Goal: Task Accomplishment & Management: Manage account settings

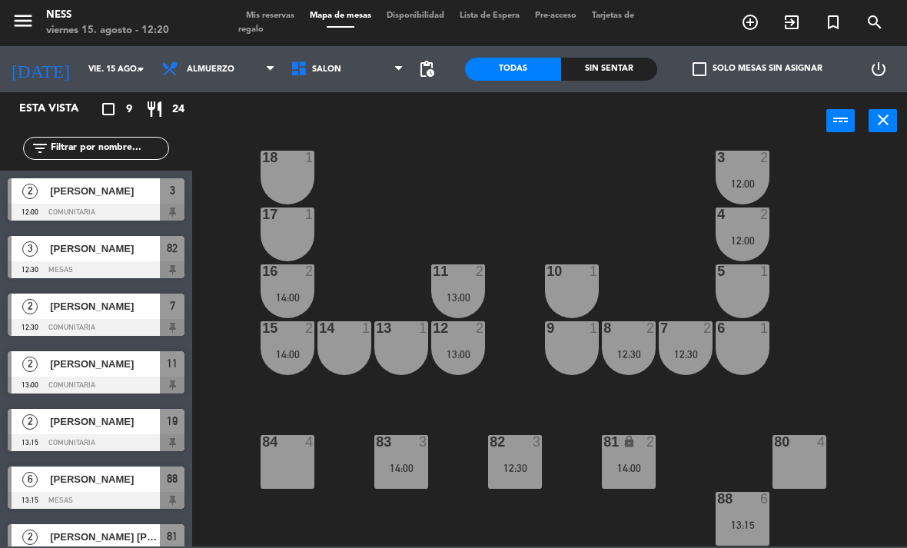
click at [111, 246] on span "[PERSON_NAME]" at bounding box center [105, 249] width 110 height 16
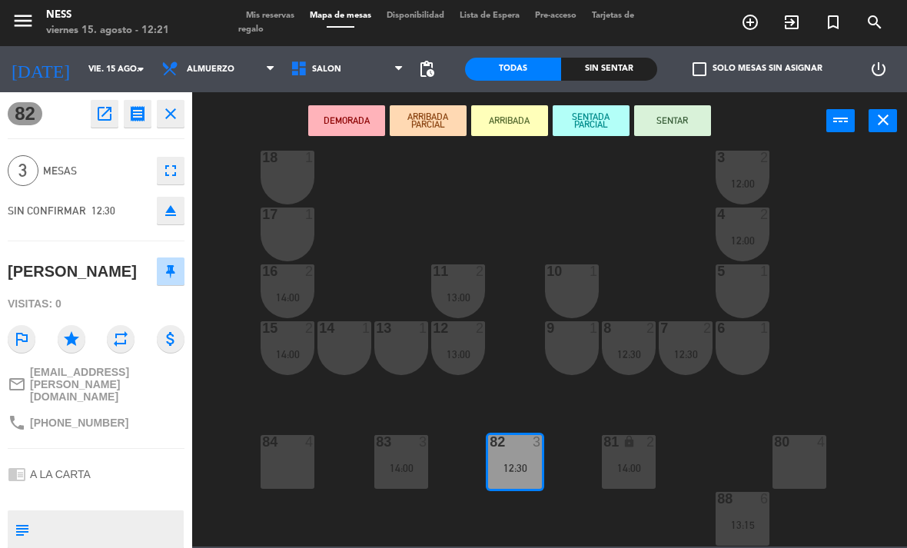
click at [680, 134] on button "SENTAR" at bounding box center [672, 120] width 77 height 31
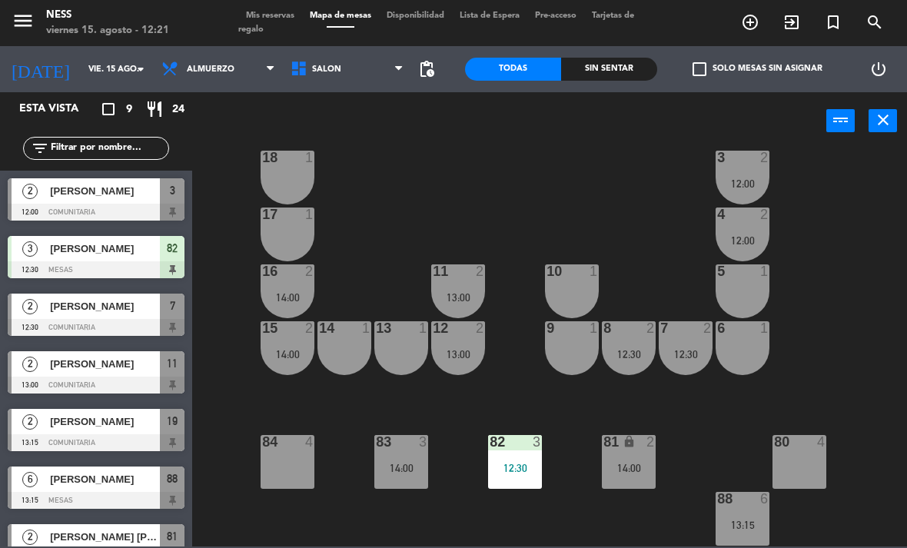
click at [275, 15] on span "Mis reservas" at bounding box center [270, 16] width 64 height 8
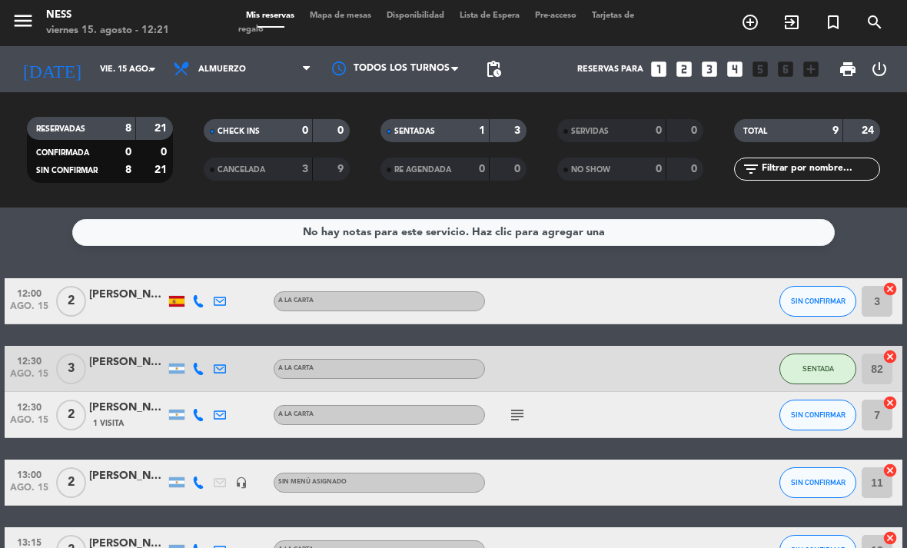
click at [347, 14] on span "Mapa de mesas" at bounding box center [340, 16] width 77 height 8
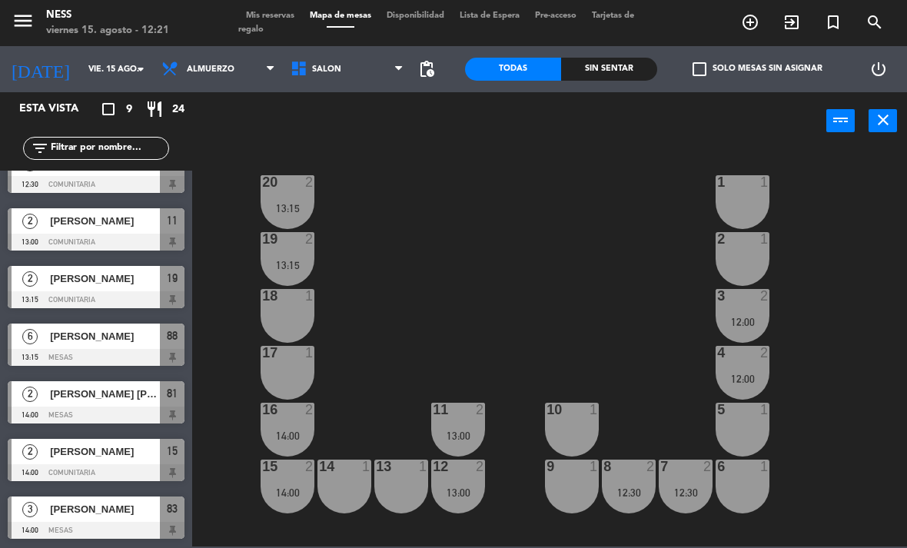
scroll to position [143, 0]
click at [109, 341] on span "[PERSON_NAME]" at bounding box center [105, 336] width 110 height 16
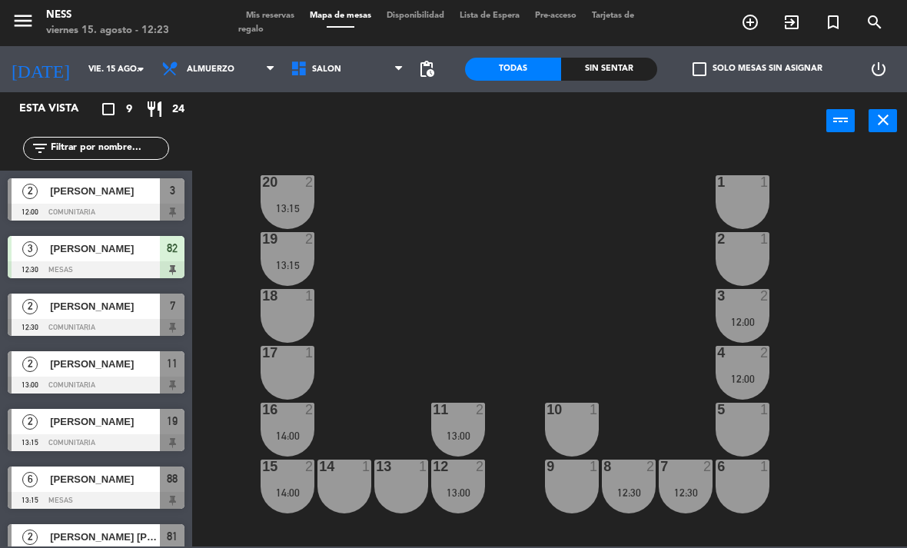
scroll to position [0, 0]
click at [273, 6] on div "menu Ness viernes 15. agosto - 12:23 Mis reservas Mapa de mesas Disponibilidad …" at bounding box center [453, 23] width 907 height 46
click at [262, 17] on span "Mis reservas" at bounding box center [270, 16] width 64 height 8
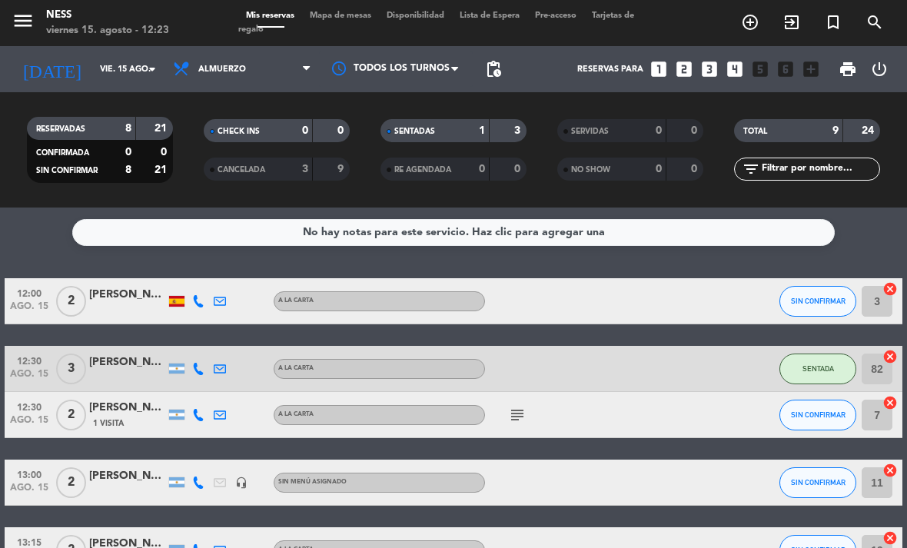
click at [331, 13] on span "Mapa de mesas" at bounding box center [340, 16] width 77 height 8
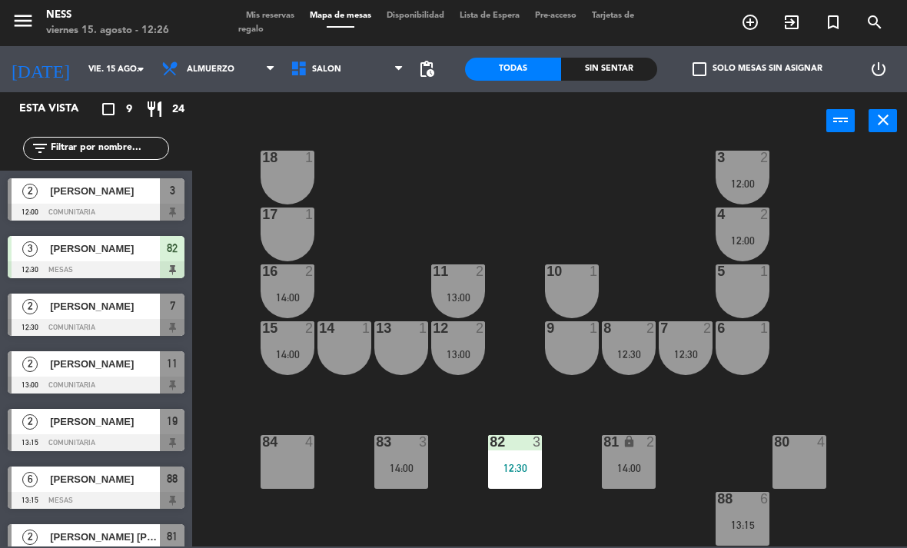
scroll to position [138, 0]
click at [804, 460] on div "80 4" at bounding box center [800, 462] width 54 height 54
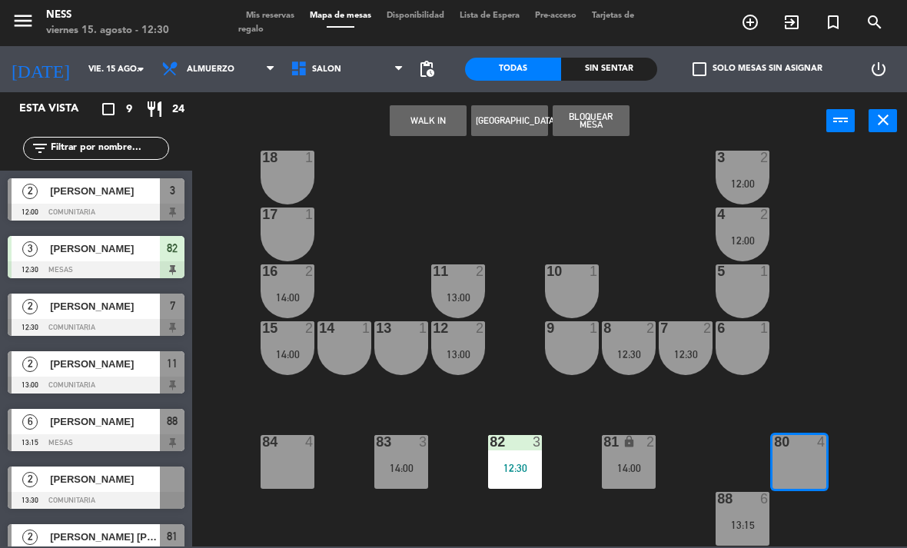
click at [626, 477] on div "81 lock 2 14:00" at bounding box center [629, 462] width 54 height 54
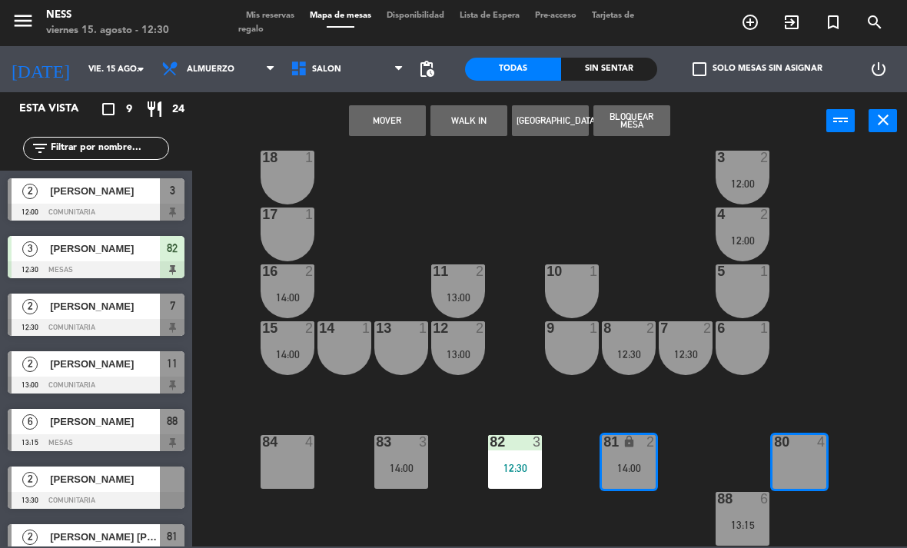
click at [630, 460] on div "81 lock 2 14:00" at bounding box center [629, 462] width 54 height 54
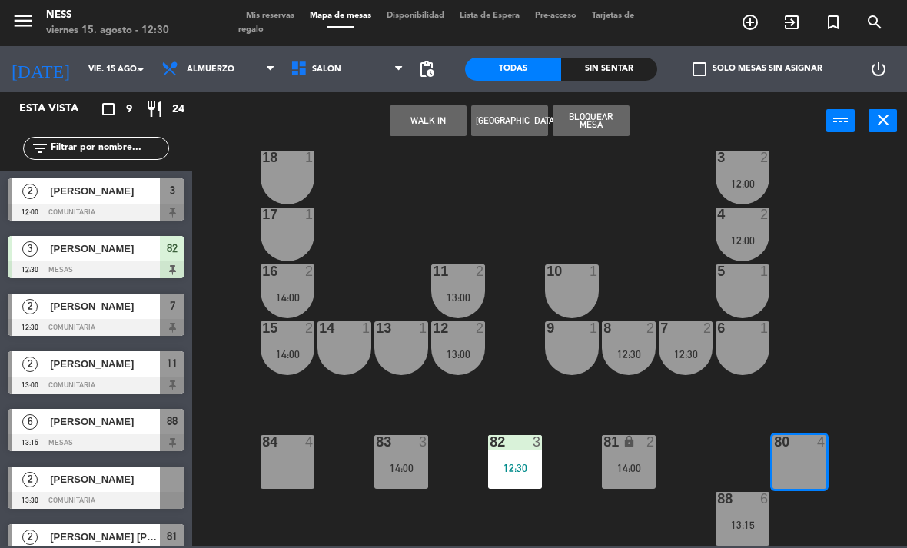
click at [638, 444] on div "lock" at bounding box center [628, 442] width 25 height 15
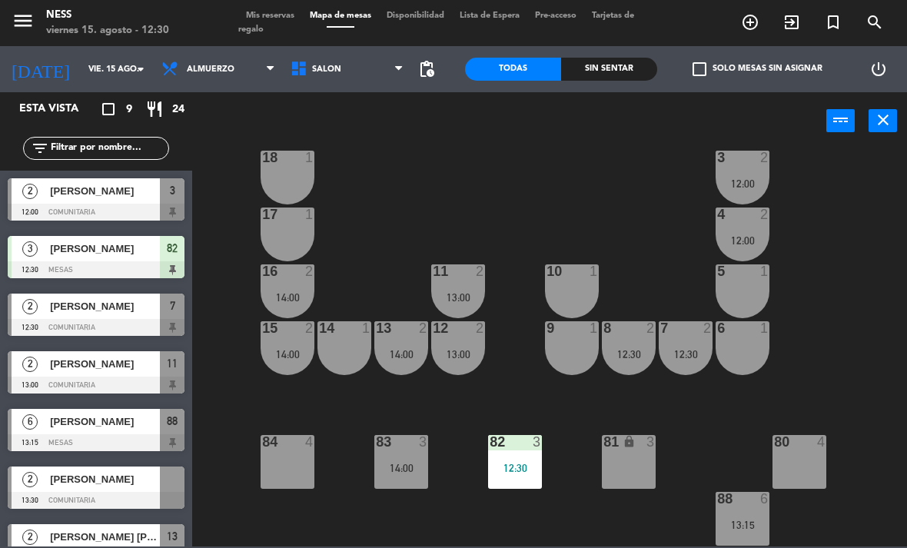
scroll to position [0, 0]
click at [753, 511] on div "88 8" at bounding box center [743, 519] width 54 height 54
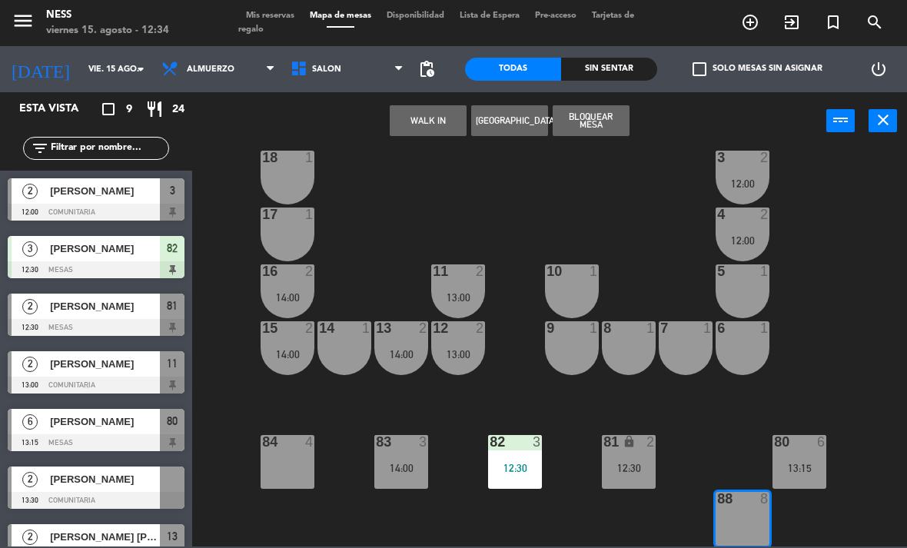
click at [408, 119] on button "WALK IN" at bounding box center [428, 120] width 77 height 31
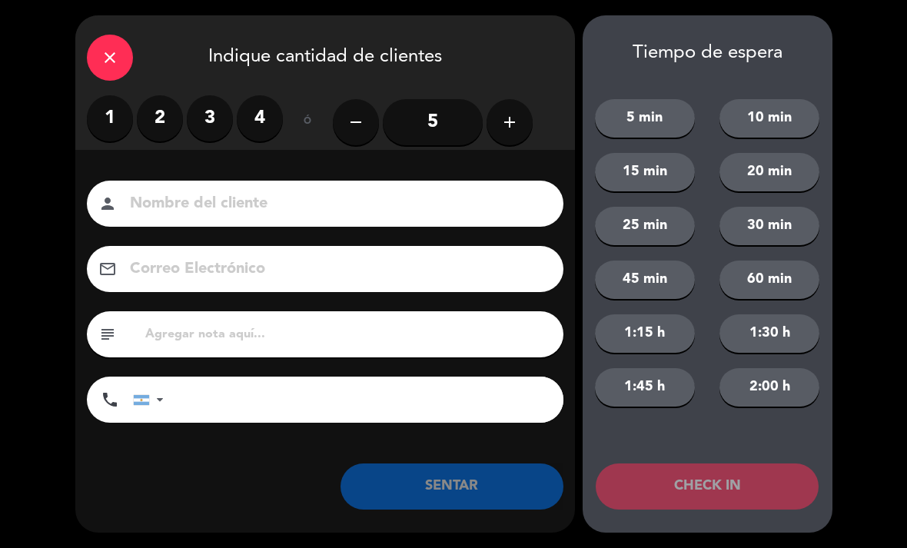
click at [509, 111] on button "add" at bounding box center [510, 122] width 46 height 46
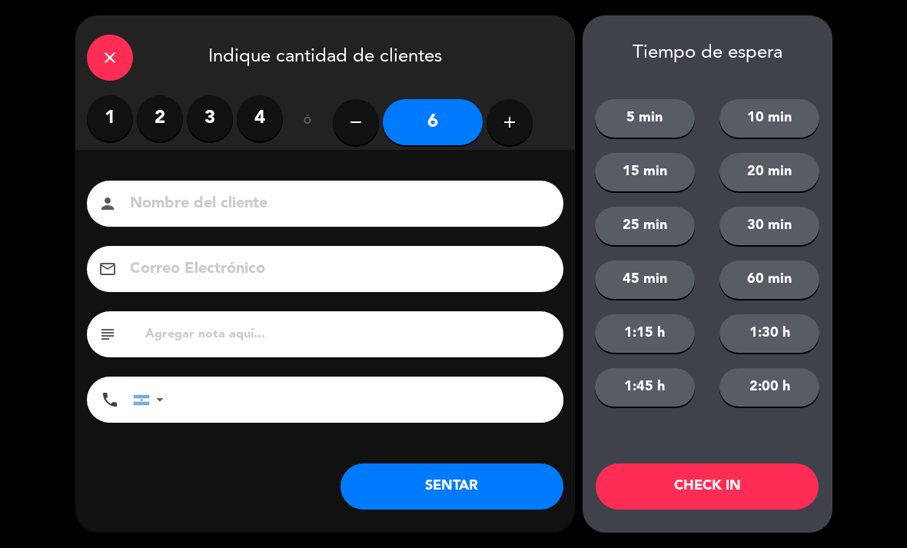
click at [510, 118] on icon "add" at bounding box center [509, 122] width 18 height 18
click at [347, 125] on icon "remove" at bounding box center [356, 122] width 18 height 18
type input "6"
click at [107, 65] on icon "close" at bounding box center [110, 57] width 18 height 18
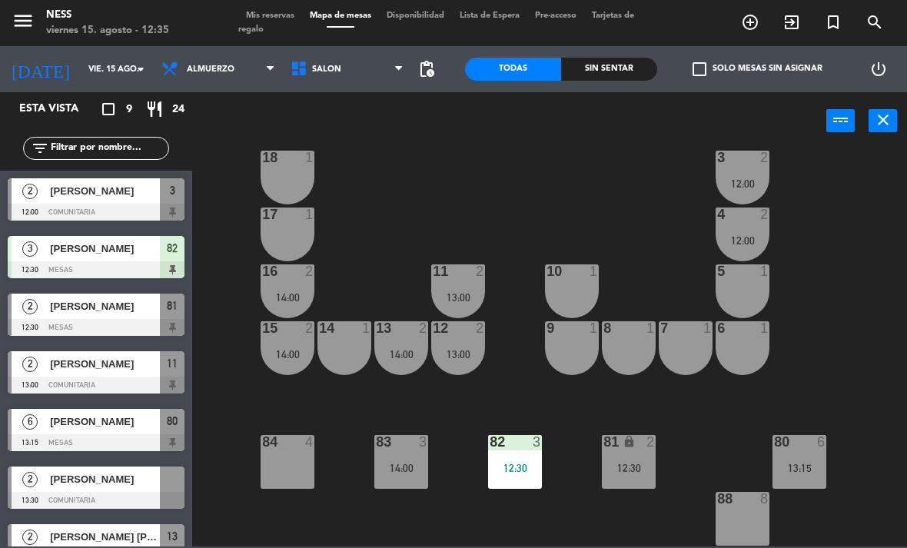
scroll to position [138, 0]
click at [743, 526] on div "88 8" at bounding box center [743, 519] width 54 height 54
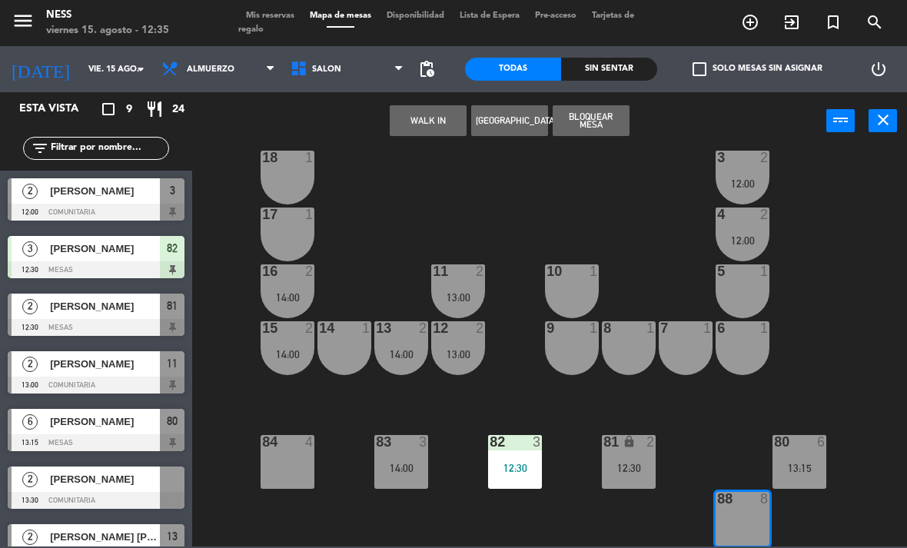
click at [427, 117] on button "WALK IN" at bounding box center [428, 120] width 77 height 31
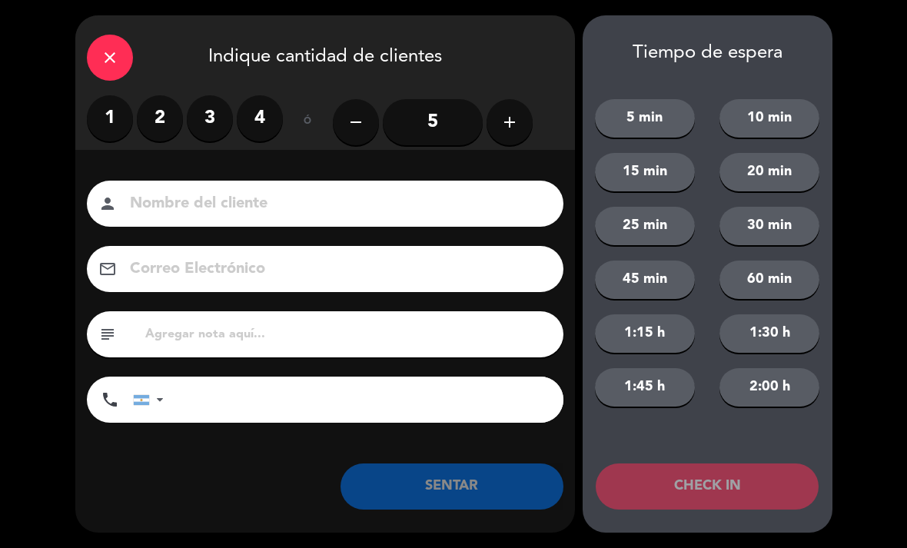
click at [523, 114] on button "add" at bounding box center [510, 122] width 46 height 46
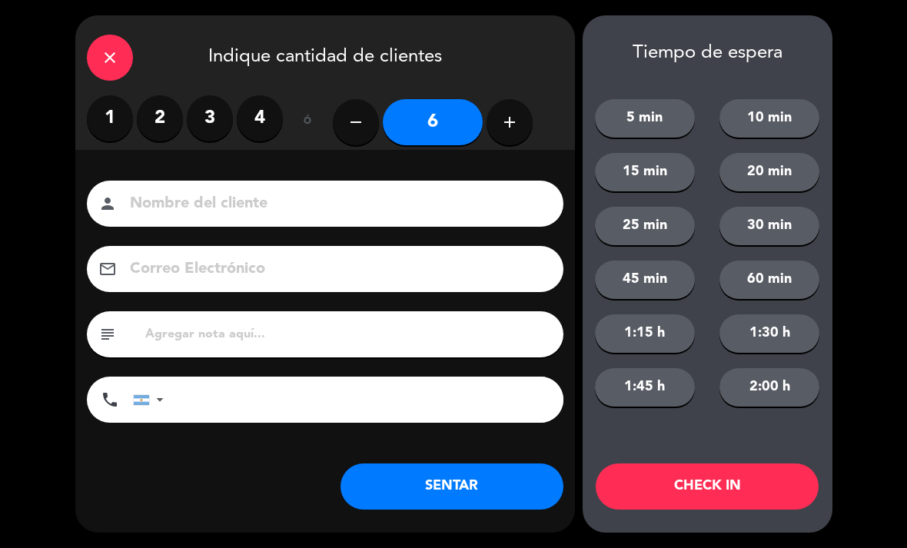
click at [508, 119] on icon "add" at bounding box center [509, 122] width 18 height 18
type input "7"
click at [512, 489] on button "SENTAR" at bounding box center [452, 487] width 223 height 46
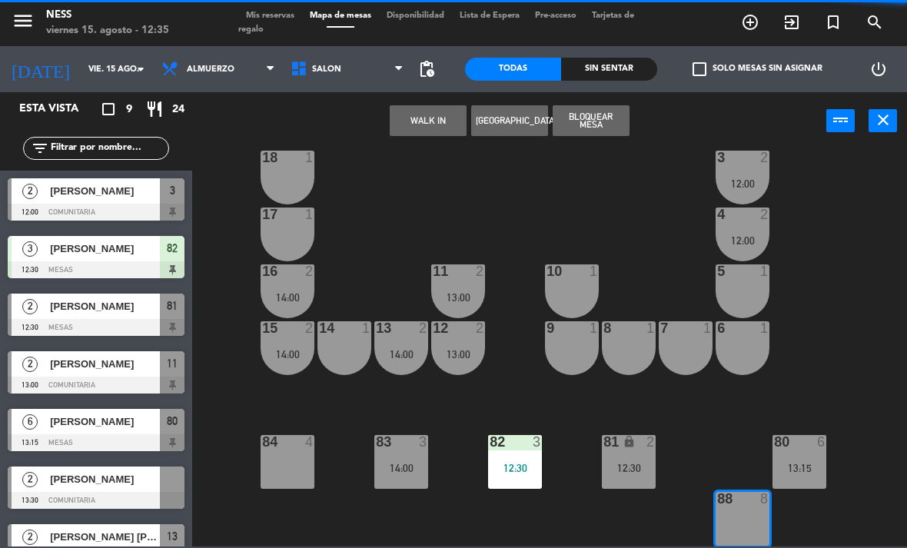
click at [467, 483] on div "20 1 1 1 19 1 2 1 18 1 3 2 12:00 17 1 4 2 12:00 16 2 14:00 11 2 13:00 10 1 5 1 …" at bounding box center [554, 347] width 706 height 398
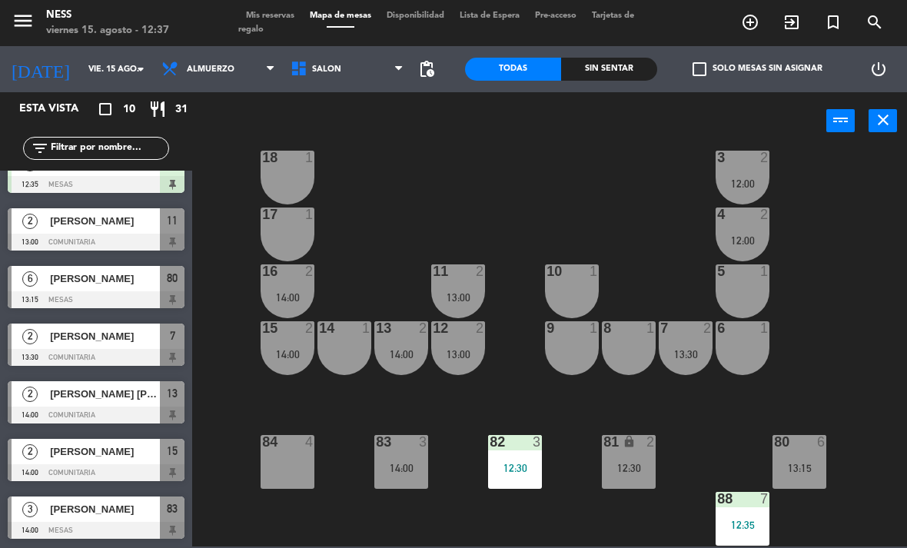
click at [680, 357] on div "13:30" at bounding box center [686, 354] width 54 height 11
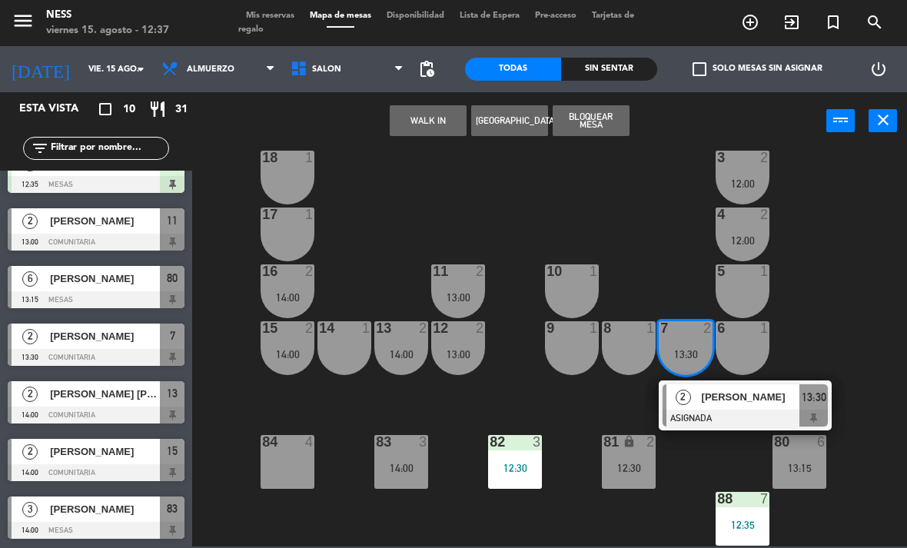
click at [747, 396] on span "[PERSON_NAME]" at bounding box center [751, 397] width 98 height 16
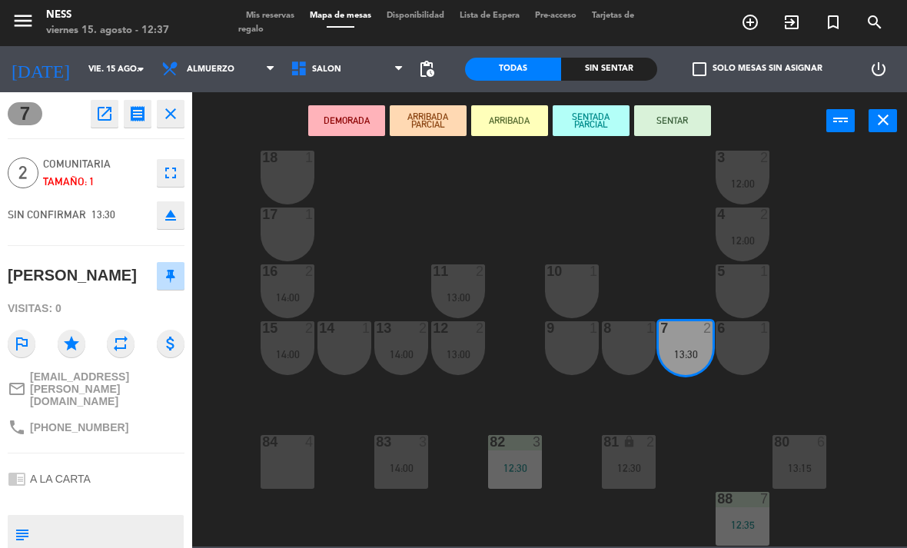
click at [640, 336] on div "8 1" at bounding box center [629, 328] width 54 height 15
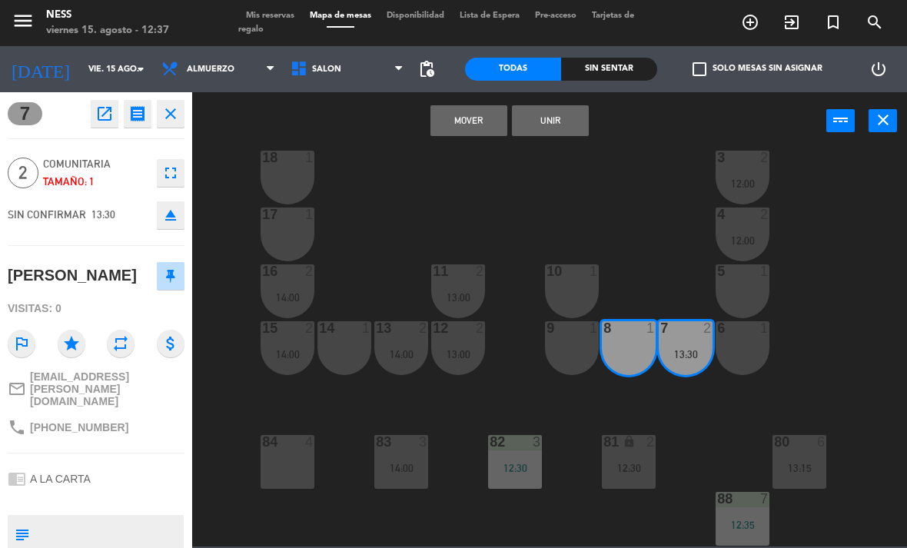
click at [563, 121] on button "Unir" at bounding box center [550, 120] width 77 height 31
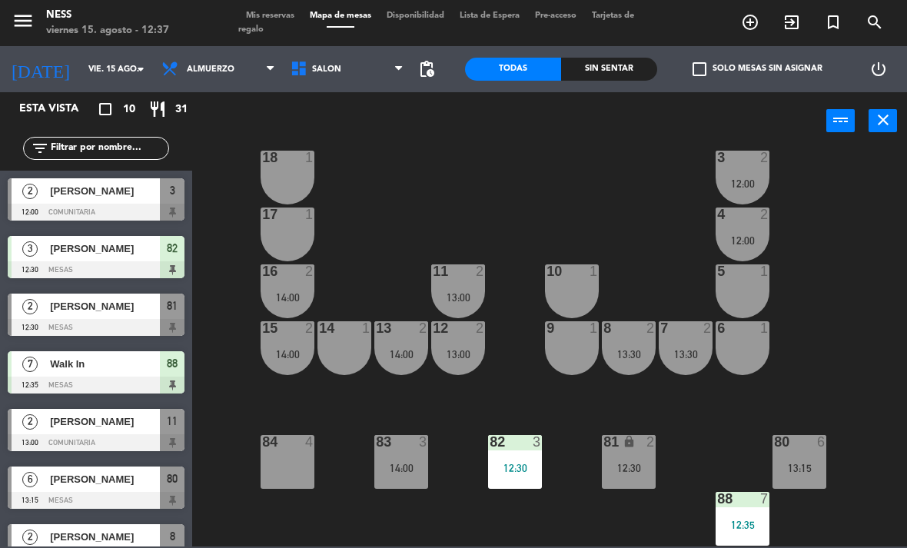
click at [668, 240] on div "20 1 1 1 19 1 2 1 18 1 3 2 12:00 17 1 4 2 12:00 16 2 14:00 11 2 13:00 10 1 5 1 …" at bounding box center [554, 347] width 706 height 398
click at [749, 513] on div "88 7 12:35" at bounding box center [743, 519] width 54 height 54
click at [828, 331] on div "20 1 1 1 19 1 2 1 18 1 3 2 12:00 17 1 4 2 12:00 16 2 14:00 11 2 13:00 10 1 5 1 …" at bounding box center [554, 347] width 706 height 398
click at [630, 459] on div "81 lock 2 12:30" at bounding box center [629, 462] width 54 height 54
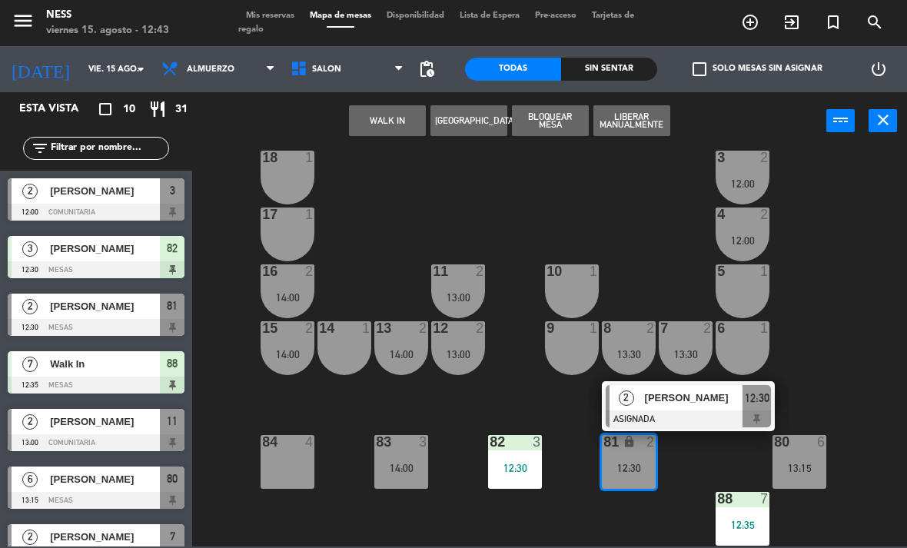
click at [827, 300] on div "20 1 1 1 19 1 2 1 18 1 3 2 12:00 17 1 4 2 12:00 16 2 14:00 11 2 13:00 10 1 5 1 …" at bounding box center [554, 347] width 706 height 398
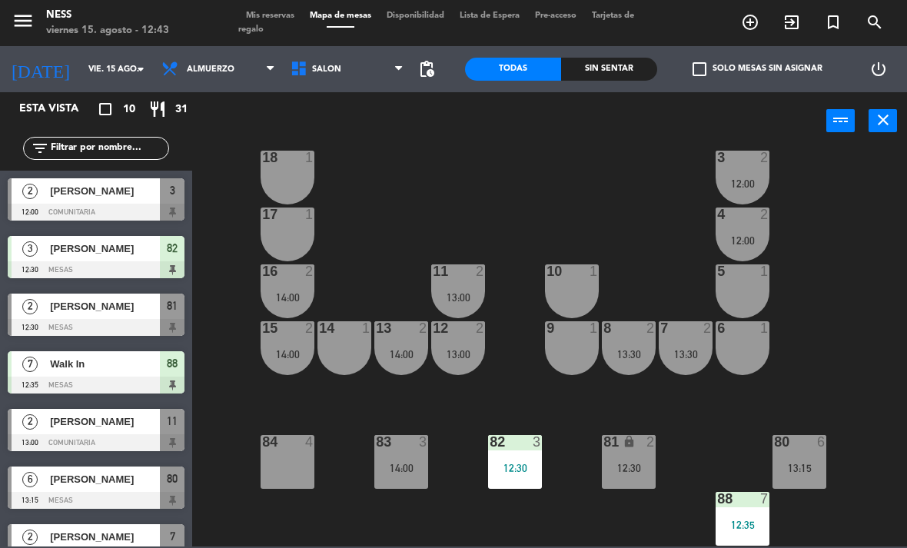
click at [512, 454] on div "82 3 12:30" at bounding box center [515, 462] width 54 height 54
click at [824, 291] on div "20 1 1 1 19 1 2 1 18 1 3 2 12:00 17 1 4 2 12:00 16 2 14:00 11 2 13:00 10 1 5 1 …" at bounding box center [554, 347] width 706 height 398
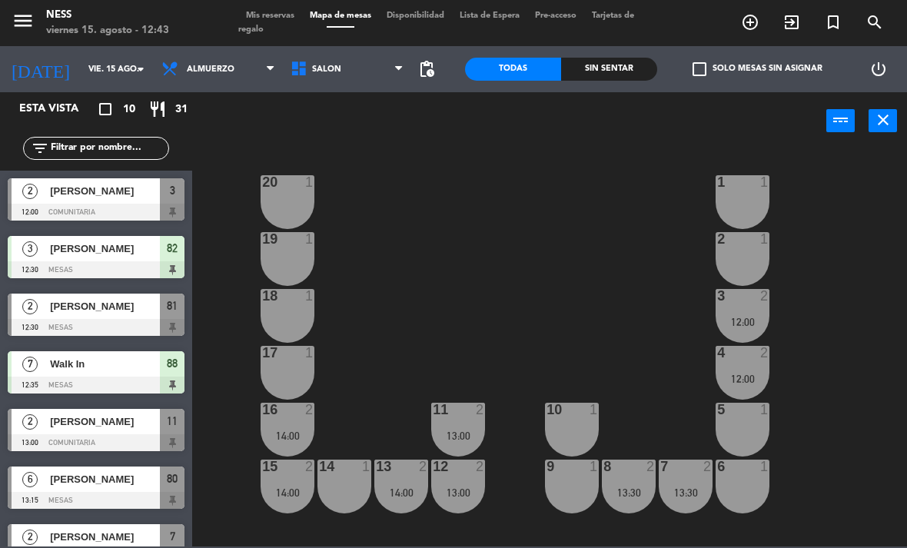
scroll to position [0, 0]
click at [121, 316] on div "[PERSON_NAME]" at bounding box center [103, 306] width 111 height 25
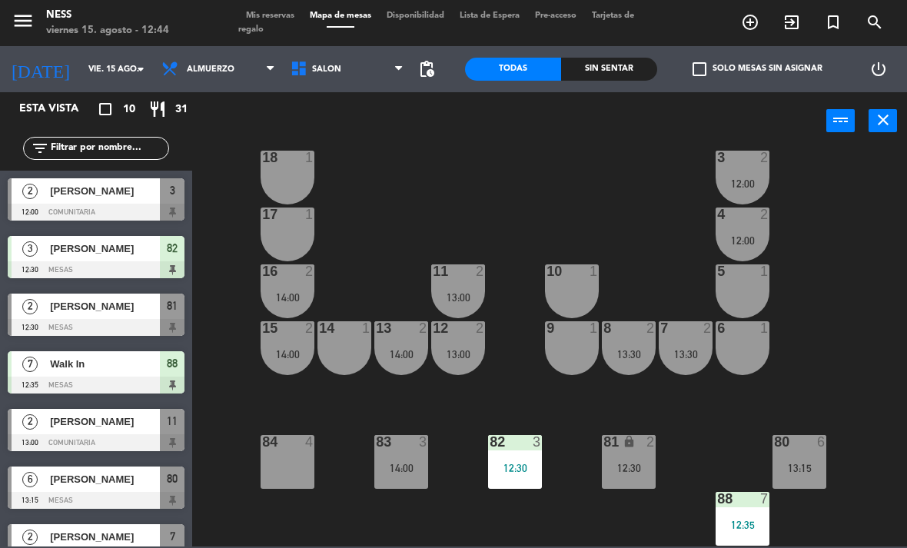
scroll to position [138, 0]
click at [647, 478] on div "81 lock 2 12:30" at bounding box center [629, 462] width 54 height 54
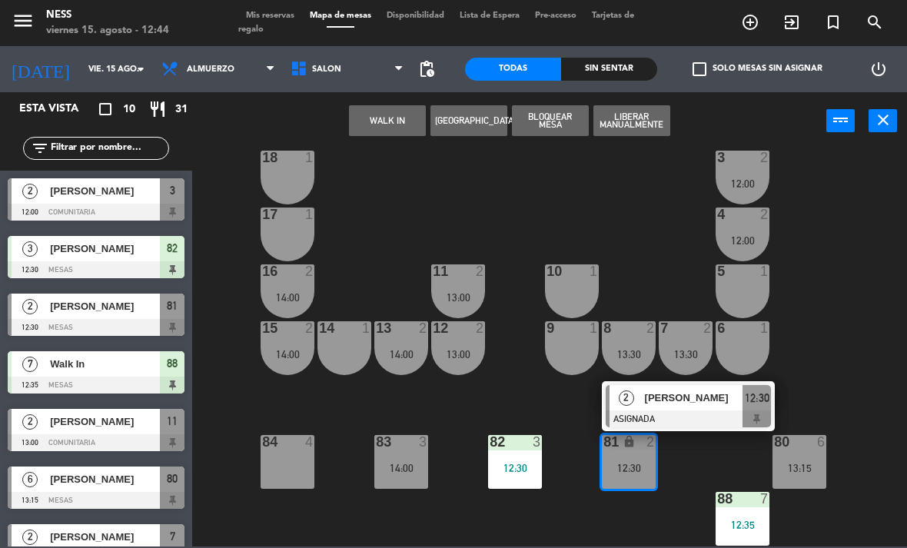
click at [698, 413] on div at bounding box center [688, 418] width 165 height 17
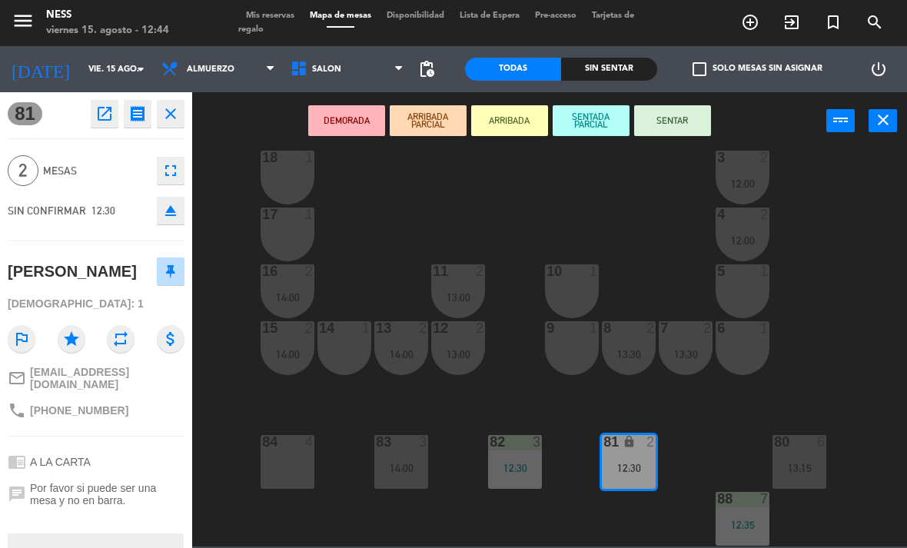
click at [680, 119] on button "SENTAR" at bounding box center [672, 120] width 77 height 31
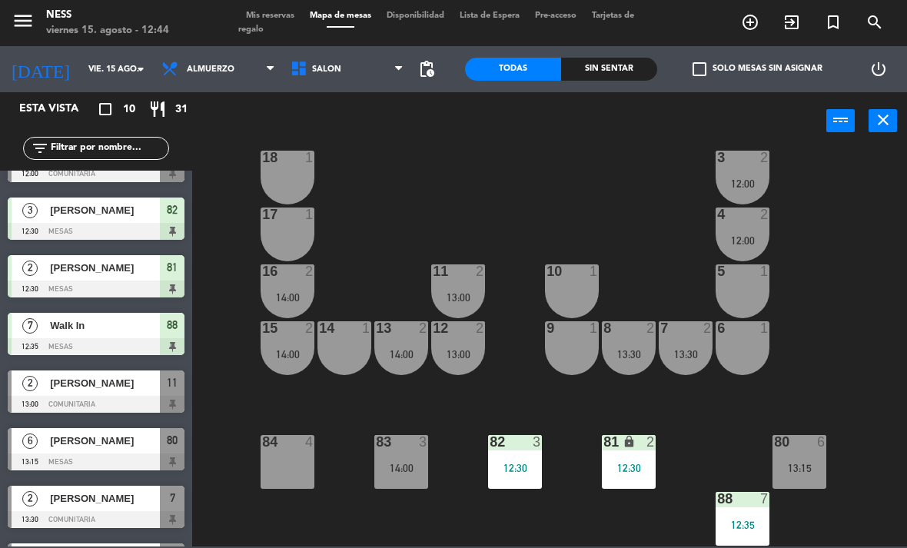
scroll to position [37, 0]
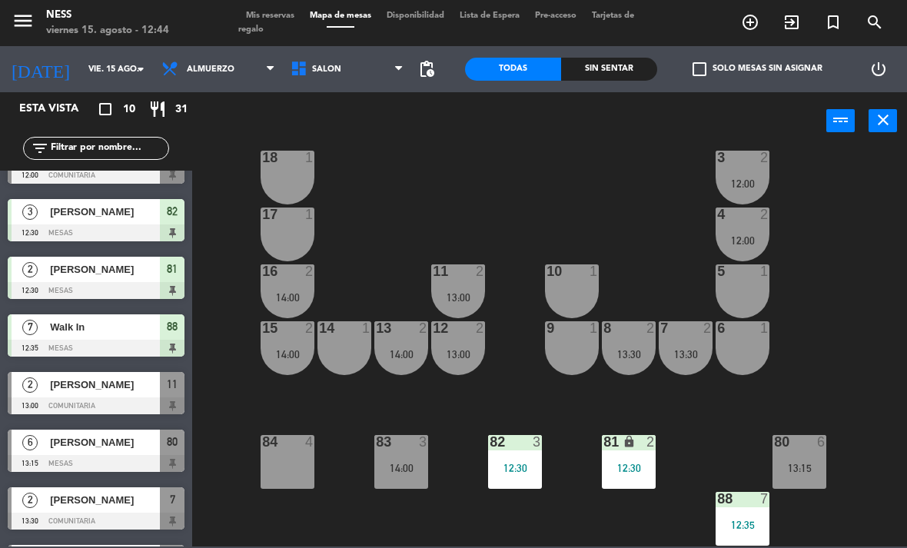
click at [109, 397] on div at bounding box center [96, 405] width 177 height 17
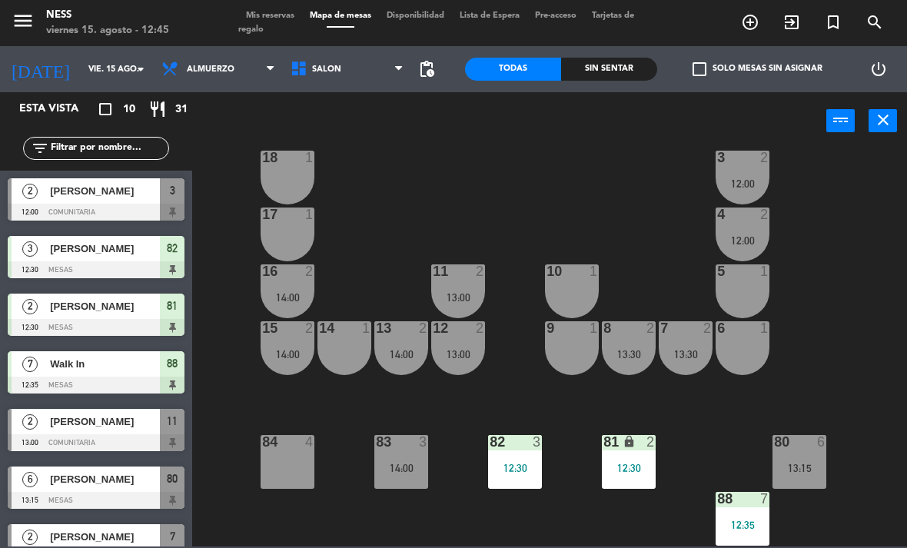
scroll to position [138, 0]
click at [807, 464] on div "13:15" at bounding box center [800, 468] width 54 height 11
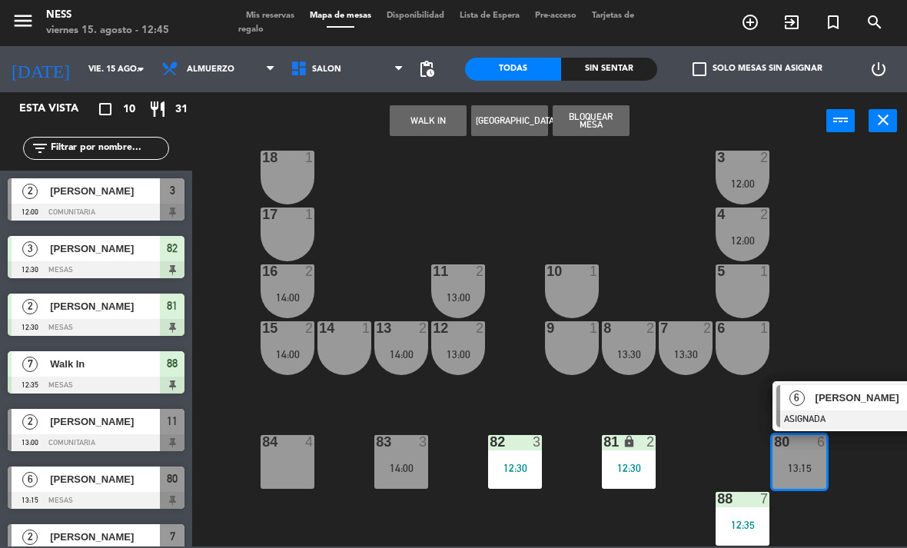
click at [811, 301] on div "20 1 1 1 19 1 2 1 18 1 3 2 12:00 17 1 4 2 12:00 16 2 14:00 11 2 13:00 10 1 5 1 …" at bounding box center [554, 347] width 706 height 398
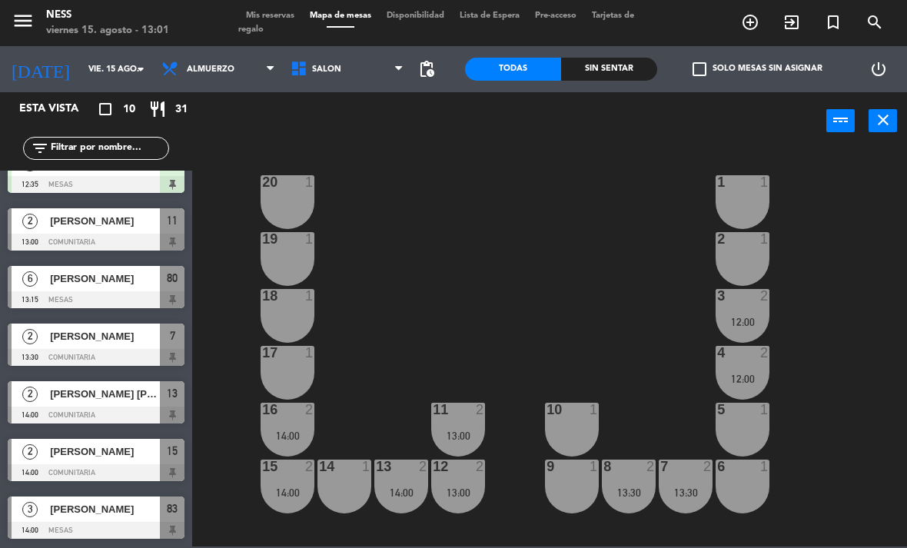
scroll to position [201, 0]
click at [88, 224] on span "[PERSON_NAME]" at bounding box center [105, 221] width 110 height 16
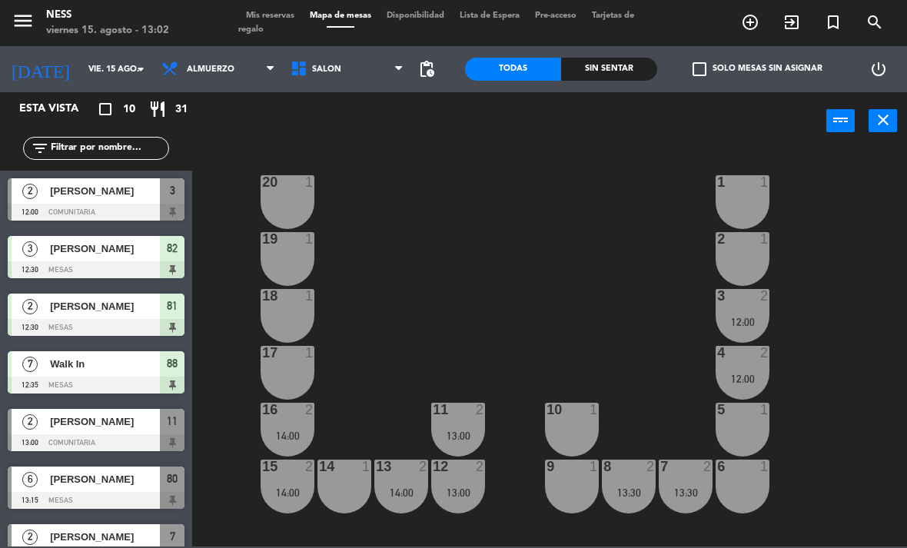
click at [274, 17] on span "Mis reservas" at bounding box center [270, 16] width 64 height 8
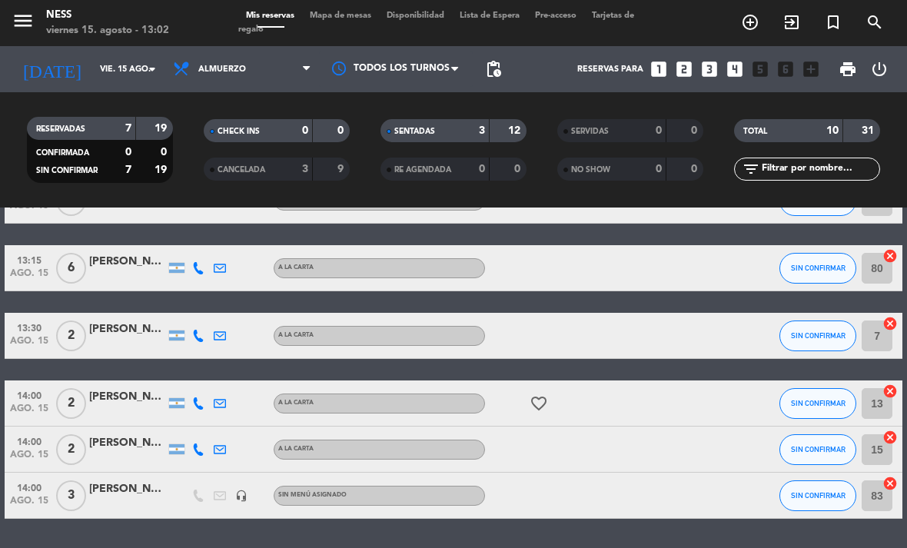
scroll to position [348, 0]
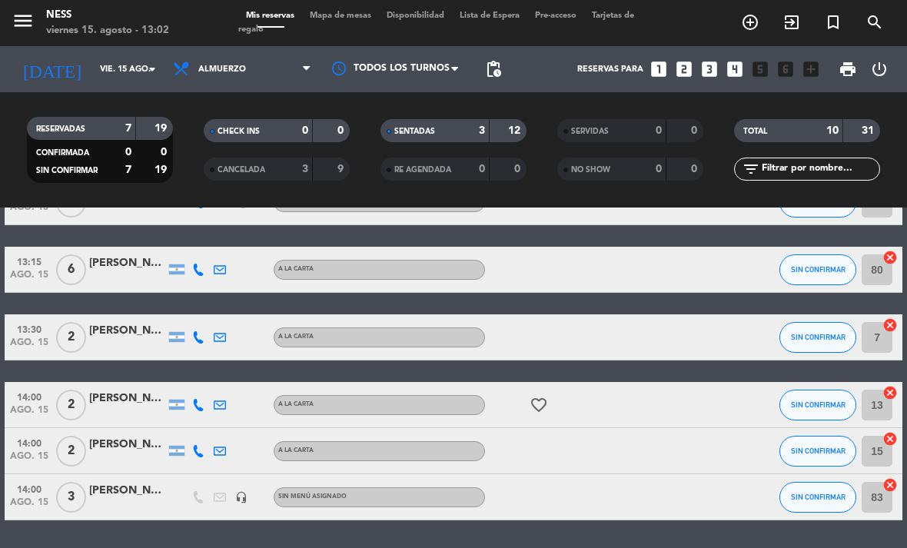
click at [331, 13] on span "Mapa de mesas" at bounding box center [340, 16] width 77 height 8
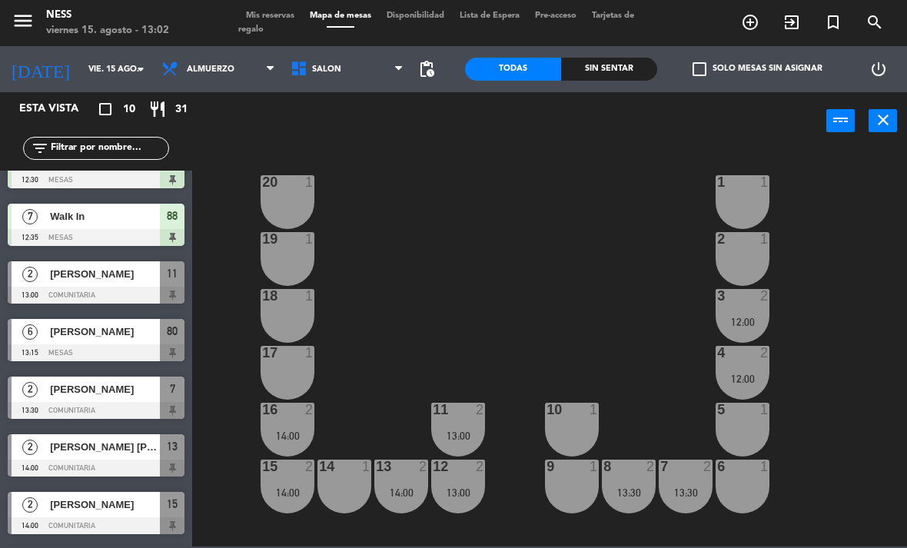
scroll to position [153, 0]
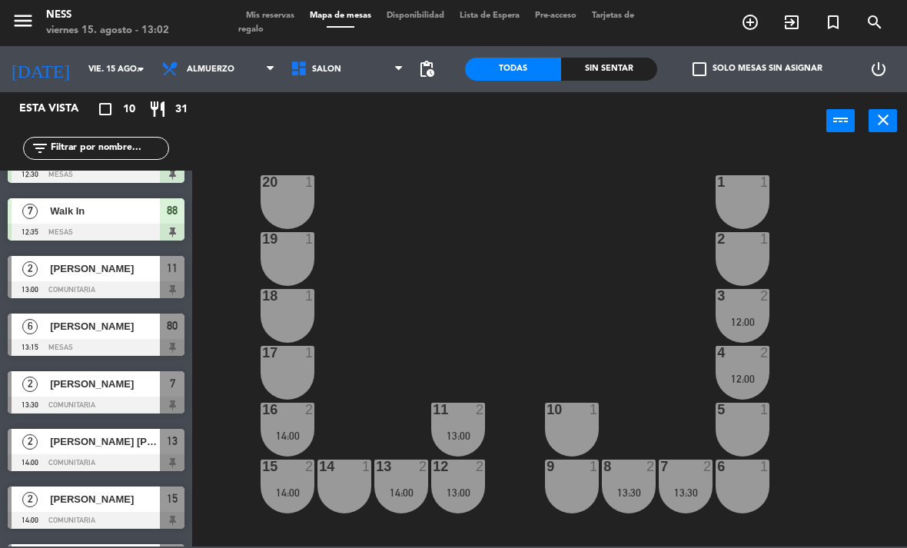
click at [104, 331] on span "[PERSON_NAME]" at bounding box center [105, 326] width 110 height 16
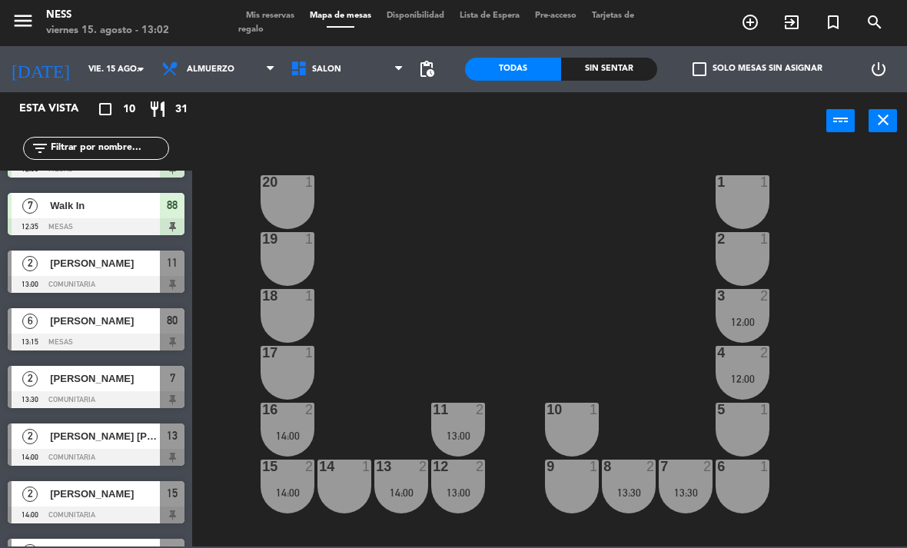
scroll to position [163, 0]
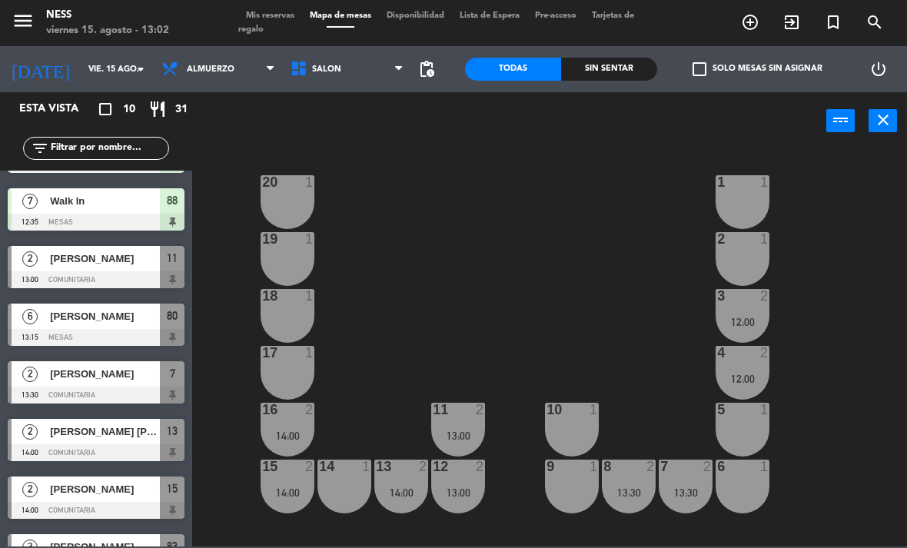
click at [75, 386] on div "[PERSON_NAME]" at bounding box center [103, 373] width 111 height 25
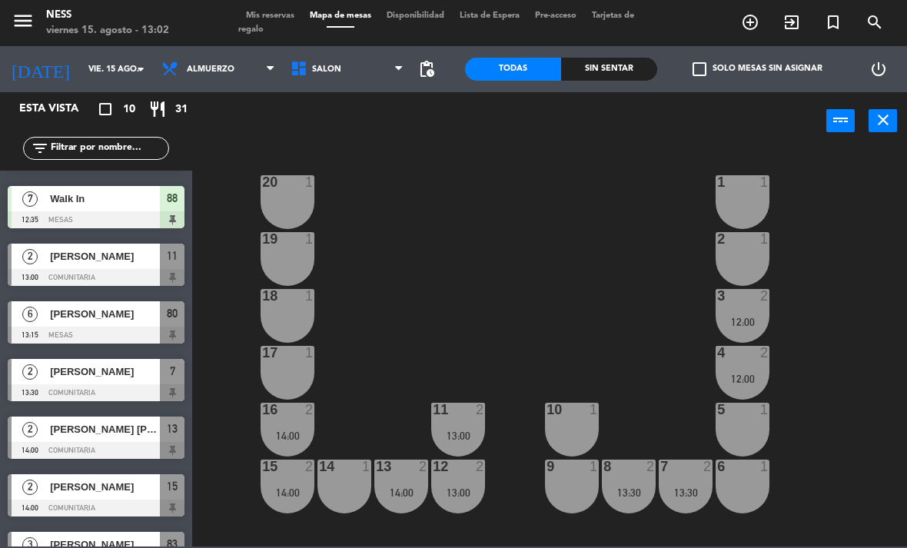
scroll to position [181, 0]
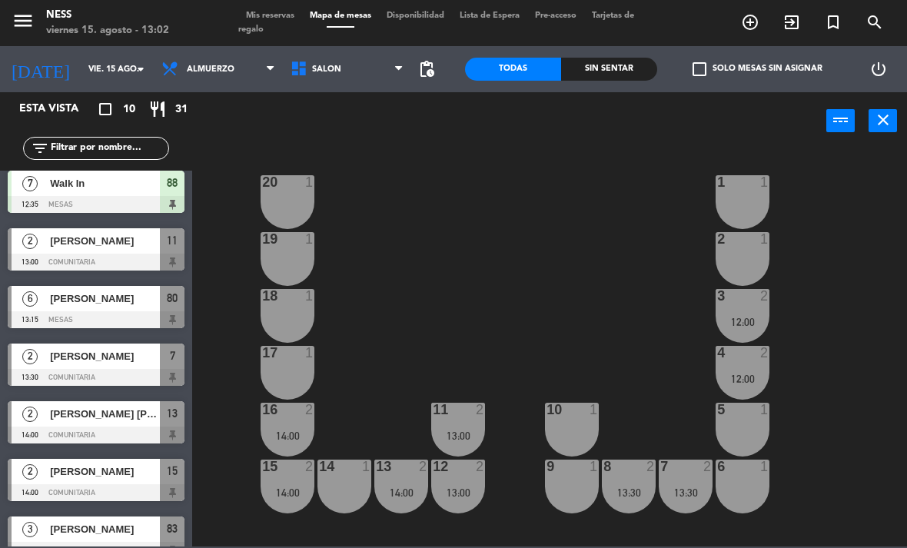
click at [95, 415] on span "[PERSON_NAME] [PERSON_NAME]" at bounding box center [105, 414] width 110 height 16
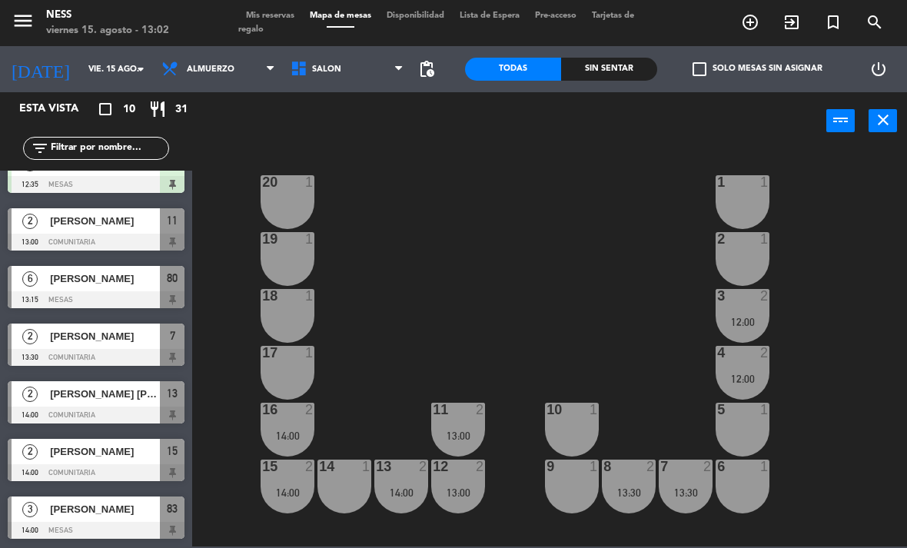
scroll to position [201, 0]
click at [98, 451] on span "[PERSON_NAME]" at bounding box center [105, 452] width 110 height 16
click at [100, 505] on span "[PERSON_NAME]" at bounding box center [105, 509] width 110 height 16
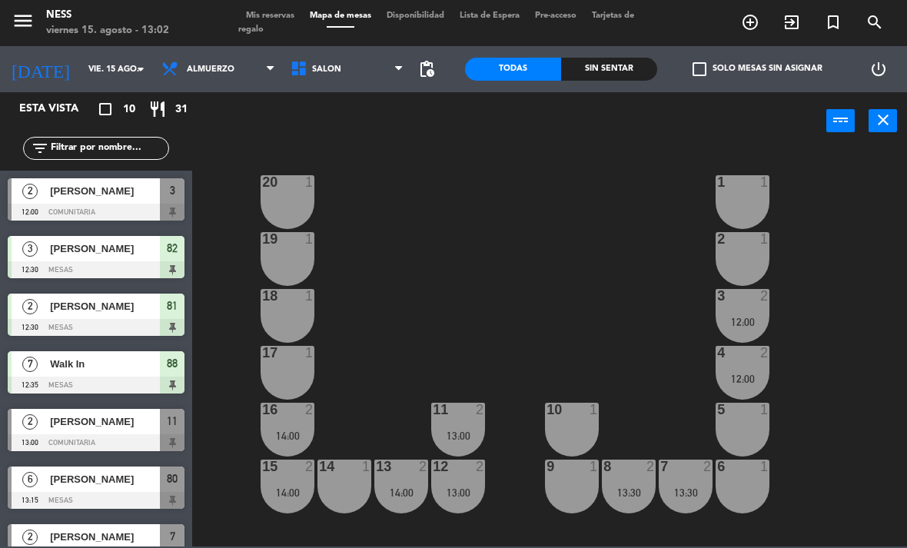
scroll to position [151, 0]
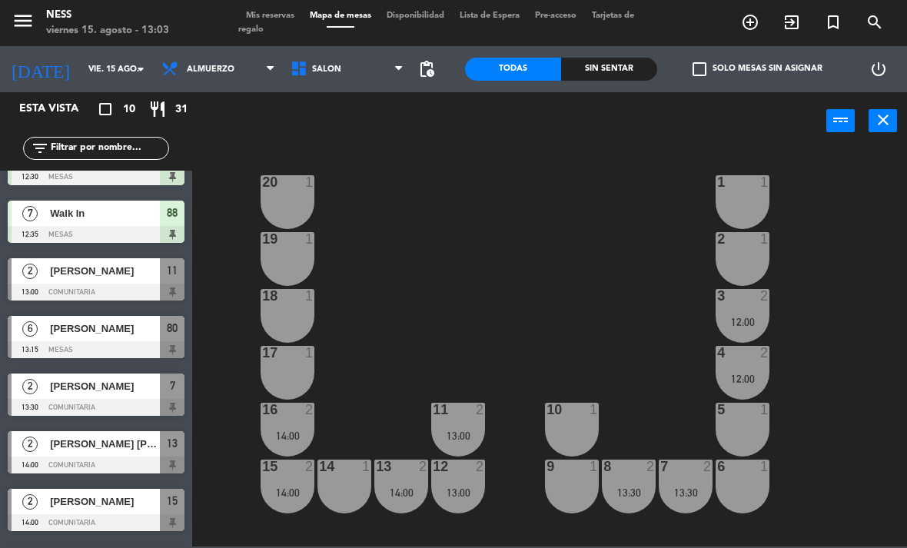
click at [280, 20] on span "Mis reservas" at bounding box center [270, 16] width 64 height 8
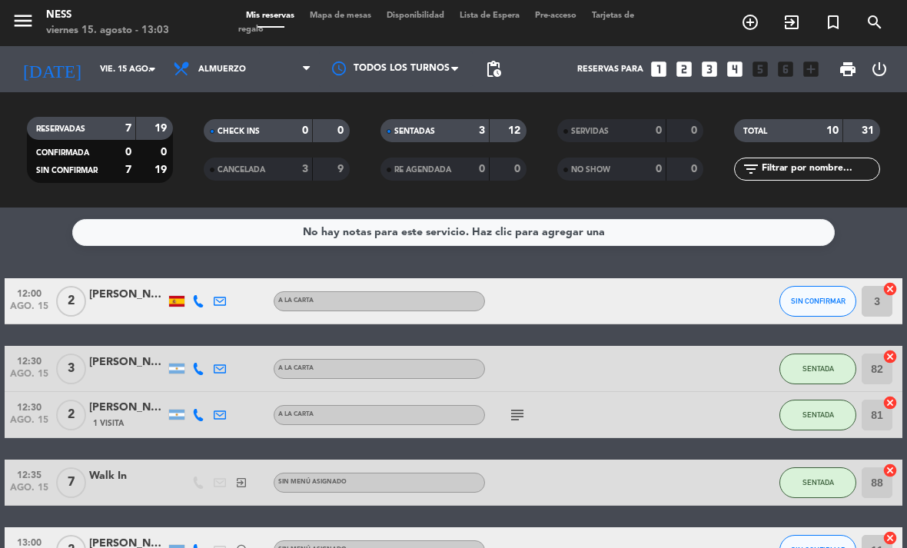
click at [349, 17] on span "Mapa de mesas" at bounding box center [340, 16] width 77 height 8
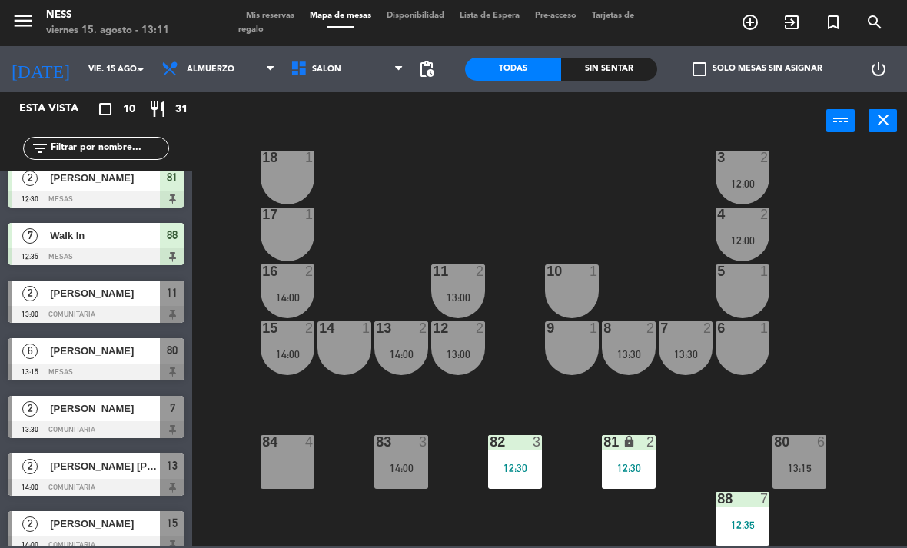
scroll to position [130, 0]
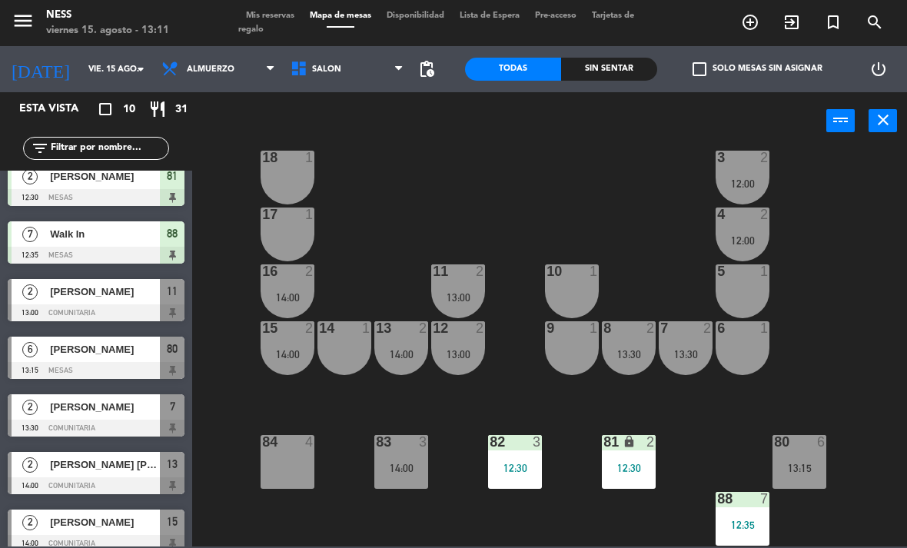
click at [112, 350] on span "[PERSON_NAME]" at bounding box center [105, 349] width 110 height 16
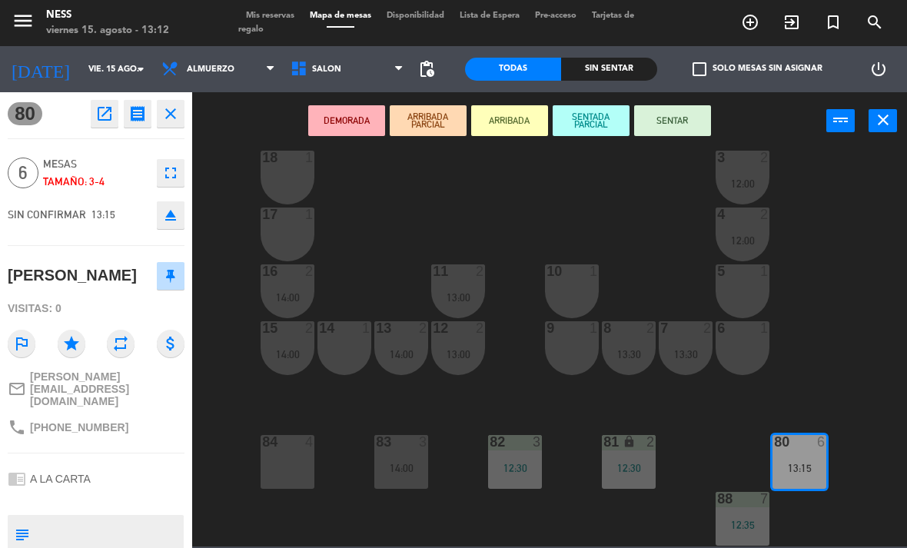
click at [588, 117] on button "SENTADA PARCIAL" at bounding box center [591, 120] width 77 height 31
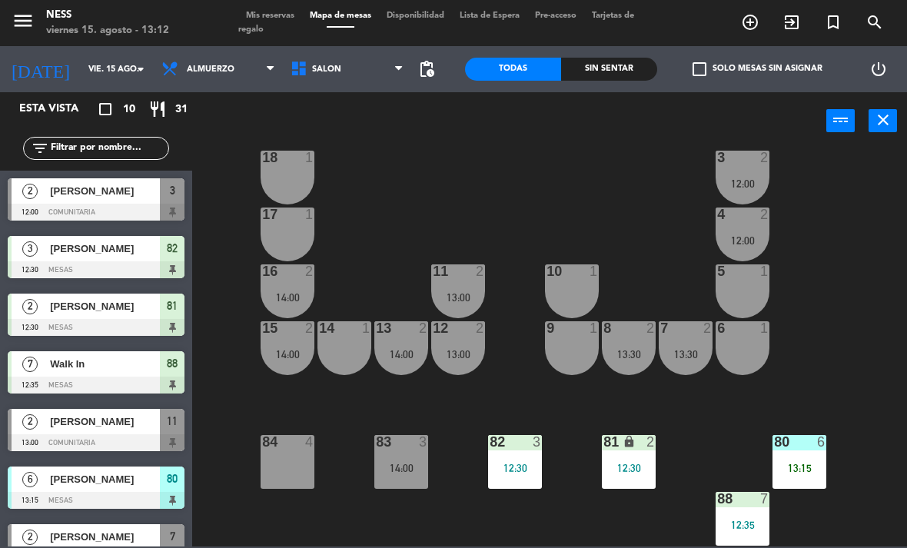
click at [287, 7] on div "menu Ness viernes 15. agosto - 13:12 Mis reservas Mapa de mesas Disponibilidad …" at bounding box center [453, 23] width 907 height 46
click at [287, 15] on span "Mis reservas" at bounding box center [270, 16] width 64 height 8
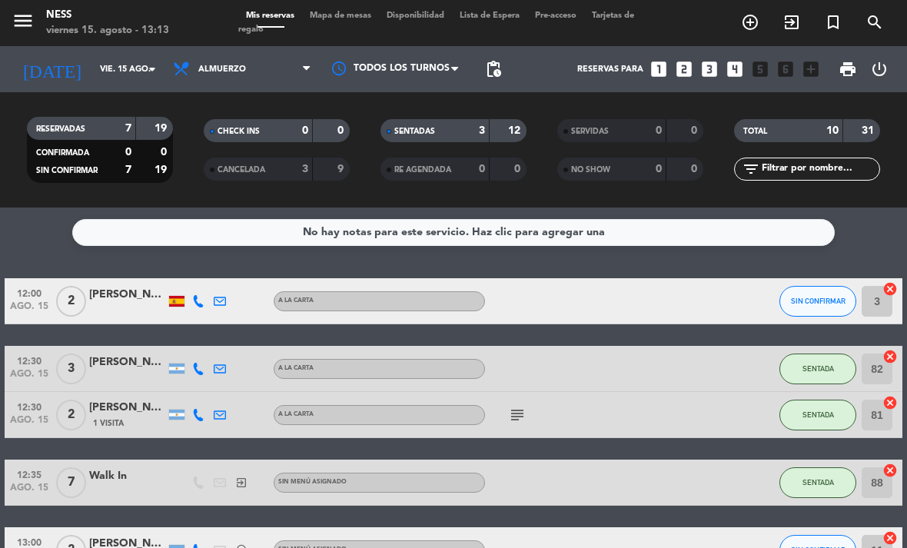
scroll to position [-2, 0]
click at [349, 12] on span "Mapa de mesas" at bounding box center [340, 16] width 77 height 8
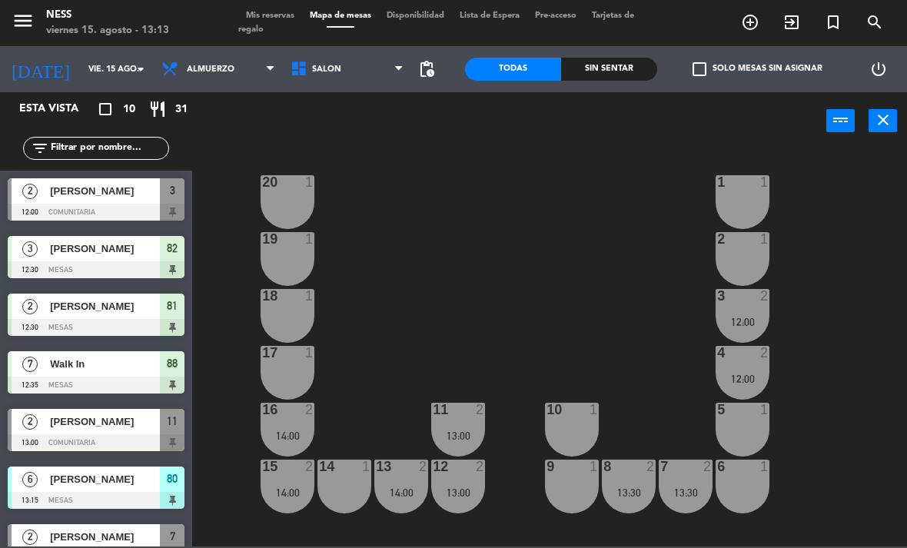
click at [88, 432] on div "[PERSON_NAME]" at bounding box center [103, 421] width 111 height 25
click at [742, 195] on div "1 2 13:00" at bounding box center [743, 202] width 54 height 54
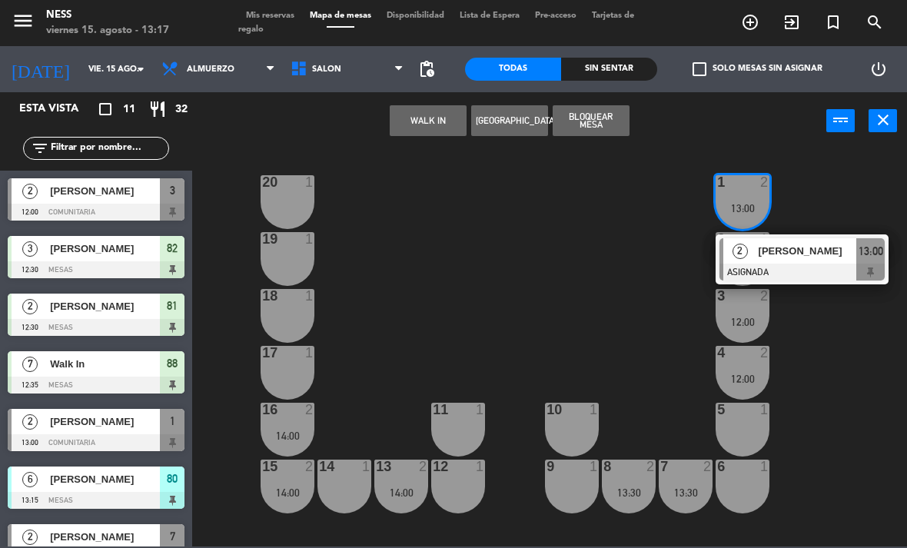
click at [790, 247] on span "[PERSON_NAME]" at bounding box center [808, 251] width 98 height 16
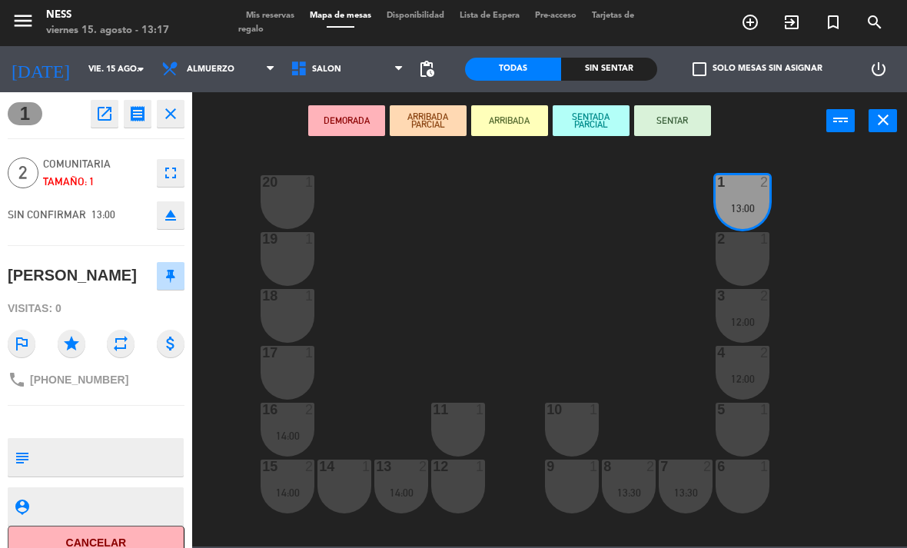
click at [749, 251] on div "2 1" at bounding box center [743, 259] width 54 height 54
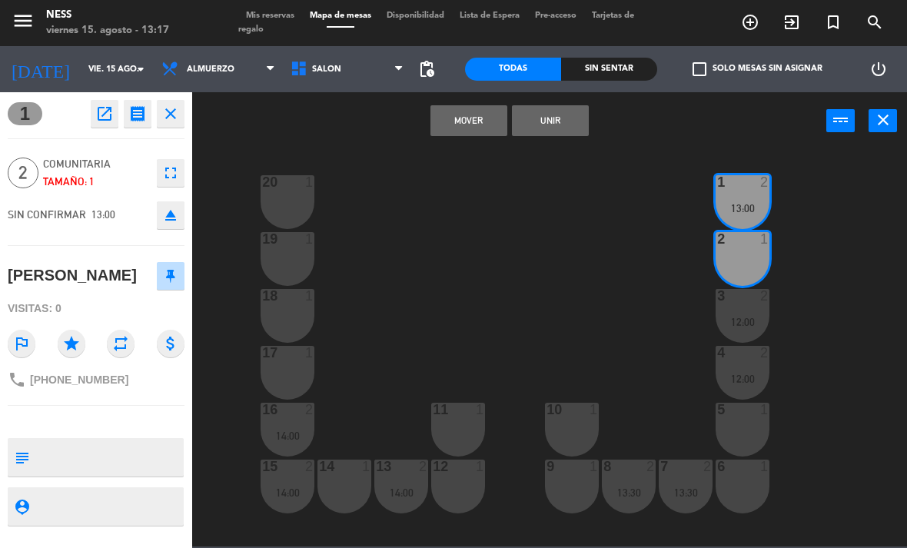
click at [571, 119] on button "Unir" at bounding box center [550, 120] width 77 height 31
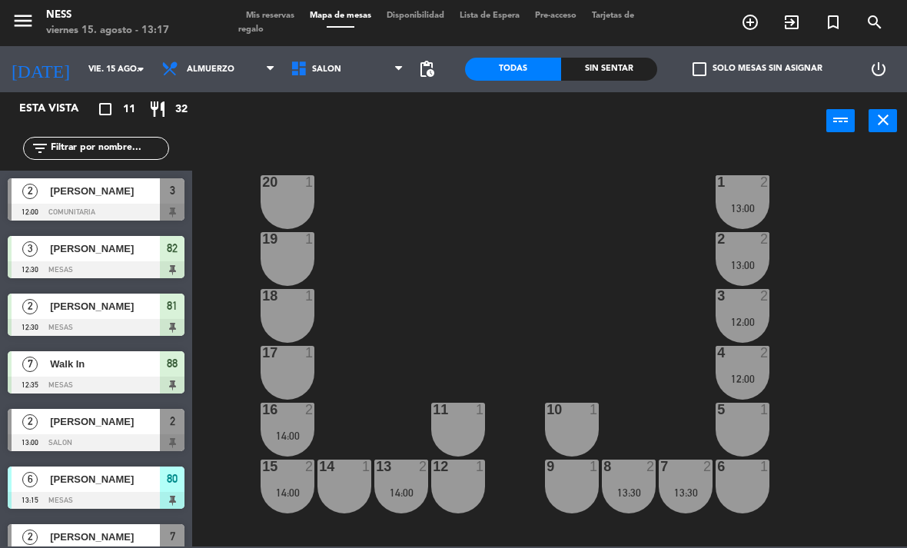
click at [735, 193] on div "1 2 13:00" at bounding box center [743, 202] width 54 height 54
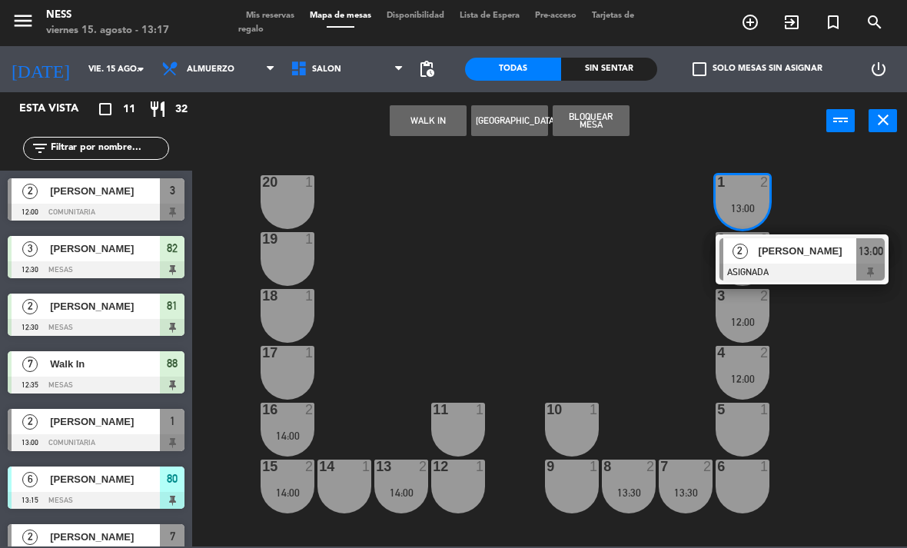
click at [806, 250] on span "[PERSON_NAME]" at bounding box center [808, 251] width 98 height 16
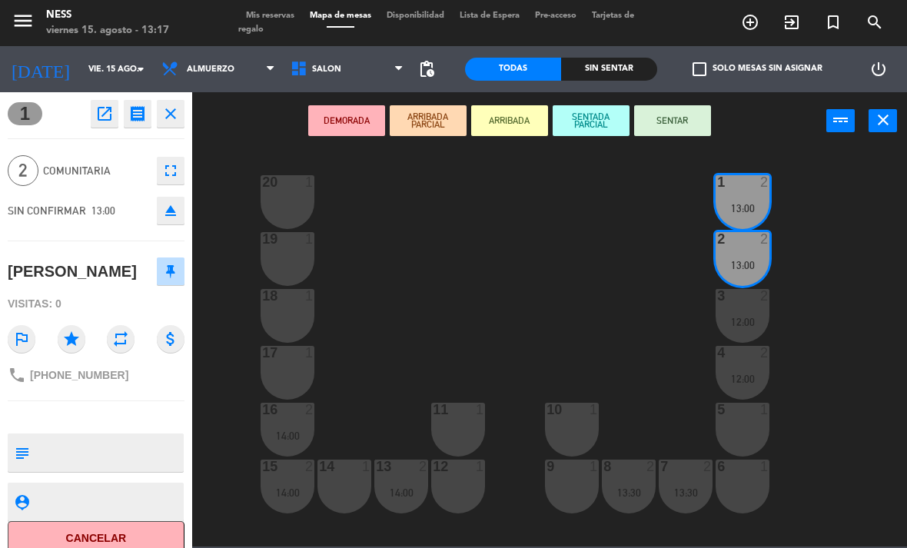
click at [674, 111] on button "SENTAR" at bounding box center [672, 120] width 77 height 31
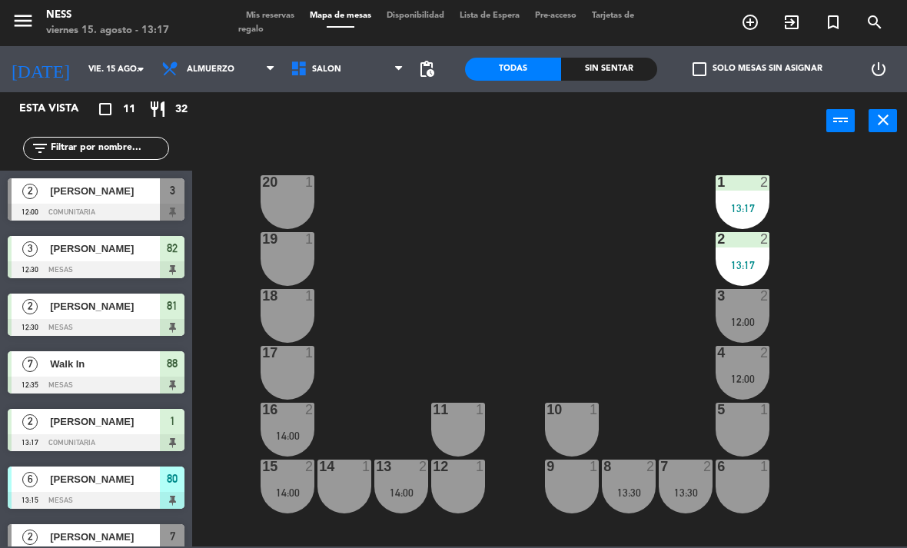
click at [673, 321] on div "20 1 1 2 13:17 19 1 2 2 13:17 18 1 3 2 12:00 17 1 4 2 12:00 16 2 14:00 11 1 10 …" at bounding box center [554, 347] width 706 height 398
click at [290, 13] on span "Mis reservas" at bounding box center [270, 16] width 64 height 8
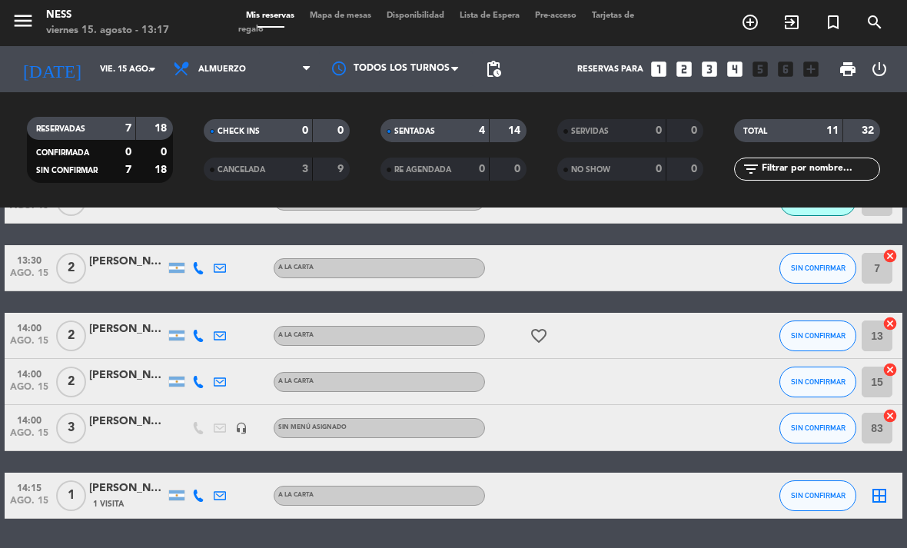
scroll to position [416, 0]
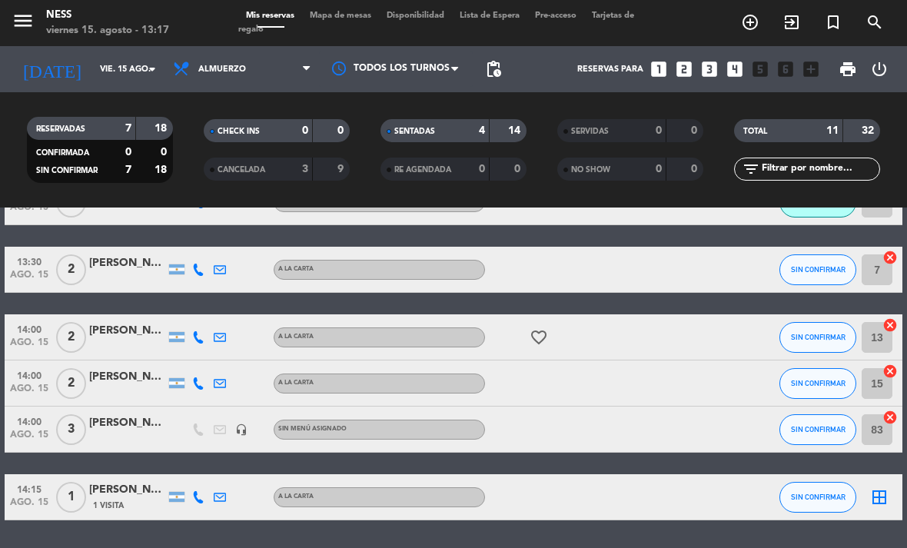
click at [359, 12] on span "Mapa de mesas" at bounding box center [340, 16] width 77 height 8
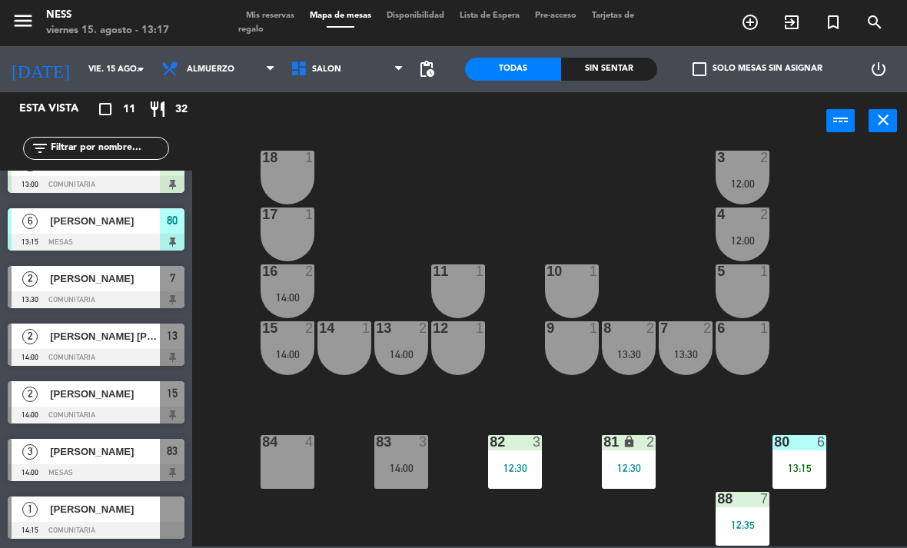
scroll to position [138, 0]
click at [400, 341] on div "13 2 14:00" at bounding box center [401, 348] width 54 height 54
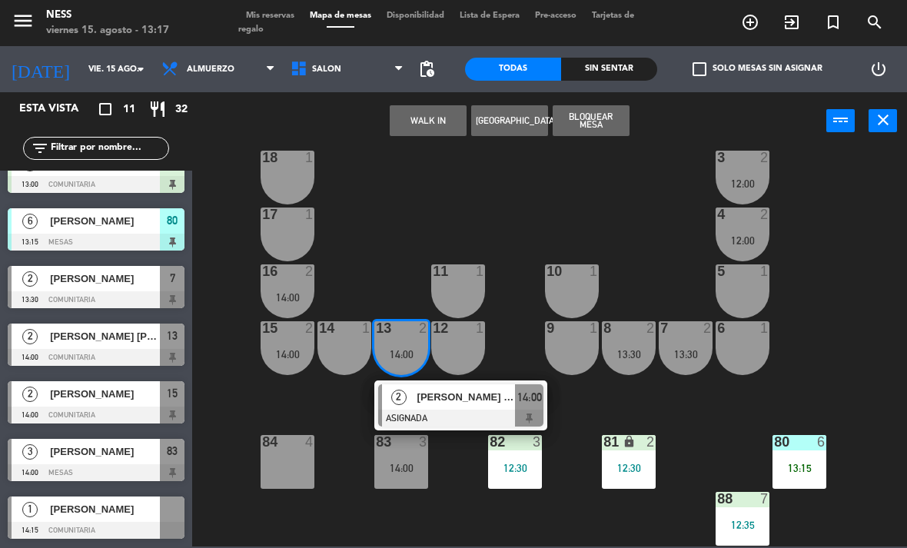
click at [490, 390] on span "[PERSON_NAME] [PERSON_NAME]" at bounding box center [466, 397] width 98 height 16
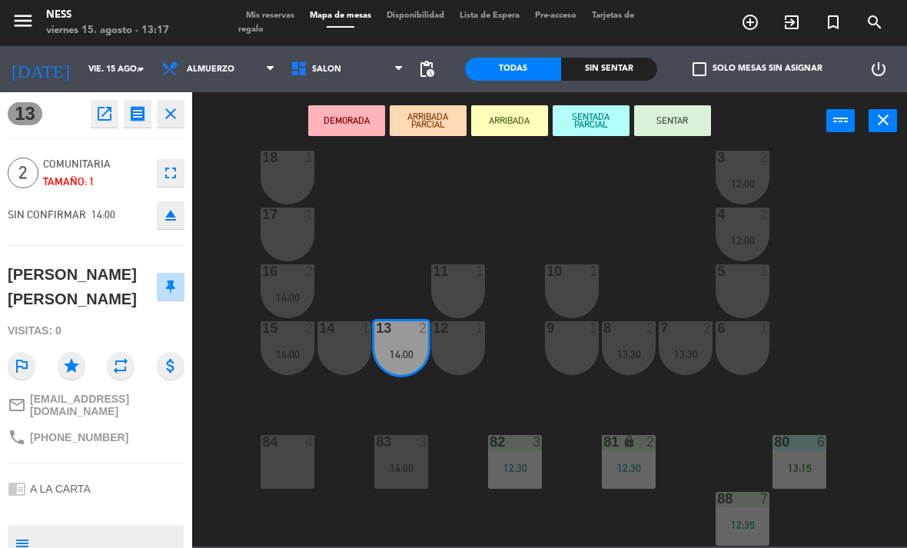
click at [353, 335] on div at bounding box center [344, 328] width 25 height 14
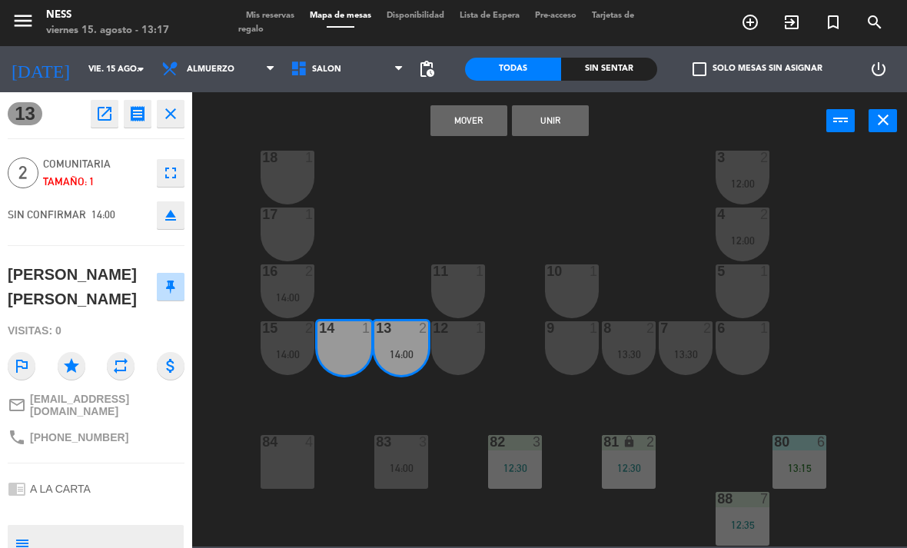
click at [541, 118] on button "Unir" at bounding box center [550, 120] width 77 height 31
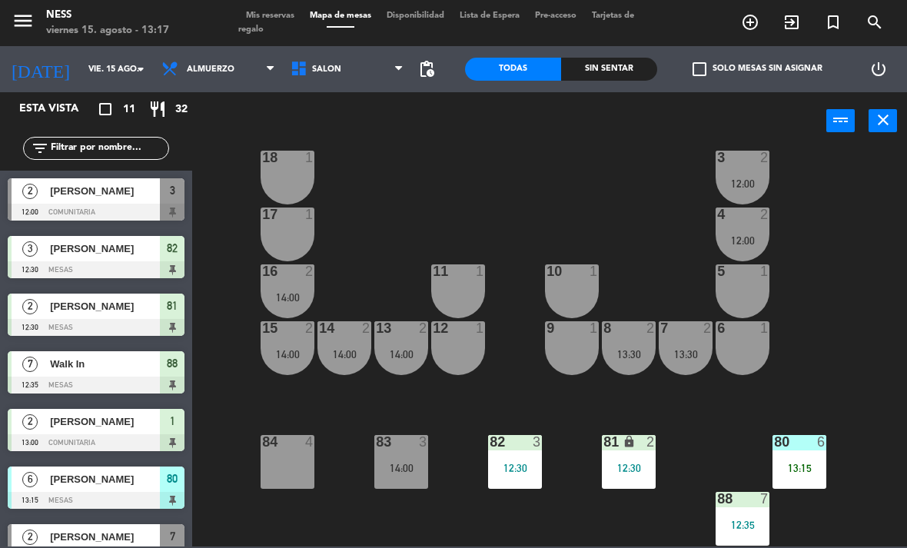
scroll to position [0, 0]
click at [543, 208] on div "20 1 1 2 13:00 19 1 2 2 13:00 18 1 3 2 12:00 17 1 4 2 12:00 16 2 14:00 11 1 10 …" at bounding box center [554, 347] width 706 height 398
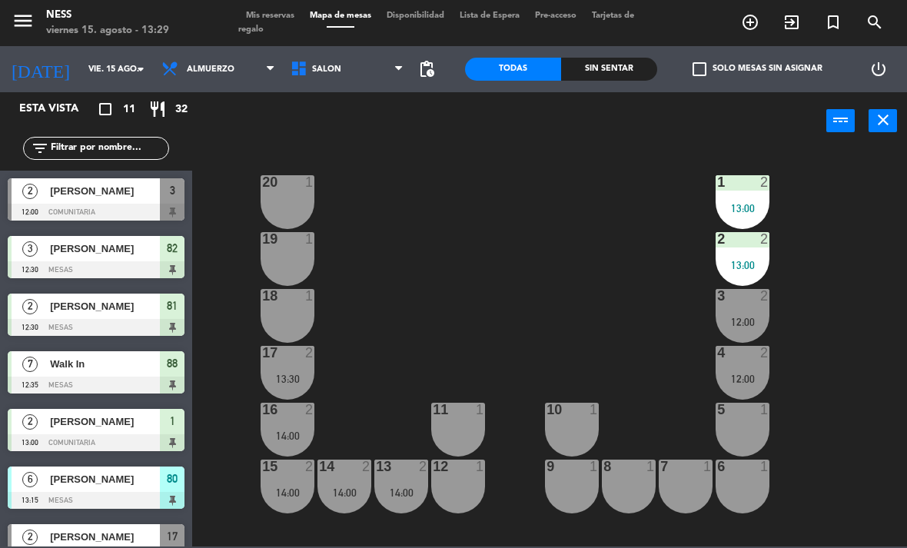
click at [291, 374] on div "13:30" at bounding box center [288, 379] width 54 height 11
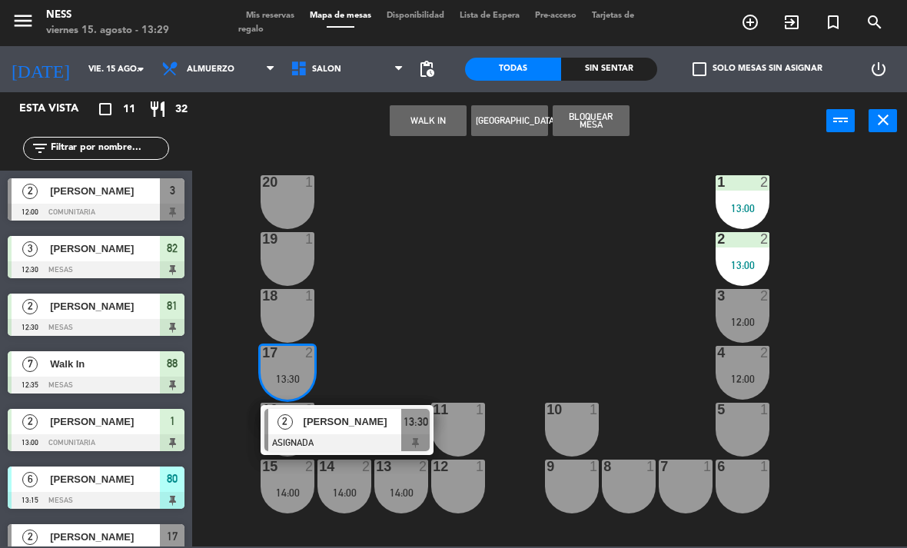
click at [346, 430] on div "[PERSON_NAME]" at bounding box center [352, 421] width 100 height 25
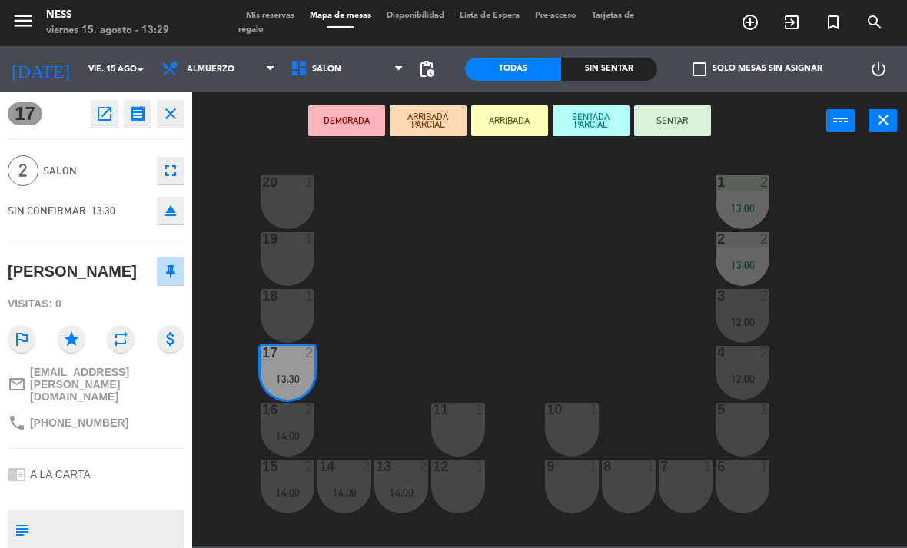
click at [290, 315] on div "18 1" at bounding box center [288, 316] width 54 height 54
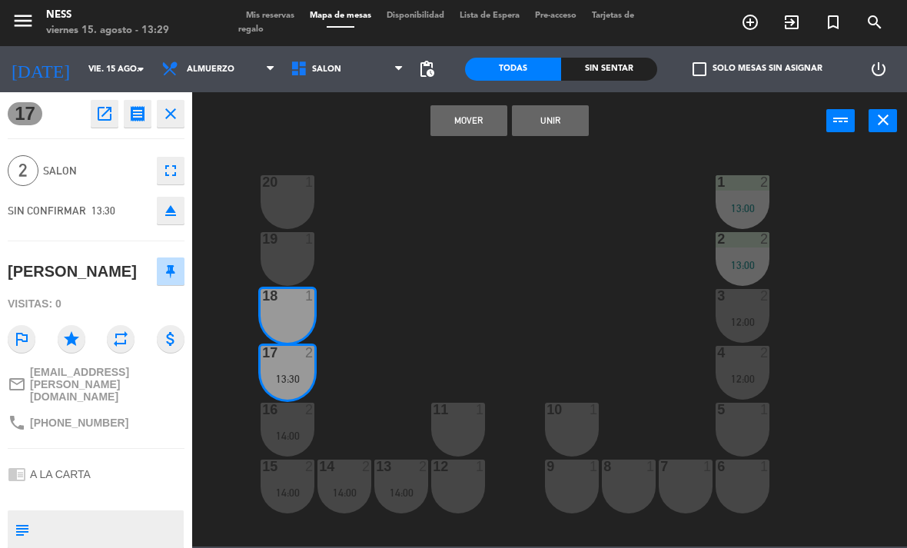
click at [569, 115] on button "Unir" at bounding box center [550, 120] width 77 height 31
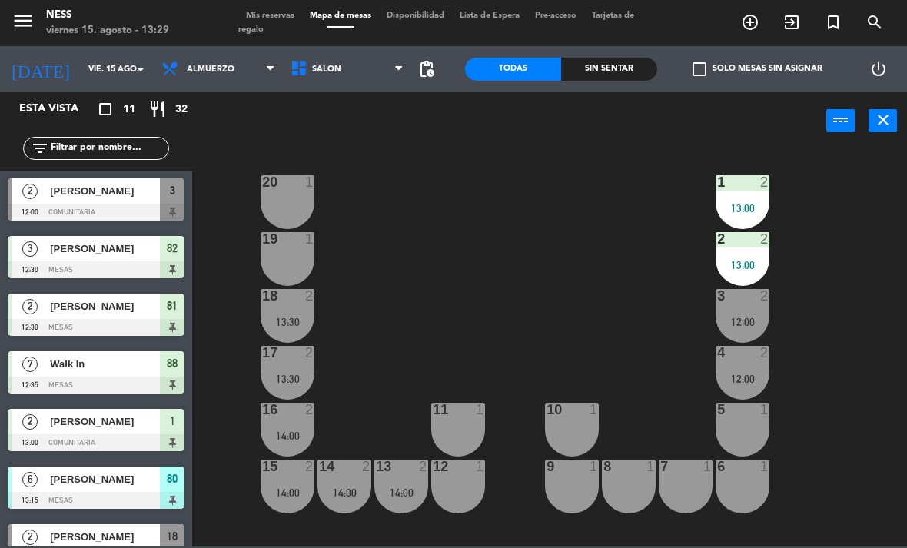
click at [296, 365] on div "17 2 13:30" at bounding box center [288, 373] width 54 height 54
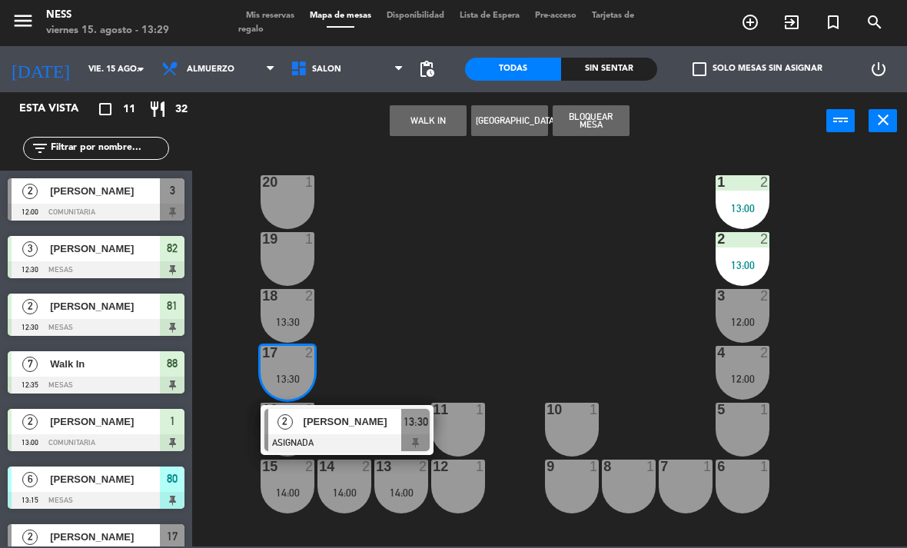
click at [371, 424] on span "[PERSON_NAME]" at bounding box center [353, 422] width 98 height 16
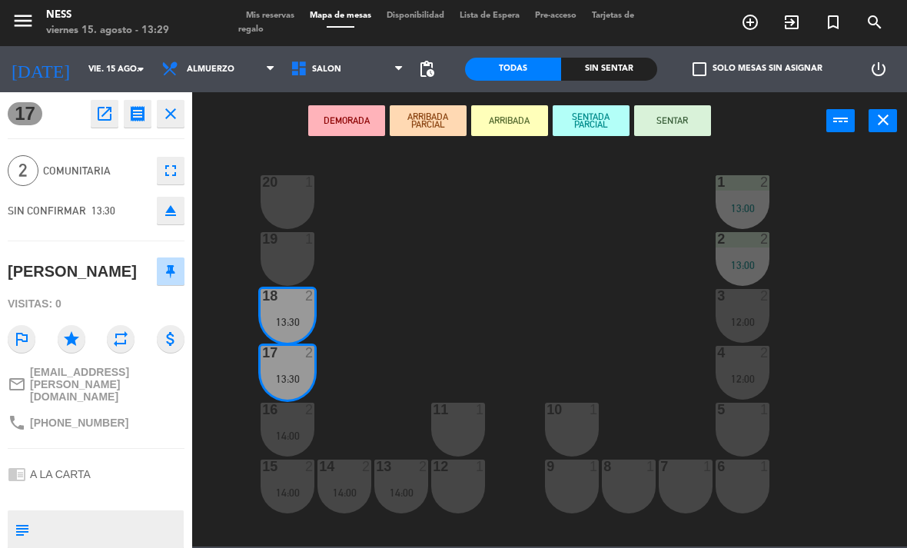
click at [686, 125] on button "SENTAR" at bounding box center [672, 120] width 77 height 31
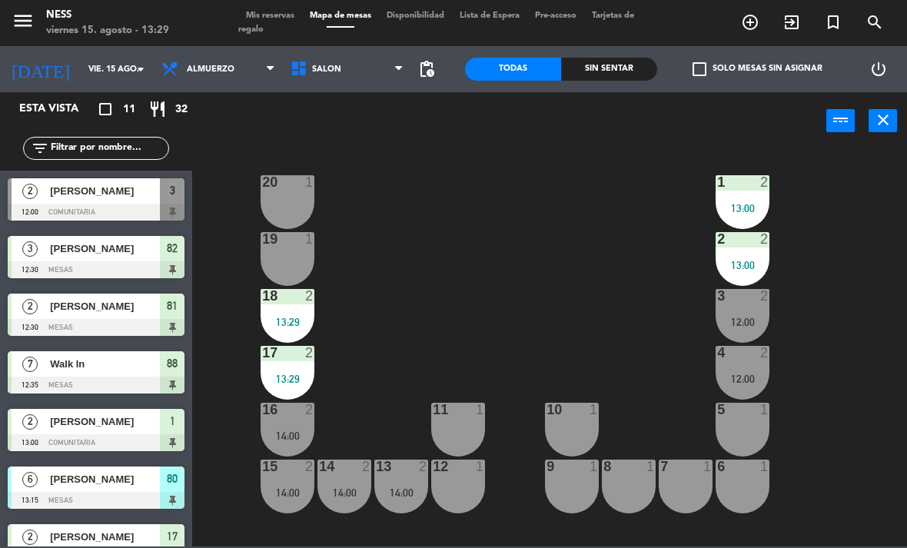
click at [561, 264] on div "20 1 1 2 13:00 19 1 2 2 13:00 18 2 13:29 3 2 12:00 17 2 13:29 4 2 12:00 16 2 14…" at bounding box center [554, 347] width 706 height 398
click at [282, 15] on span "Mis reservas" at bounding box center [270, 16] width 64 height 8
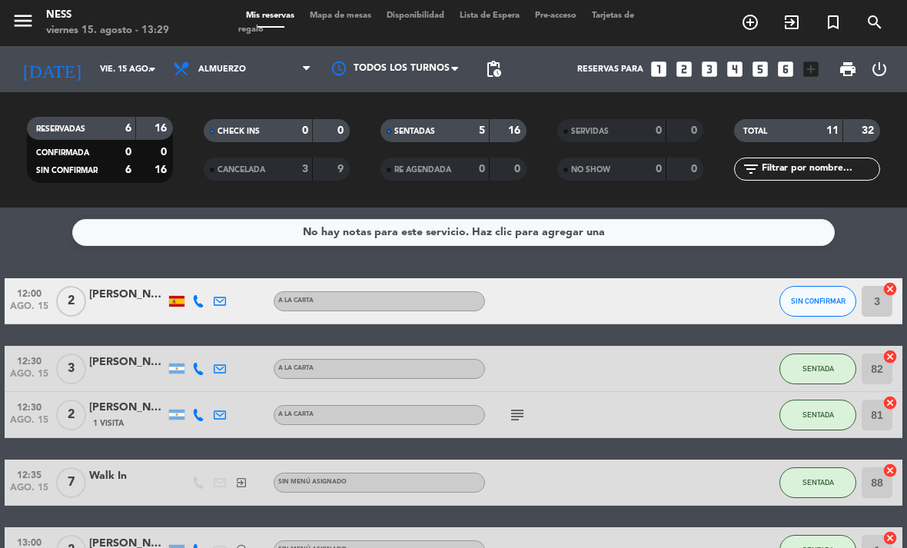
click at [351, 6] on div "menu Ness viernes 15. agosto - 13:29 Mis reservas Mapa de mesas Disponibilidad …" at bounding box center [453, 23] width 907 height 46
click at [341, 12] on span "Mapa de mesas" at bounding box center [340, 16] width 77 height 8
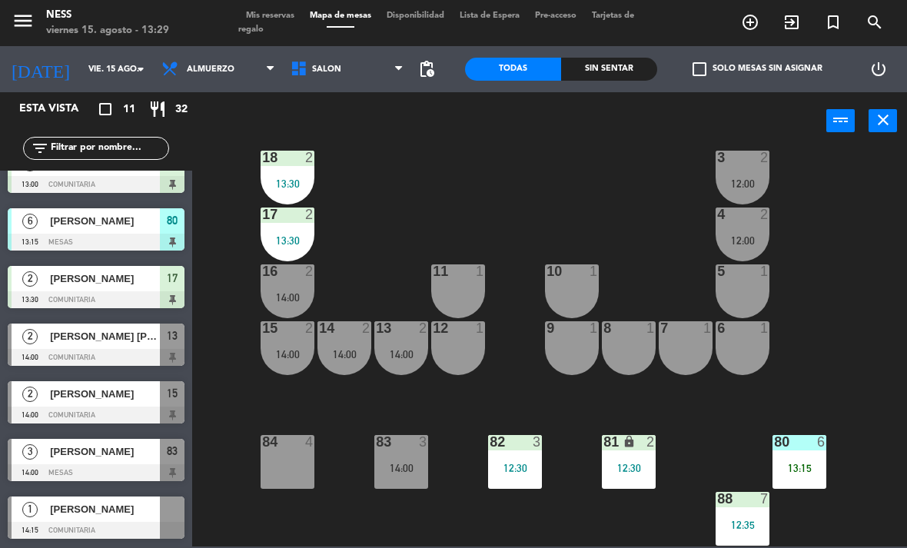
scroll to position [258, 0]
click at [90, 232] on div "[PERSON_NAME]" at bounding box center [103, 220] width 111 height 25
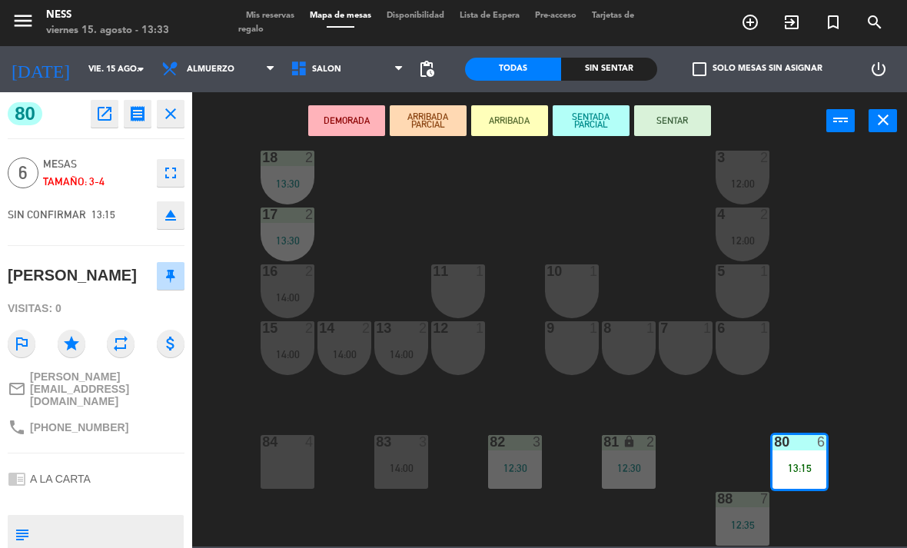
click at [683, 120] on button "SENTAR" at bounding box center [672, 120] width 77 height 31
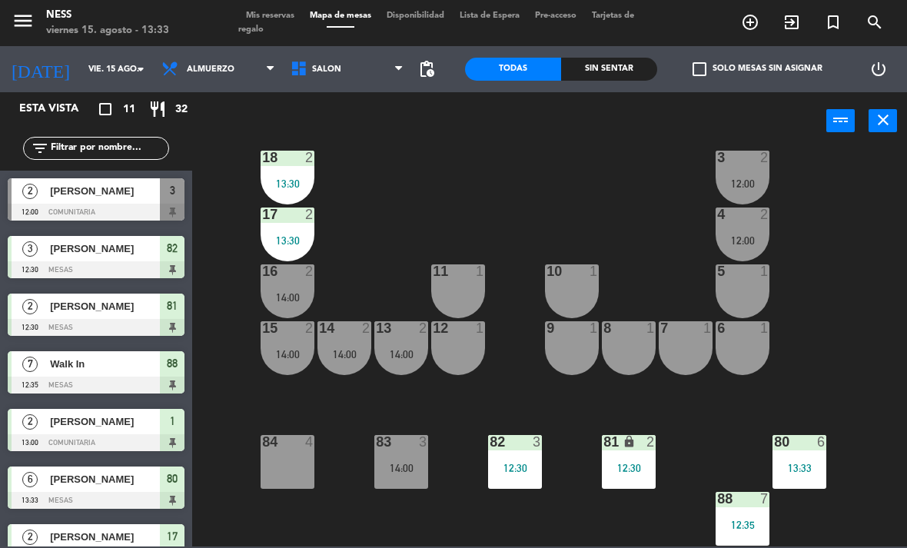
scroll to position [138, 0]
click at [276, 12] on span "Mis reservas" at bounding box center [270, 16] width 64 height 8
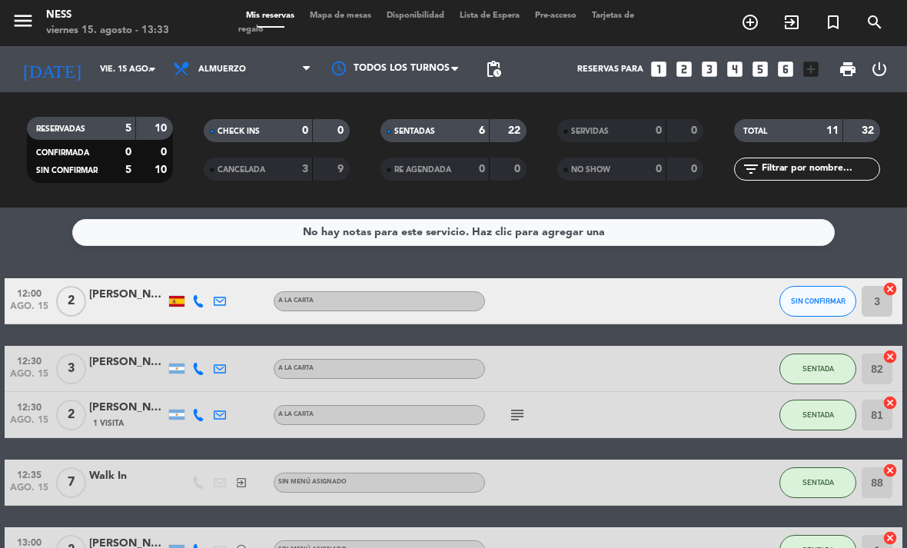
click at [349, 15] on span "Mapa de mesas" at bounding box center [340, 16] width 77 height 8
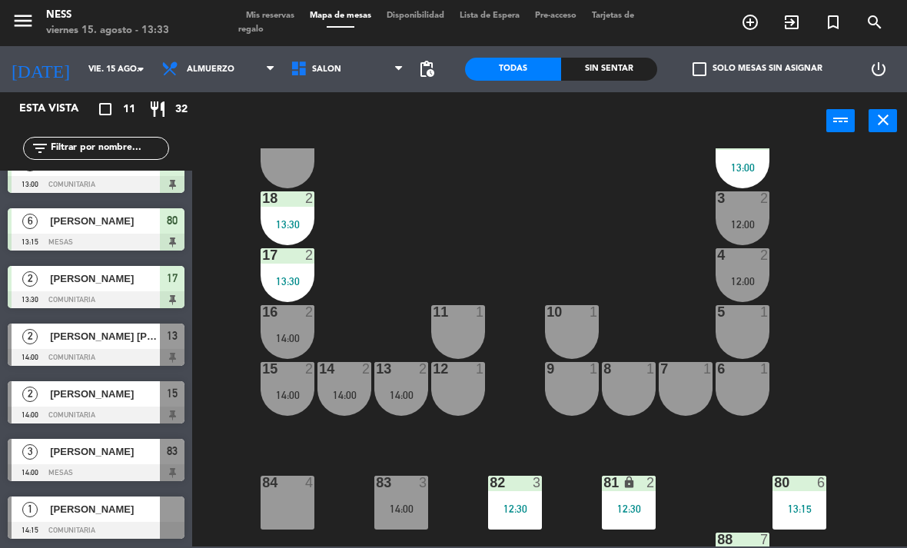
scroll to position [258, 0]
click at [536, 244] on div "20 1 1 2 13:00 19 1 2 2 13:00 18 2 13:30 3 2 12:00 17 2 13:30 4 2 12:00 16 2 14…" at bounding box center [554, 347] width 706 height 398
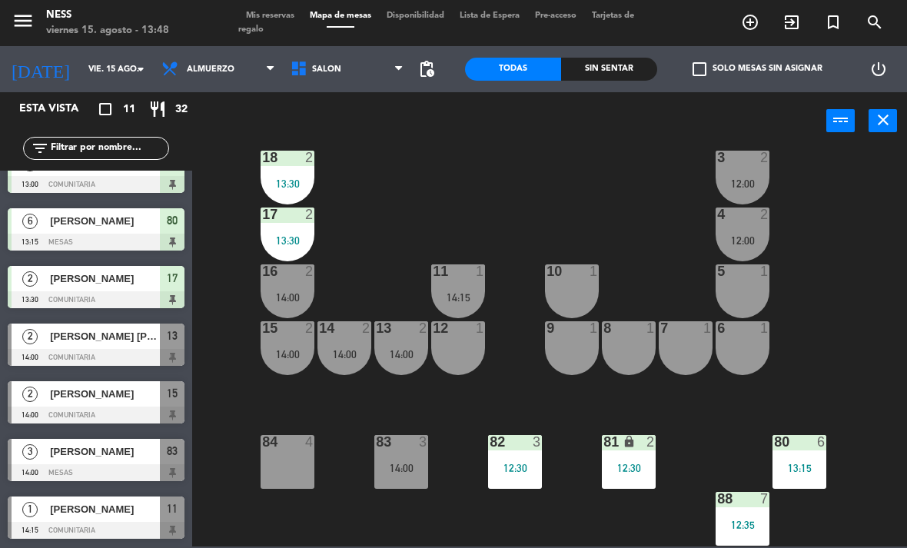
scroll to position [138, 0]
click at [755, 228] on div "4 2 12:00" at bounding box center [743, 235] width 54 height 54
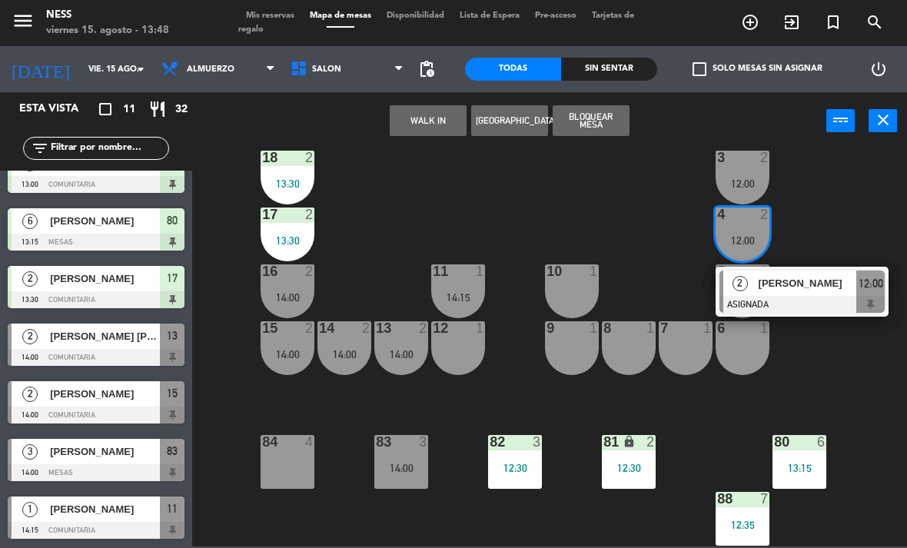
click at [798, 297] on div at bounding box center [801, 304] width 165 height 17
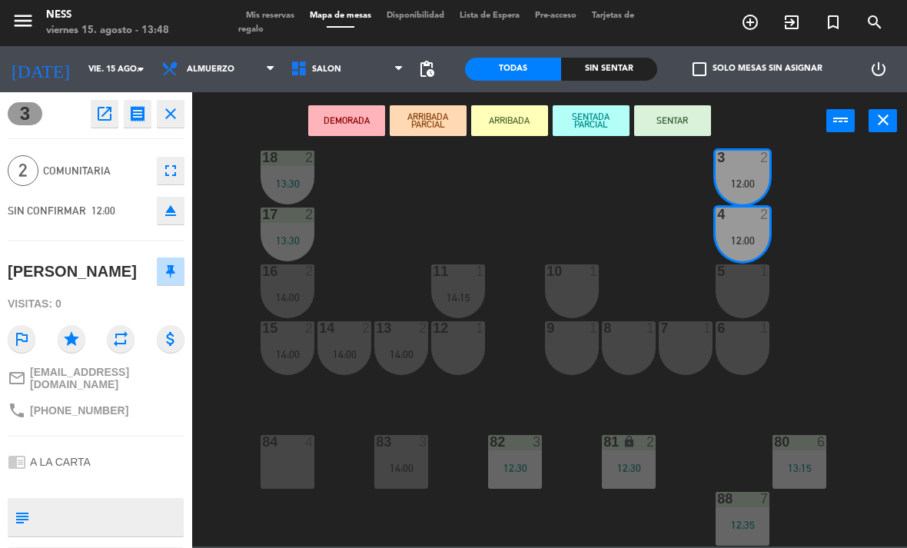
click at [182, 201] on button "eject" at bounding box center [171, 211] width 28 height 28
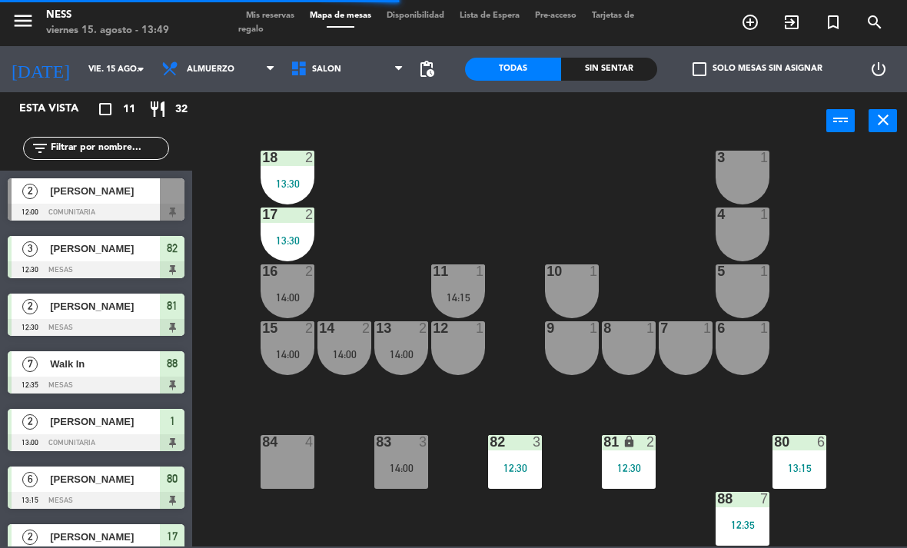
click at [744, 297] on div "5 1" at bounding box center [743, 291] width 54 height 54
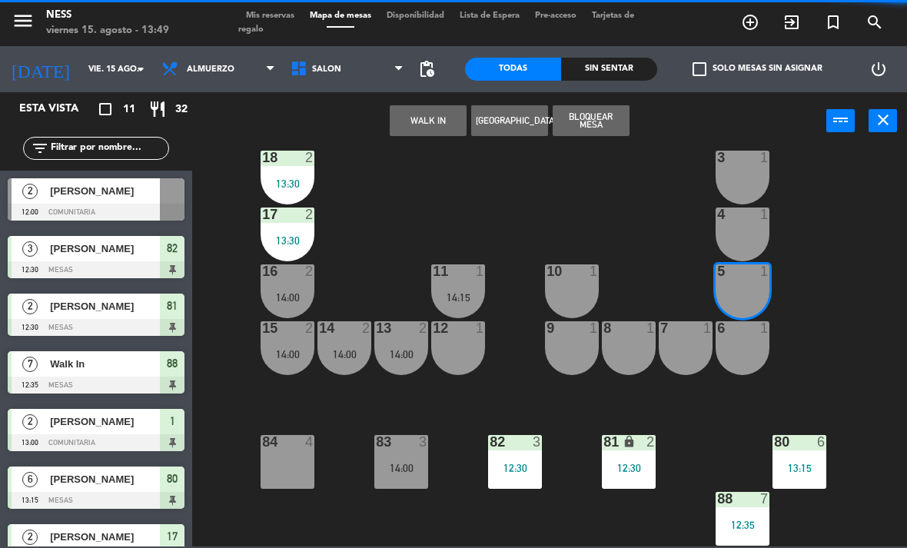
click at [430, 122] on button "WALK IN" at bounding box center [428, 120] width 77 height 31
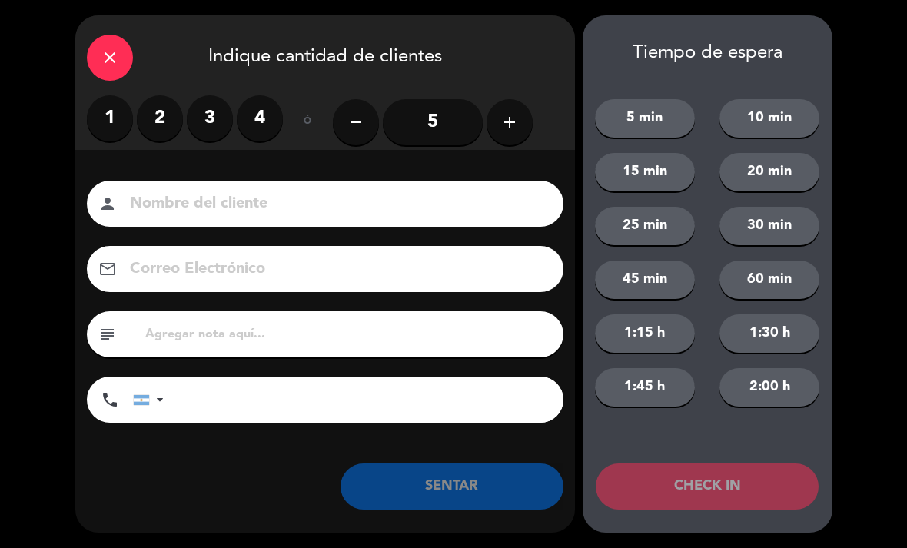
click at [163, 122] on label "2" at bounding box center [160, 118] width 46 height 46
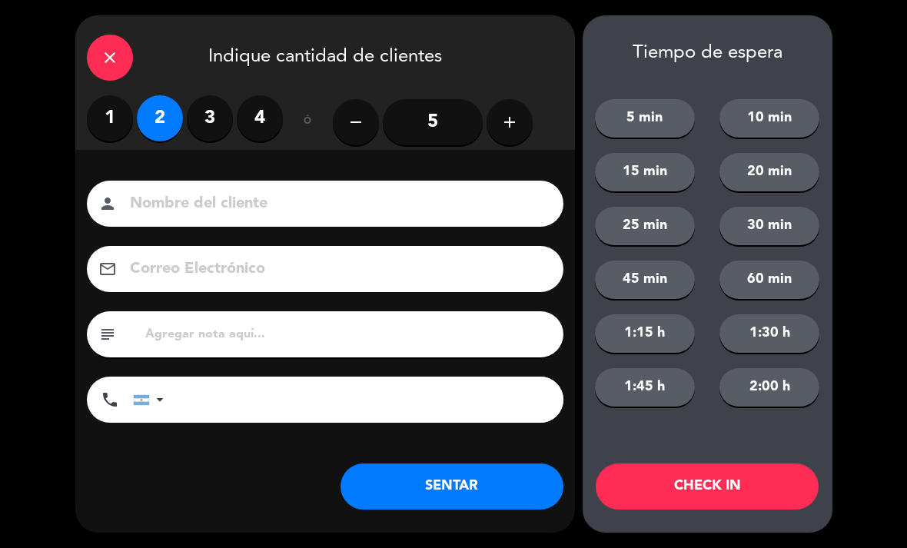
click at [694, 496] on button "CHECK IN" at bounding box center [707, 487] width 223 height 46
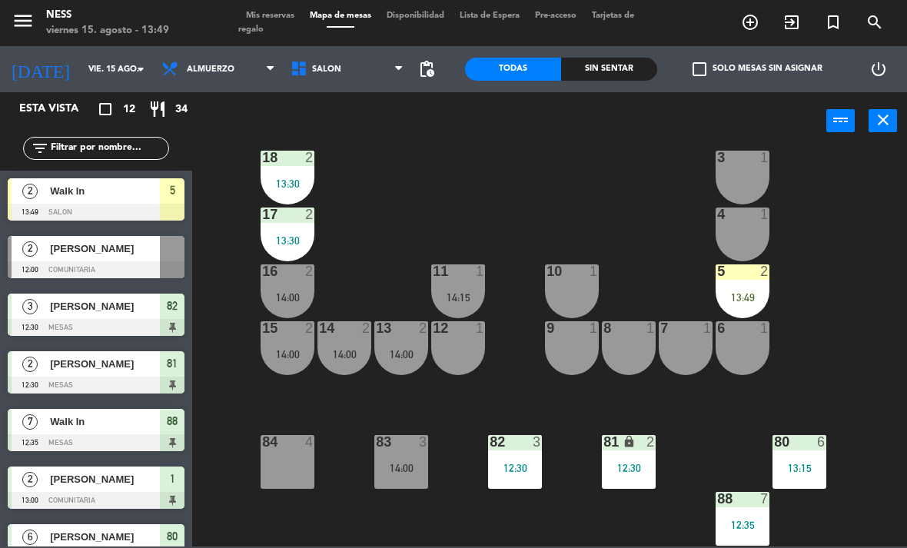
click at [746, 284] on div "5 2 13:49" at bounding box center [743, 291] width 54 height 54
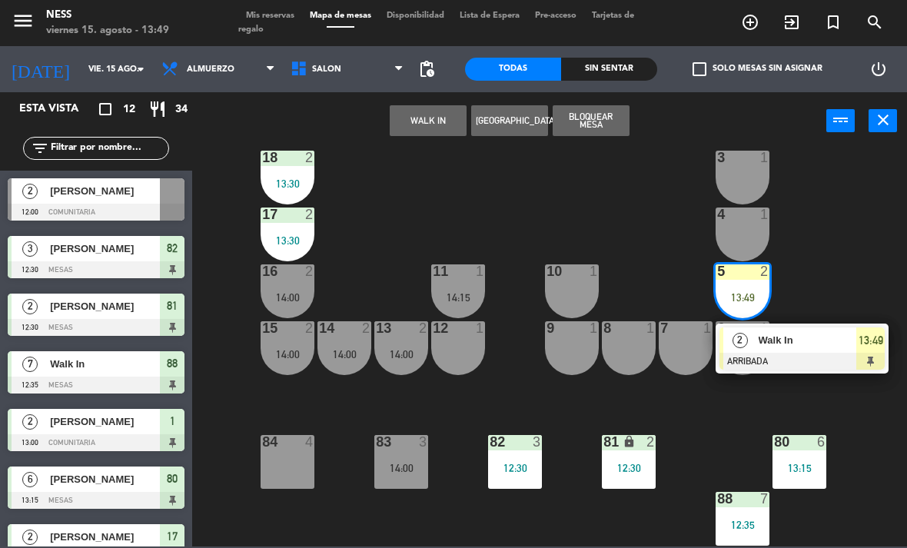
click at [792, 346] on span "Walk In" at bounding box center [808, 340] width 98 height 16
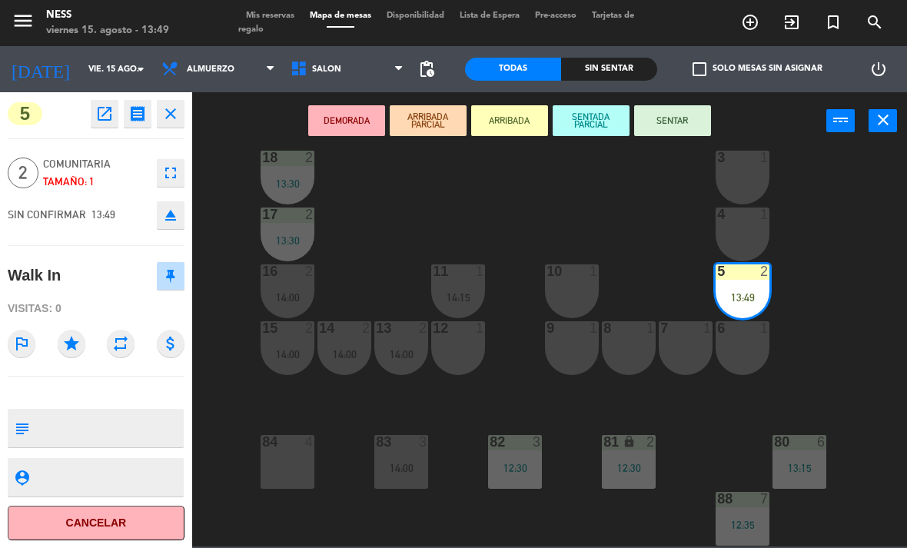
click at [746, 349] on div "6 1" at bounding box center [743, 348] width 54 height 54
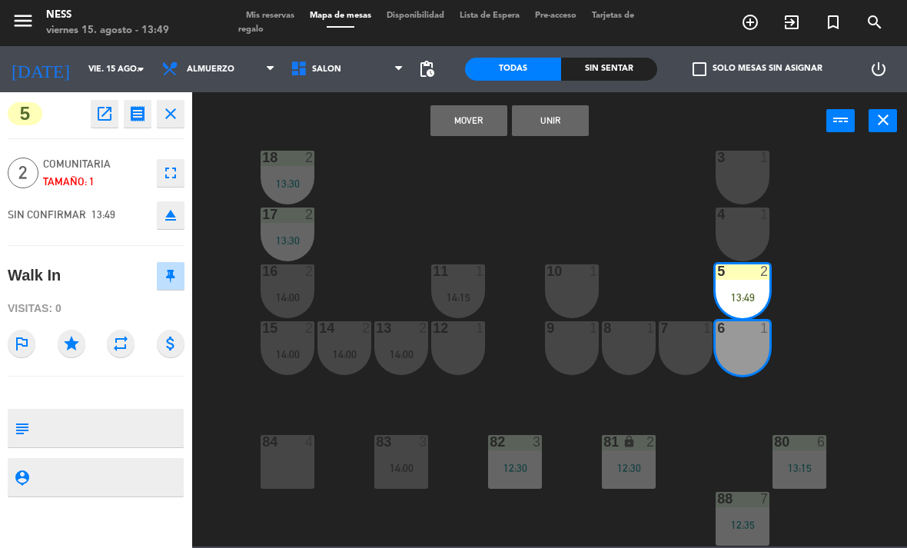
click at [558, 121] on button "Unir" at bounding box center [550, 120] width 77 height 31
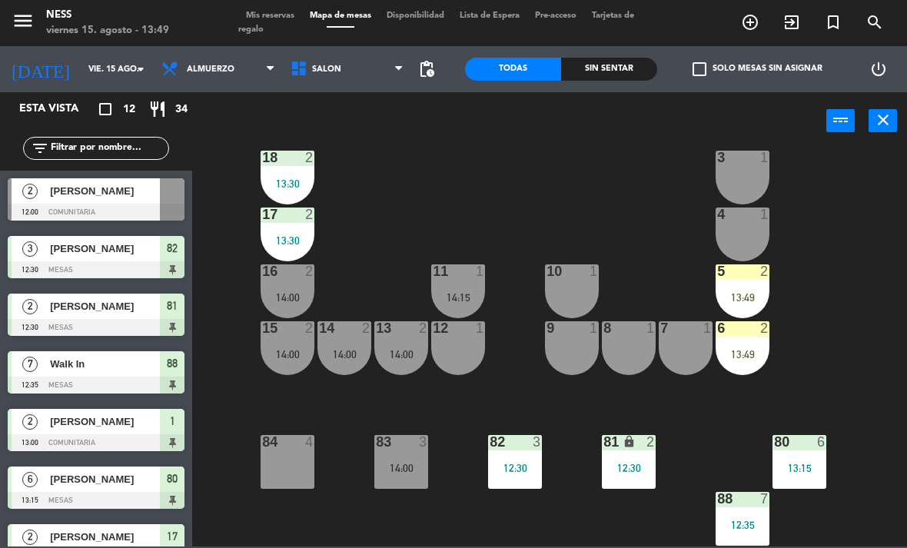
click at [734, 300] on div "13:49" at bounding box center [743, 297] width 54 height 11
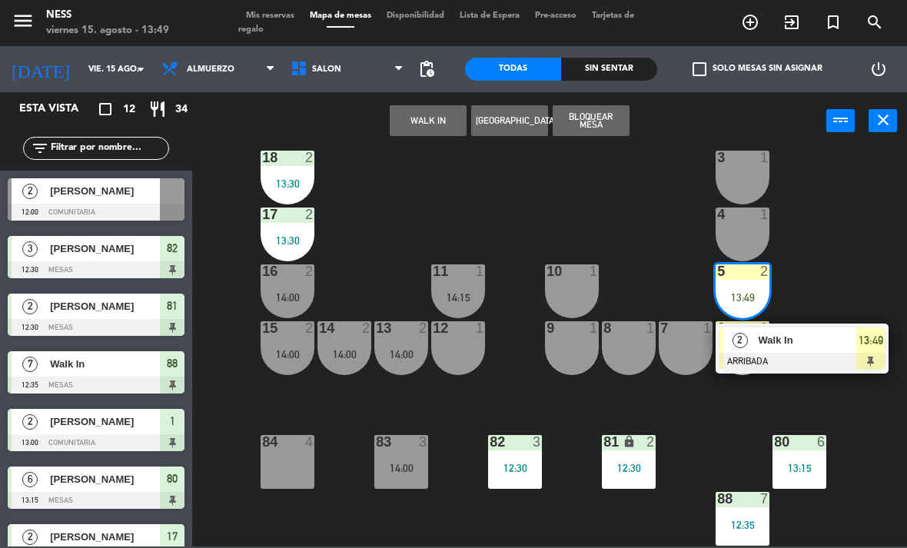
click at [796, 354] on div at bounding box center [801, 361] width 165 height 17
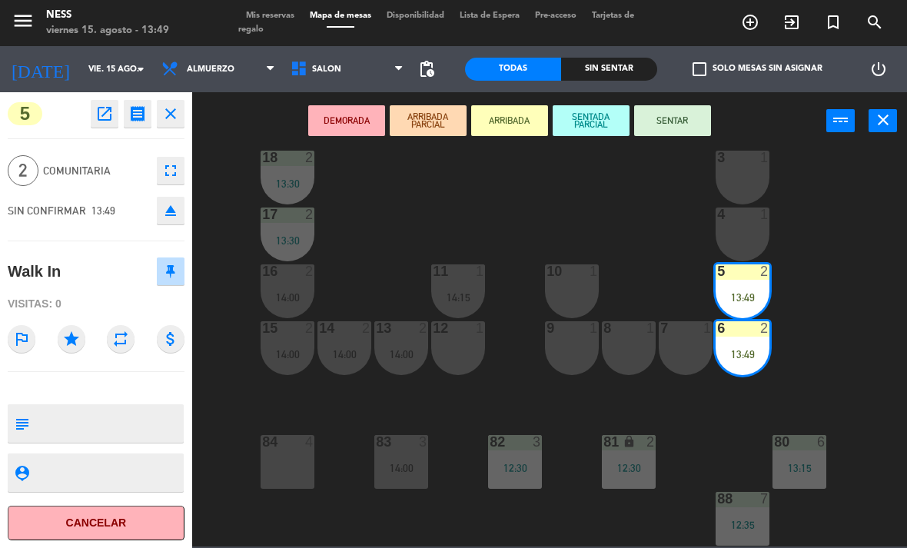
click at [580, 123] on button "SENTADA PARCIAL" at bounding box center [591, 120] width 77 height 31
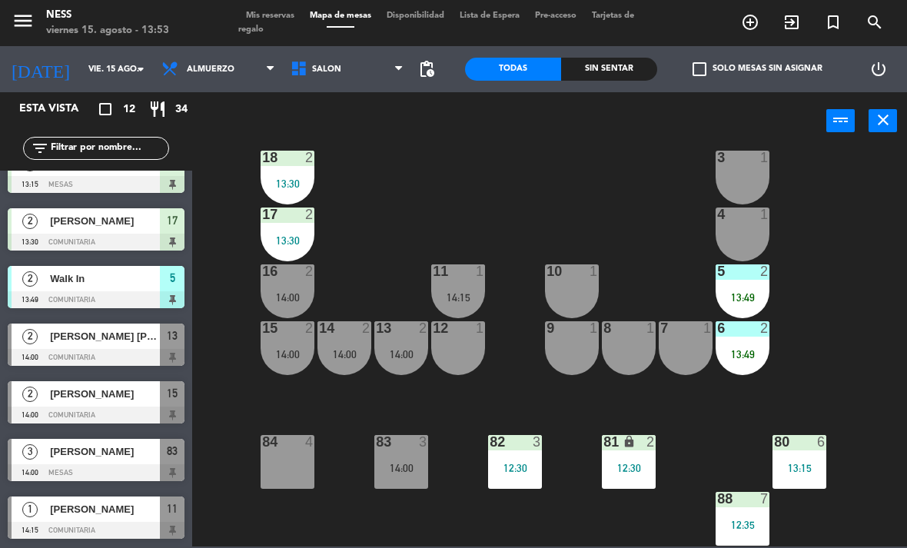
scroll to position [316, 0]
click at [84, 407] on div at bounding box center [96, 415] width 177 height 17
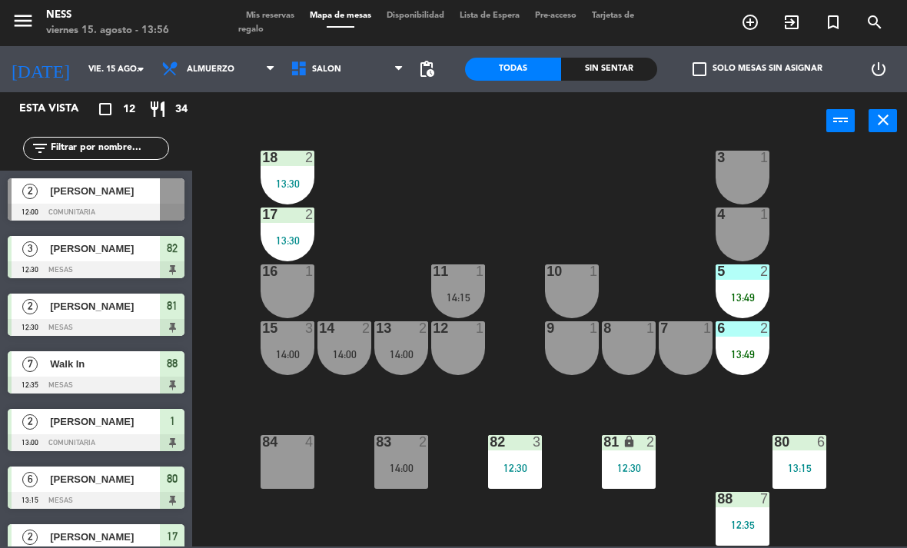
scroll to position [76, 0]
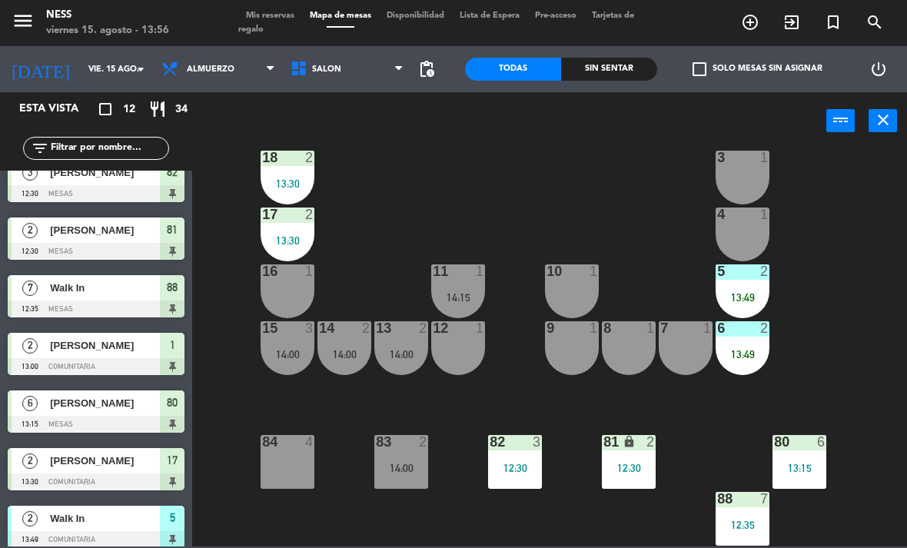
click at [413, 450] on div "83 2" at bounding box center [401, 442] width 54 height 15
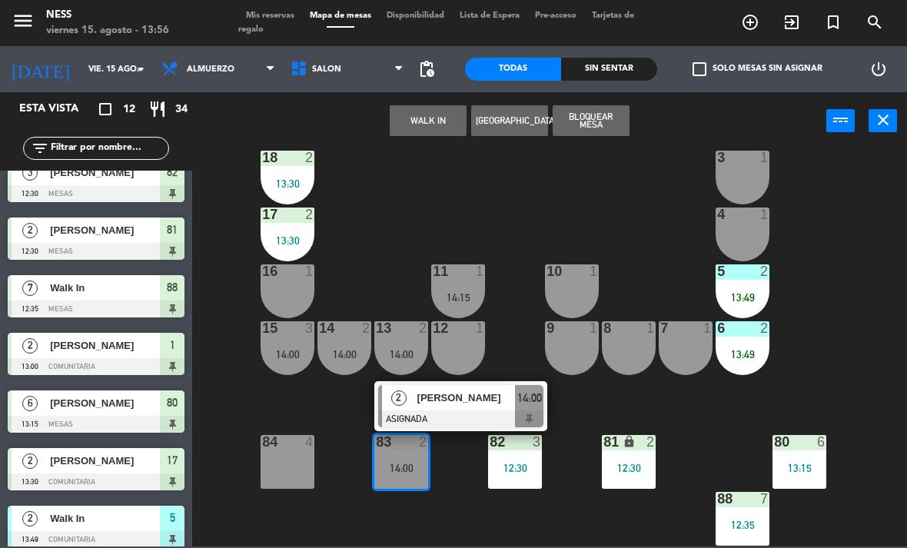
click at [460, 400] on span "[PERSON_NAME]" at bounding box center [466, 398] width 98 height 16
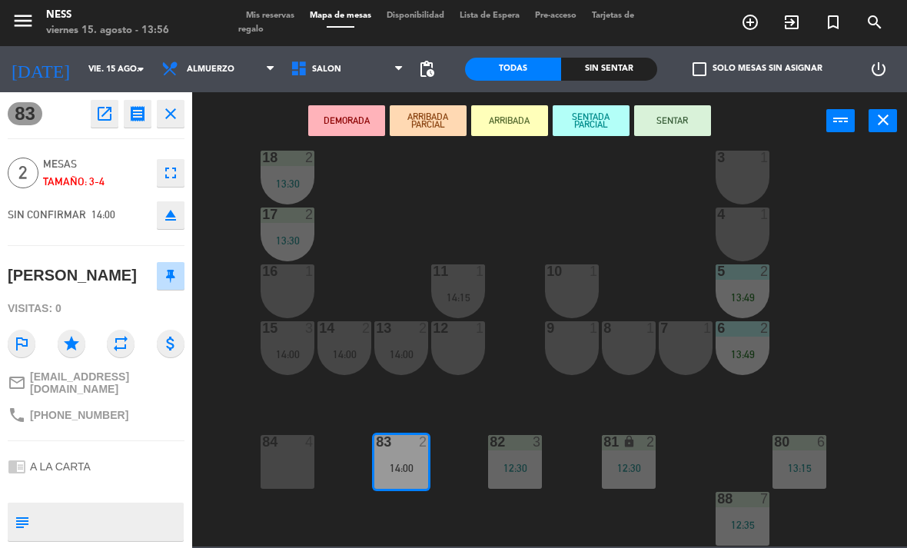
click at [680, 110] on button "SENTAR" at bounding box center [672, 120] width 77 height 31
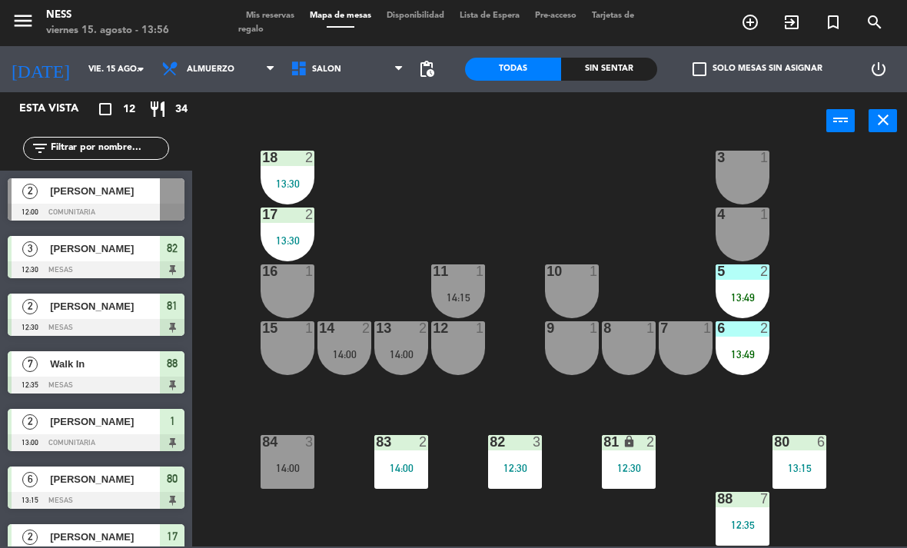
scroll to position [0, 0]
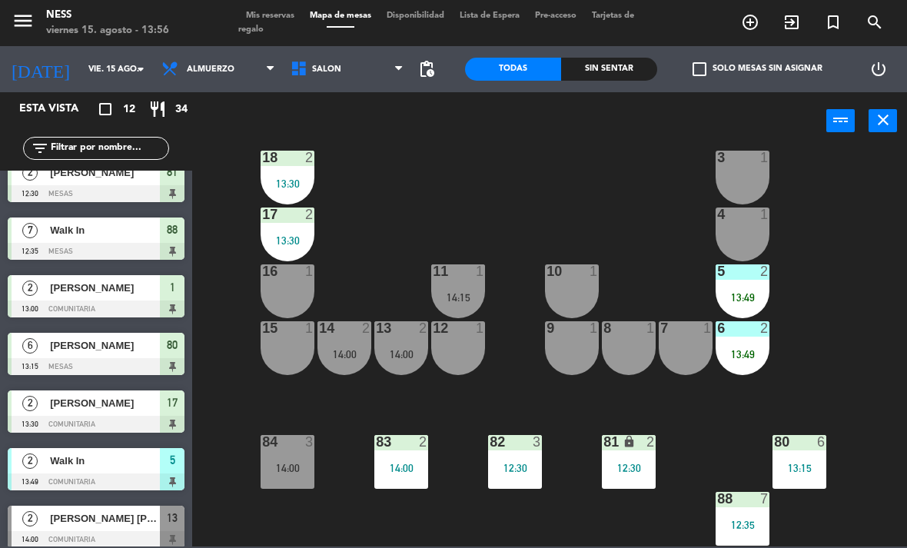
click at [271, 466] on div "14:00" at bounding box center [288, 468] width 54 height 11
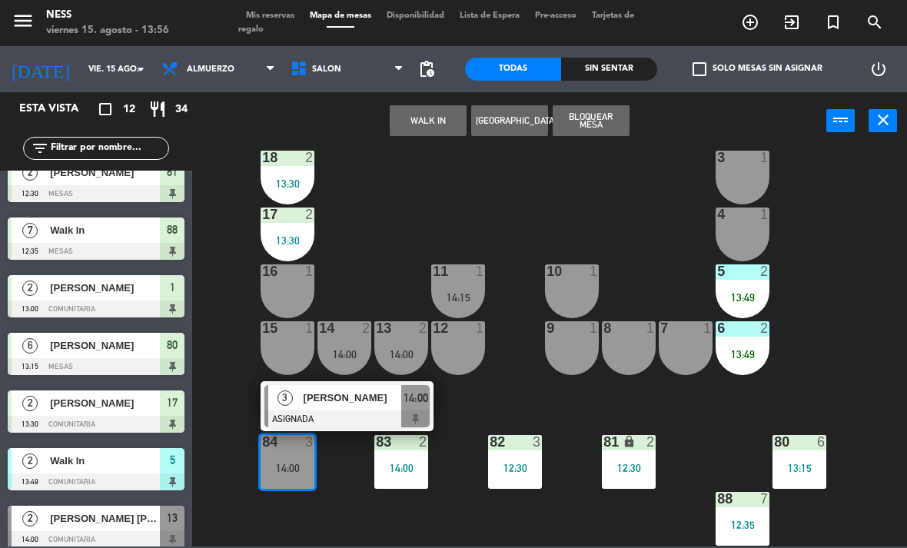
click at [374, 397] on span "[PERSON_NAME]" at bounding box center [353, 398] width 98 height 16
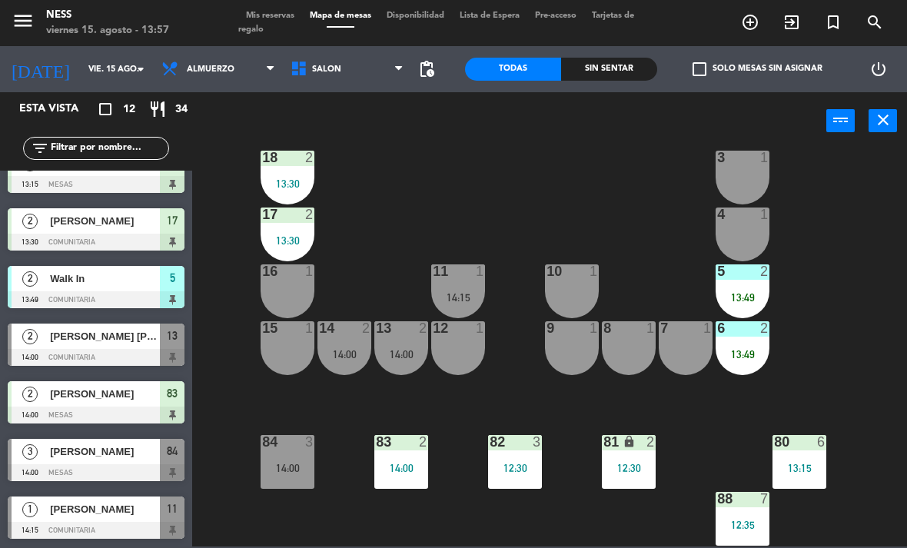
scroll to position [316, 0]
click at [573, 276] on div at bounding box center [572, 271] width 25 height 14
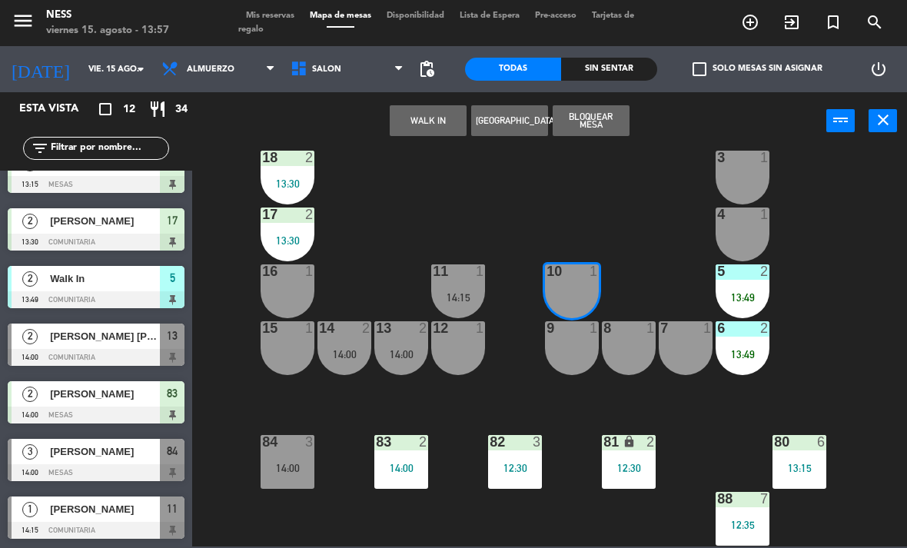
click at [427, 119] on button "WALK IN" at bounding box center [428, 120] width 77 height 31
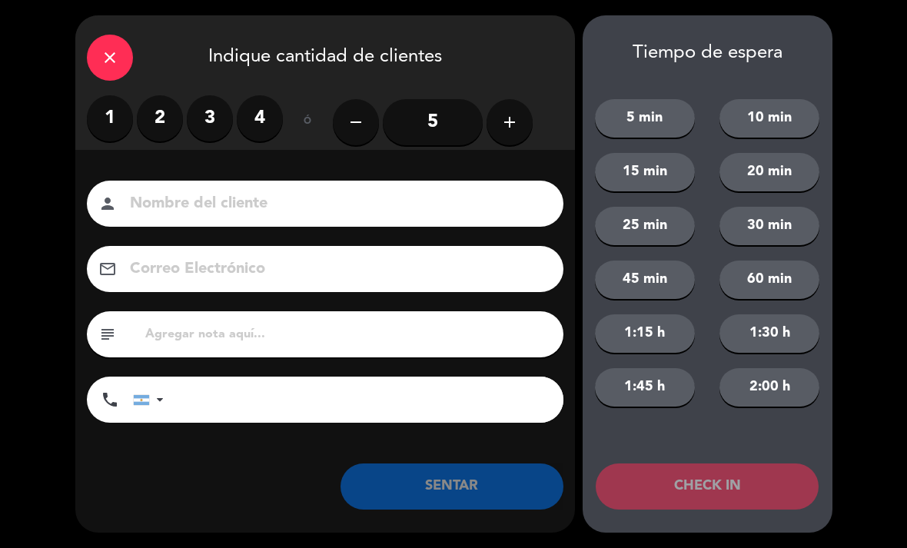
click at [204, 122] on label "3" at bounding box center [210, 118] width 46 height 46
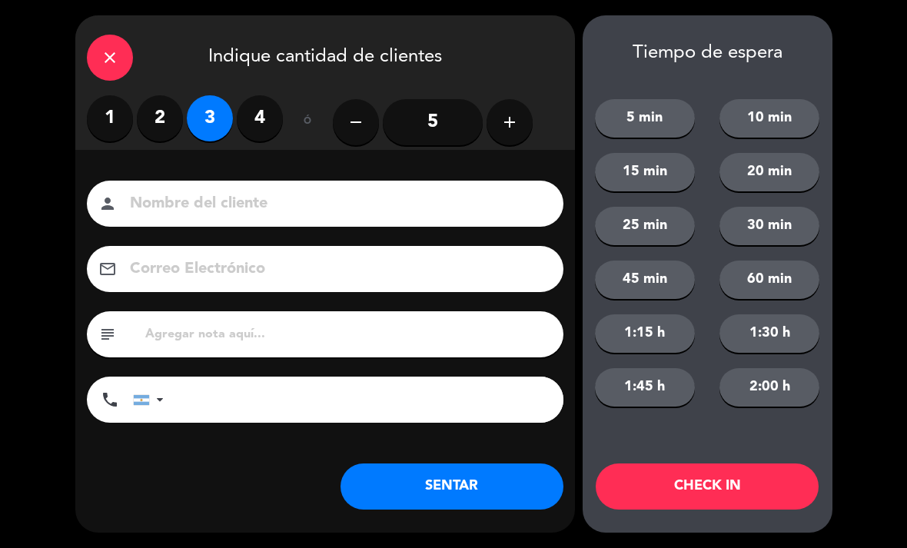
click at [504, 488] on button "SENTAR" at bounding box center [452, 487] width 223 height 46
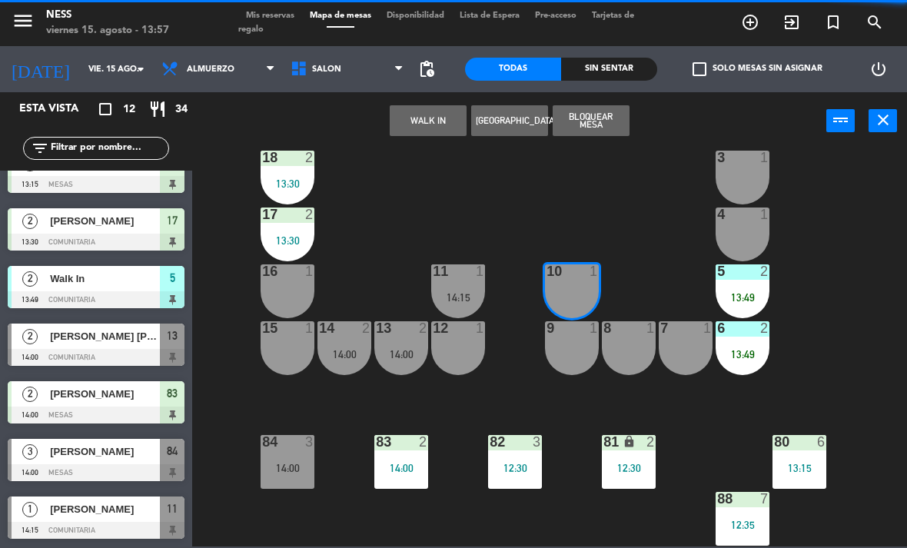
scroll to position [0, 0]
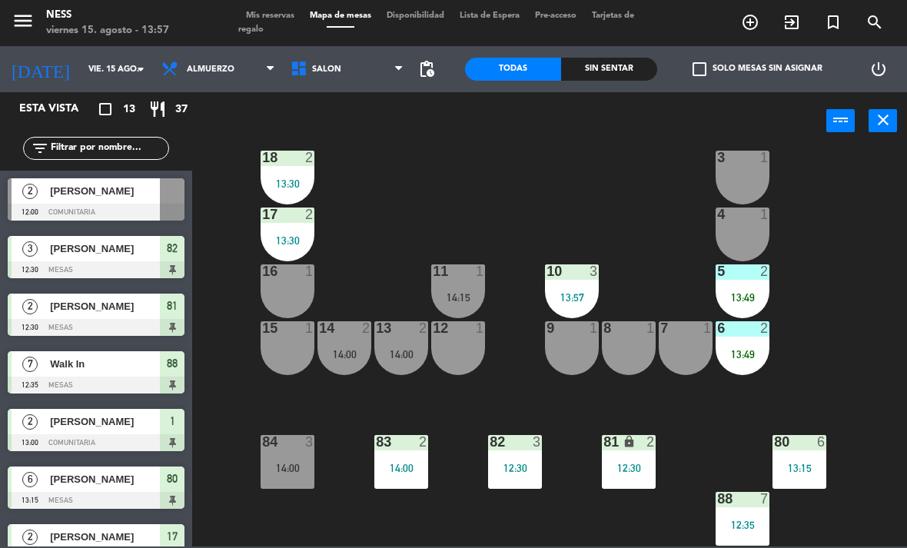
click at [580, 268] on div at bounding box center [572, 271] width 25 height 14
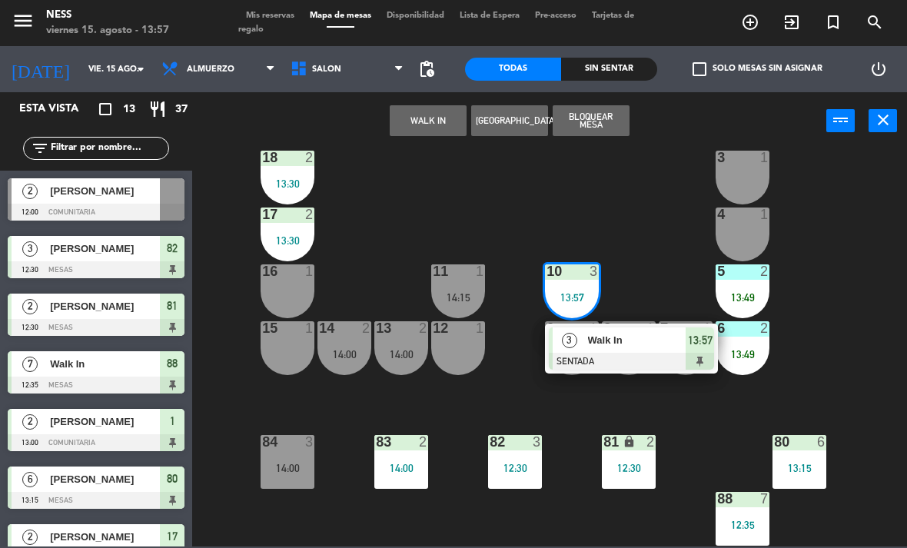
click at [636, 343] on span "Walk In" at bounding box center [637, 340] width 98 height 16
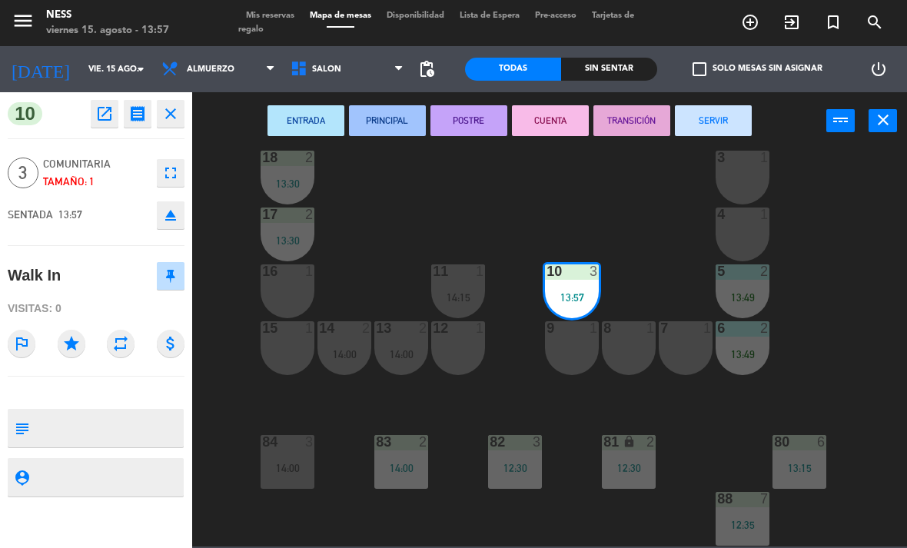
click at [585, 344] on div "9 1" at bounding box center [572, 348] width 54 height 54
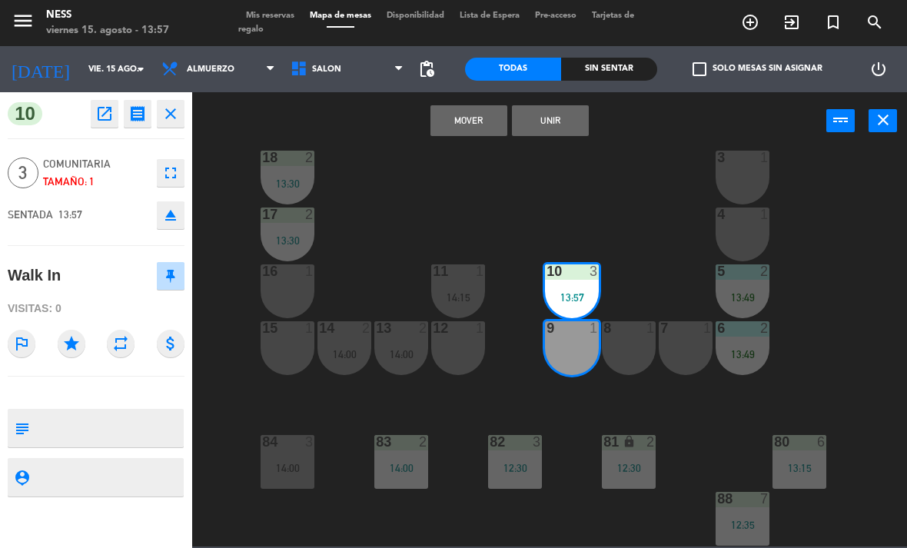
click at [629, 349] on div "8 1" at bounding box center [629, 348] width 54 height 54
click at [556, 125] on button "Unir" at bounding box center [550, 120] width 77 height 31
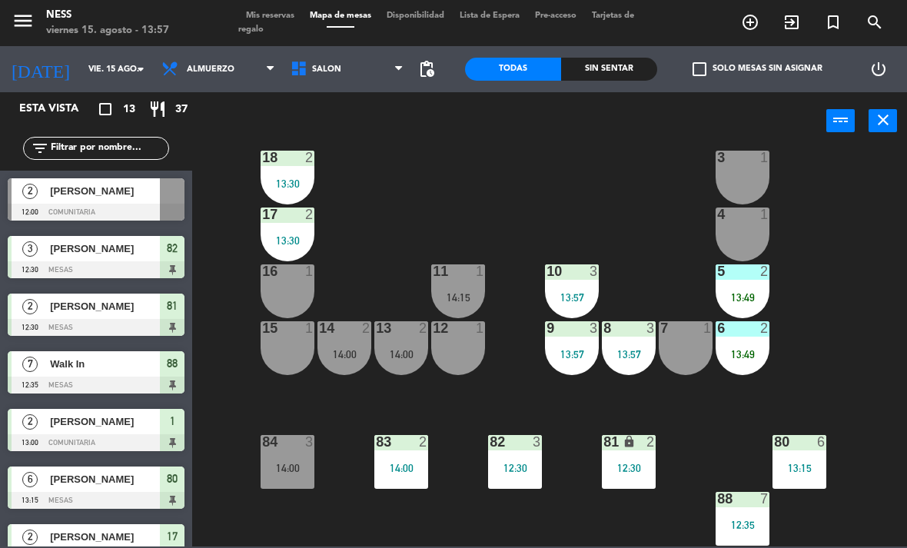
scroll to position [138, 0]
click at [288, 463] on div "14:00" at bounding box center [288, 468] width 54 height 11
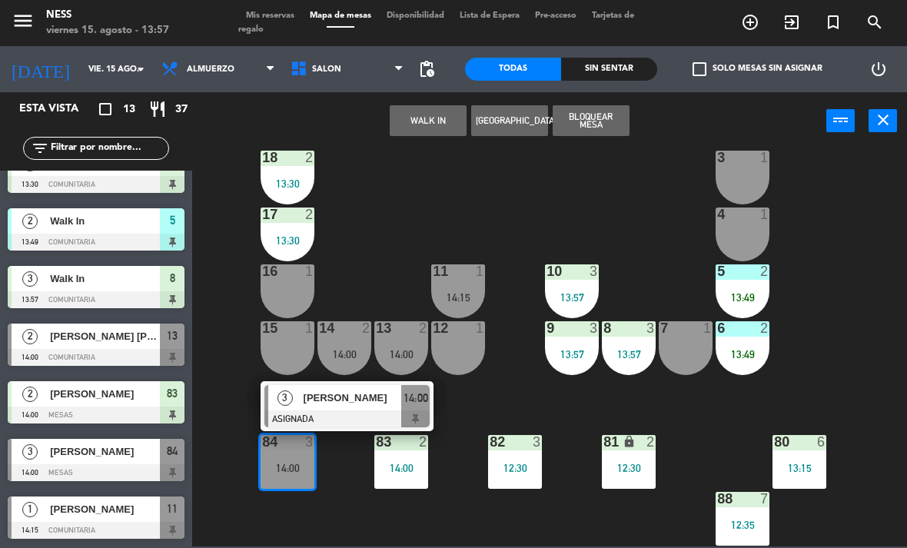
scroll to position [374, 0]
click at [352, 400] on span "[PERSON_NAME]" at bounding box center [353, 398] width 98 height 16
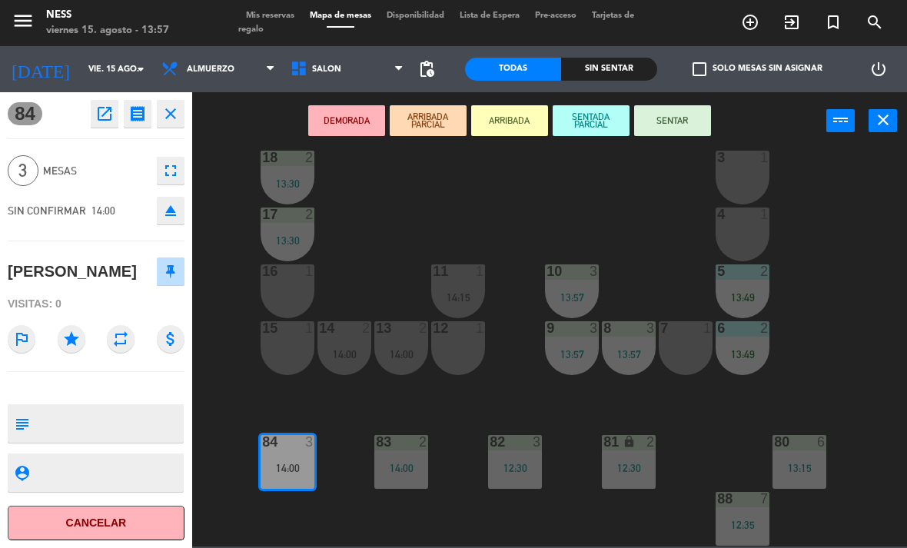
click at [98, 113] on icon "open_in_new" at bounding box center [104, 114] width 18 height 18
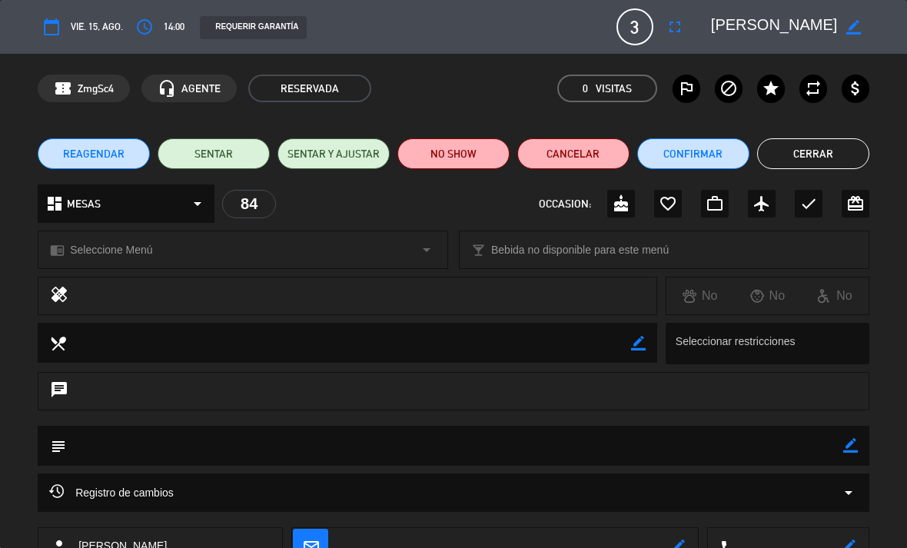
click at [673, 26] on icon "fullscreen" at bounding box center [675, 27] width 18 height 18
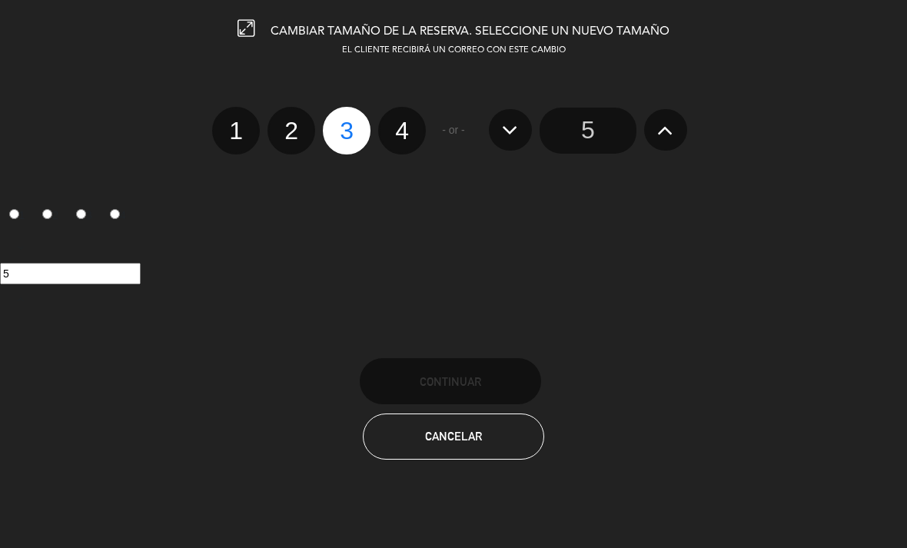
click at [405, 138] on label "4" at bounding box center [402, 131] width 48 height 48
click at [405, 122] on input "4" at bounding box center [400, 117] width 10 height 10
radio input "true"
radio input "false"
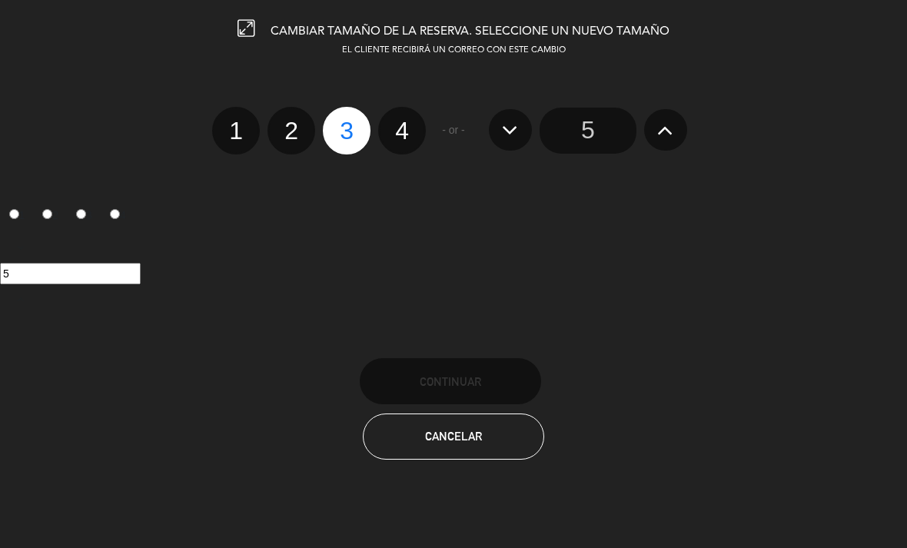
radio input "false"
radio input "true"
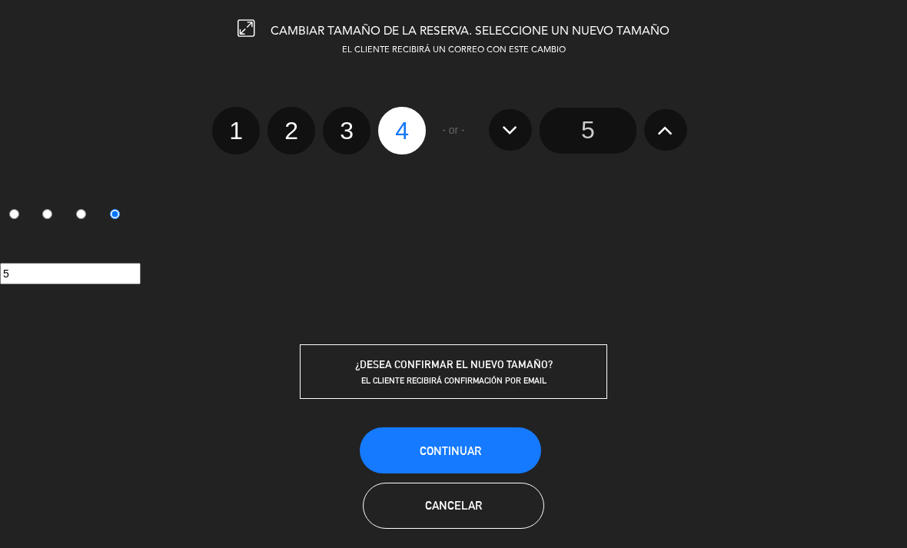
click at [493, 461] on button "Continuar" at bounding box center [450, 450] width 181 height 46
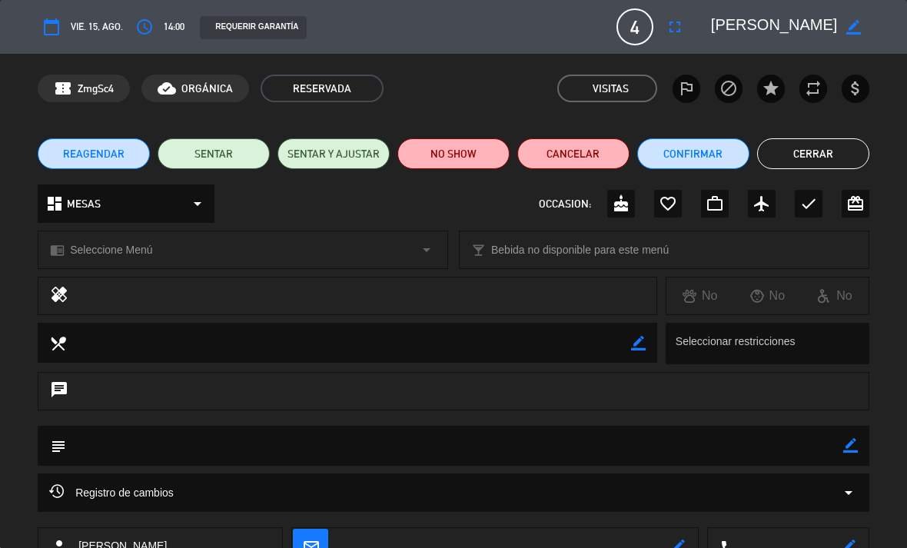
click at [828, 152] on button "Cerrar" at bounding box center [813, 153] width 112 height 31
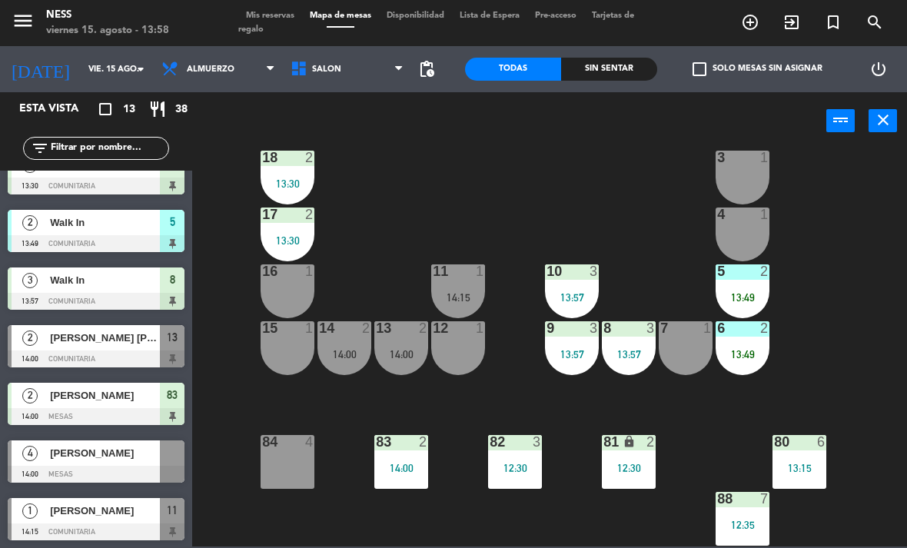
scroll to position [370, 0]
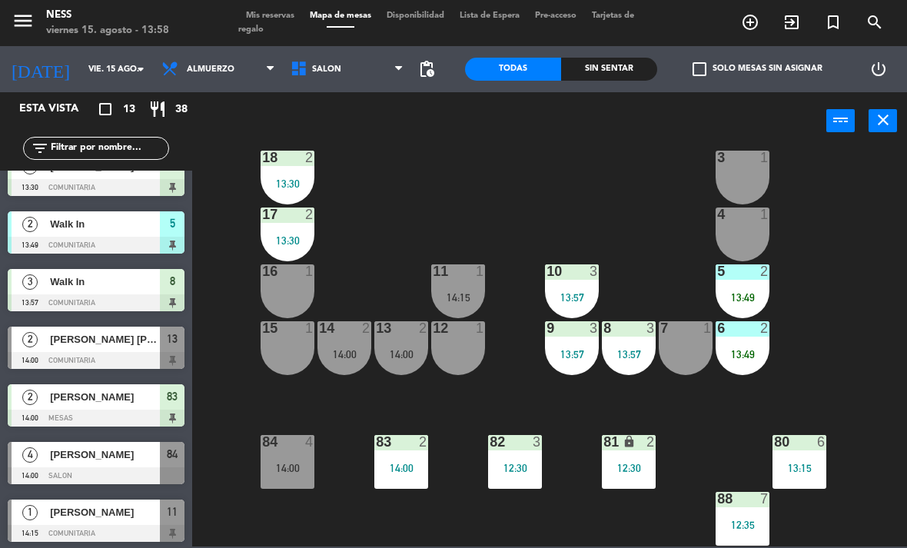
click at [289, 459] on div "84 4 14:00" at bounding box center [288, 462] width 54 height 54
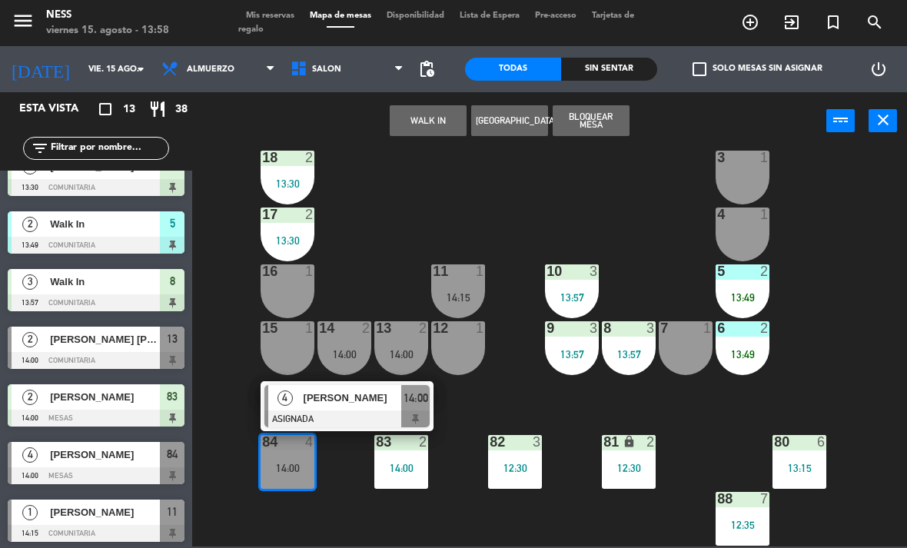
click at [366, 407] on div "[PERSON_NAME]" at bounding box center [352, 397] width 100 height 25
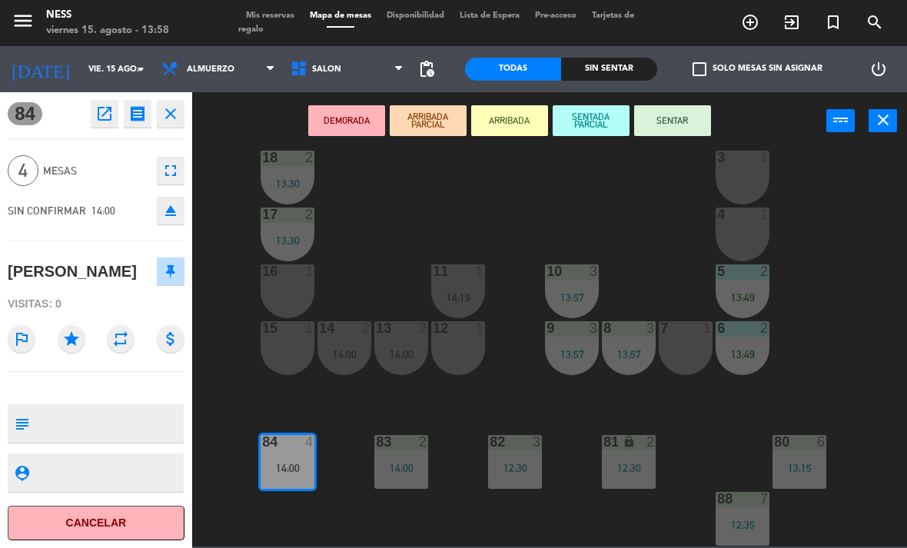
click at [670, 115] on button "SENTAR" at bounding box center [672, 120] width 77 height 31
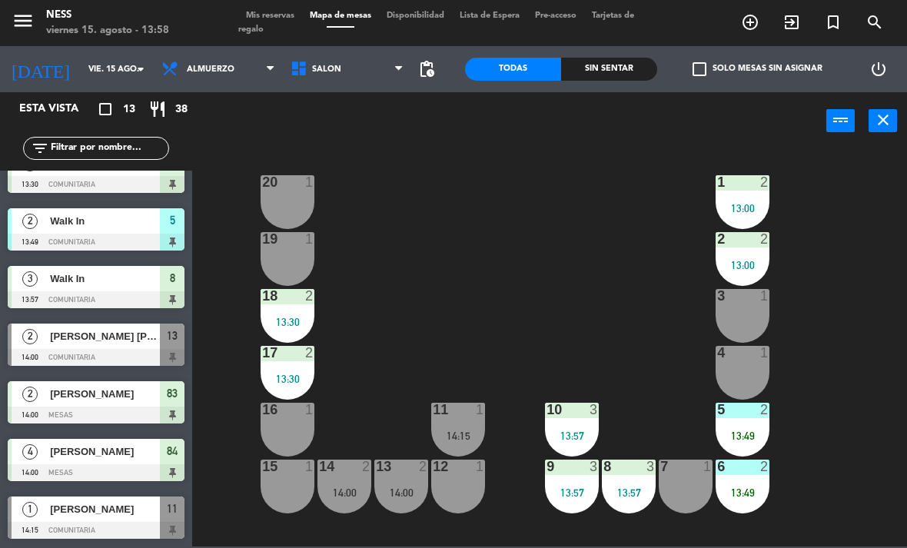
scroll to position [0, 0]
click at [472, 423] on div "11 1 14:15" at bounding box center [458, 430] width 54 height 54
click at [556, 284] on div "20 1 1 2 13:00 19 1 2 2 13:00 18 2 13:30 3 1 17 2 13:30 4 1 16 1 11 1 14:15 10 …" at bounding box center [554, 347] width 706 height 398
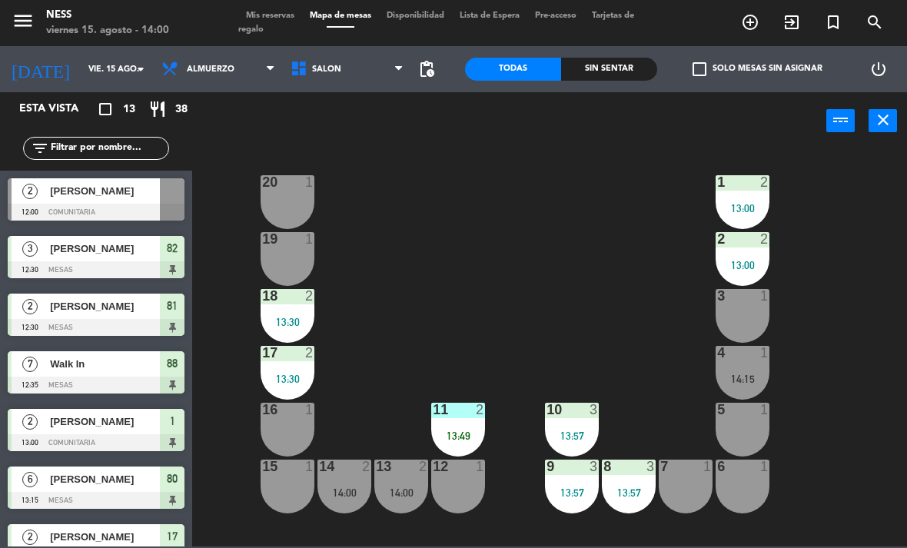
click at [463, 430] on div "13:49" at bounding box center [458, 435] width 54 height 11
click at [507, 485] on div "20 1 1 2 13:00 19 1 2 2 13:00 18 2 13:30 3 1 17 2 13:30 4 1 14:15 16 1 11 1 10 …" at bounding box center [554, 347] width 706 height 398
click at [470, 428] on div "11 2 13:49" at bounding box center [458, 430] width 54 height 54
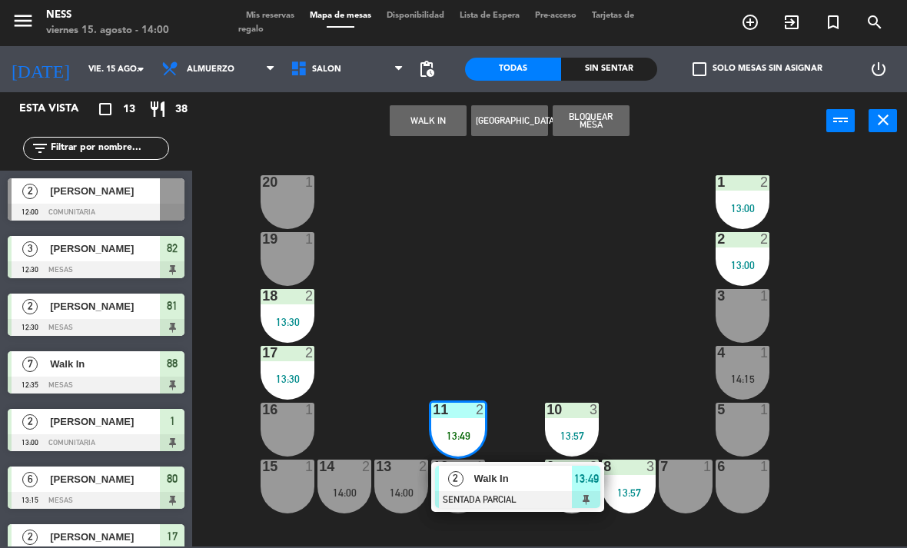
click at [510, 480] on span "Walk In" at bounding box center [523, 478] width 98 height 16
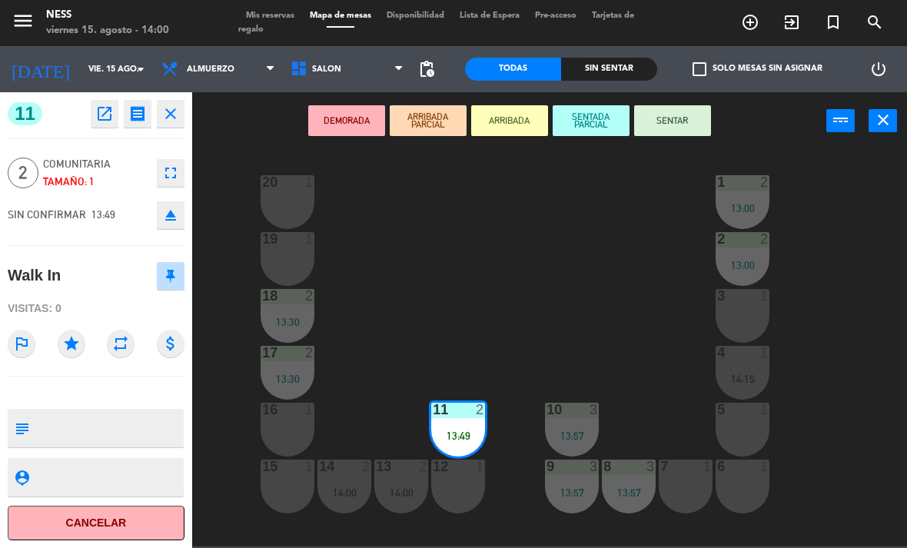
click at [464, 483] on div "12 1" at bounding box center [458, 487] width 54 height 54
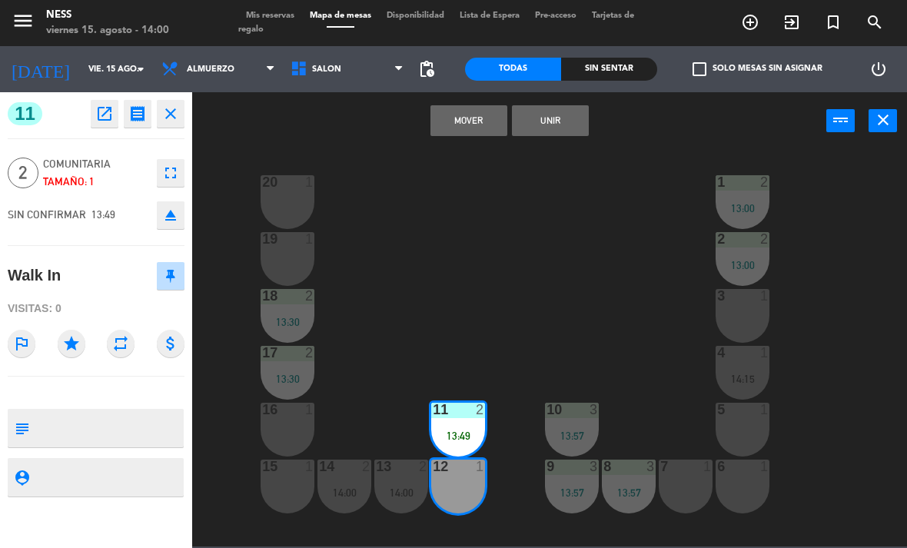
click at [573, 127] on button "Unir" at bounding box center [550, 120] width 77 height 31
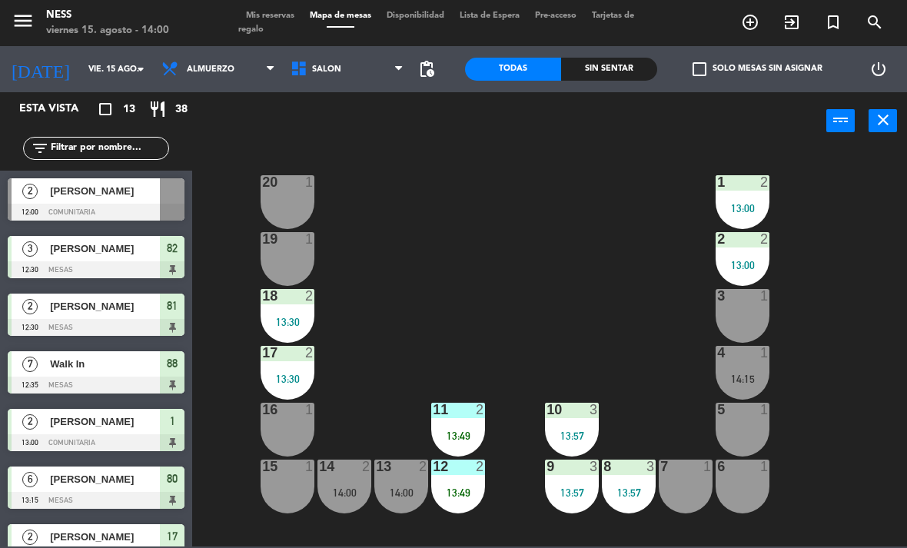
click at [469, 430] on div "13:49" at bounding box center [458, 435] width 54 height 11
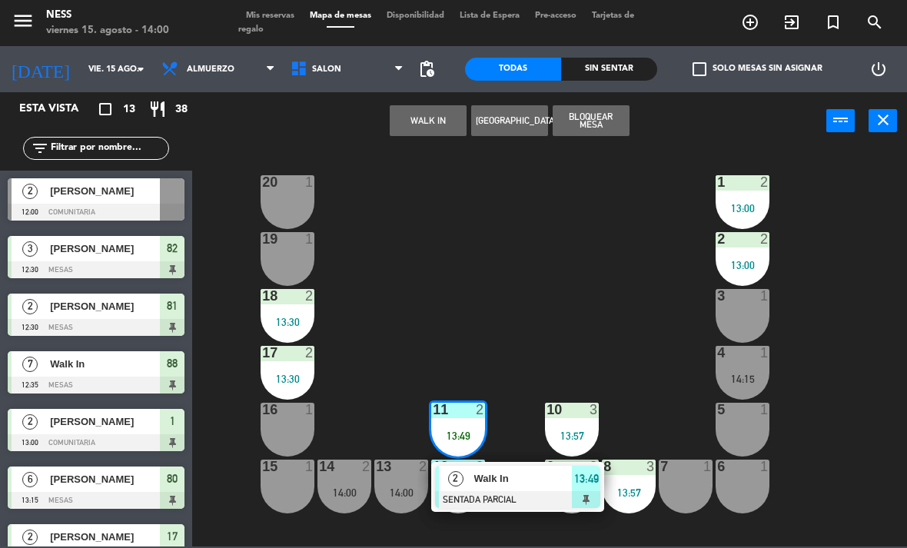
click at [497, 476] on span "Walk In" at bounding box center [523, 478] width 98 height 16
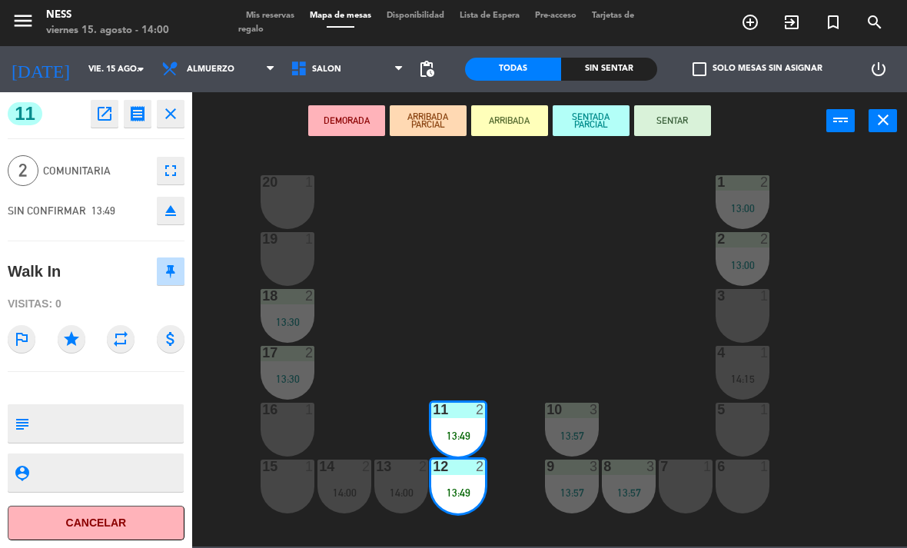
click at [695, 128] on button "SENTAR" at bounding box center [672, 120] width 77 height 31
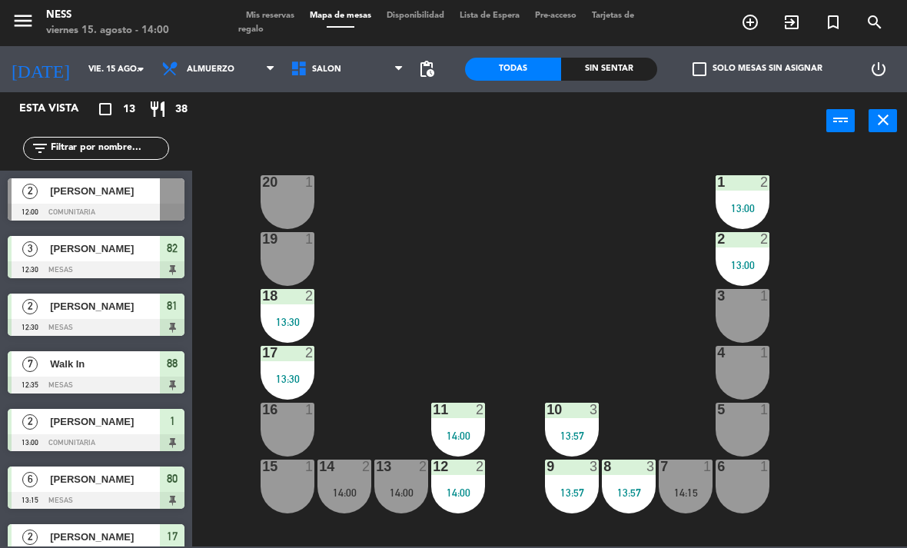
scroll to position [211, 0]
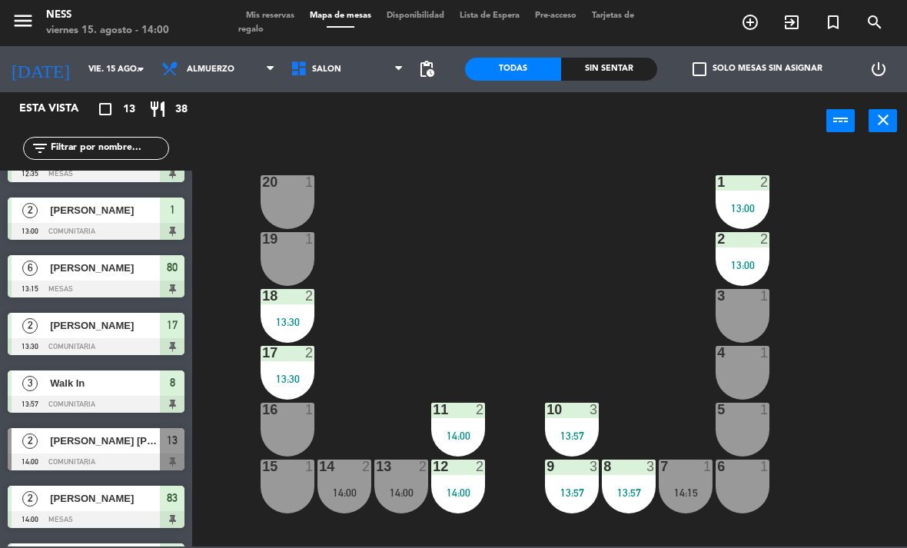
click at [826, 430] on div "20 1 1 2 13:00 19 1 2 2 13:00 18 2 13:30 3 1 17 2 13:30 4 1 16 1 11 2 14:00 10 …" at bounding box center [554, 347] width 706 height 398
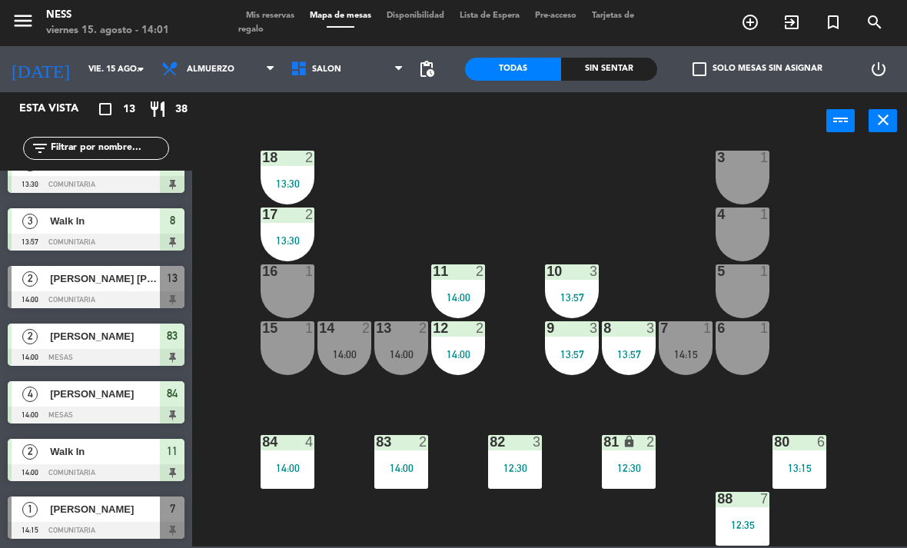
scroll to position [138, 0]
click at [105, 280] on span "[PERSON_NAME] [PERSON_NAME]" at bounding box center [105, 279] width 110 height 16
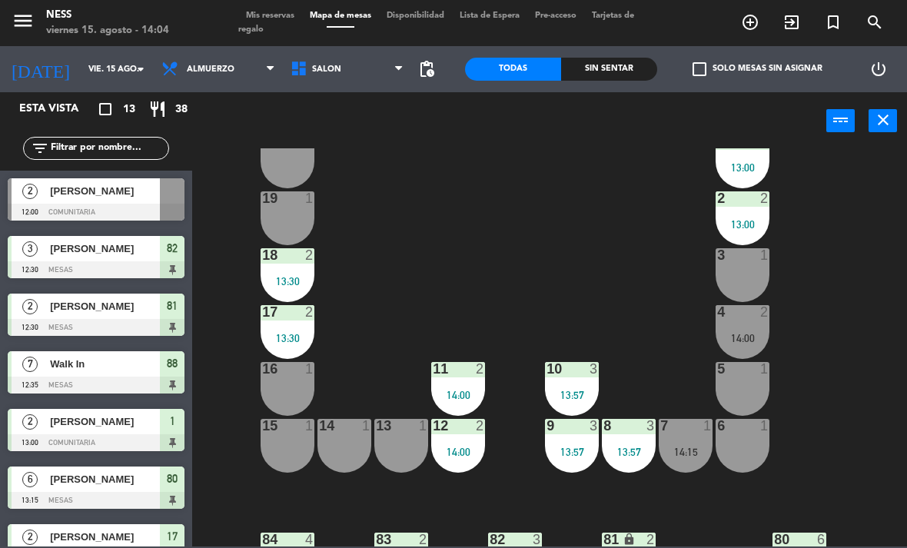
scroll to position [42, 0]
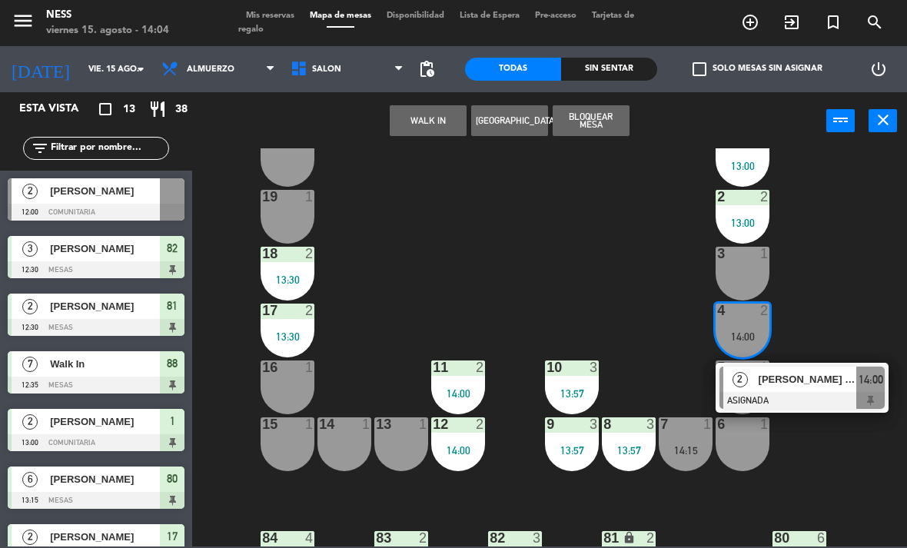
click at [792, 387] on span "[PERSON_NAME] [PERSON_NAME]" at bounding box center [808, 379] width 98 height 16
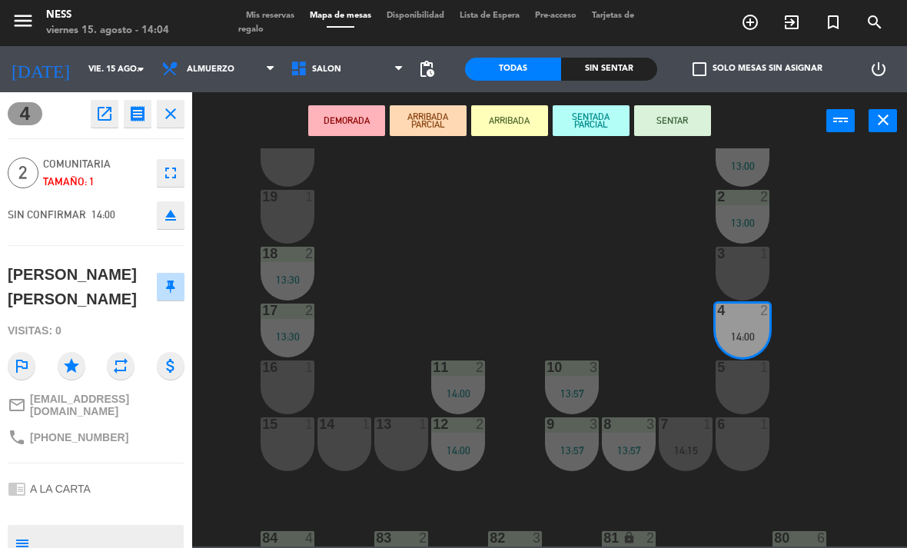
click at [740, 274] on div "3 1" at bounding box center [743, 274] width 54 height 54
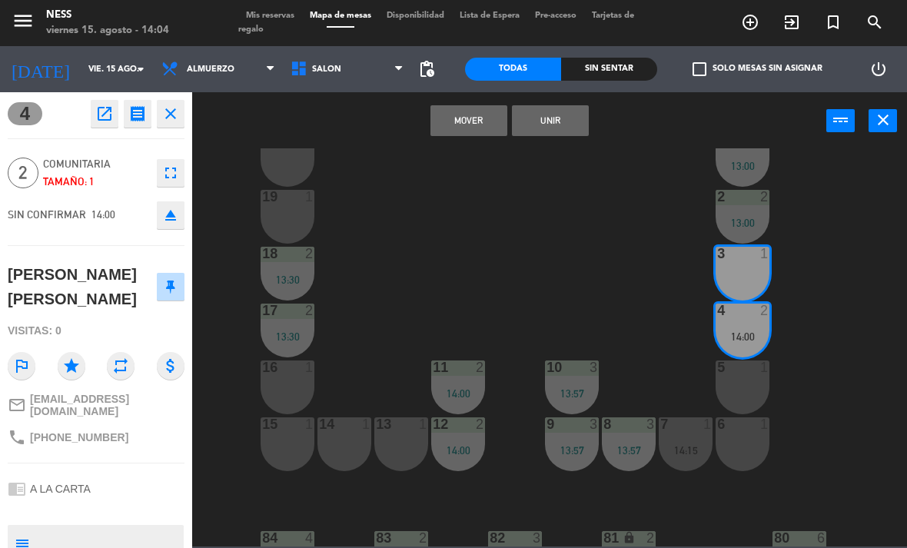
click at [563, 121] on button "Unir" at bounding box center [550, 120] width 77 height 31
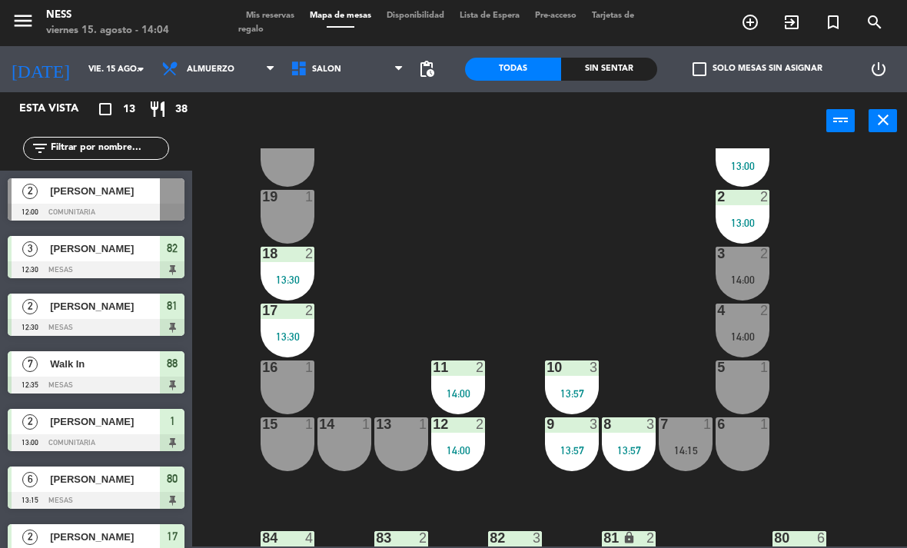
scroll to position [0, 0]
click at [746, 276] on div "14:00" at bounding box center [743, 279] width 54 height 11
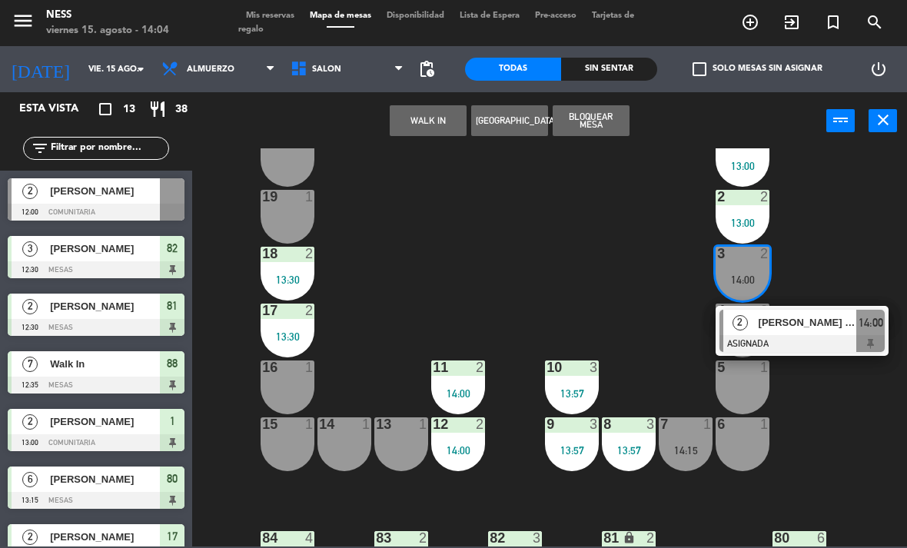
click at [810, 317] on span "[PERSON_NAME] [PERSON_NAME]" at bounding box center [808, 322] width 98 height 16
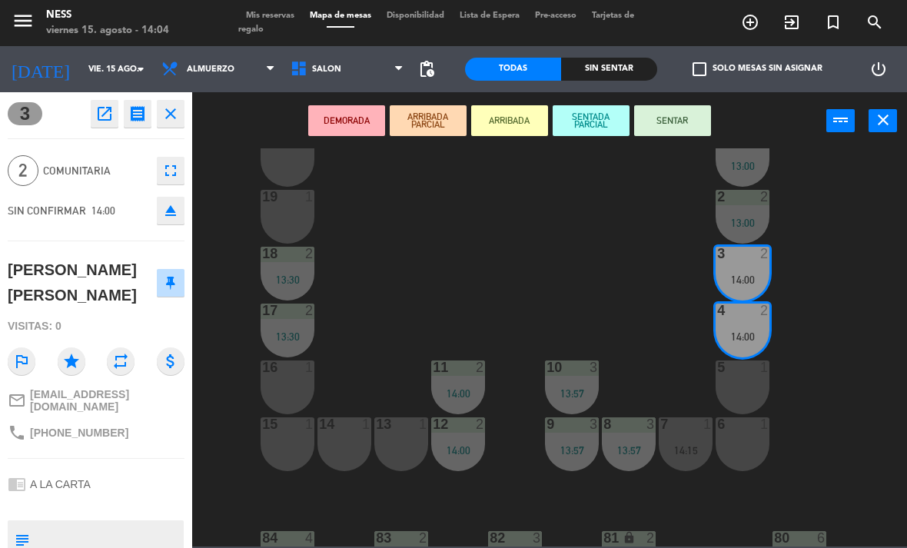
click at [673, 126] on button "SENTAR" at bounding box center [672, 120] width 77 height 31
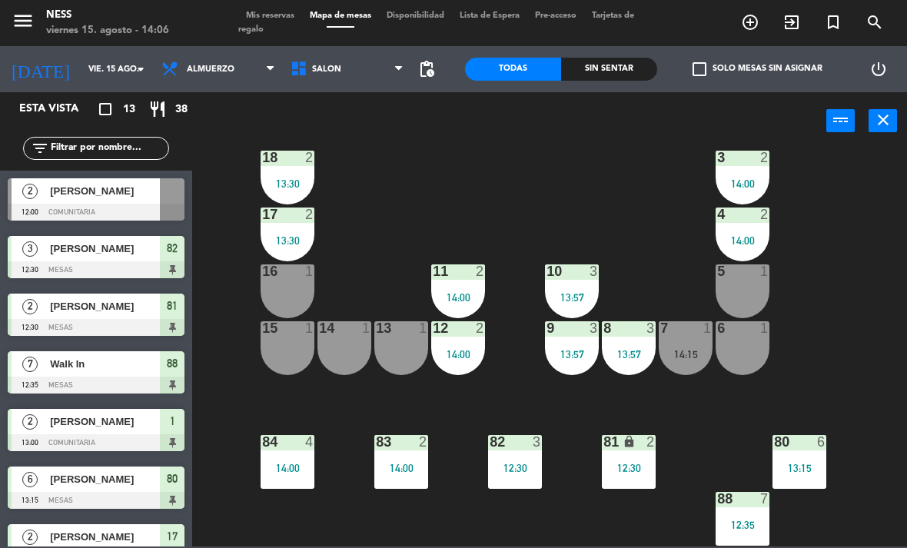
click at [640, 459] on div "81 lock 2 12:30" at bounding box center [629, 462] width 54 height 54
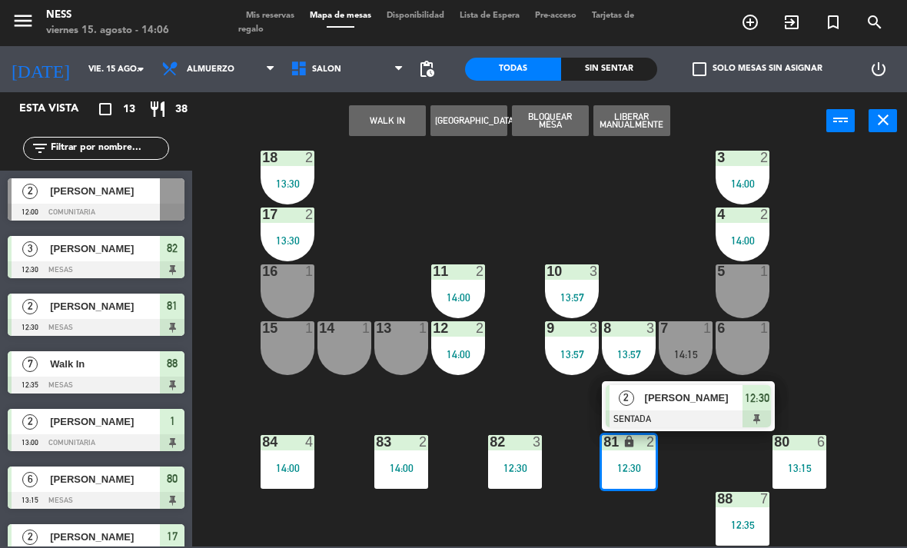
click at [673, 412] on div at bounding box center [688, 418] width 165 height 17
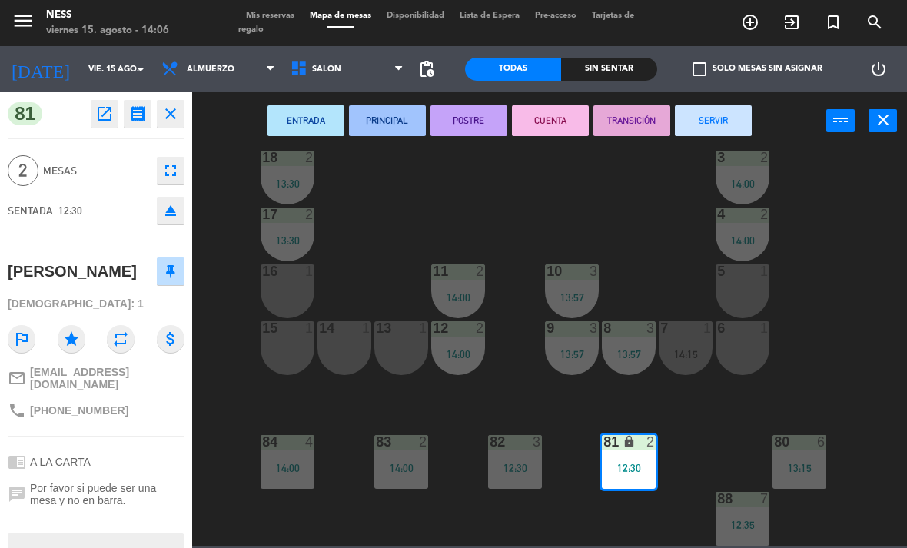
click at [718, 118] on button "SERVIR" at bounding box center [713, 120] width 77 height 31
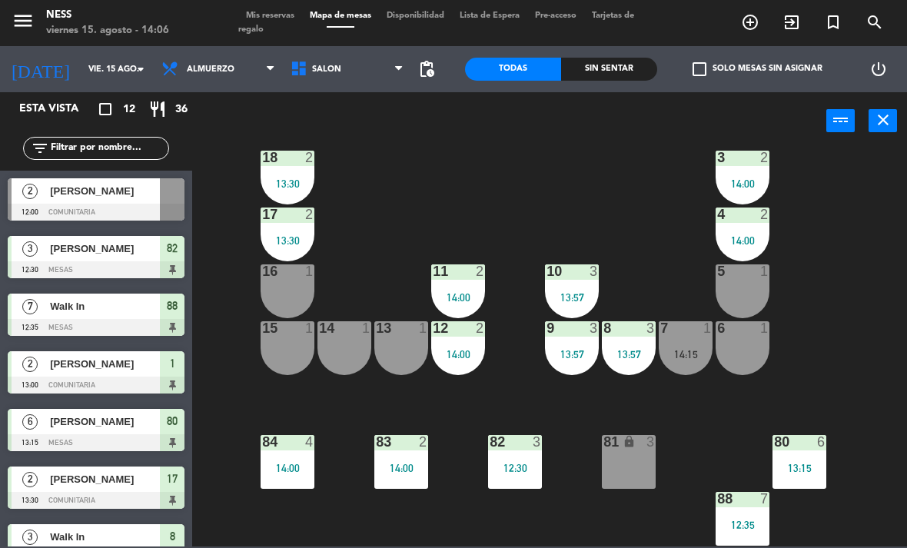
click at [633, 477] on div "81 lock 3" at bounding box center [629, 462] width 54 height 54
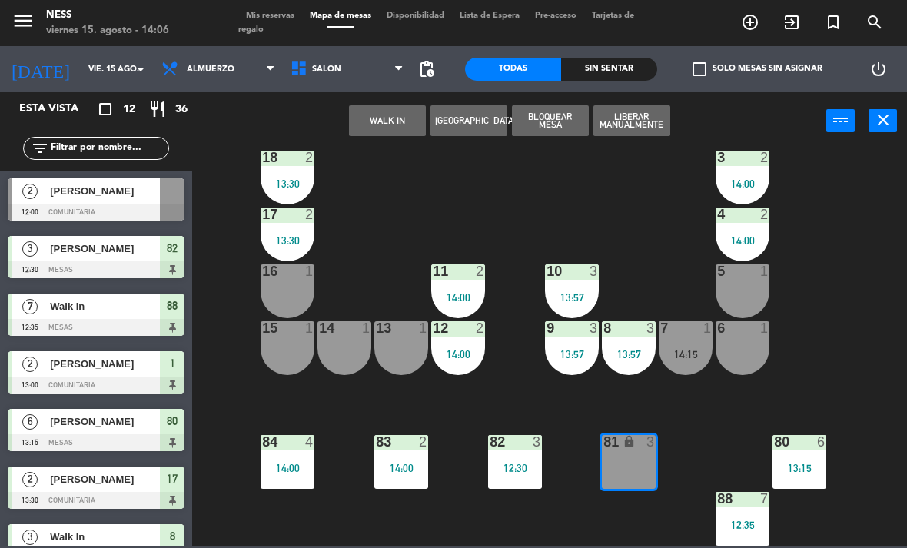
click at [379, 106] on button "WALK IN" at bounding box center [387, 120] width 77 height 31
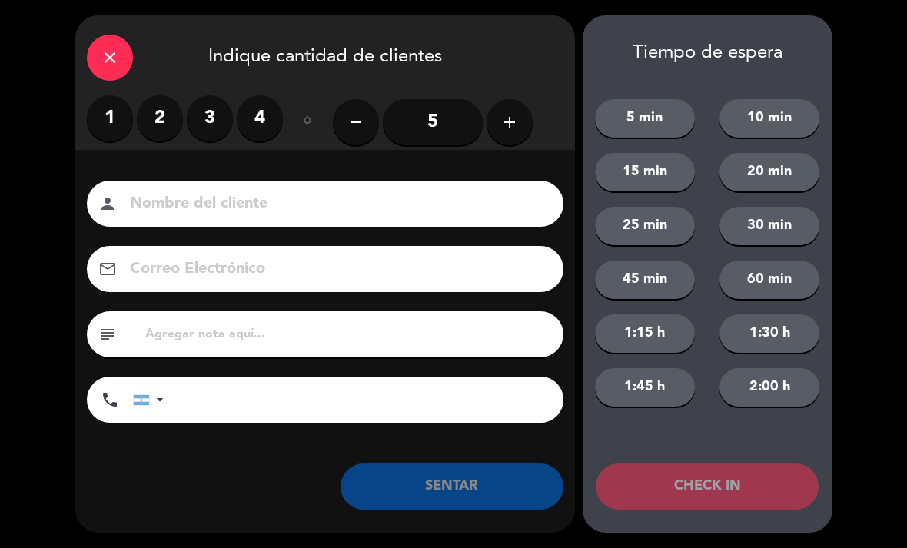
click at [156, 114] on label "2" at bounding box center [160, 118] width 46 height 46
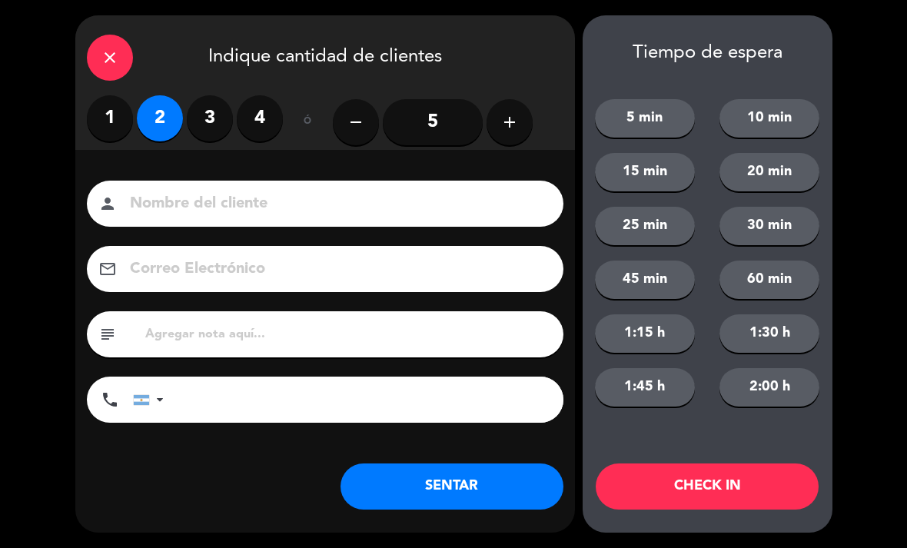
click at [476, 493] on button "SENTAR" at bounding box center [452, 487] width 223 height 46
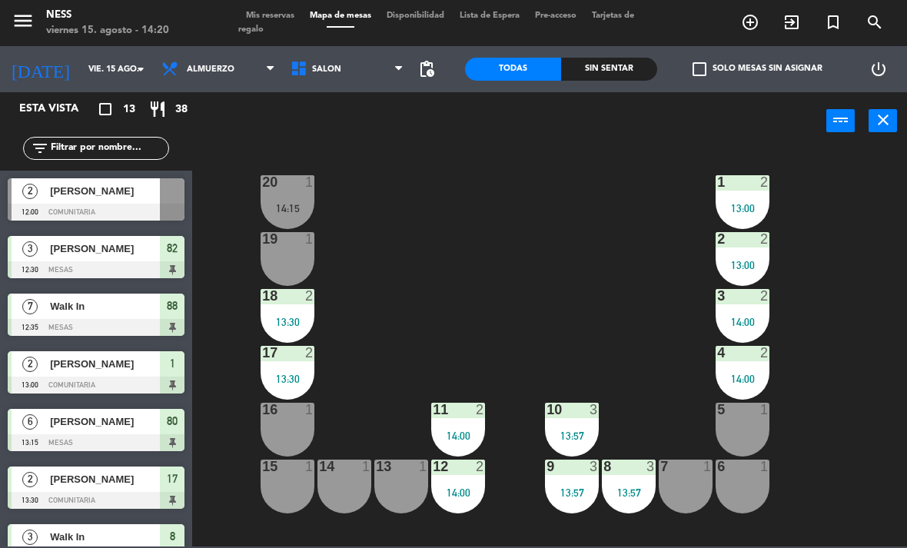
scroll to position [211, 0]
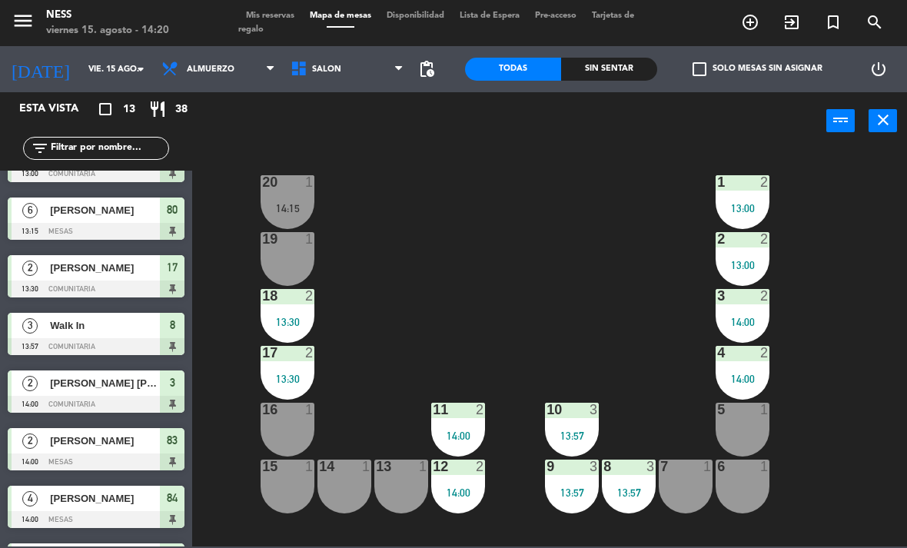
click at [291, 198] on div "20 1 14:15" at bounding box center [288, 202] width 54 height 54
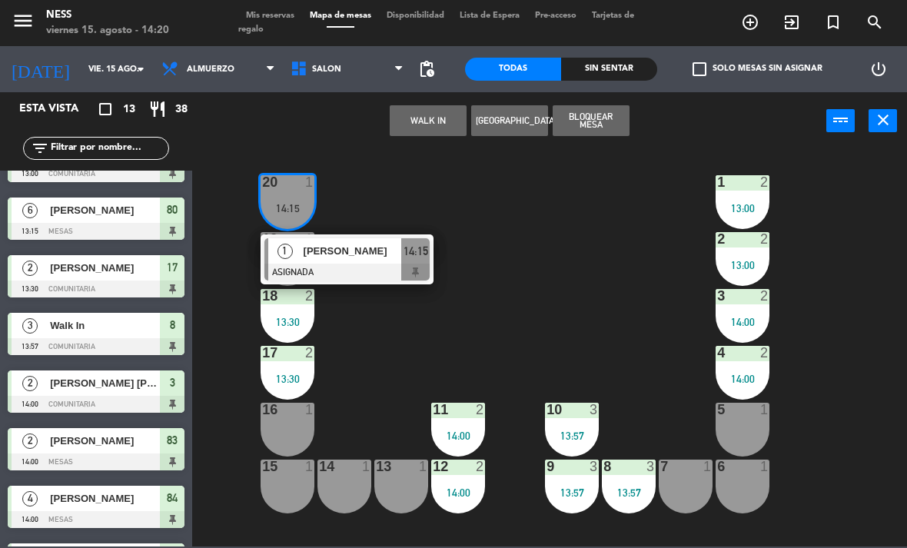
click at [357, 261] on div "[PERSON_NAME]" at bounding box center [352, 250] width 100 height 25
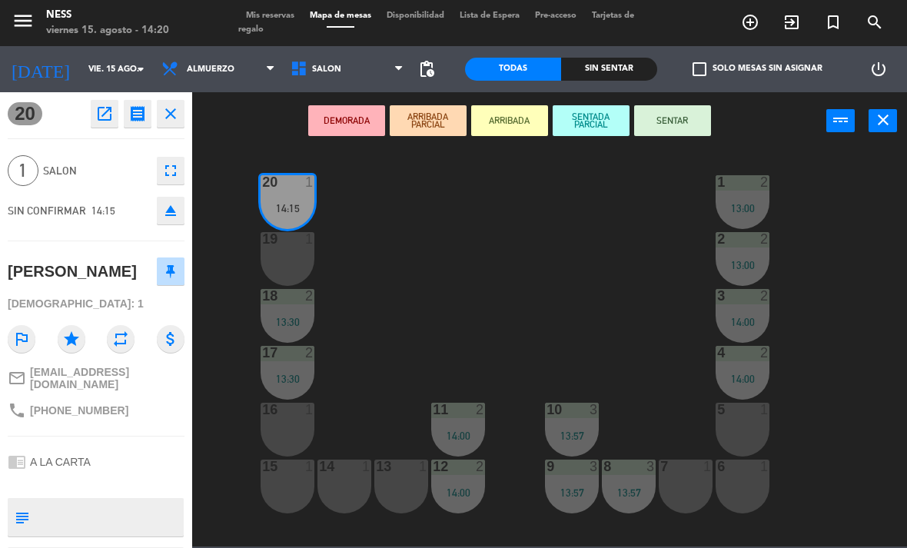
click at [680, 118] on button "SENTAR" at bounding box center [672, 120] width 77 height 31
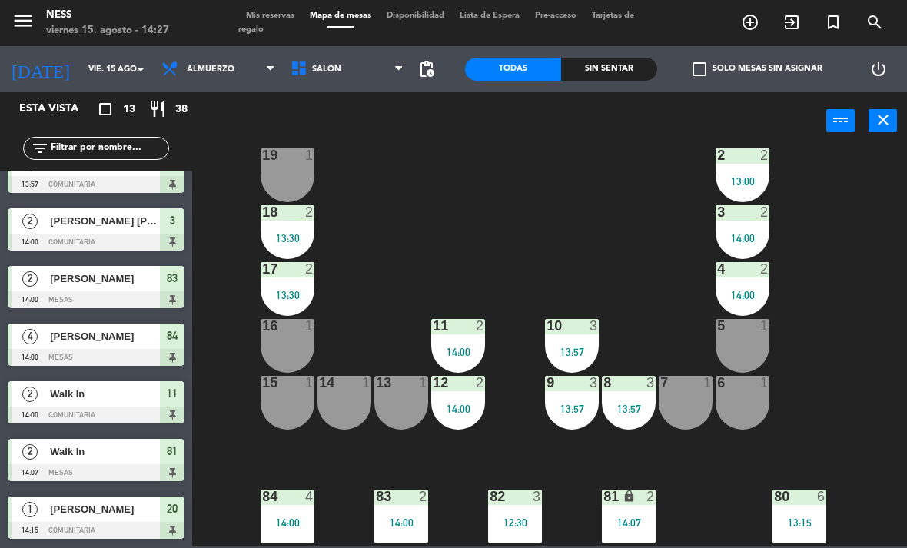
scroll to position [138, 0]
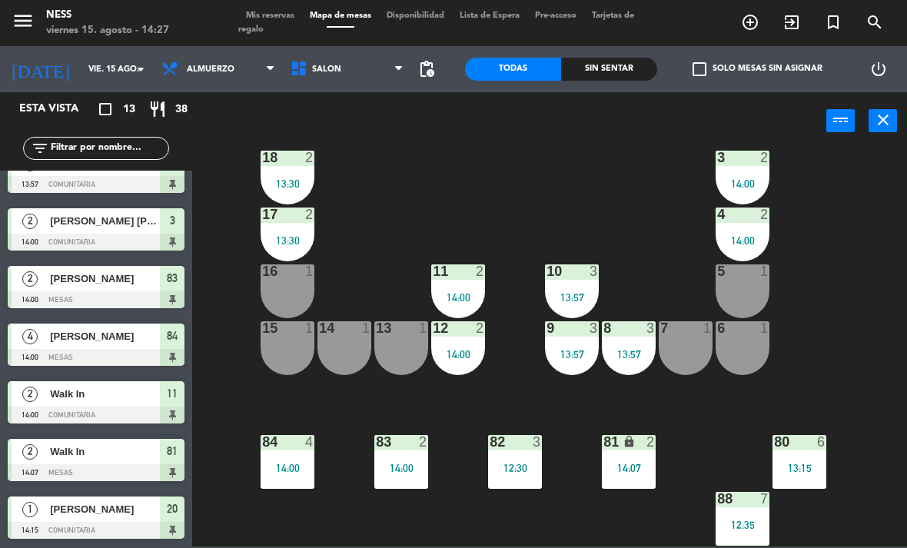
click at [521, 465] on div "12:30" at bounding box center [515, 468] width 54 height 11
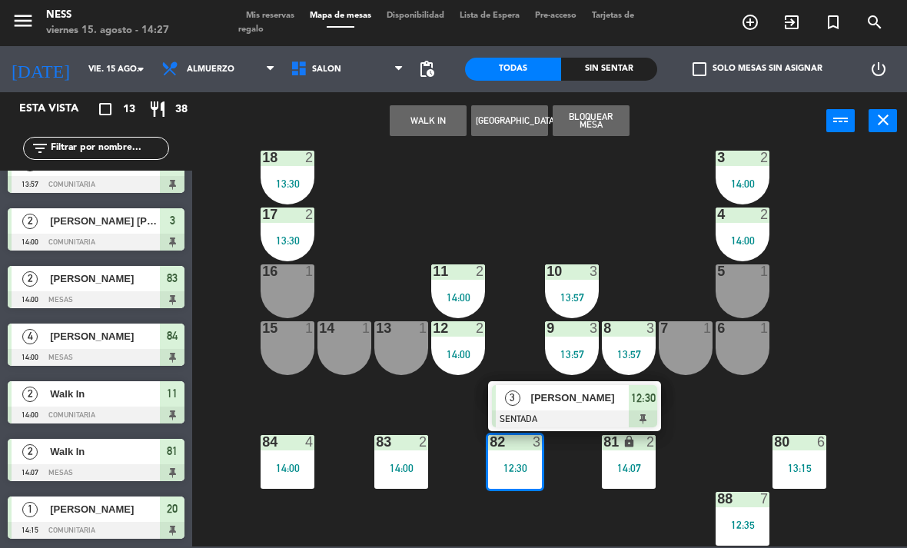
click at [586, 407] on div "[PERSON_NAME]" at bounding box center [580, 397] width 100 height 25
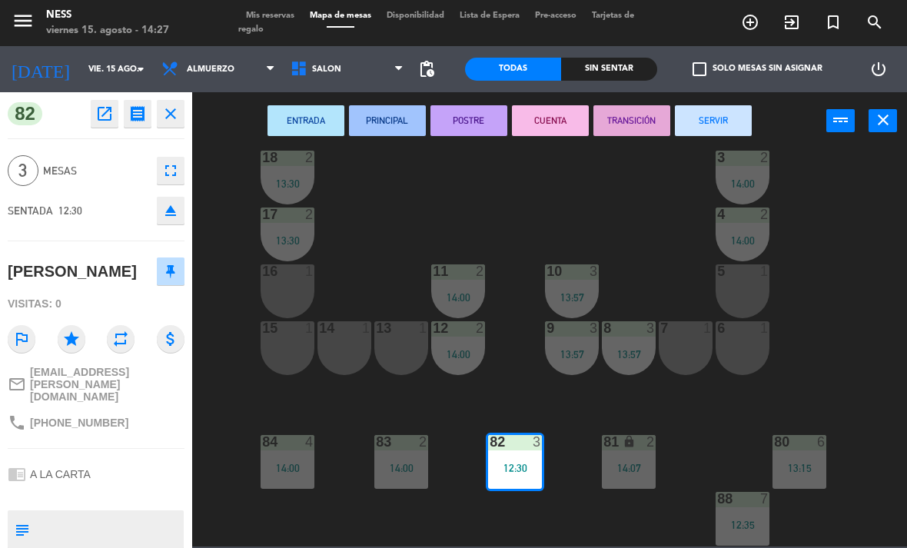
click at [718, 115] on button "SERVIR" at bounding box center [713, 120] width 77 height 31
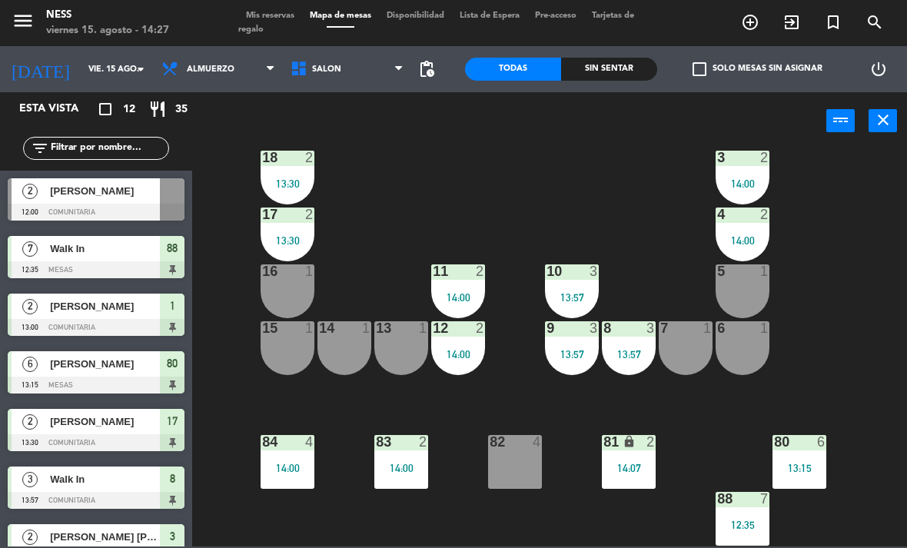
click at [114, 196] on span "[PERSON_NAME]" at bounding box center [105, 191] width 110 height 16
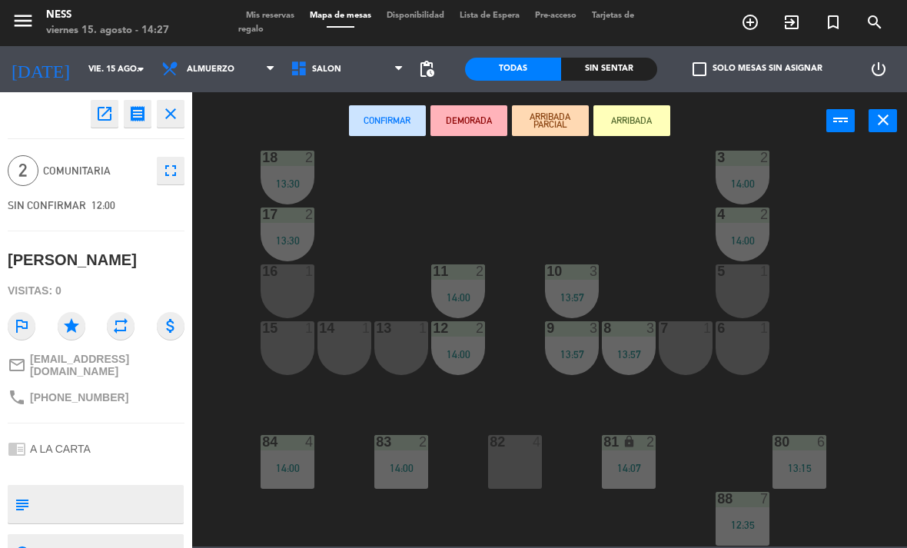
click at [108, 115] on icon "open_in_new" at bounding box center [104, 114] width 18 height 18
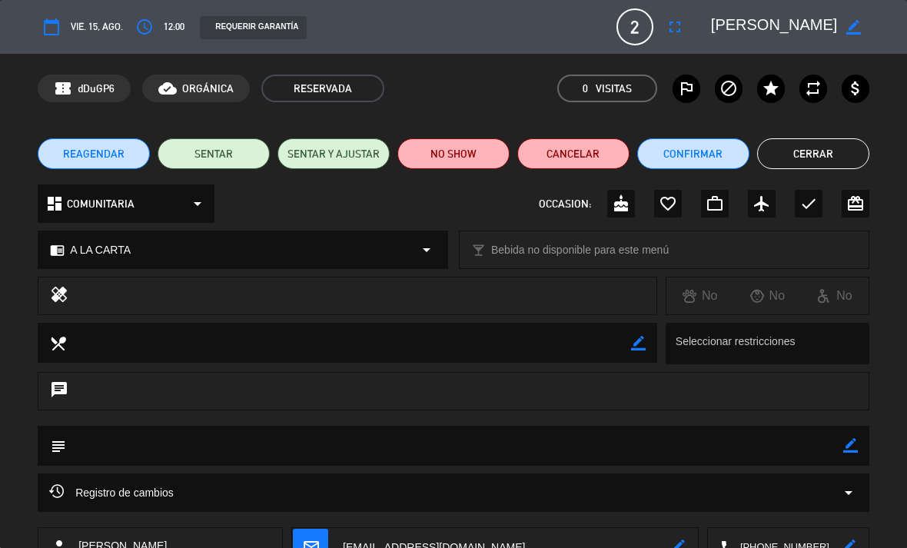
click at [473, 150] on button "NO SHOW" at bounding box center [453, 153] width 112 height 31
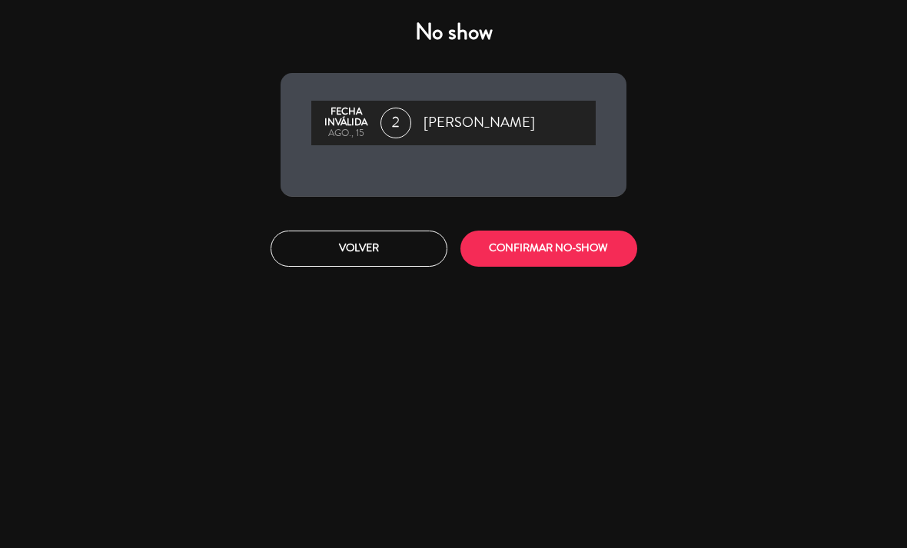
click at [583, 251] on button "CONFIRMAR NO-SHOW" at bounding box center [548, 249] width 177 height 36
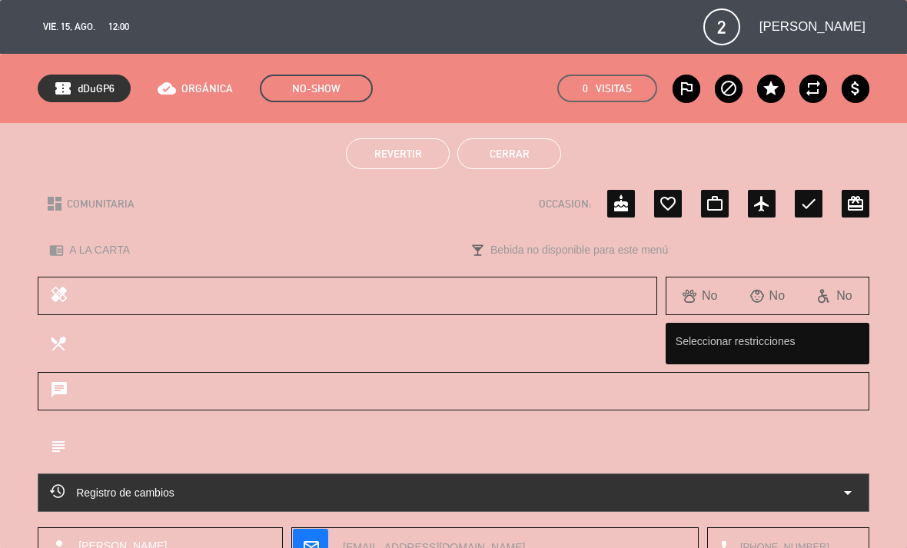
click at [523, 155] on button "Cerrar" at bounding box center [509, 153] width 104 height 31
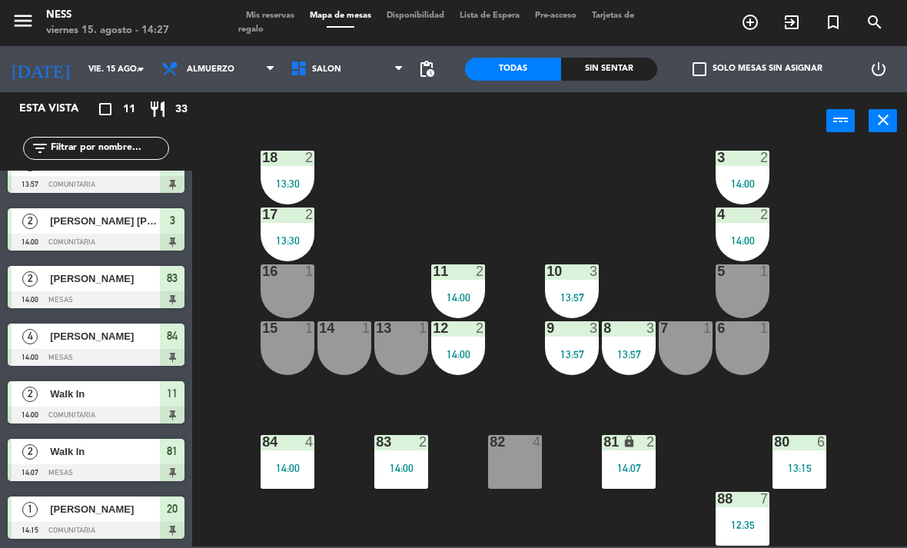
scroll to position [258, 0]
click at [290, 16] on span "Mis reservas" at bounding box center [270, 16] width 64 height 8
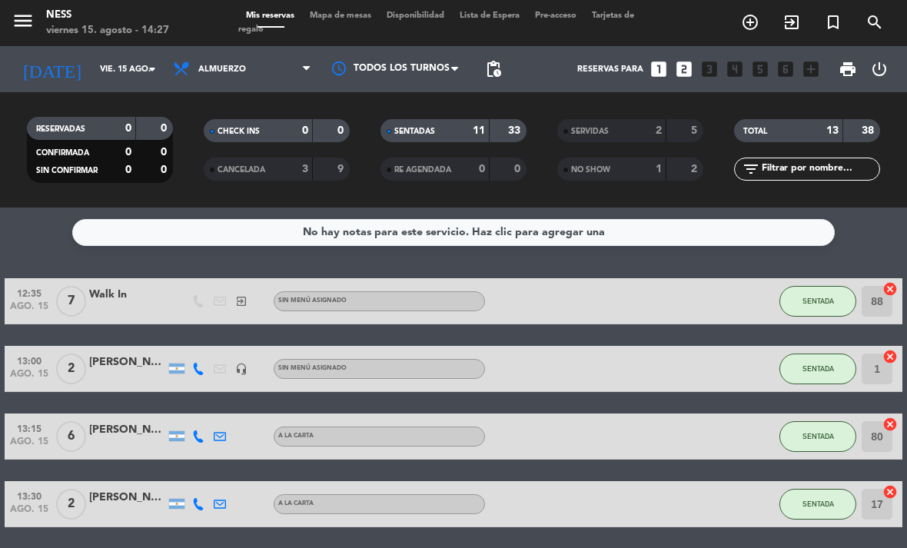
click at [357, 12] on span "Mapa de mesas" at bounding box center [340, 16] width 77 height 8
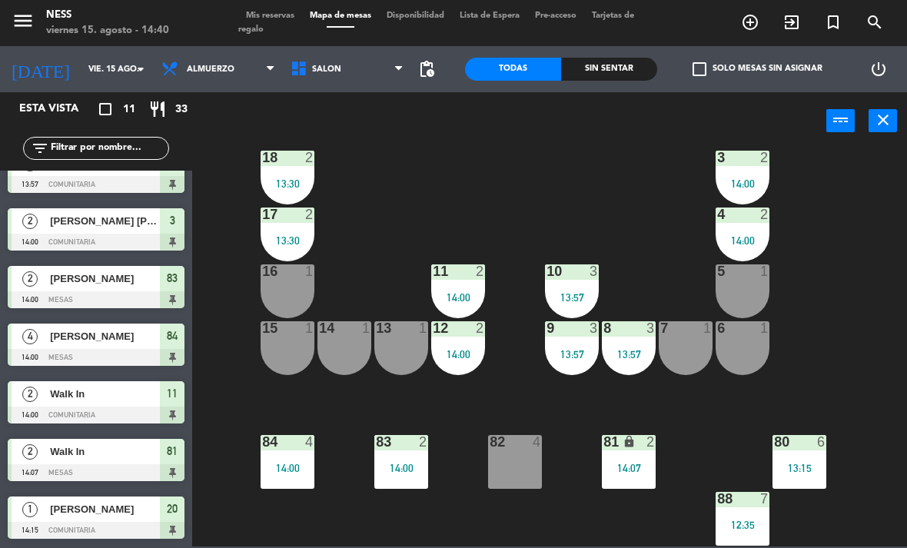
scroll to position [258, 0]
click at [281, 15] on span "Mis reservas" at bounding box center [270, 16] width 64 height 8
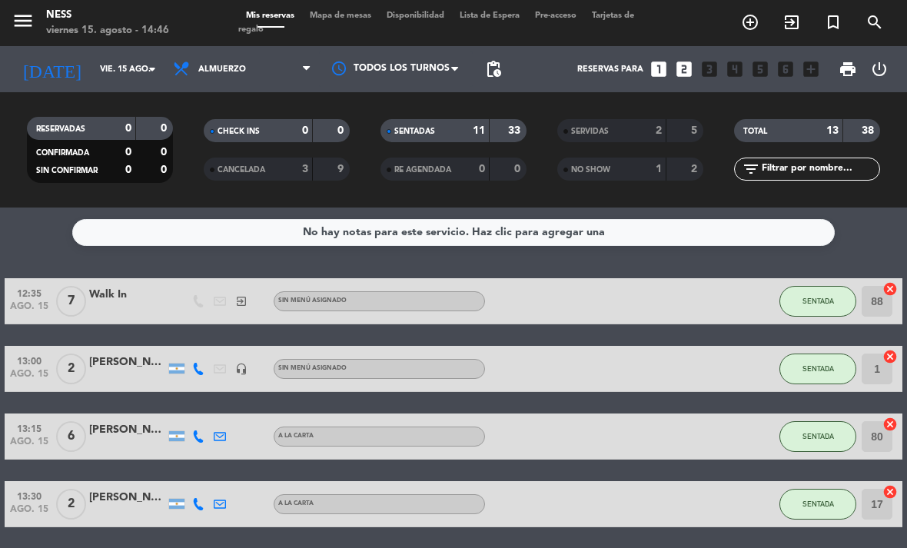
click at [345, 15] on span "Mapa de mesas" at bounding box center [340, 16] width 77 height 8
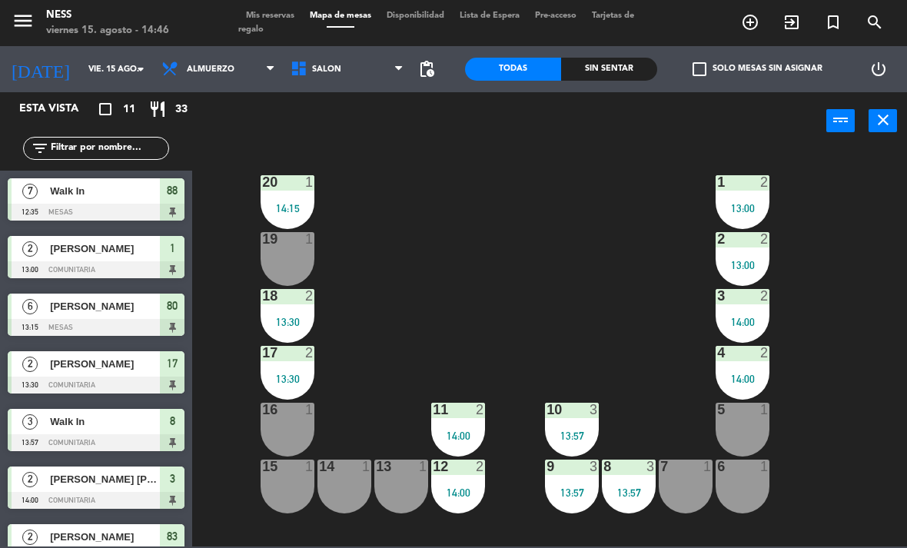
click at [304, 198] on div "20 1 14:15" at bounding box center [288, 202] width 54 height 54
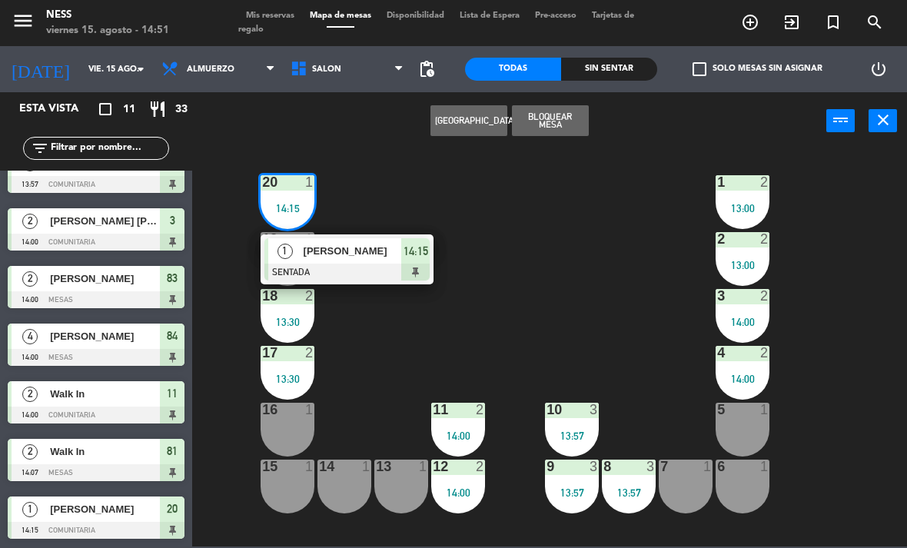
scroll to position [258, 0]
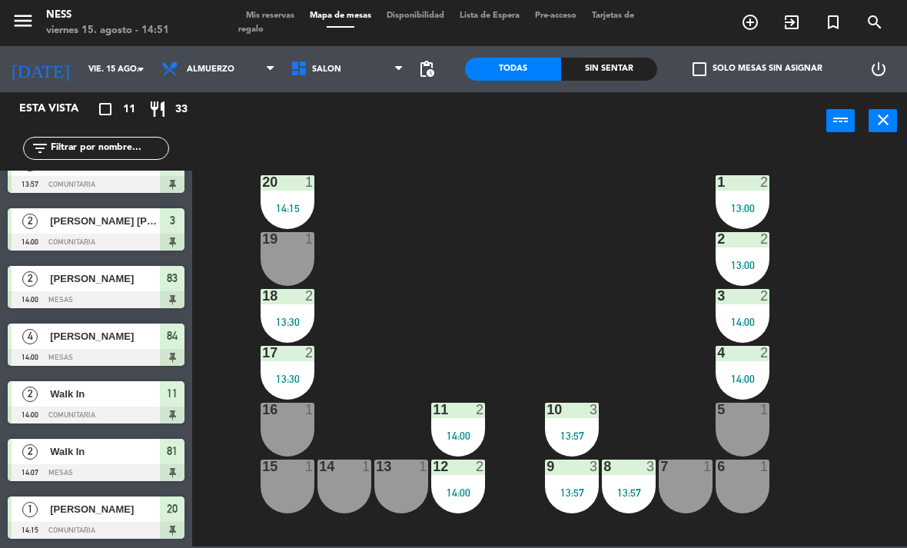
click at [525, 284] on div "20 1 14:15 1 2 13:00 19 1 2 2 13:00 18 2 13:30 3 2 14:00 17 2 13:30 4 2 14:00 1…" at bounding box center [554, 347] width 706 height 398
click at [281, 12] on span "Mis reservas" at bounding box center [270, 16] width 64 height 8
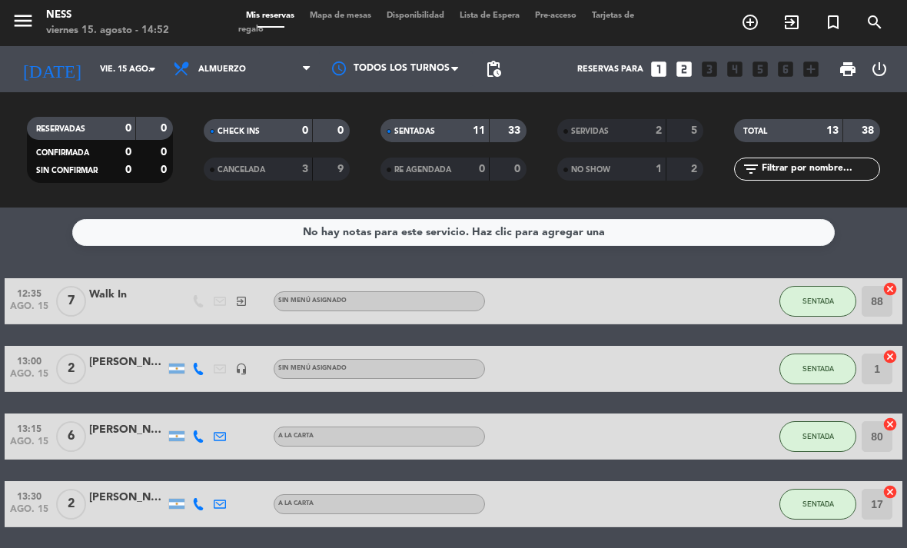
scroll to position [-1, 0]
click at [354, 20] on span "Mapa de mesas" at bounding box center [340, 16] width 77 height 8
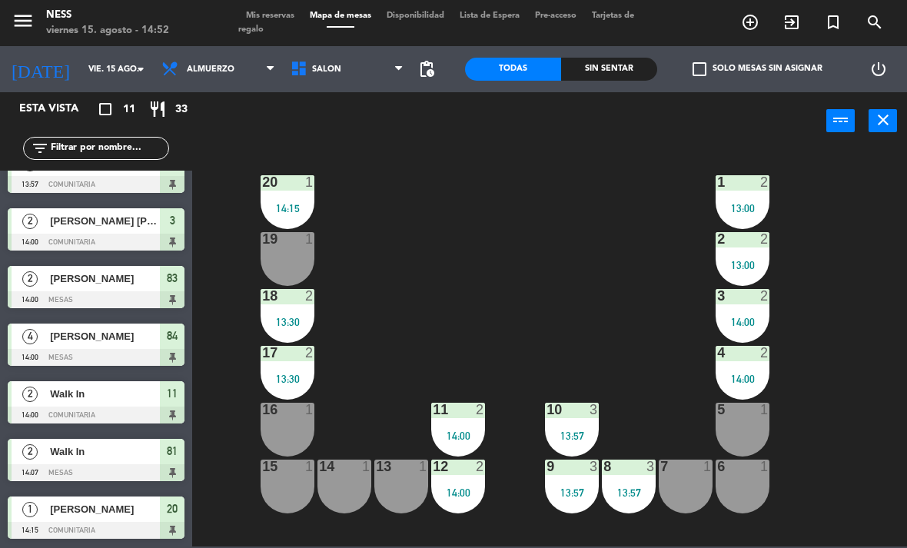
scroll to position [258, 0]
click at [290, 472] on div at bounding box center [287, 467] width 25 height 14
click at [521, 271] on div "20 1 14:15 1 2 13:00 19 1 2 2 13:00 18 2 13:30 3 2 14:00 17 2 13:30 4 2 14:00 1…" at bounding box center [554, 347] width 706 height 398
click at [281, 420] on div "16 1" at bounding box center [288, 430] width 54 height 54
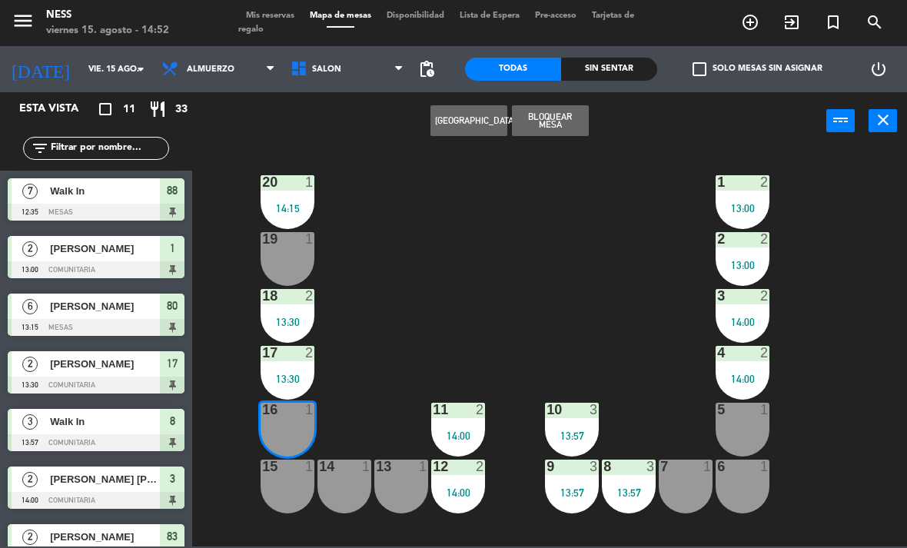
scroll to position [-1, 0]
click at [288, 12] on span "Mis reservas" at bounding box center [270, 16] width 64 height 8
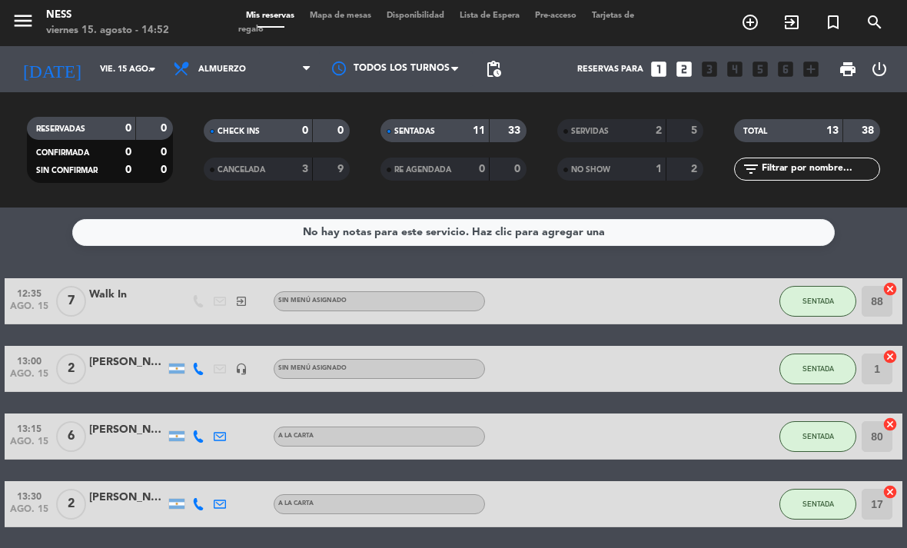
click at [350, 20] on span "Mapa de mesas" at bounding box center [340, 16] width 77 height 8
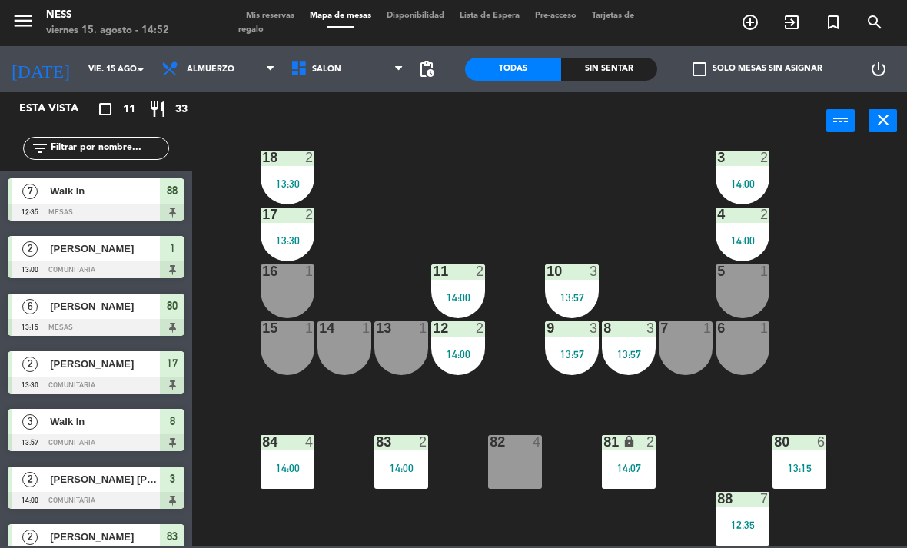
scroll to position [138, 0]
click at [284, 352] on div "15 1" at bounding box center [288, 348] width 54 height 54
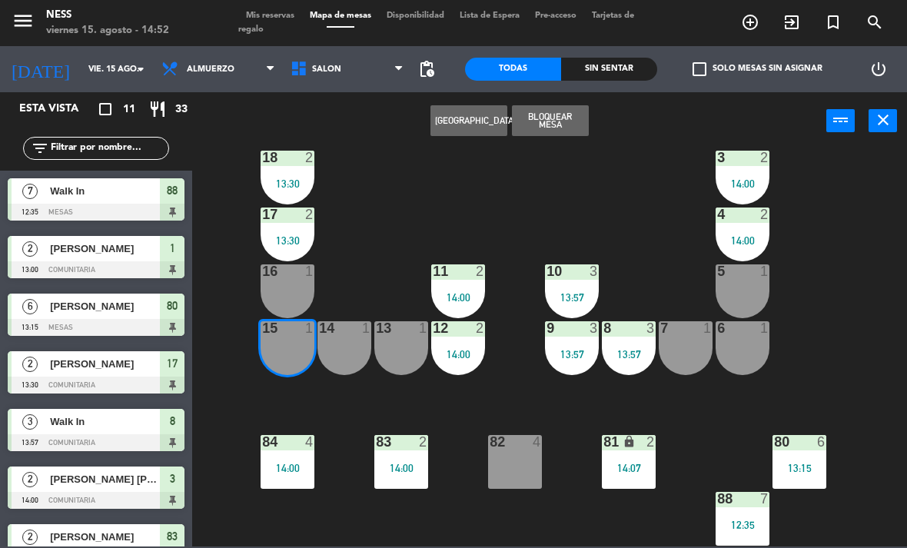
click at [513, 178] on div "20 1 14:15 1 2 13:00 19 1 2 2 13:00 18 2 13:30 3 2 14:00 17 2 13:30 4 2 14:00 1…" at bounding box center [554, 347] width 706 height 398
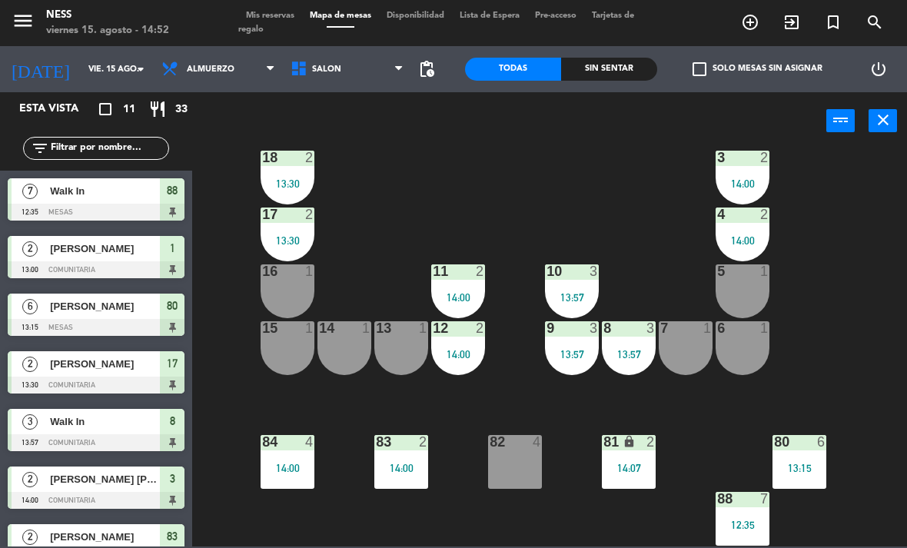
click at [285, 339] on div "15 1" at bounding box center [288, 348] width 54 height 54
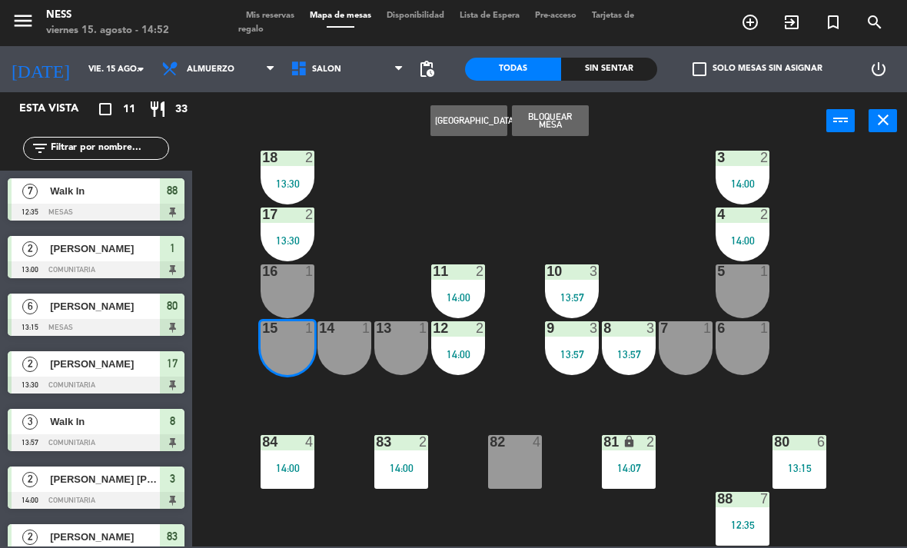
click at [671, 209] on div "20 1 14:15 1 2 13:00 19 1 2 2 13:00 18 2 13:30 3 2 14:00 17 2 13:30 4 2 14:00 1…" at bounding box center [554, 347] width 706 height 398
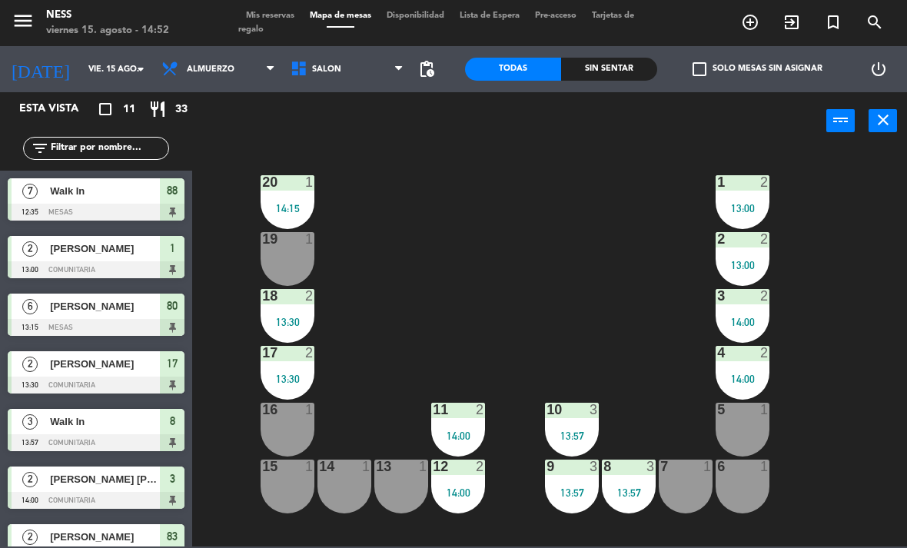
scroll to position [0, 0]
click at [431, 12] on span "Disponibilidad" at bounding box center [415, 16] width 73 height 8
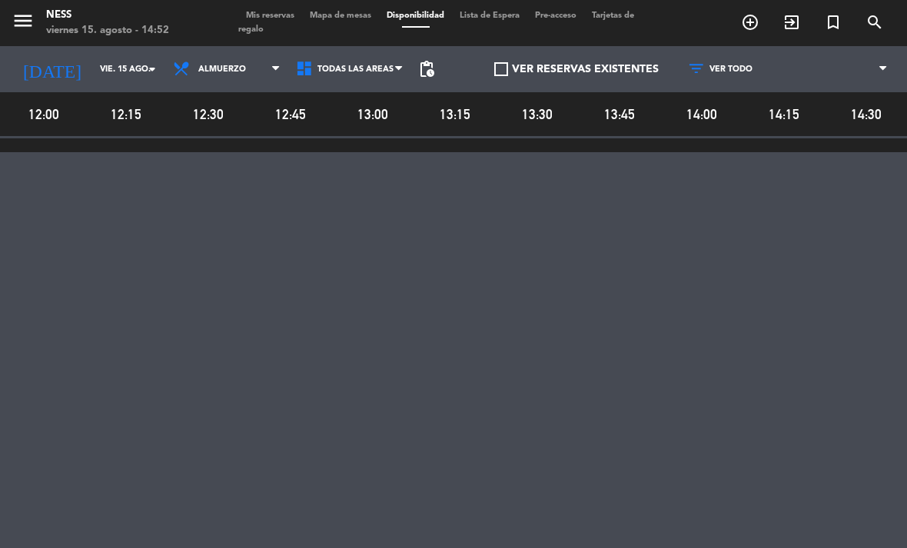
click at [282, 12] on span "Mis reservas" at bounding box center [270, 16] width 64 height 8
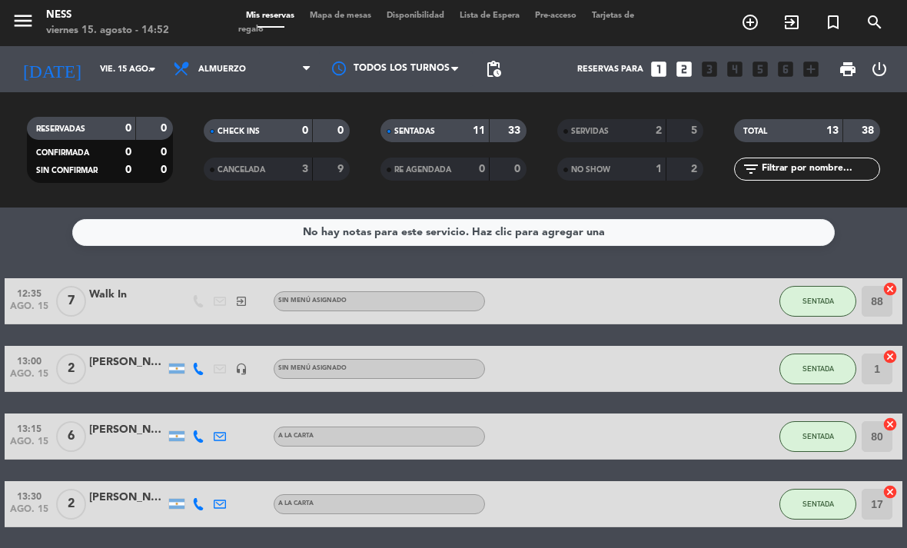
click at [358, 12] on span "Mapa de mesas" at bounding box center [340, 16] width 77 height 8
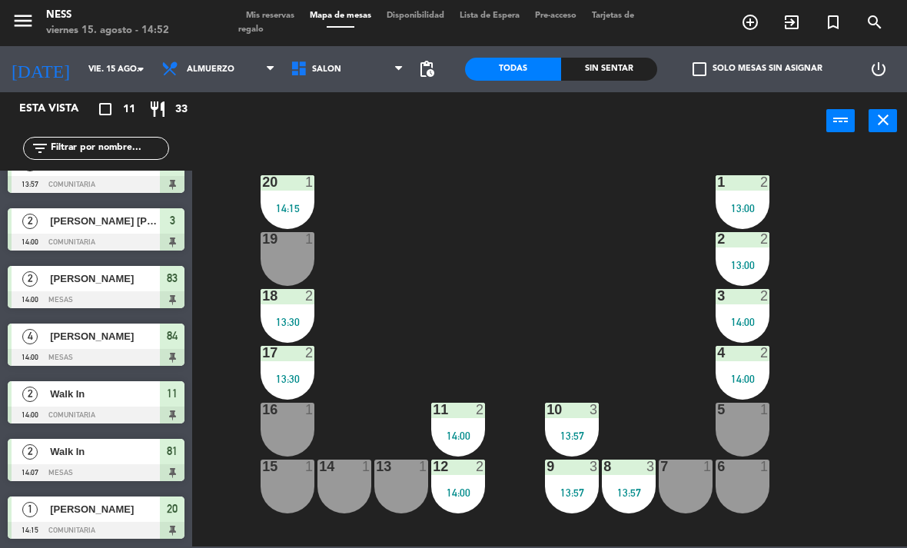
scroll to position [258, 0]
click at [290, 475] on div "15 1" at bounding box center [288, 467] width 54 height 15
click at [460, 221] on div "20 1 14:15 1 2 13:00 19 1 2 2 13:00 18 2 13:30 3 2 14:00 17 2 13:30 4 2 14:00 1…" at bounding box center [554, 347] width 706 height 398
click at [214, 71] on span "Almuerzo" at bounding box center [211, 70] width 48 height 10
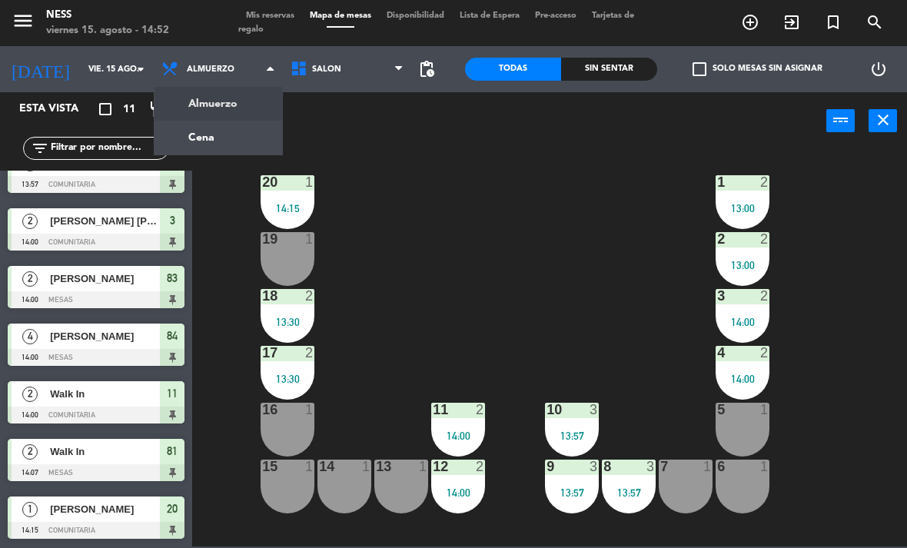
click at [230, 132] on ng-component "menu Ness viernes 15. agosto - 14:52 Mis reservas Mapa de mesas Disponibilidad …" at bounding box center [453, 273] width 907 height 547
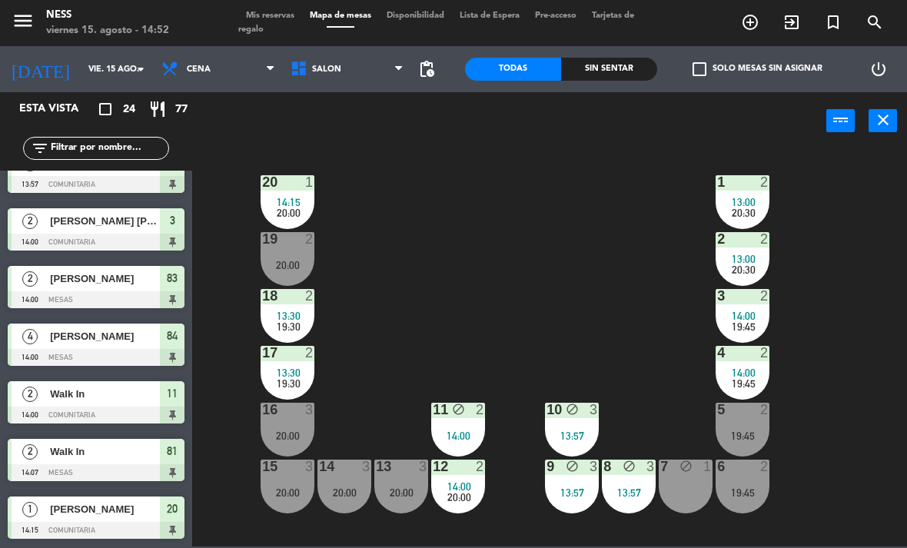
click at [248, 61] on span "Cena" at bounding box center [218, 69] width 129 height 34
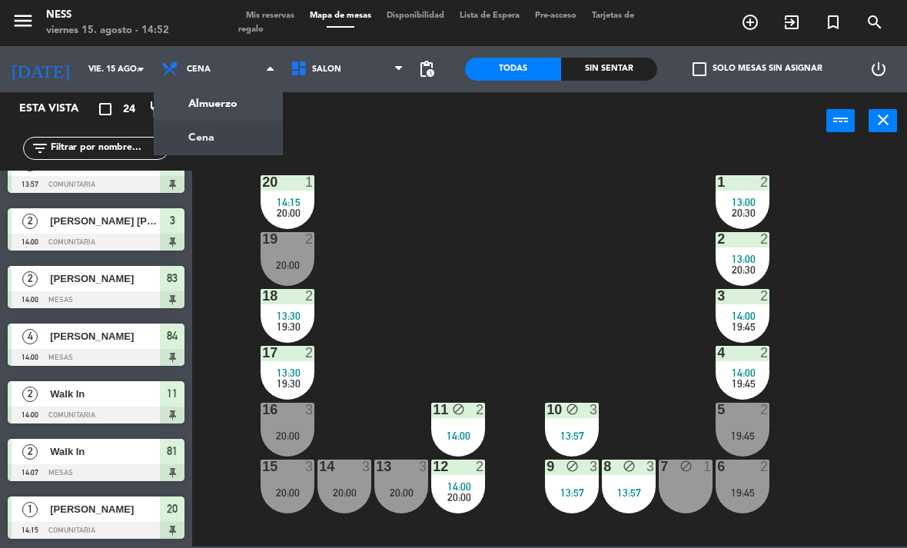
click at [245, 107] on ng-component "menu Ness viernes 15. agosto - 14:52 Mis reservas Mapa de mesas Disponibilidad …" at bounding box center [453, 273] width 907 height 547
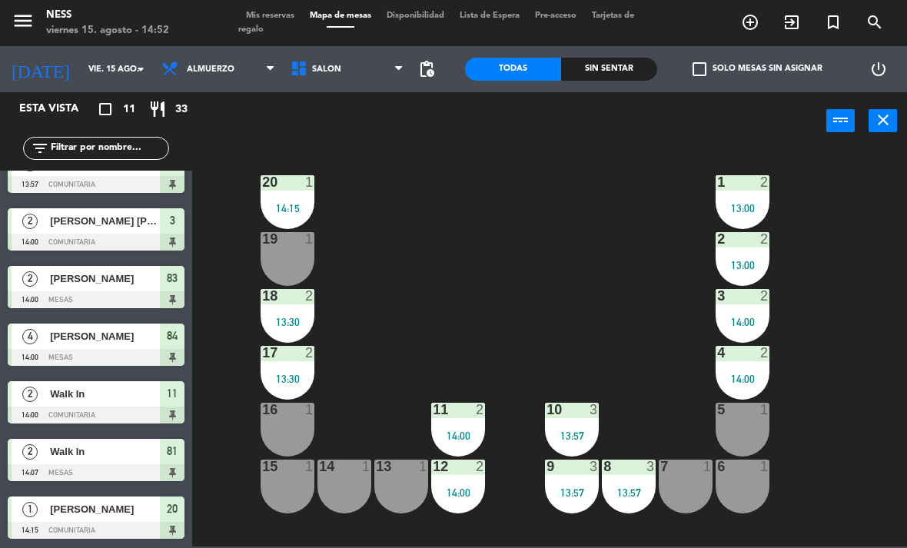
click at [283, 483] on div "15 1" at bounding box center [288, 487] width 54 height 54
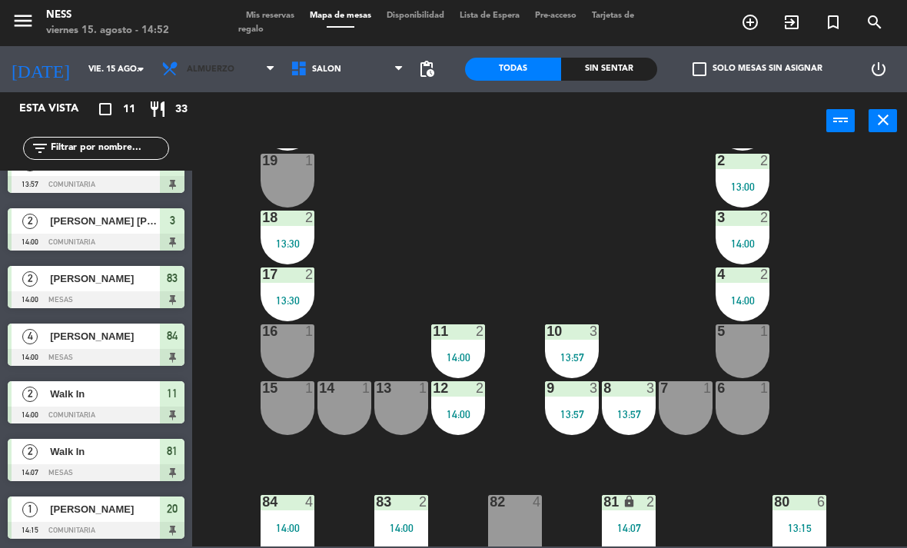
click at [229, 65] on span "Almuerzo" at bounding box center [218, 69] width 129 height 34
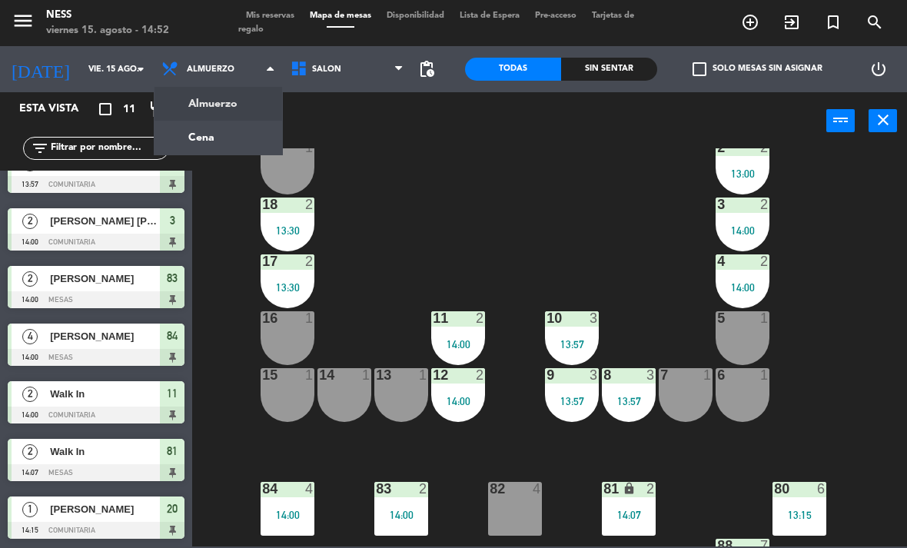
click at [231, 144] on ng-component "menu Ness viernes 15. agosto - 14:52 Mis reservas Mapa de mesas Disponibilidad …" at bounding box center [453, 273] width 907 height 547
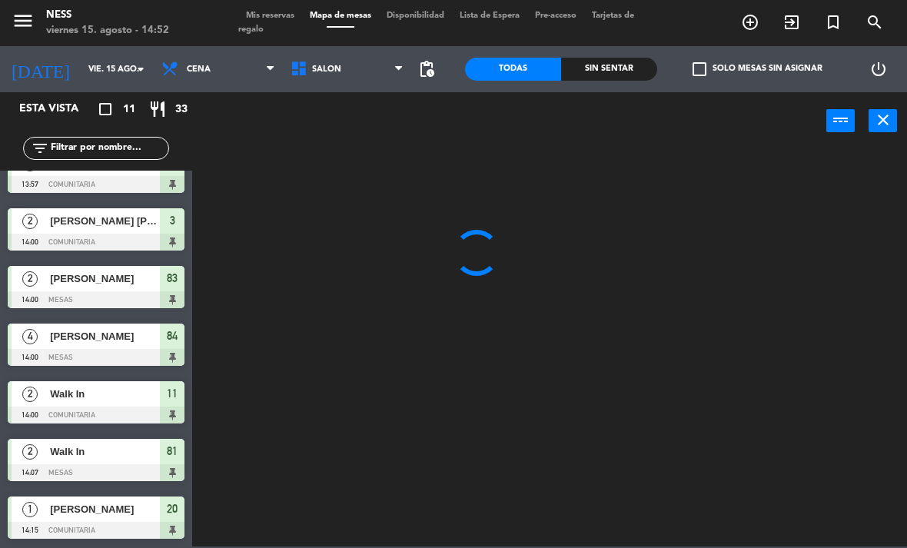
scroll to position [92, 0]
click at [283, 7] on div "menu Ness viernes 15. agosto - 14:52 Mis reservas Mapa de mesas Disponibilidad …" at bounding box center [453, 23] width 907 height 46
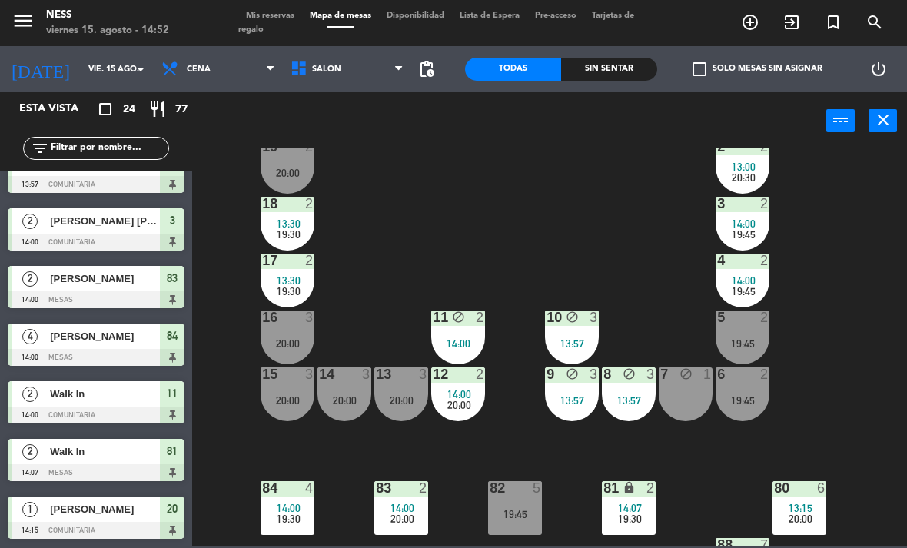
click at [434, 18] on span "Disponibilidad" at bounding box center [415, 16] width 73 height 8
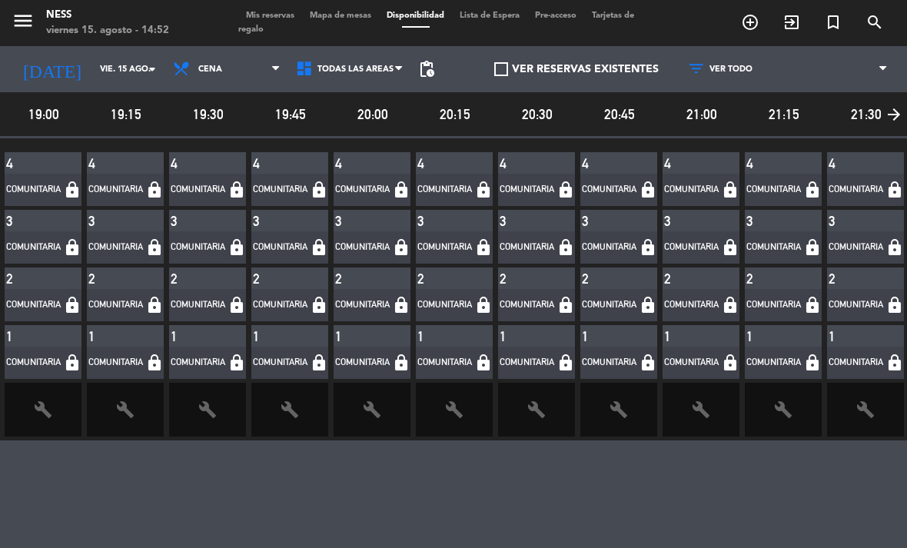
click at [369, 19] on span "Mapa de mesas" at bounding box center [340, 16] width 77 height 8
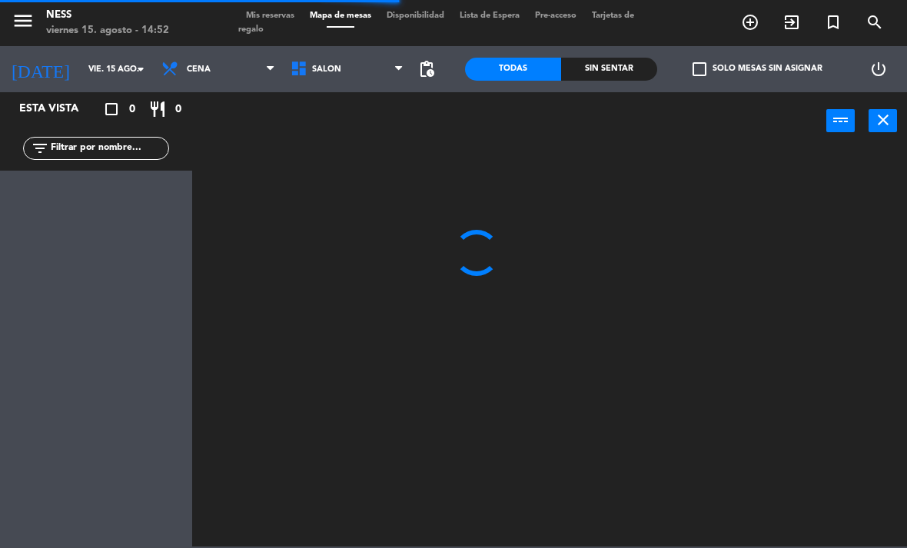
click at [286, 15] on span "Mis reservas" at bounding box center [270, 16] width 64 height 8
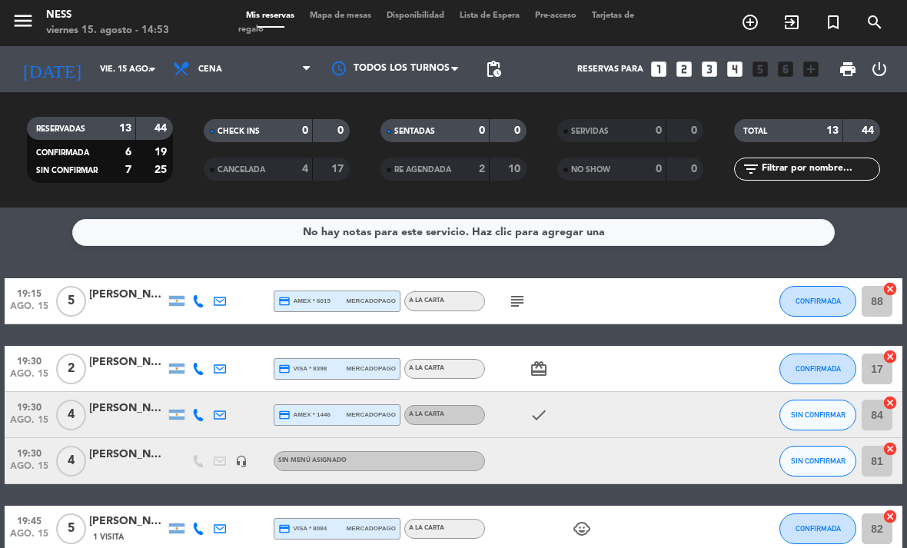
click at [93, 73] on input "vie. 15 ago." at bounding box center [149, 69] width 114 height 25
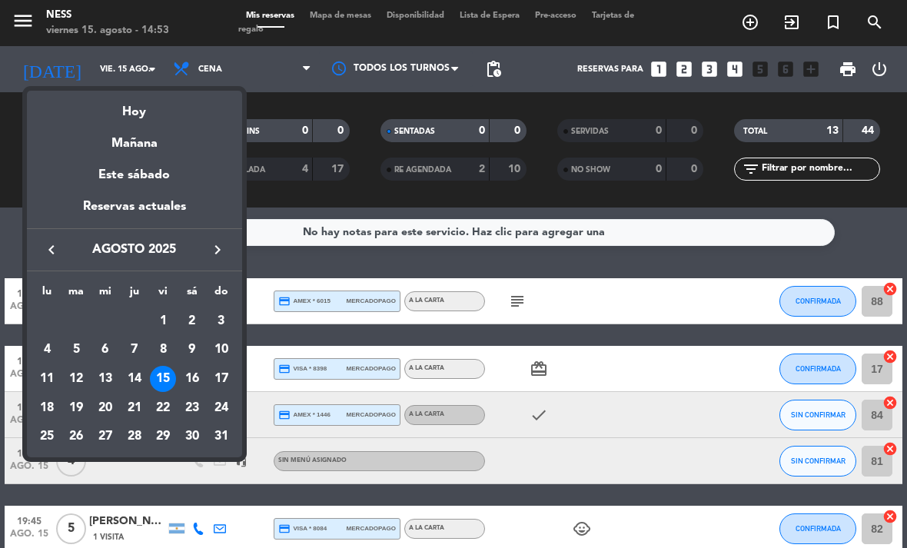
click at [126, 375] on div "14" at bounding box center [134, 379] width 26 height 26
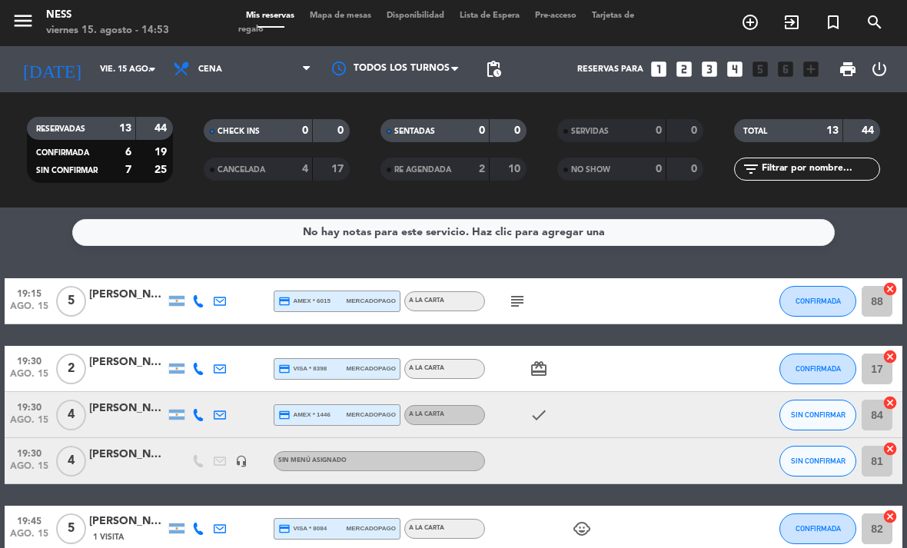
type input "jue. 14 ago."
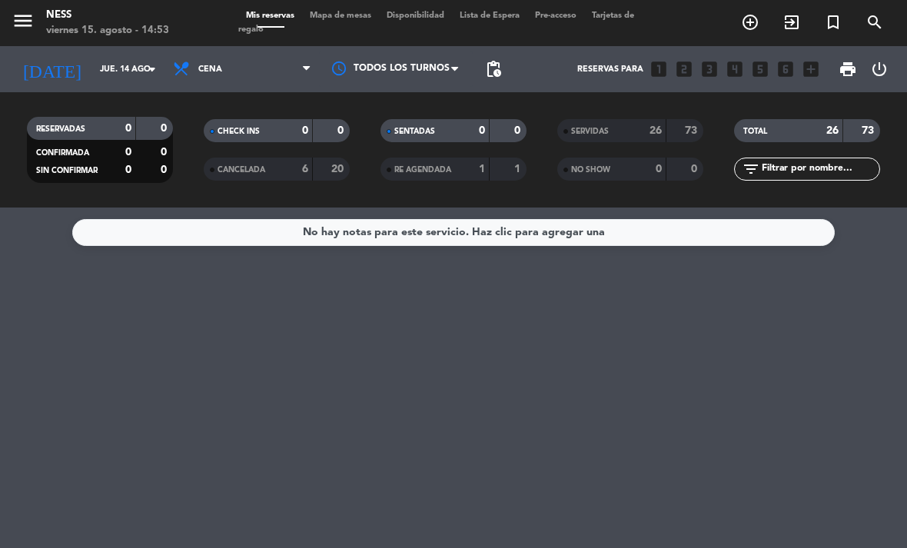
click at [348, 17] on span "Mapa de mesas" at bounding box center [340, 16] width 77 height 8
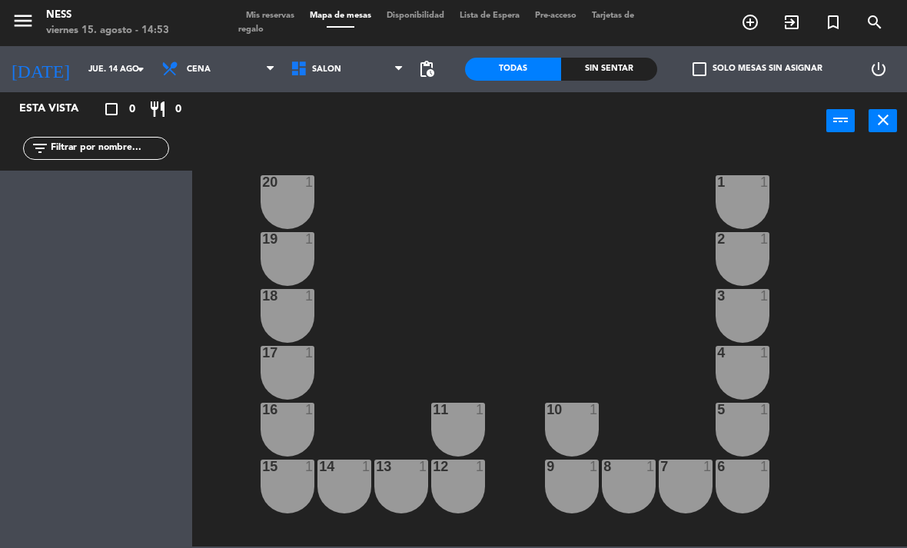
click at [236, 65] on span "Cena" at bounding box center [218, 69] width 129 height 34
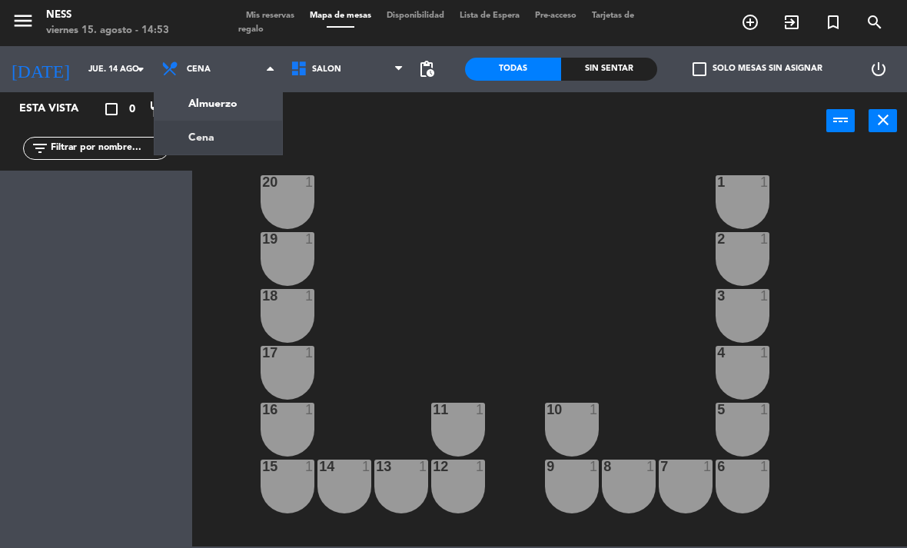
click at [240, 93] on ng-component "menu Ness viernes 15. agosto - 14:53 Mis reservas Mapa de mesas Disponibilidad …" at bounding box center [453, 273] width 907 height 547
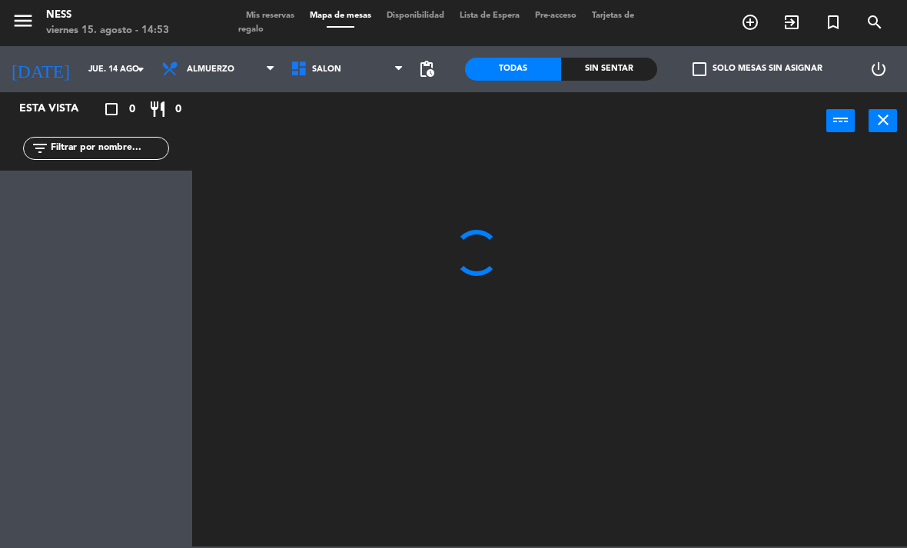
click at [108, 68] on input "jue. 14 ago." at bounding box center [138, 69] width 114 height 25
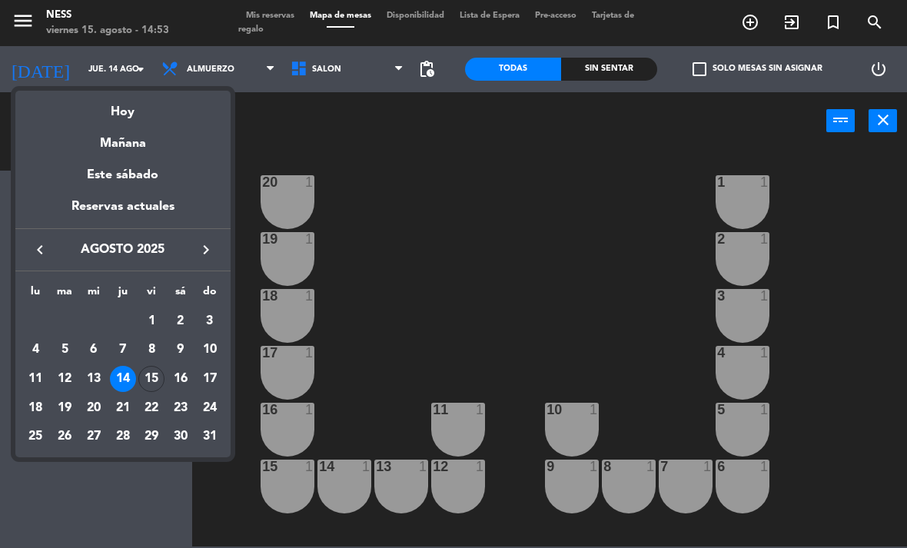
click at [159, 373] on div "15" at bounding box center [151, 379] width 26 height 26
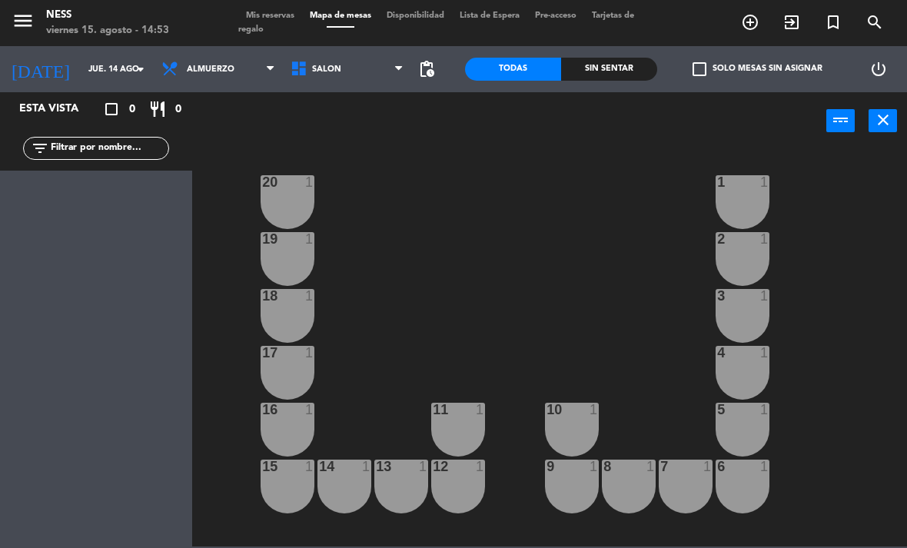
type input "vie. 15 ago."
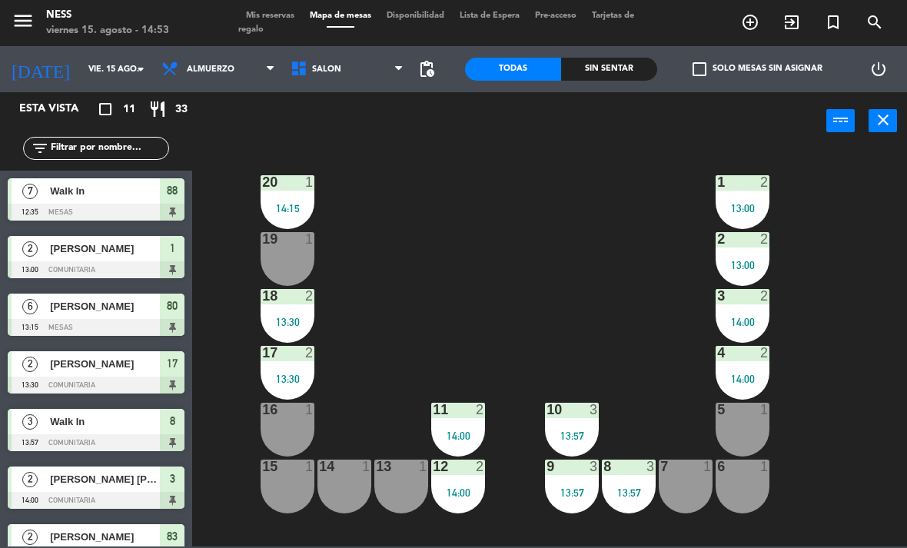
click at [295, 474] on div "15 1" at bounding box center [288, 467] width 54 height 15
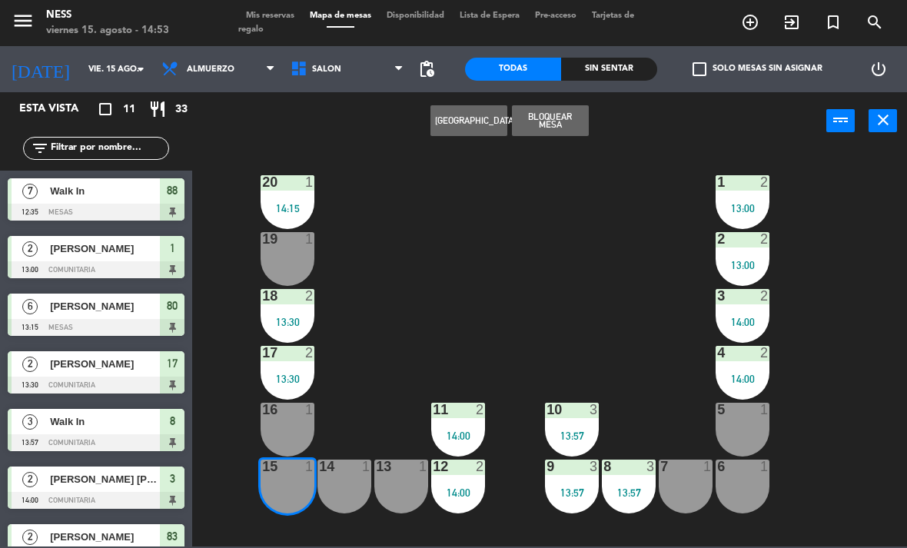
click at [292, 391] on div "17 2 13:30" at bounding box center [288, 373] width 54 height 54
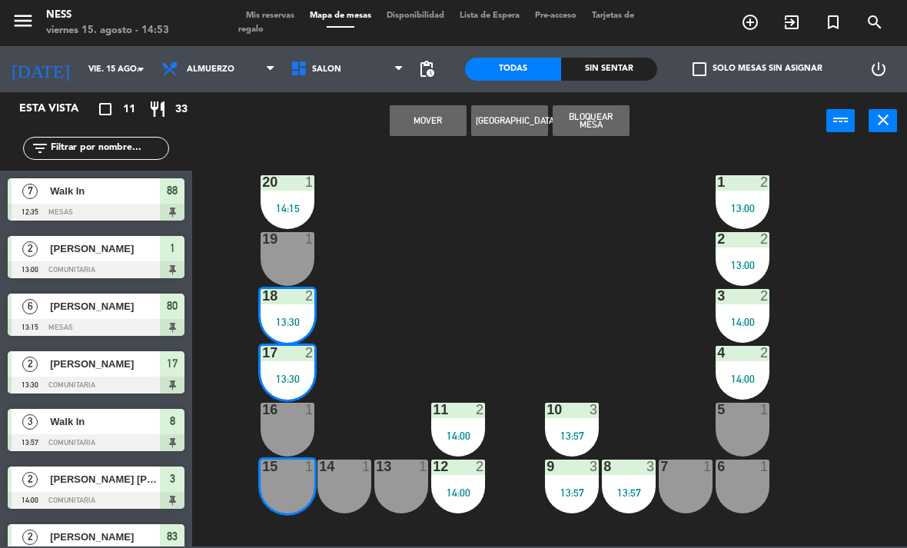
click at [290, 361] on div "17 2" at bounding box center [288, 353] width 54 height 15
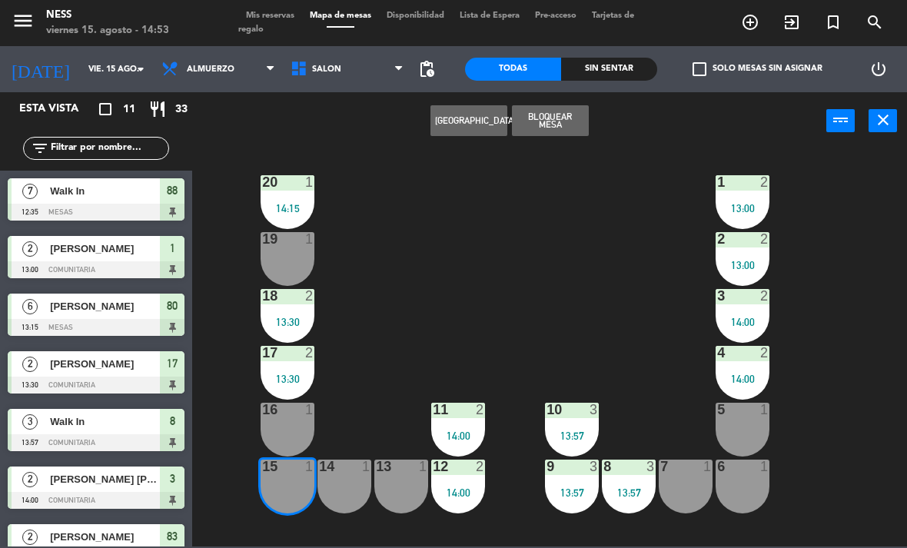
click at [414, 258] on div "20 1 14:15 1 2 13:00 19 1 2 2 13:00 18 2 13:30 3 2 14:00 17 2 13:30 4 2 14:00 1…" at bounding box center [554, 347] width 706 height 398
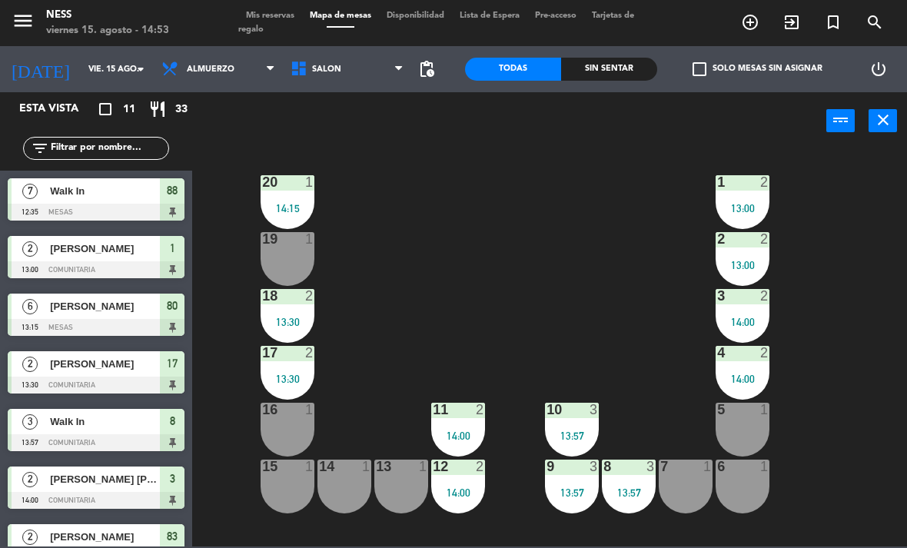
click at [294, 244] on div at bounding box center [287, 239] width 25 height 14
click at [427, 229] on div "20 1 14:15 1 2 13:00 19 1 2 2 13:00 18 2 13:30 3 2 14:00 17 2 13:30 4 2 14:00 1…" at bounding box center [554, 347] width 706 height 398
click at [263, 465] on div "15" at bounding box center [262, 467] width 1 height 14
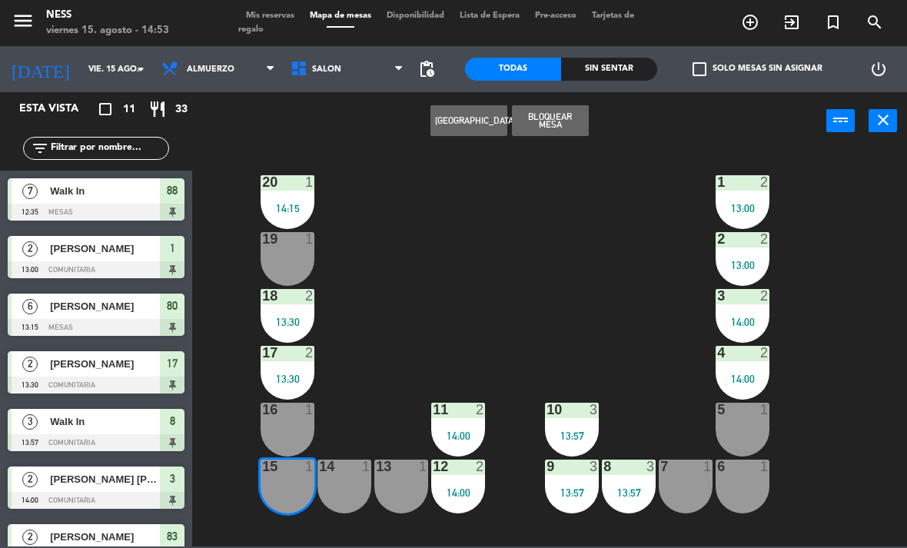
click at [467, 122] on button "[GEOGRAPHIC_DATA]" at bounding box center [468, 120] width 77 height 31
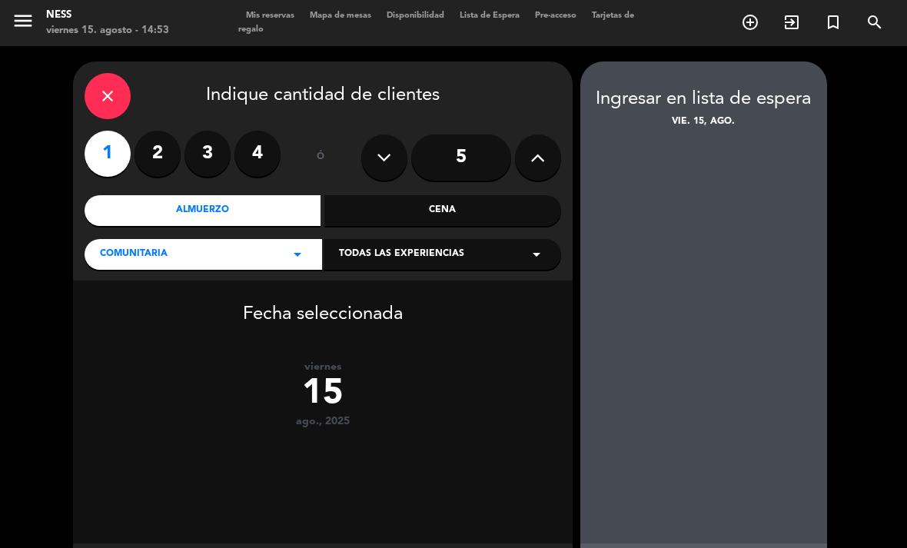
click at [159, 149] on label "2" at bounding box center [158, 154] width 46 height 46
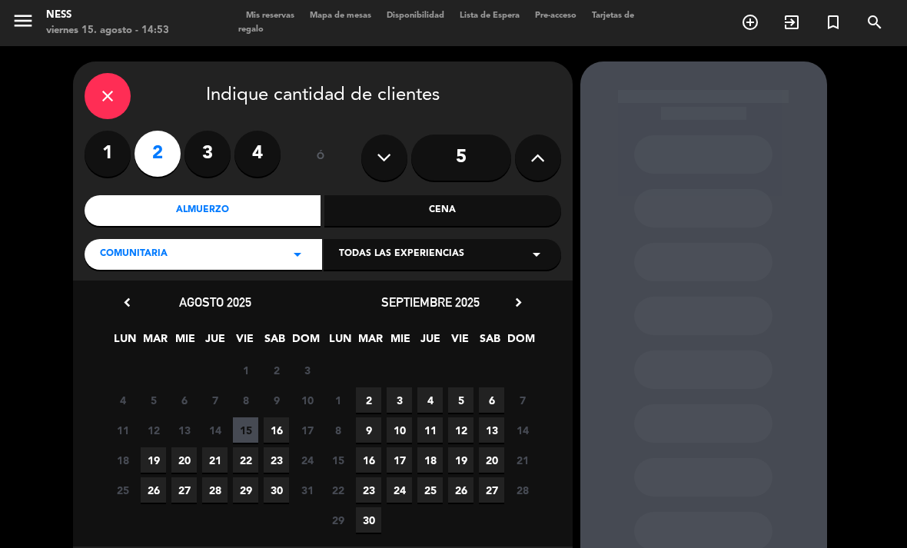
click at [247, 418] on span "15" at bounding box center [245, 429] width 25 height 25
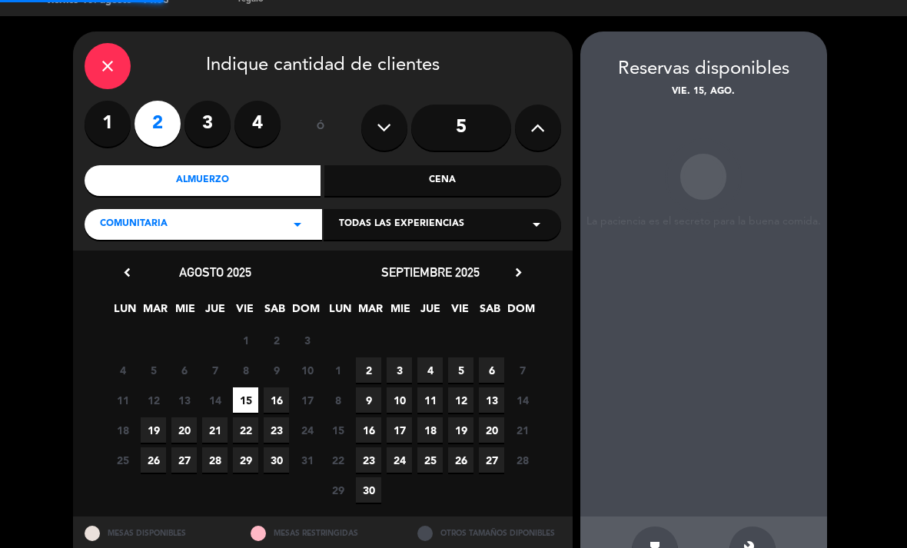
scroll to position [31, 0]
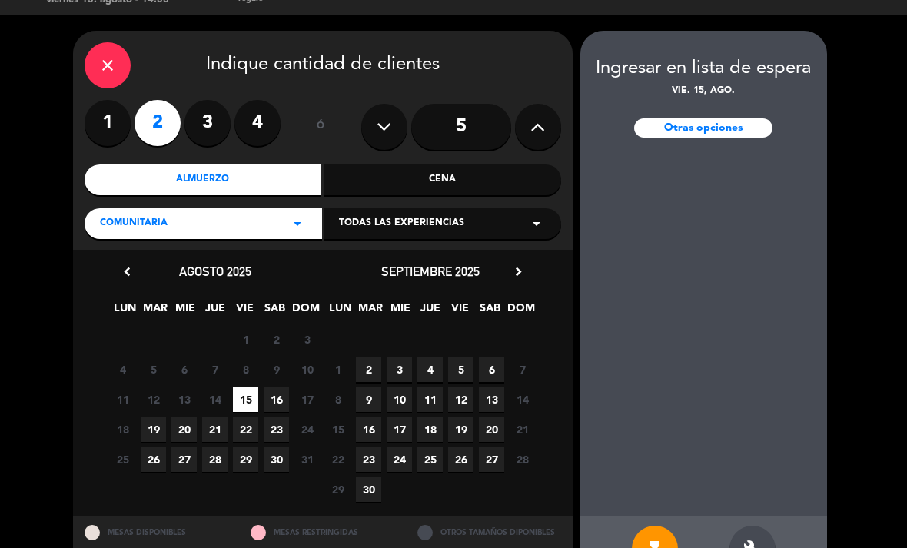
click at [757, 540] on icon "build" at bounding box center [752, 549] width 18 height 18
click at [739, 118] on div "Otras opciones" at bounding box center [703, 127] width 138 height 19
click at [120, 44] on div "close Indique cantidad de clientes" at bounding box center [323, 65] width 477 height 46
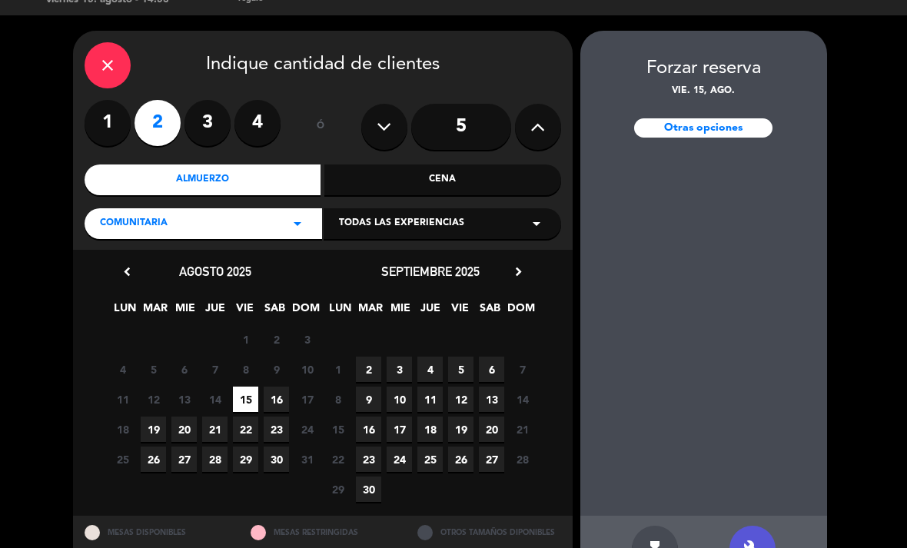
click at [104, 47] on div "close" at bounding box center [108, 65] width 46 height 46
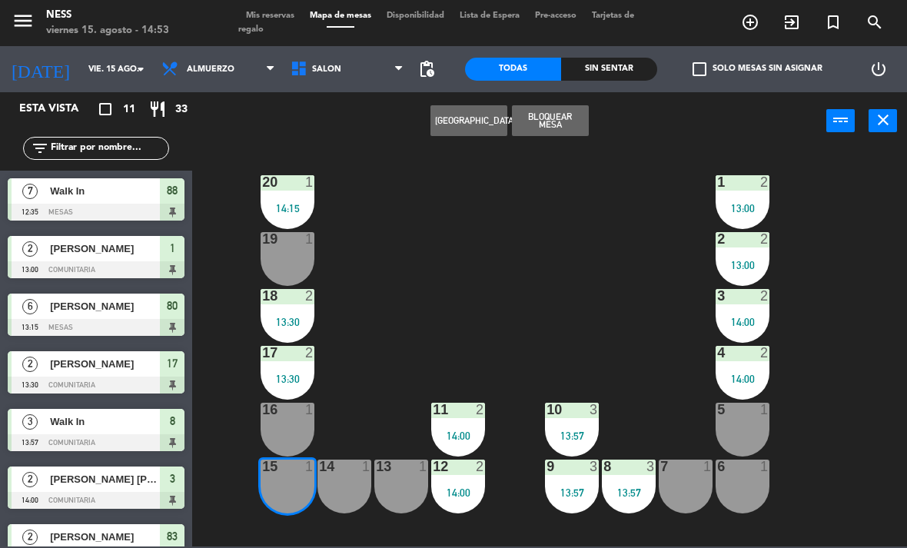
click at [286, 427] on div "16 1" at bounding box center [288, 430] width 54 height 54
click at [483, 115] on button "[GEOGRAPHIC_DATA]" at bounding box center [468, 120] width 77 height 31
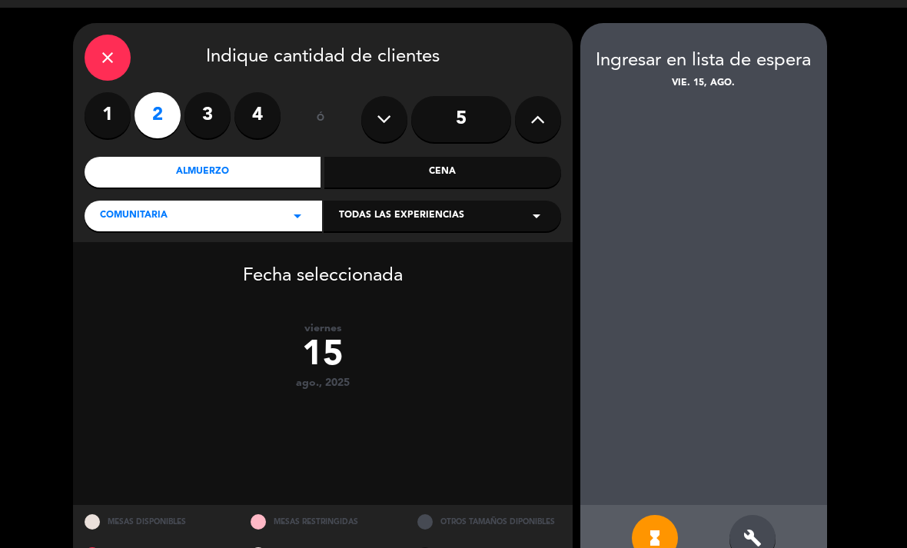
scroll to position [49, 0]
click at [759, 529] on icon "build" at bounding box center [752, 538] width 18 height 18
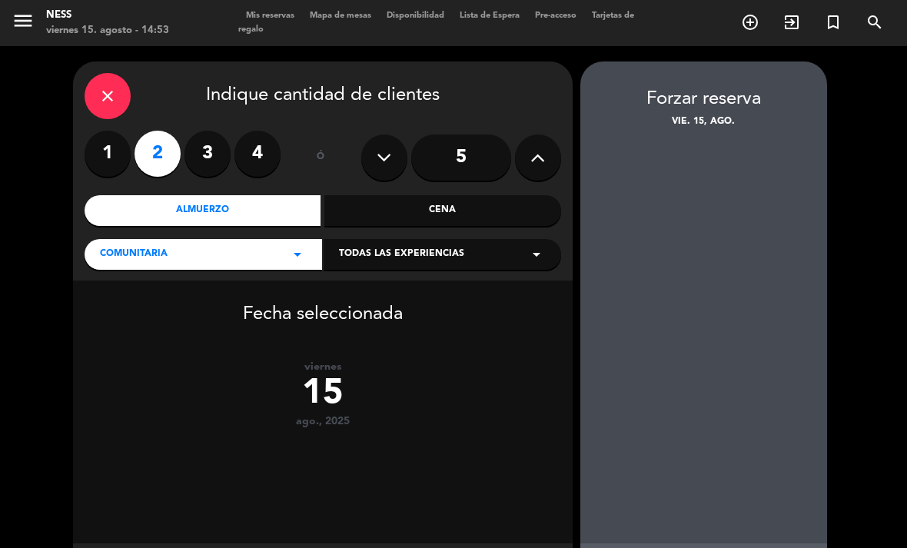
scroll to position [0, 0]
click at [103, 87] on icon "close" at bounding box center [107, 96] width 18 height 18
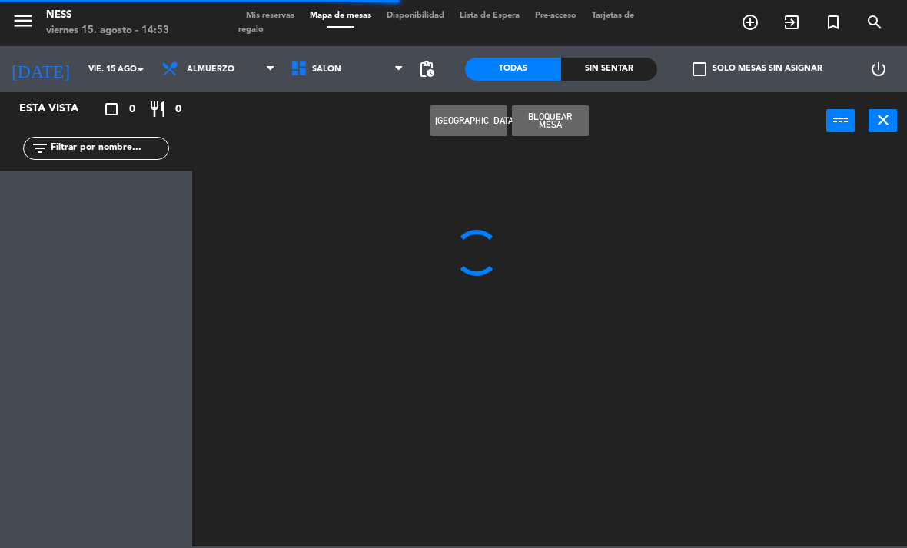
click at [281, 15] on span "Mis reservas" at bounding box center [270, 16] width 64 height 8
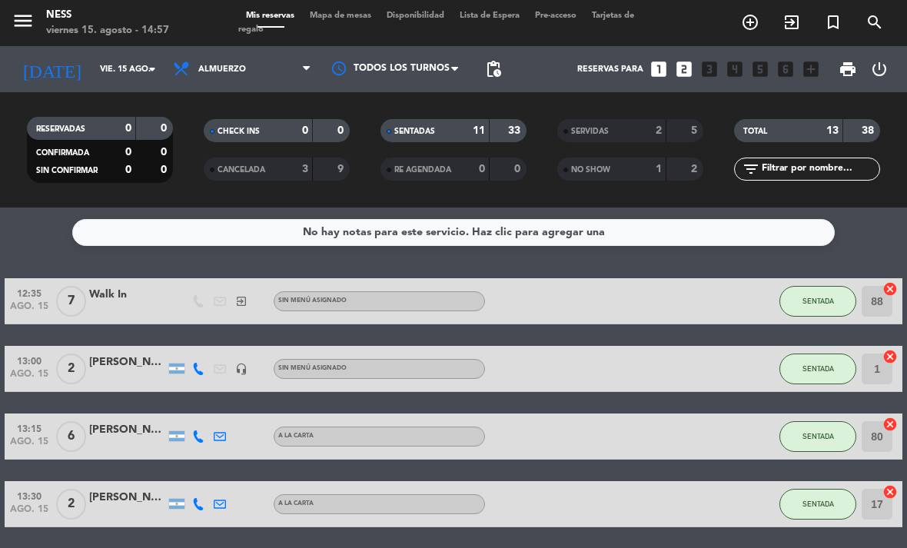
click at [236, 65] on span "Almuerzo" at bounding box center [222, 70] width 48 height 10
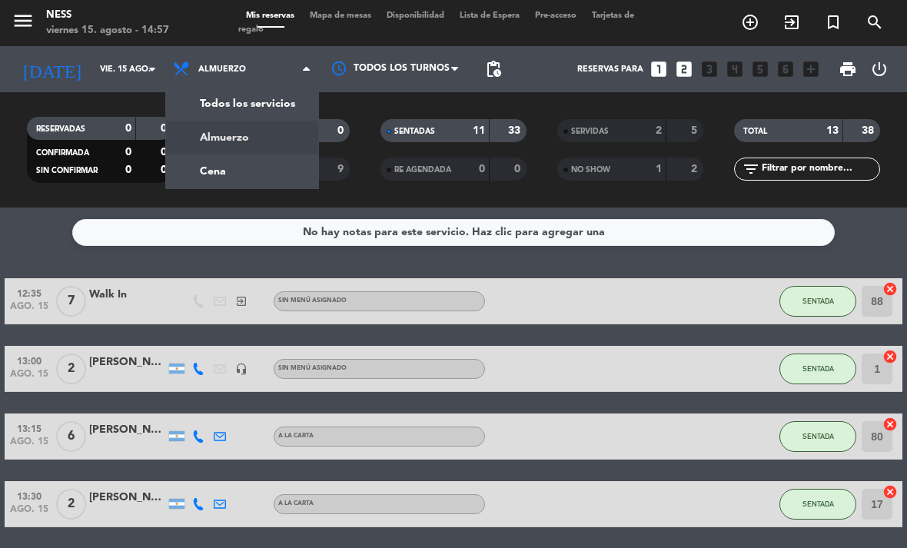
click at [230, 127] on div "menu Ness viernes 15. agosto - 14:57 Mis reservas Mapa de mesas Disponibilidad …" at bounding box center [453, 104] width 907 height 208
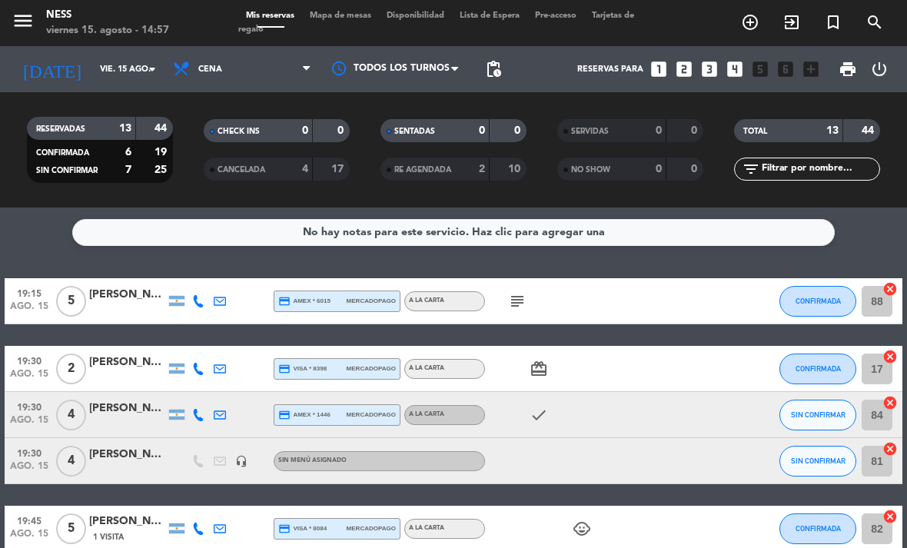
click at [115, 57] on input "vie. 15 ago." at bounding box center [149, 69] width 114 height 25
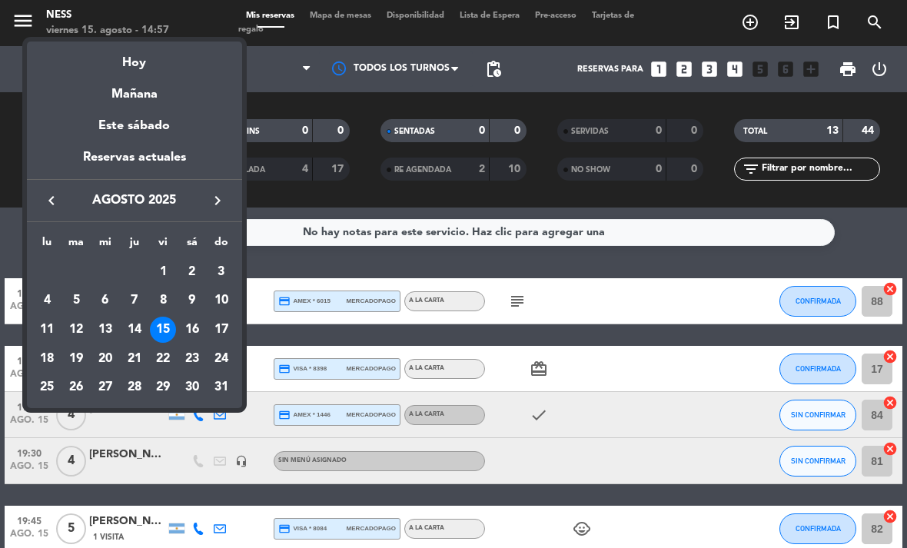
click at [173, 332] on div "15" at bounding box center [163, 330] width 26 height 26
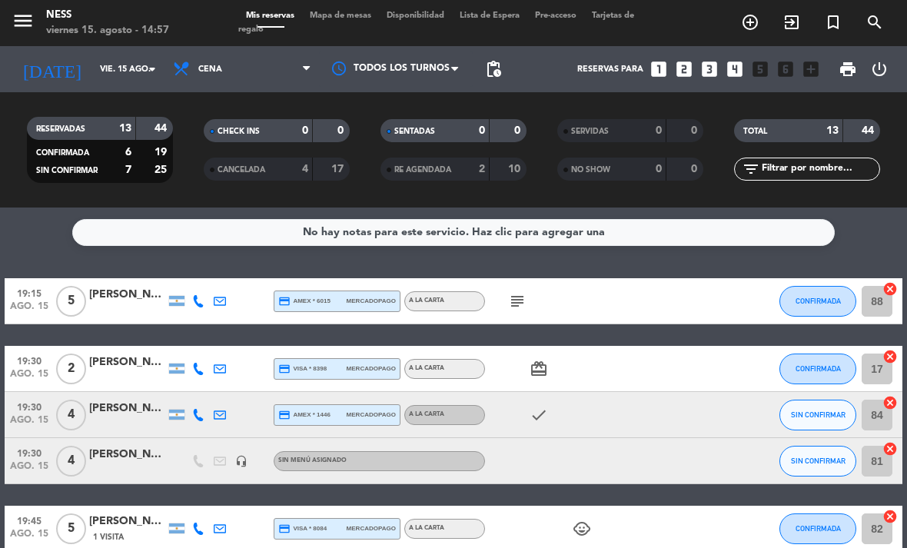
click at [345, 20] on span "Mapa de mesas" at bounding box center [340, 16] width 77 height 8
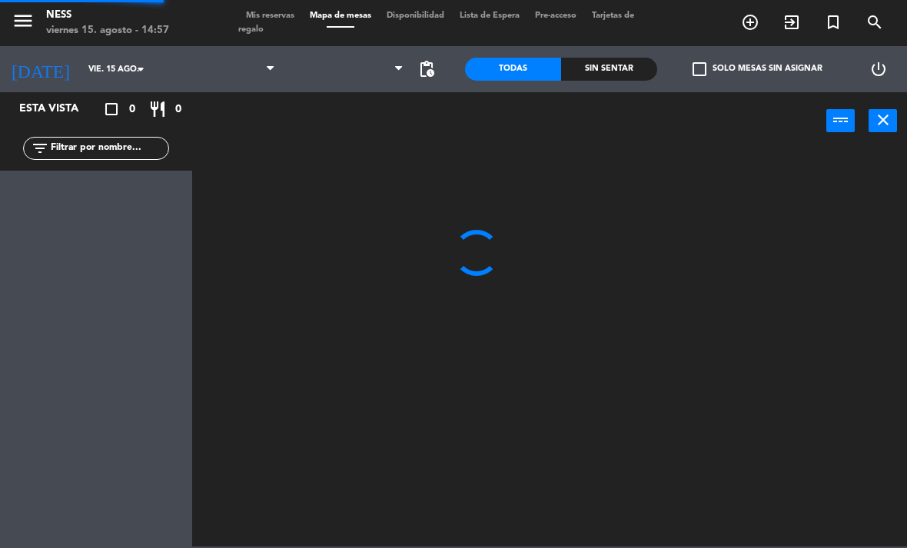
click at [351, 12] on span "Mapa de mesas" at bounding box center [340, 16] width 77 height 8
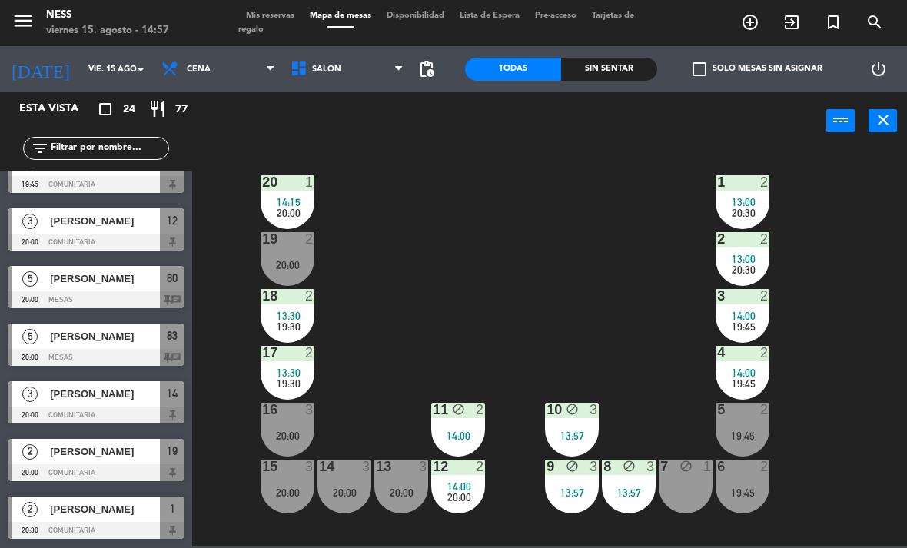
scroll to position [1008, 0]
click at [105, 397] on span "[PERSON_NAME]" at bounding box center [105, 394] width 110 height 16
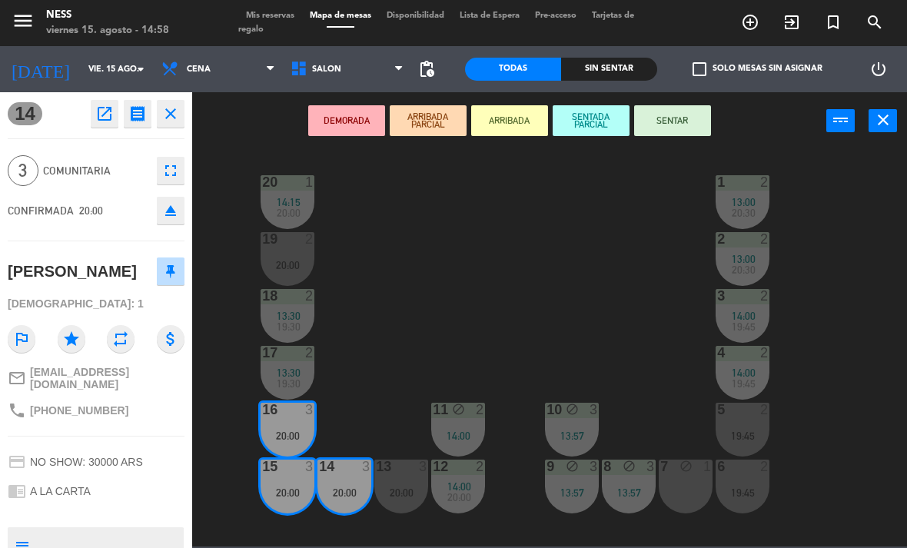
click at [103, 57] on input "vie. 15 ago." at bounding box center [138, 69] width 114 height 25
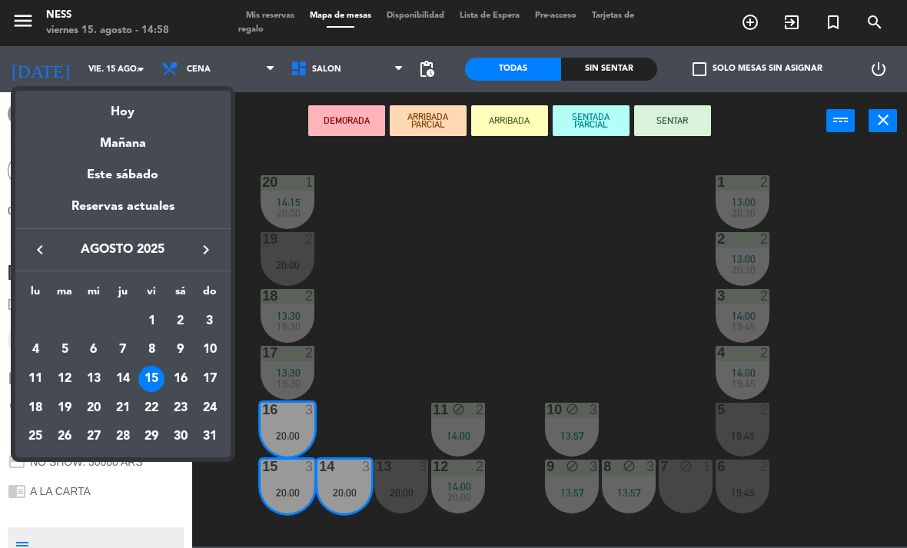
click at [154, 401] on div "22" at bounding box center [151, 408] width 26 height 26
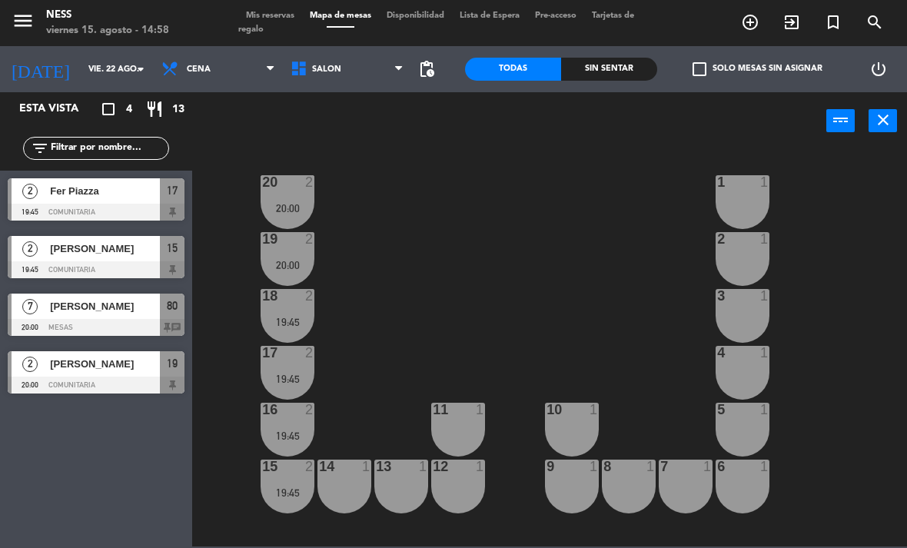
scroll to position [0, 0]
click at [81, 64] on input "vie. 22 ago." at bounding box center [138, 69] width 114 height 25
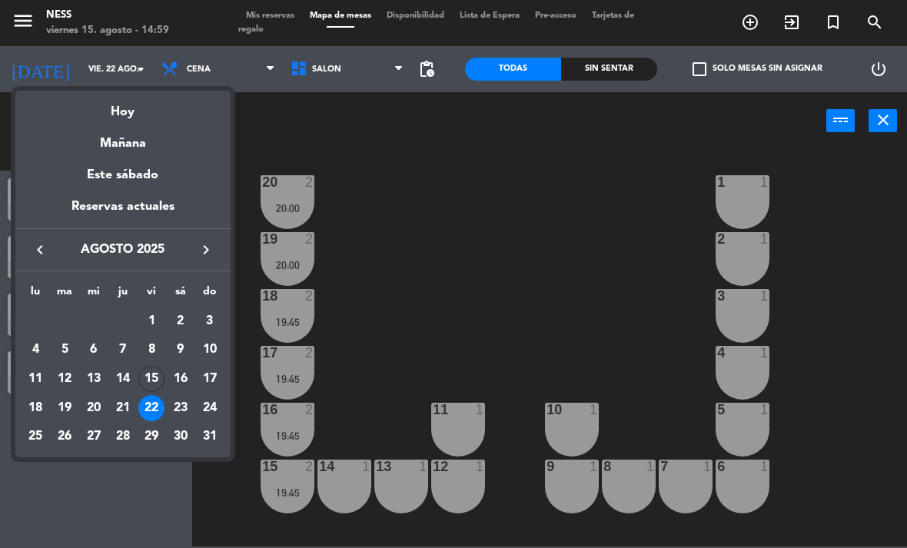
click at [161, 380] on div "15" at bounding box center [151, 379] width 26 height 26
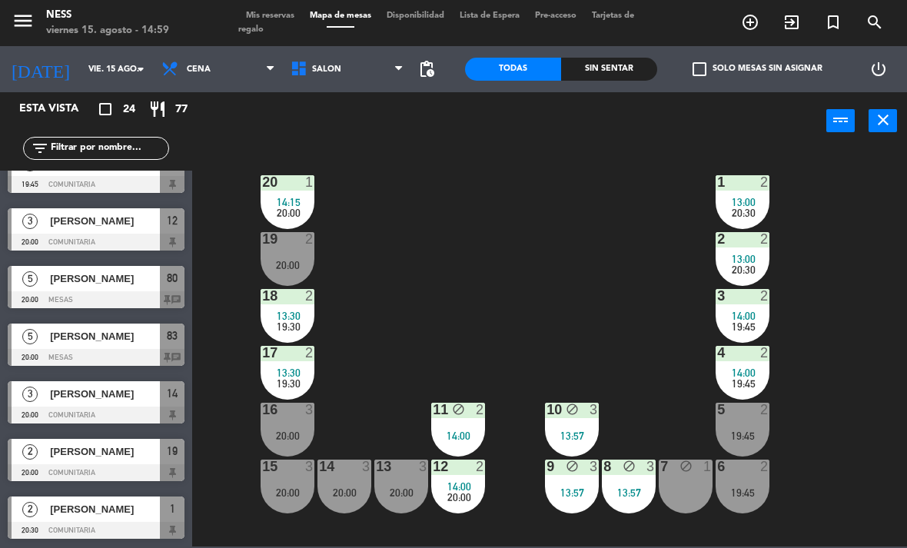
scroll to position [1008, 0]
click at [100, 394] on span "[PERSON_NAME]" at bounding box center [105, 394] width 110 height 16
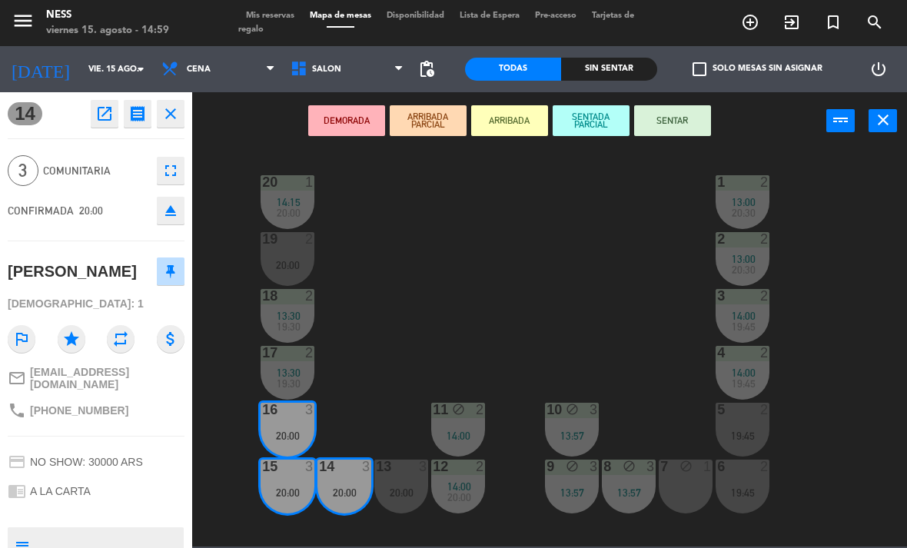
click at [107, 115] on icon "open_in_new" at bounding box center [104, 114] width 18 height 18
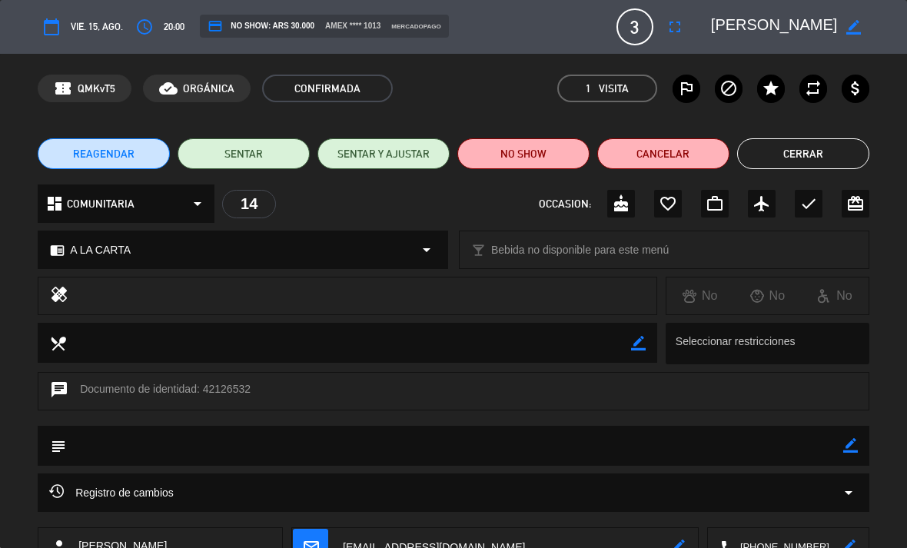
click at [92, 15] on div "calendar_today vie. 15, ago." at bounding box center [80, 27] width 85 height 28
click at [846, 25] on icon "border_color" at bounding box center [853, 27] width 15 height 15
click at [88, 22] on span "vie. 15, ago." at bounding box center [97, 26] width 52 height 16
click at [118, 32] on span "vie. 15, ago." at bounding box center [97, 26] width 52 height 16
click at [167, 28] on span "20:00" at bounding box center [174, 26] width 21 height 16
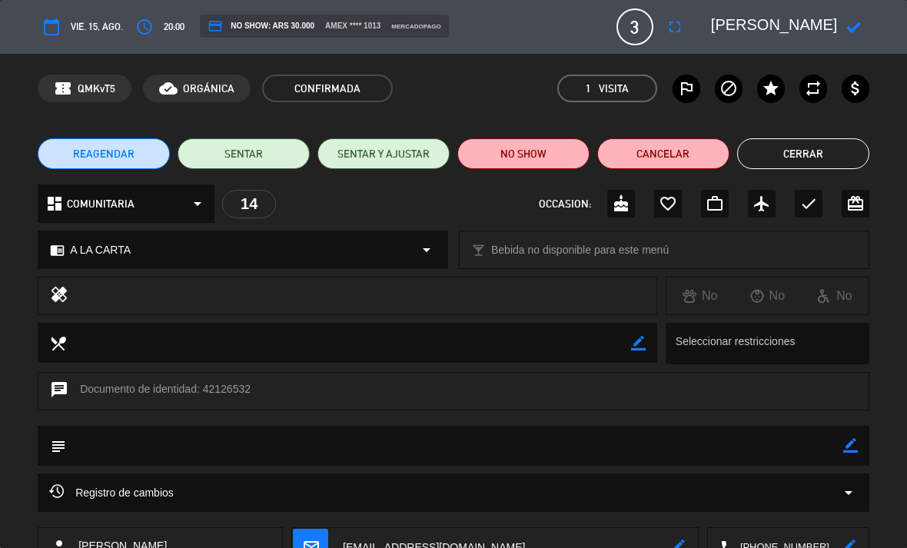
click at [208, 28] on div "credit_card NO SHOW: ARS 30.000 amex **** 1013 mercadopago" at bounding box center [324, 26] width 248 height 23
click at [307, 25] on span "credit_card NO SHOW: ARS 30.000" at bounding box center [261, 25] width 107 height 15
click at [109, 35] on div "calendar_today vie. 15, ago." at bounding box center [80, 27] width 85 height 28
click at [61, 24] on icon "calendar_today" at bounding box center [51, 27] width 18 height 18
click at [42, 37] on button "calendar_today" at bounding box center [52, 27] width 28 height 28
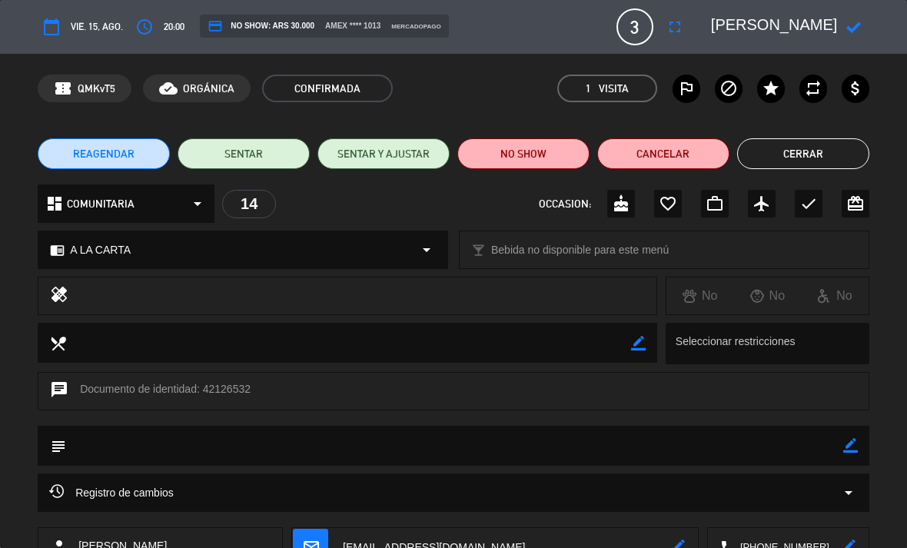
scroll to position [0, 0]
click at [90, 32] on span "vie. 15, ago." at bounding box center [97, 26] width 52 height 16
click at [134, 21] on button "access_time" at bounding box center [145, 27] width 28 height 28
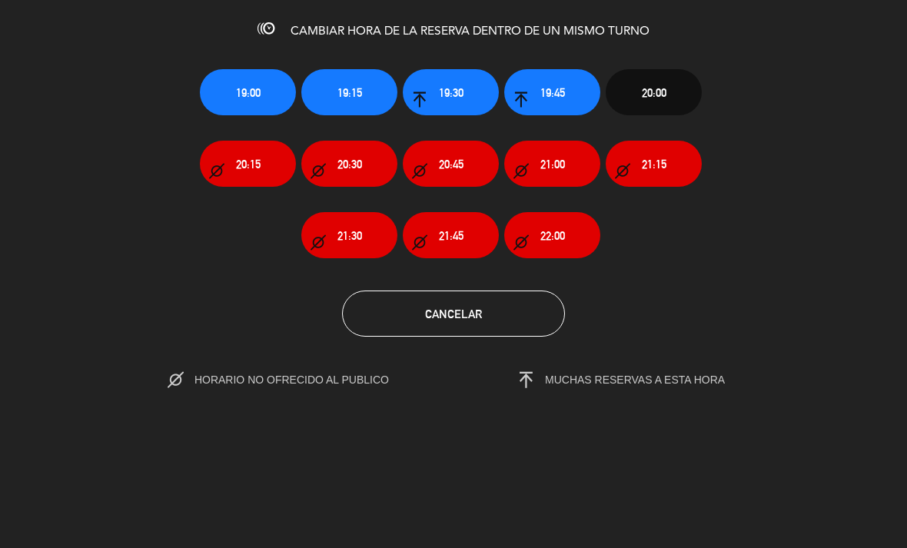
click at [791, 310] on div "Cancelar" at bounding box center [453, 314] width 930 height 46
click at [158, 252] on div "19:00 19:15 19:30 19:45 20:00 20:15 20:30 20:45 21:00 21:15 21:30 21:45 22:00" at bounding box center [453, 151] width 930 height 214
click at [144, 317] on div "Cancelar" at bounding box center [453, 314] width 930 height 46
click at [504, 315] on button "Cancelar" at bounding box center [453, 314] width 223 height 46
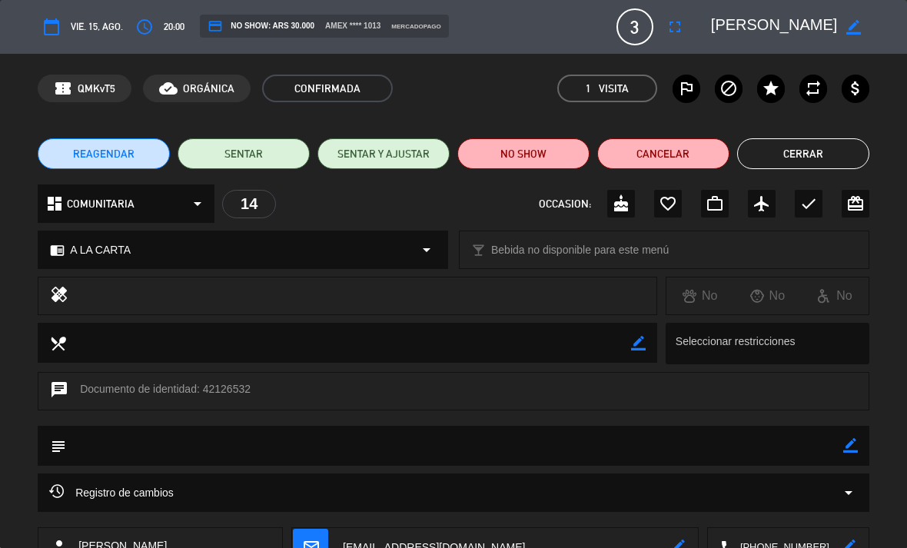
click at [88, 31] on span "vie. 15, ago." at bounding box center [97, 26] width 52 height 16
click at [55, 36] on button "calendar_today" at bounding box center [52, 27] width 28 height 28
click at [61, 22] on button "calendar_today" at bounding box center [52, 27] width 28 height 28
click at [48, 31] on icon "calendar_today" at bounding box center [51, 27] width 18 height 18
click at [58, 22] on icon "calendar_today" at bounding box center [51, 27] width 18 height 18
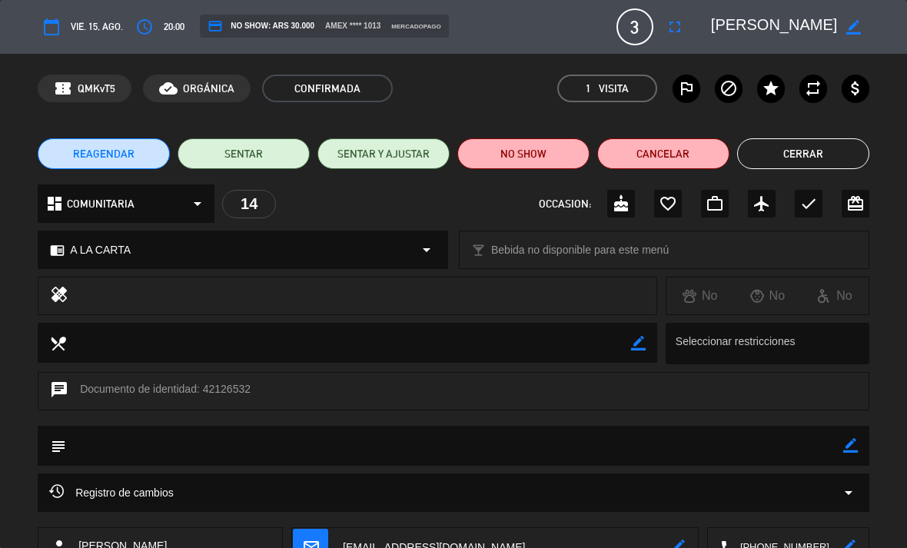
click at [77, 30] on span "vie. 15, ago." at bounding box center [97, 26] width 52 height 16
click at [93, 31] on span "vie. 15, ago." at bounding box center [97, 26] width 52 height 16
click at [852, 34] on icon "border_color" at bounding box center [853, 27] width 15 height 15
click at [48, 29] on icon "calendar_today" at bounding box center [51, 27] width 18 height 18
click at [61, 22] on icon "calendar_today" at bounding box center [51, 27] width 18 height 18
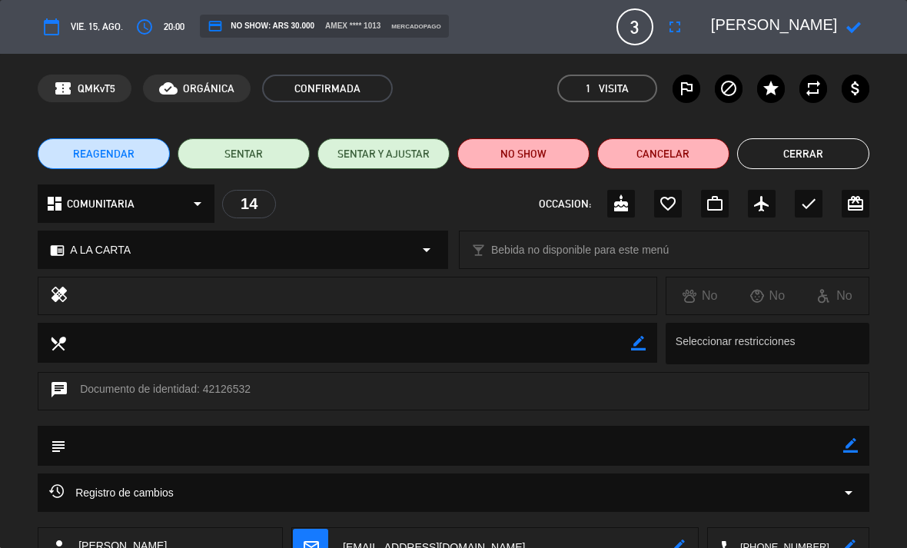
click at [92, 27] on span "vie. 15, ago." at bounding box center [97, 26] width 52 height 16
click at [53, 18] on icon "calendar_today" at bounding box center [51, 27] width 18 height 18
click at [676, 147] on button "Cancelar" at bounding box center [663, 153] width 132 height 31
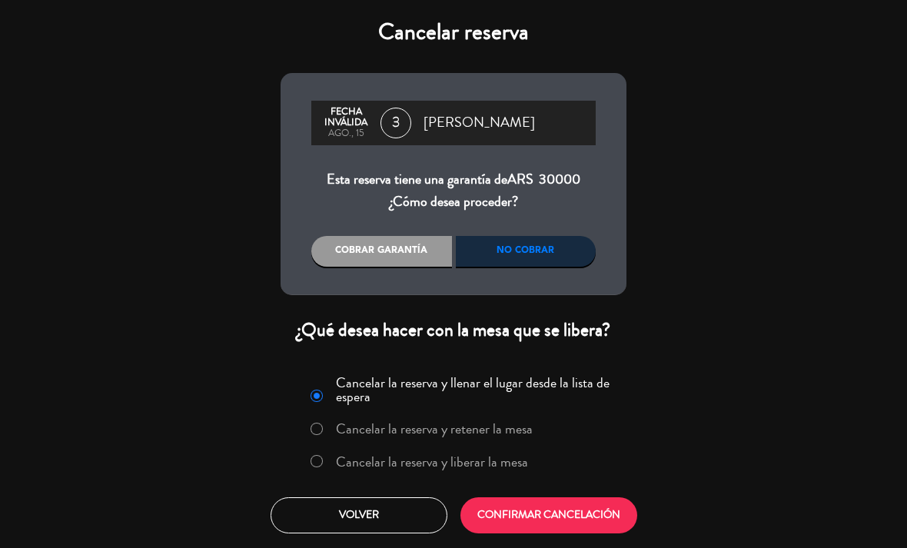
click at [553, 250] on div "No cobrar" at bounding box center [526, 251] width 141 height 31
click at [384, 248] on div "Cobrar garantía" at bounding box center [381, 251] width 141 height 31
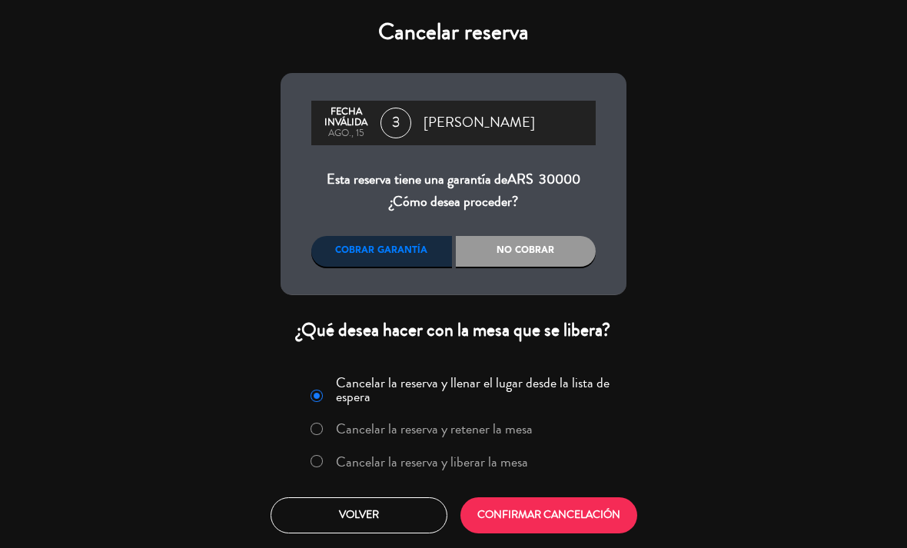
click at [558, 242] on div "No cobrar" at bounding box center [526, 251] width 141 height 31
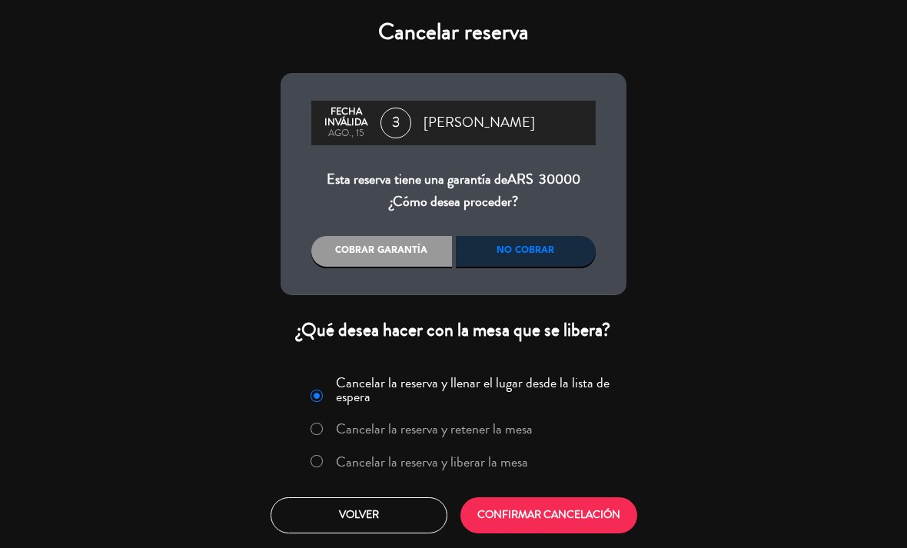
click at [597, 506] on button "CONFIRMAR CANCELACIÓN" at bounding box center [548, 515] width 177 height 36
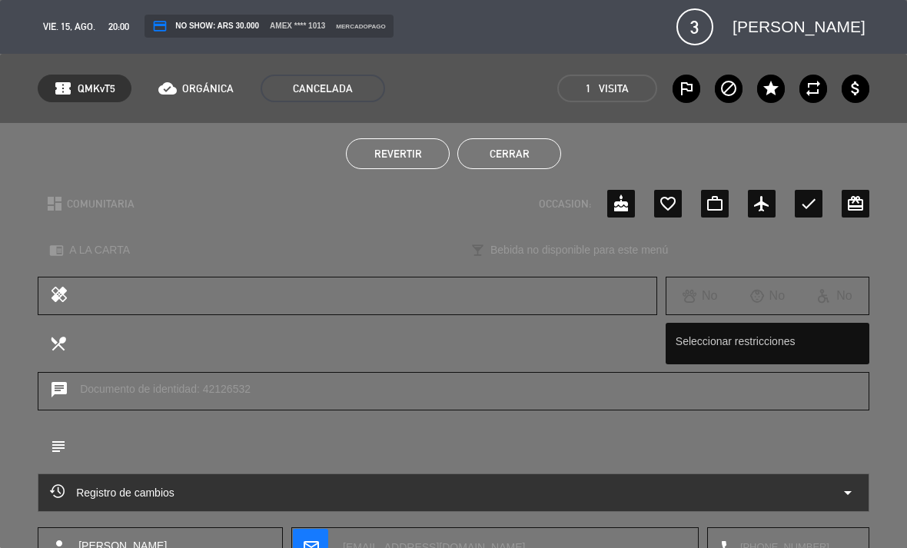
click at [511, 147] on button "Cerrar" at bounding box center [509, 153] width 104 height 31
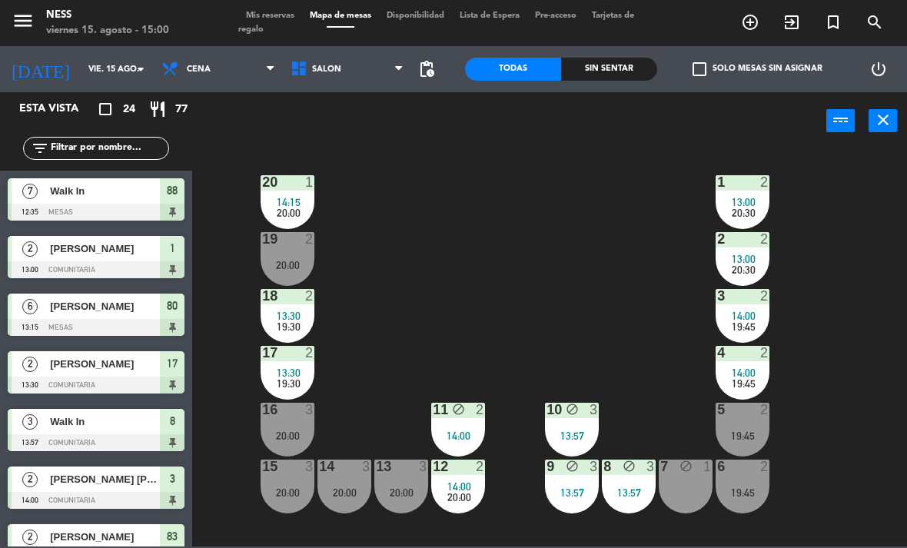
scroll to position [318, 0]
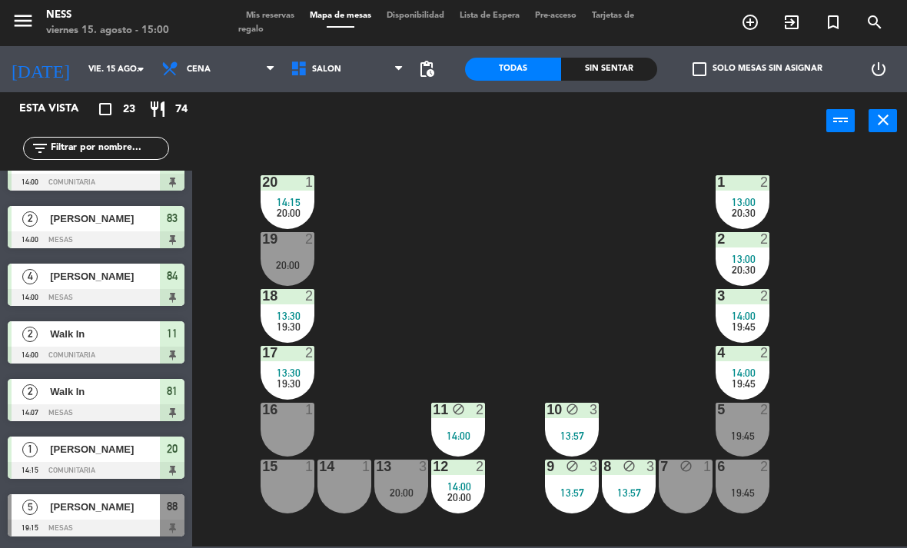
click at [111, 58] on input "vie. 15 ago." at bounding box center [138, 69] width 114 height 25
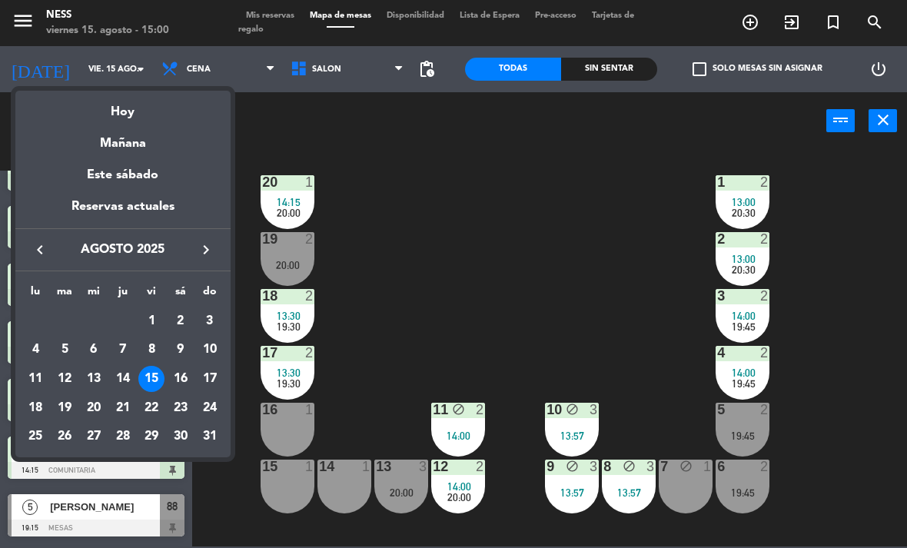
click at [155, 410] on div "22" at bounding box center [151, 408] width 26 height 26
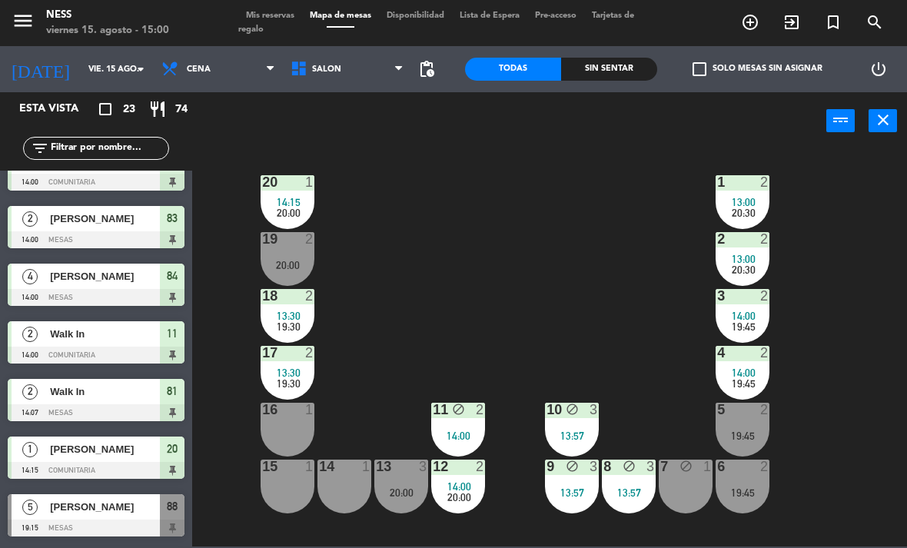
type input "vie. 22 ago."
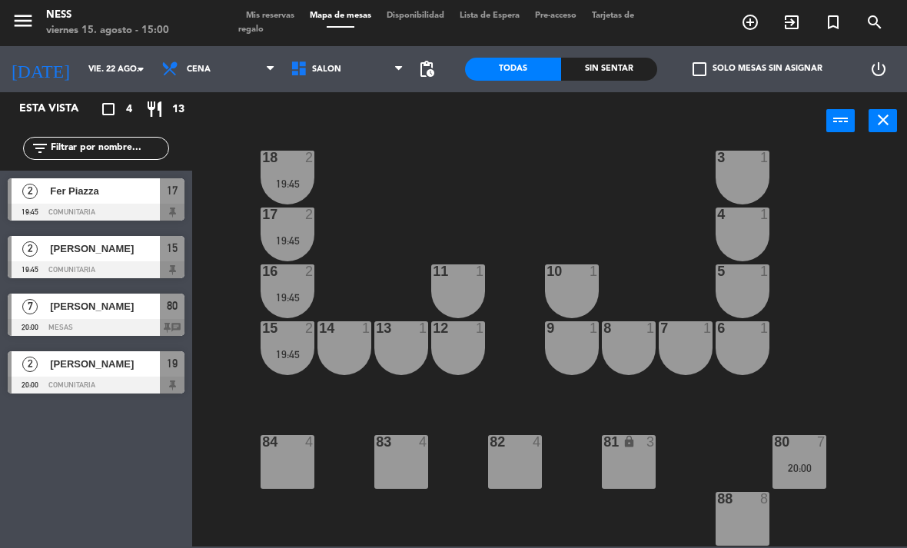
scroll to position [138, 0]
click at [394, 453] on div "83 4" at bounding box center [401, 462] width 54 height 54
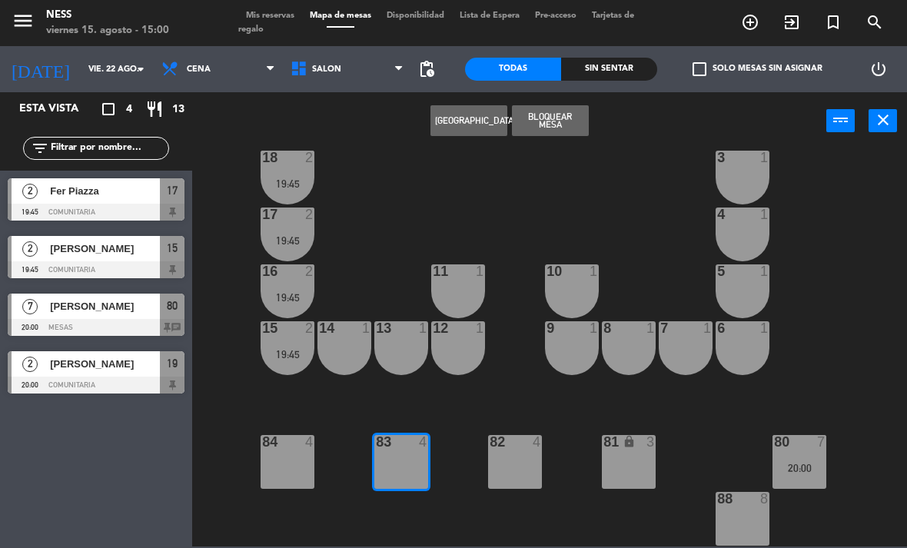
click at [478, 114] on button "[GEOGRAPHIC_DATA]" at bounding box center [468, 120] width 77 height 31
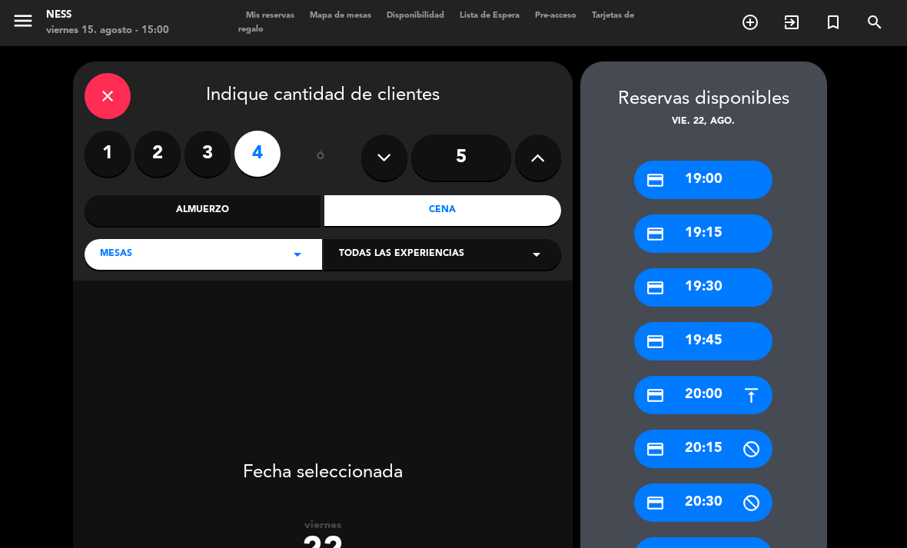
click at [712, 397] on div "credit_card 20:00" at bounding box center [703, 395] width 138 height 38
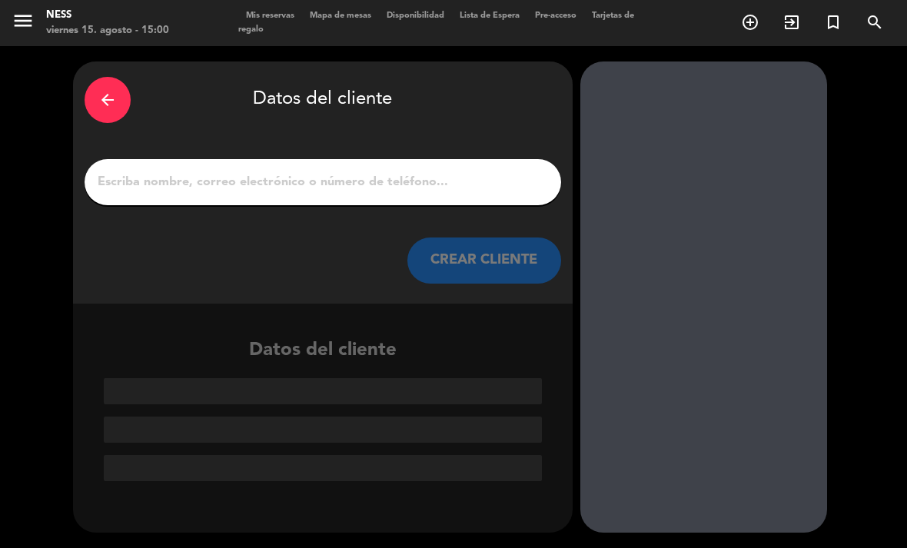
click at [429, 181] on input "1" at bounding box center [323, 182] width 454 height 22
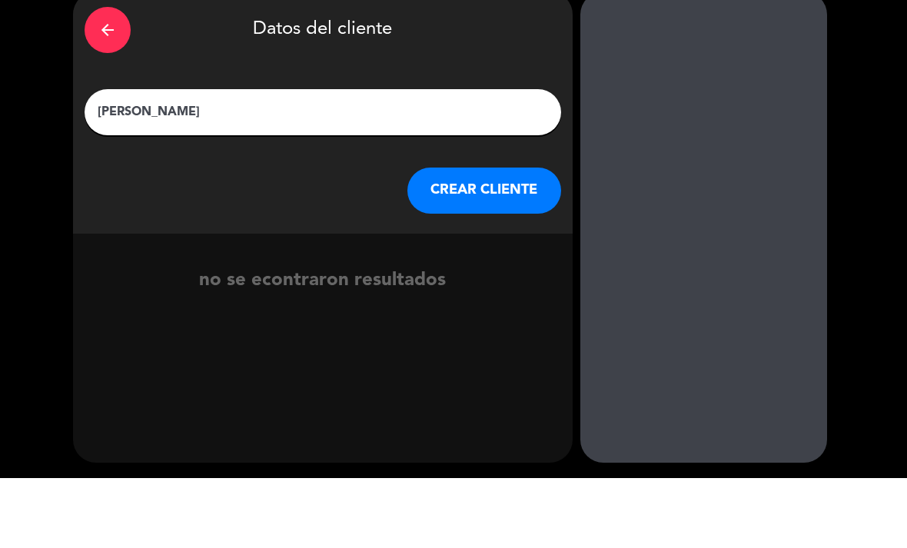
type input "[PERSON_NAME]"
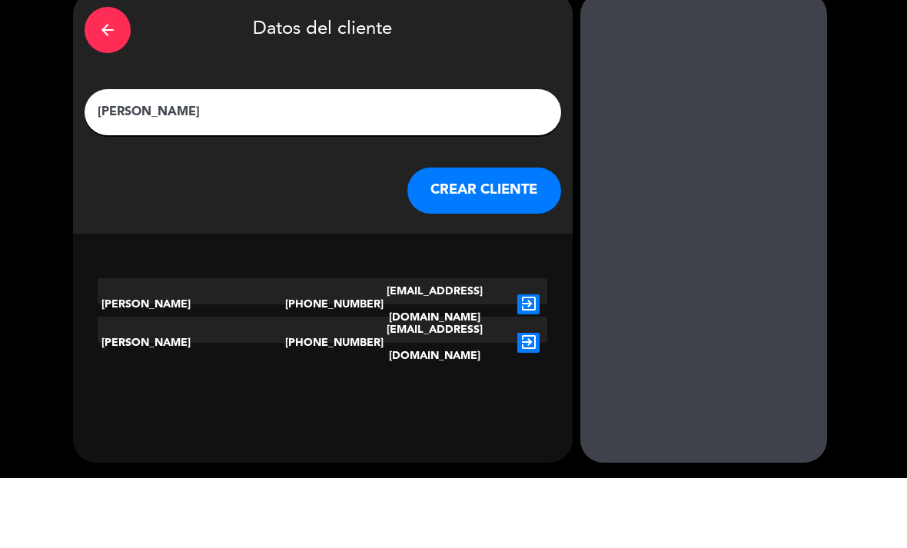
scroll to position [49, 0]
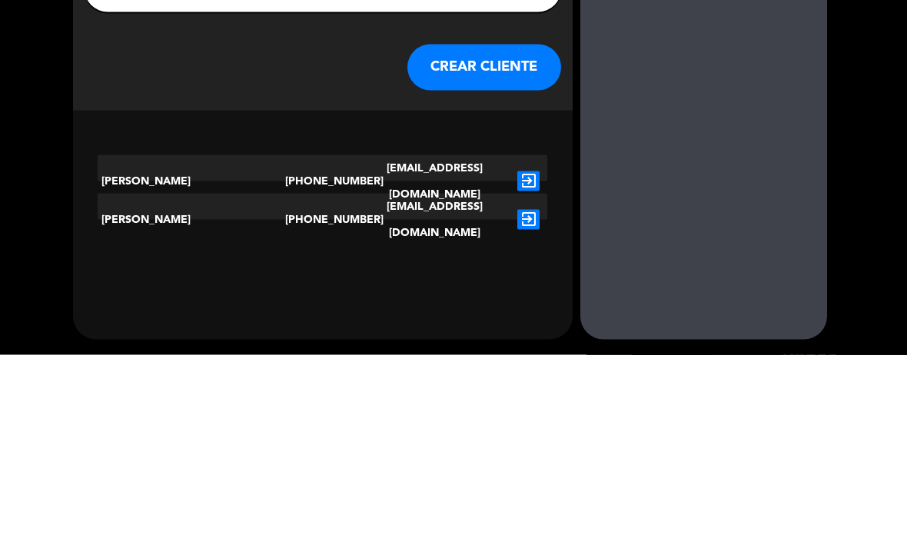
click at [530, 364] on icon "exit_to_app" at bounding box center [528, 374] width 22 height 20
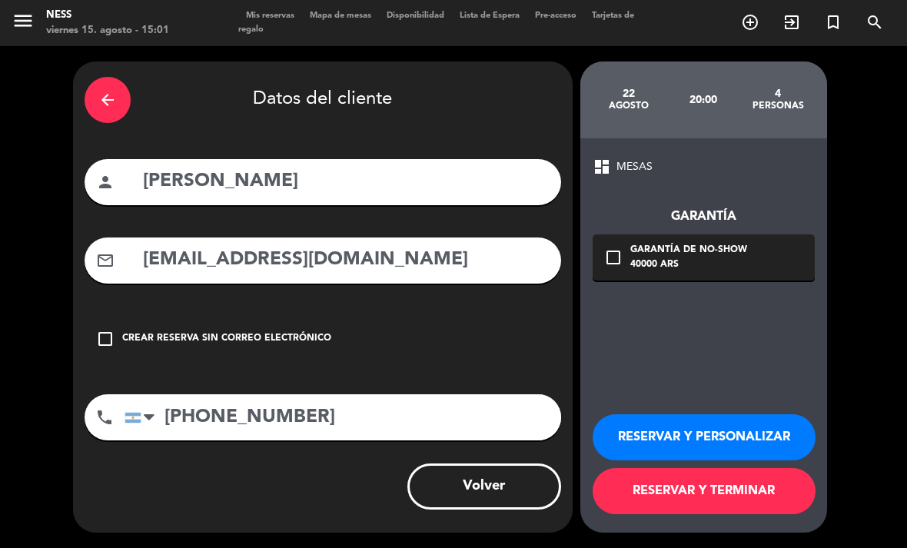
click at [246, 331] on div "Crear reserva sin correo electrónico" at bounding box center [226, 338] width 209 height 15
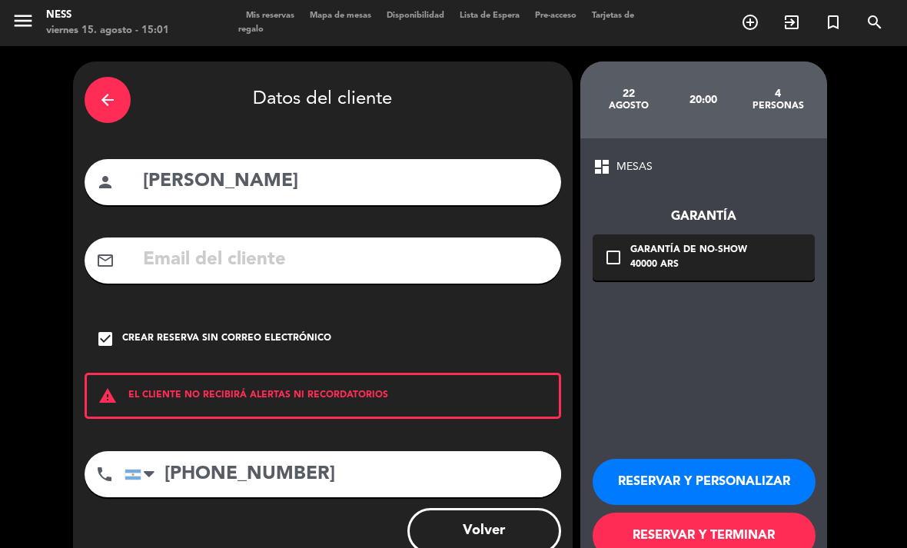
click at [759, 513] on button "RESERVAR Y TERMINAR" at bounding box center [704, 536] width 223 height 46
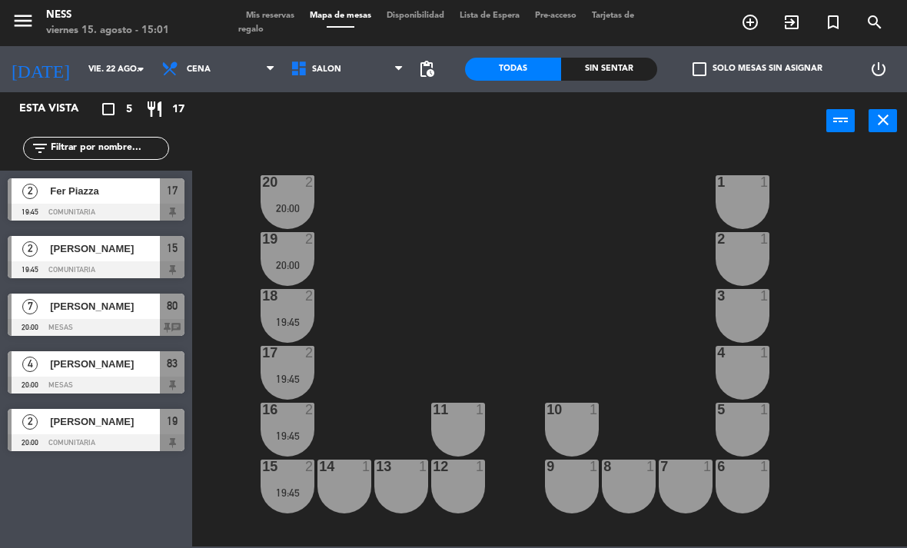
click at [468, 233] on div "20 2 20:00 1 1 19 2 20:00 2 1 18 2 19:45 3 1 17 2 19:45 4 1 16 2 19:45 11 1 10 …" at bounding box center [554, 347] width 706 height 398
click at [85, 371] on span "[PERSON_NAME]" at bounding box center [105, 364] width 110 height 16
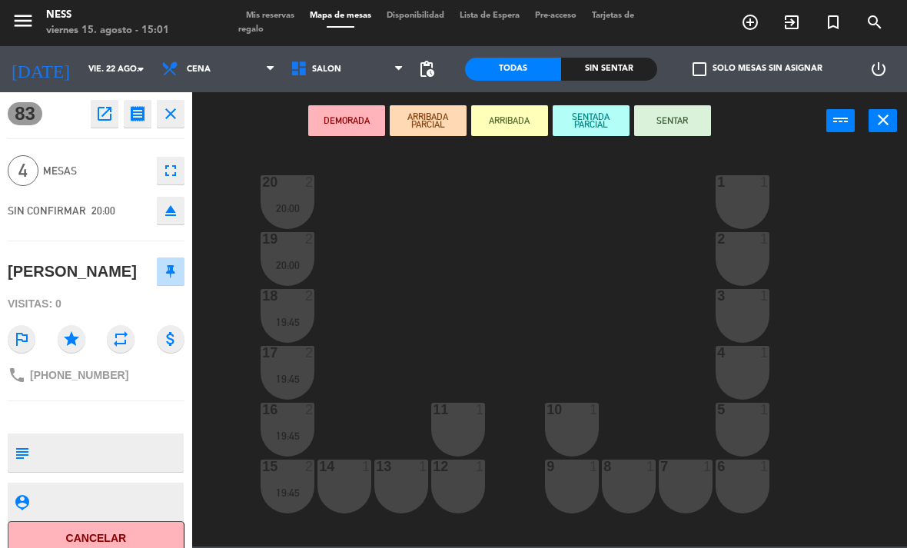
click at [106, 111] on icon "open_in_new" at bounding box center [104, 114] width 18 height 18
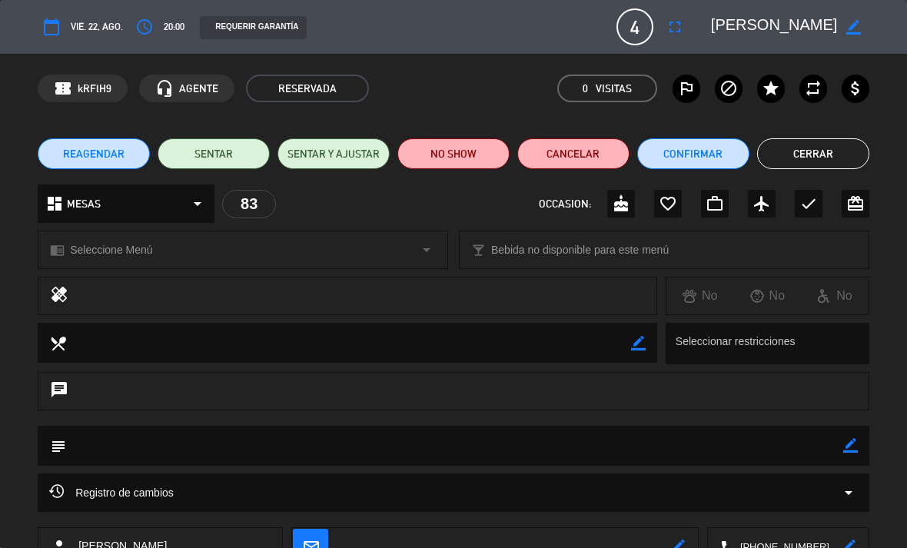
click at [675, 20] on icon "fullscreen" at bounding box center [675, 27] width 18 height 18
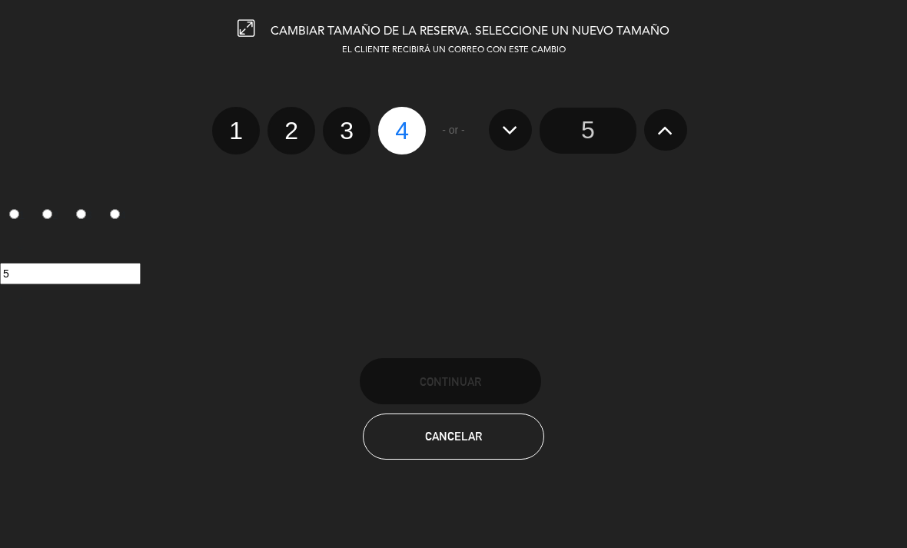
click at [344, 125] on label "3" at bounding box center [347, 131] width 48 height 48
click at [344, 122] on input "3" at bounding box center [345, 117] width 10 height 10
radio input "true"
radio input "false"
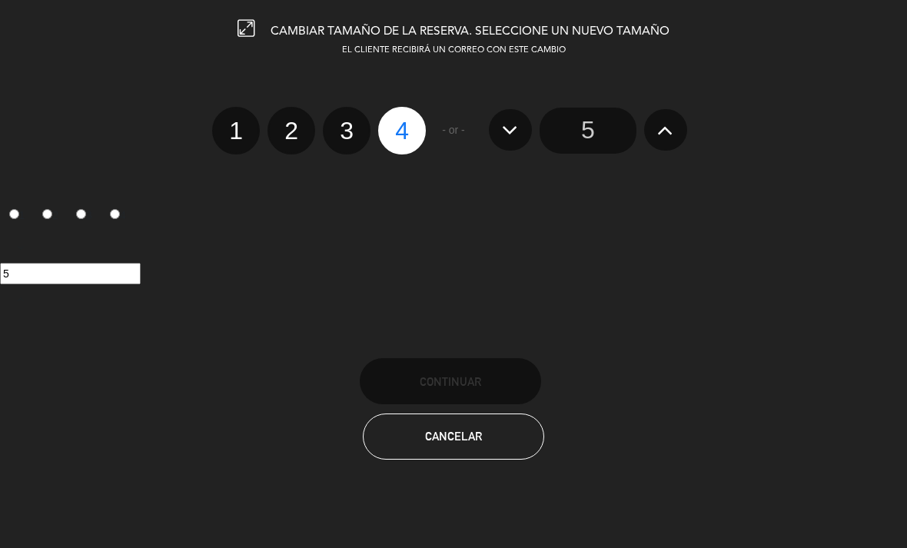
radio input "false"
radio input "true"
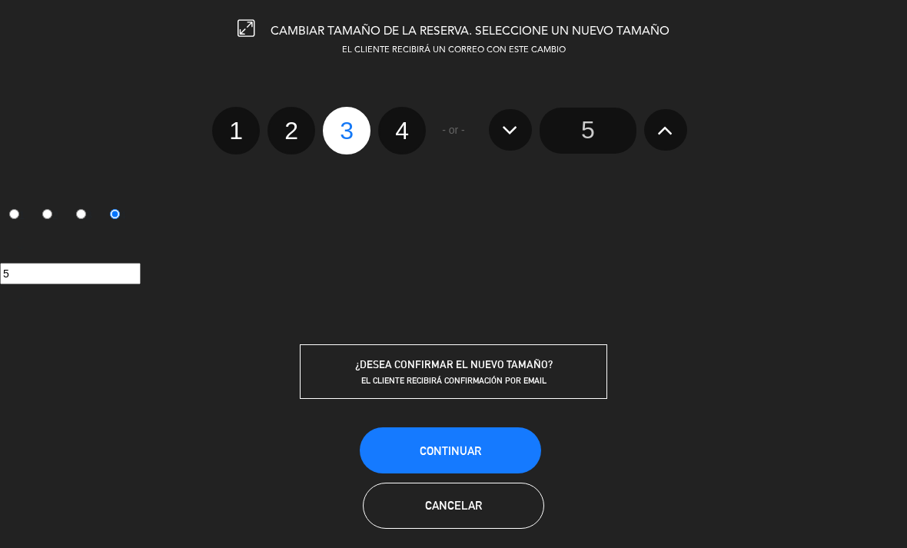
click at [491, 448] on button "Continuar" at bounding box center [450, 450] width 181 height 46
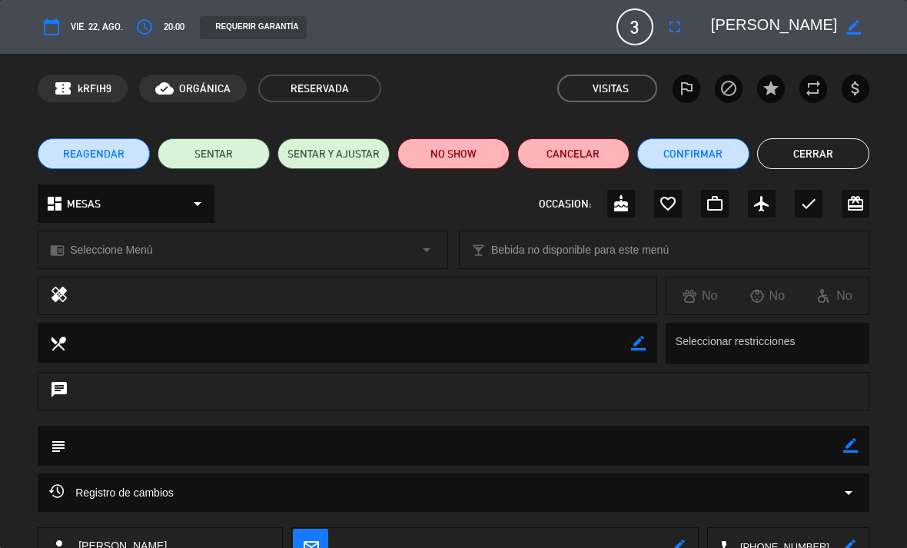
click at [832, 144] on button "Cerrar" at bounding box center [813, 153] width 112 height 31
